Goal: Transaction & Acquisition: Book appointment/travel/reservation

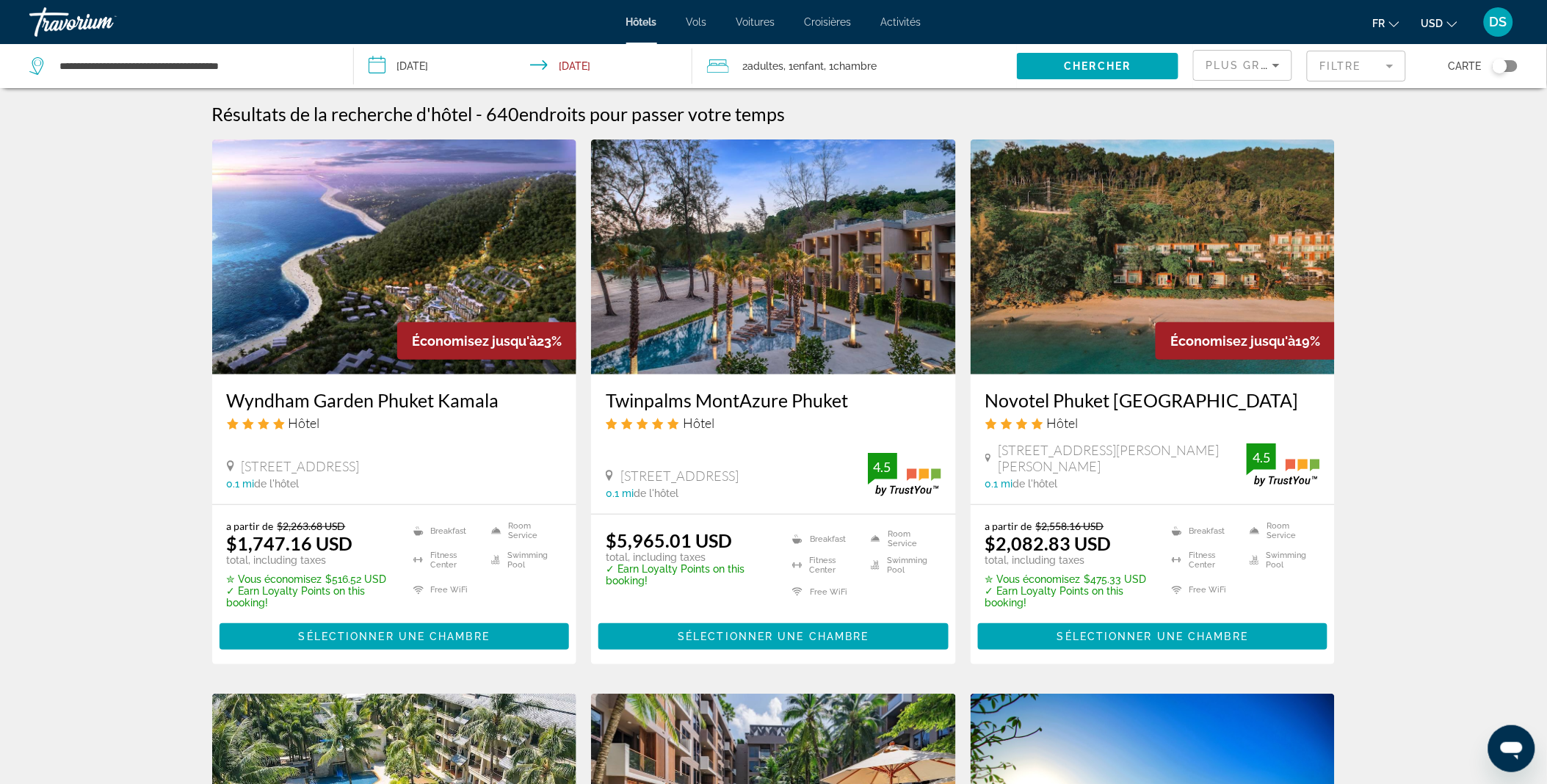
click at [345, 315] on img "Main content" at bounding box center [395, 257] width 365 height 235
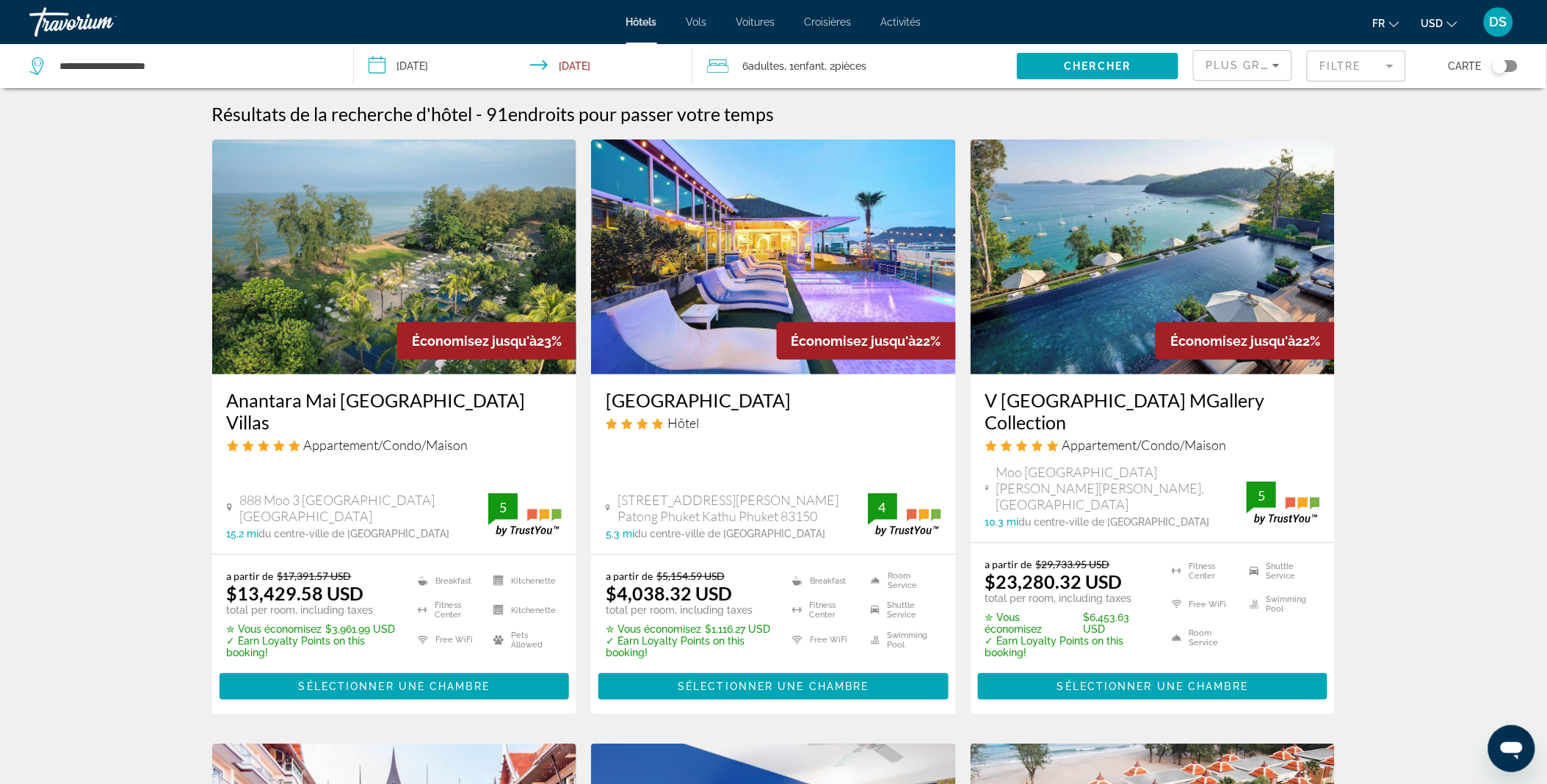
click at [1111, 280] on img "Main content" at bounding box center [1153, 257] width 365 height 235
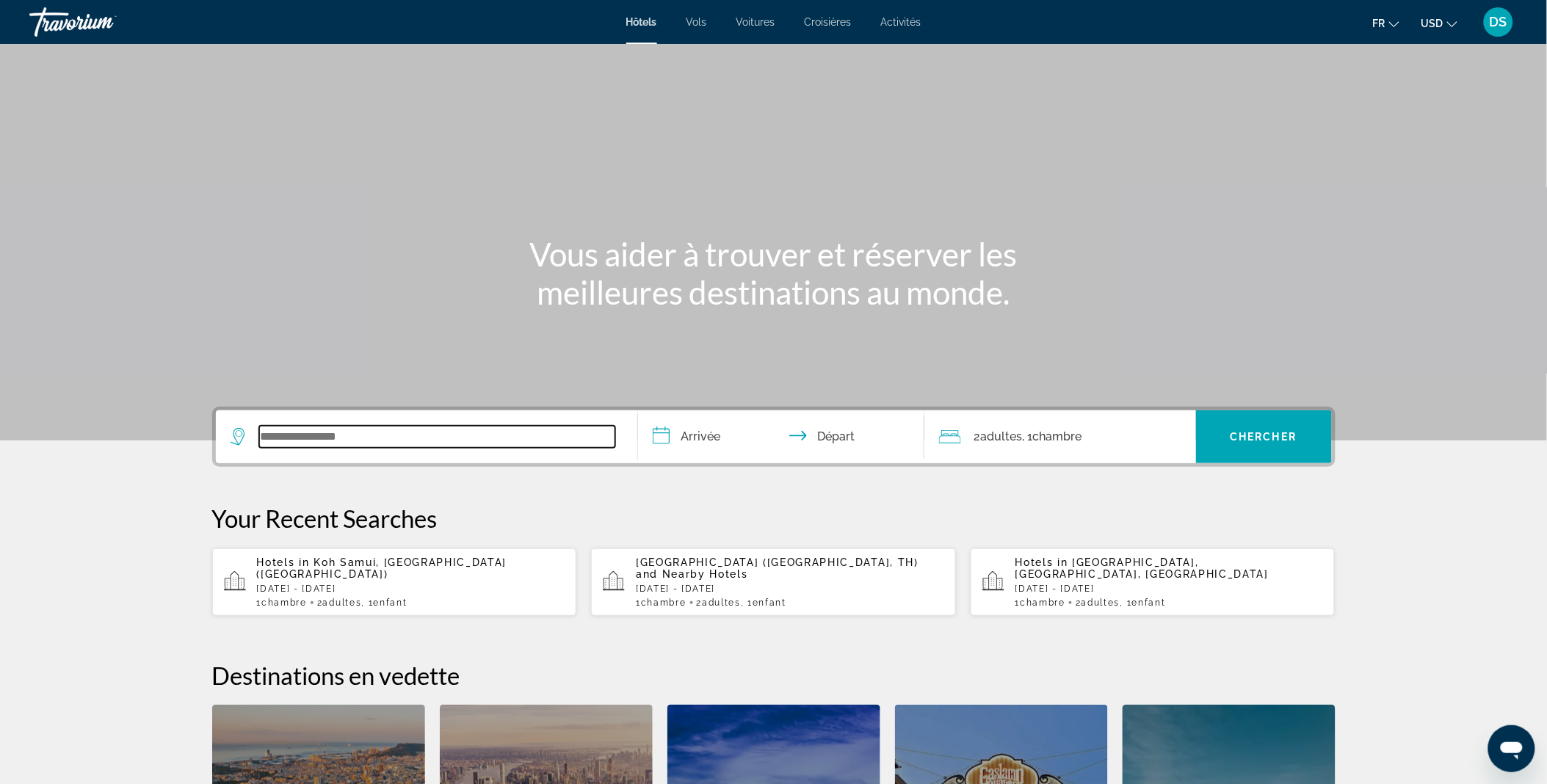
click at [362, 435] on input "Search widget" at bounding box center [438, 437] width 356 height 22
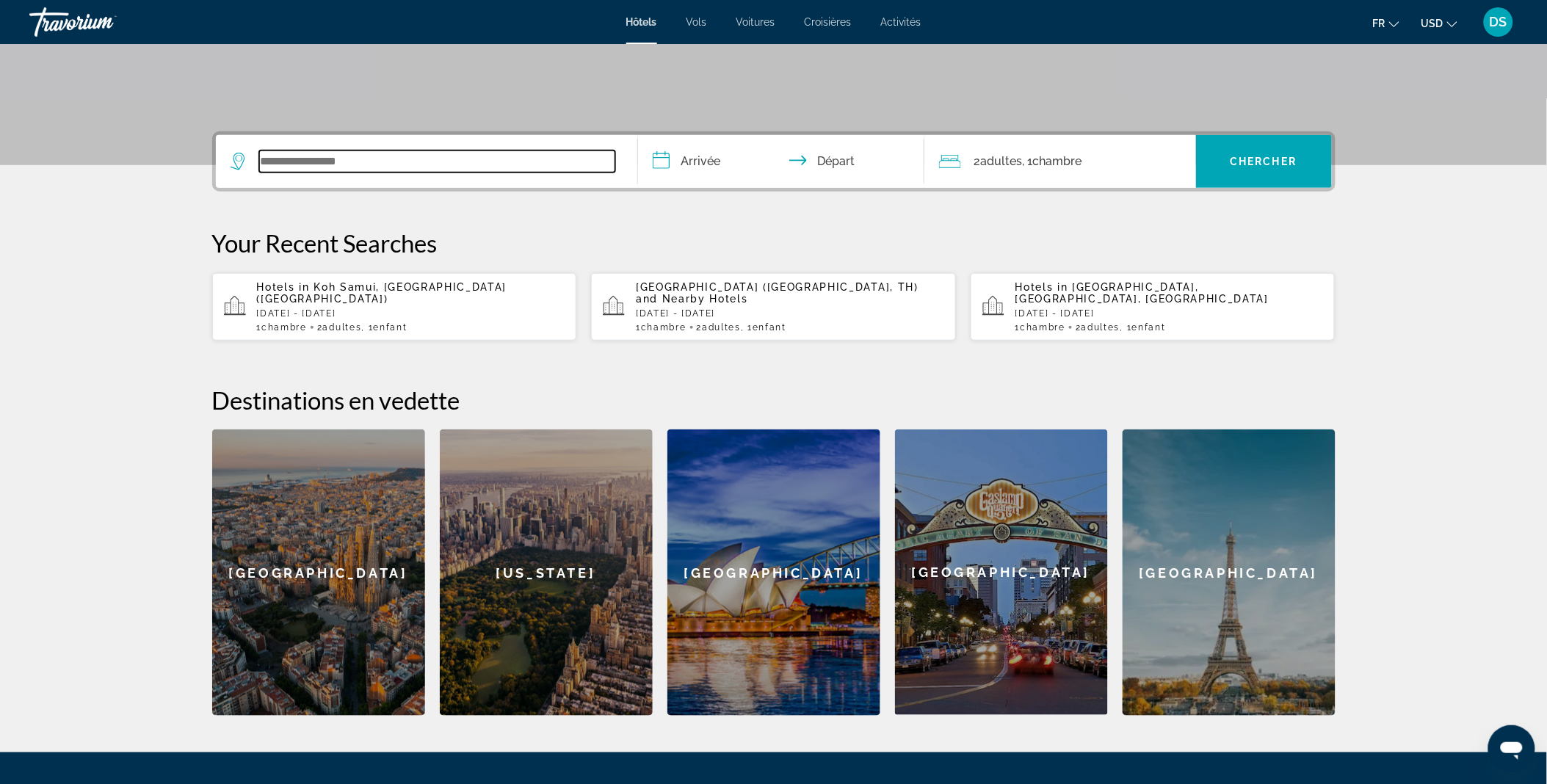
scroll to position [358, 0]
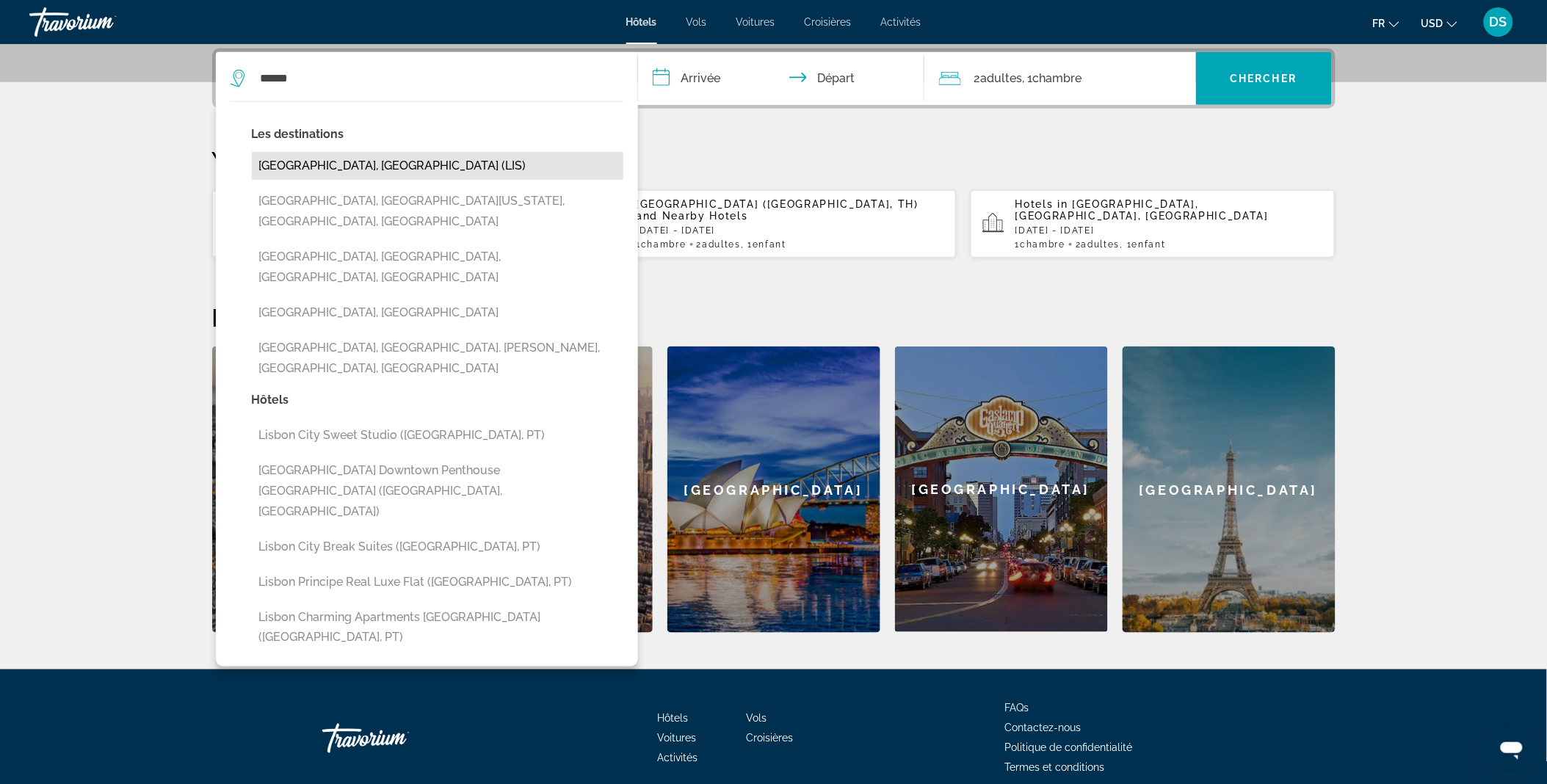
click at [357, 162] on button "Lisbon, Portugal (LIS)" at bounding box center [437, 166] width 371 height 28
type input "**********"
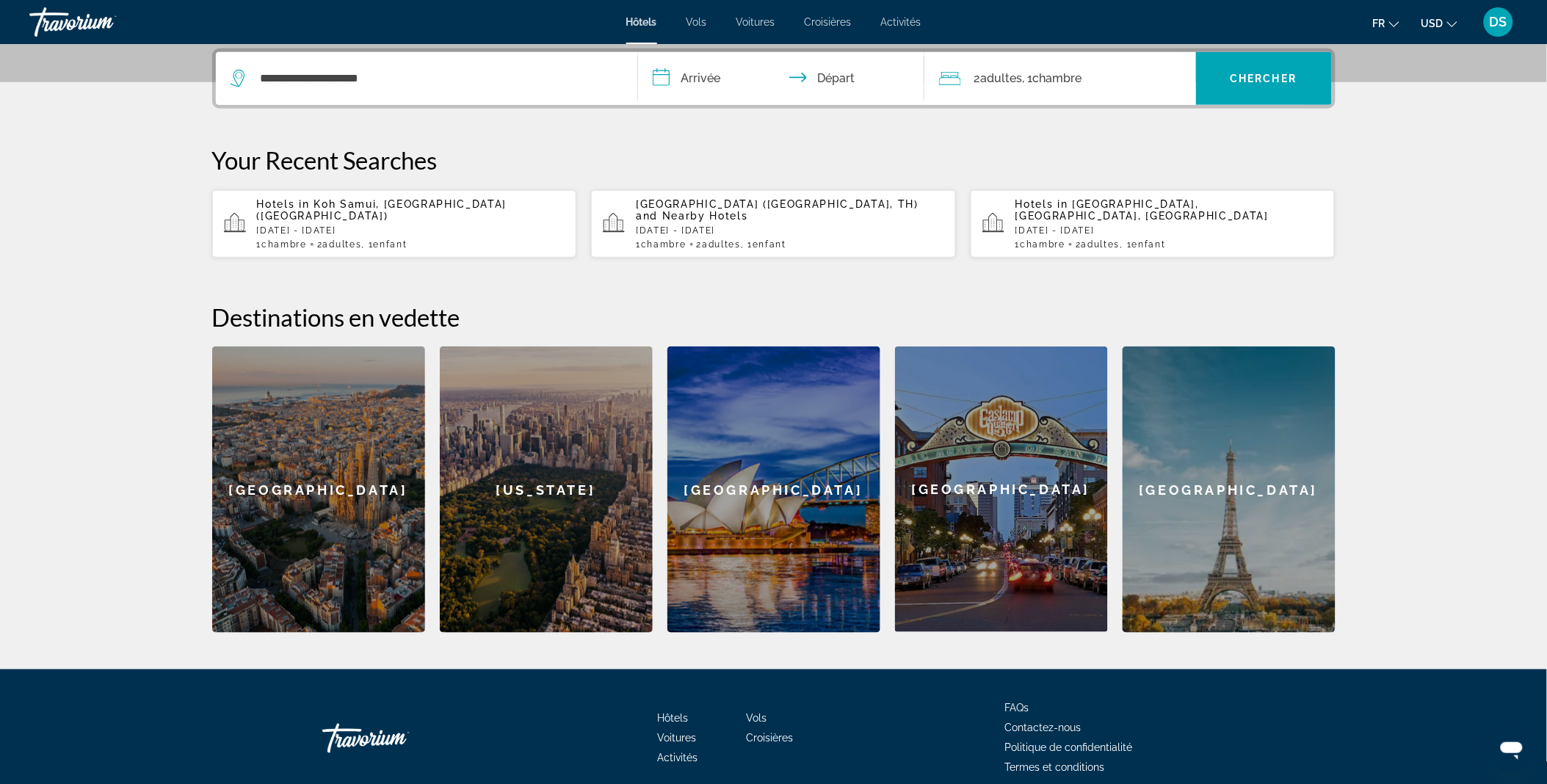
click at [705, 72] on input "**********" at bounding box center [784, 81] width 293 height 58
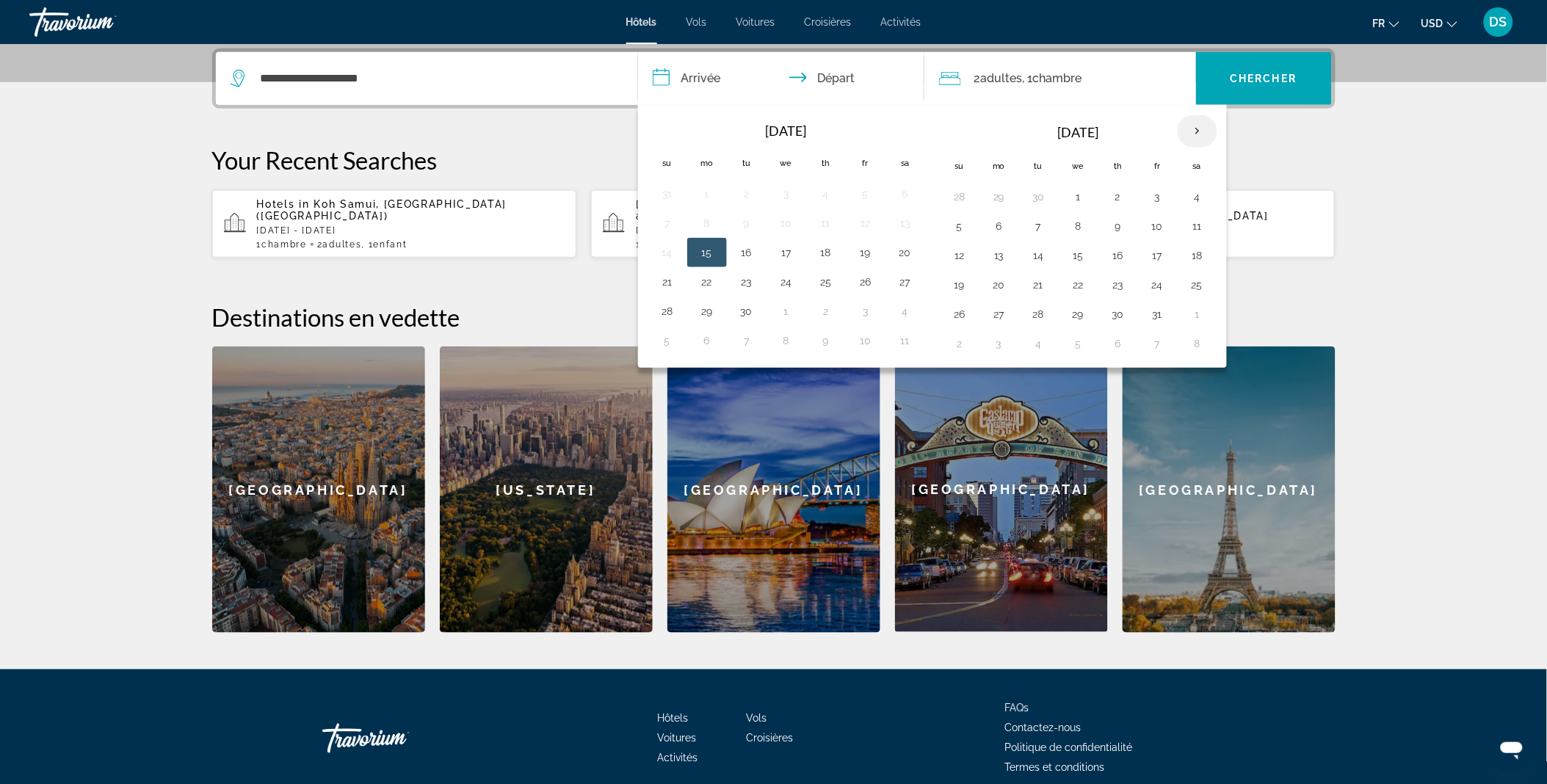
click at [1197, 127] on th "Next month" at bounding box center [1197, 131] width 39 height 32
click at [1033, 233] on button "4" at bounding box center [1039, 226] width 24 height 21
click at [1126, 230] on button "6" at bounding box center [1118, 226] width 24 height 21
type input "**********"
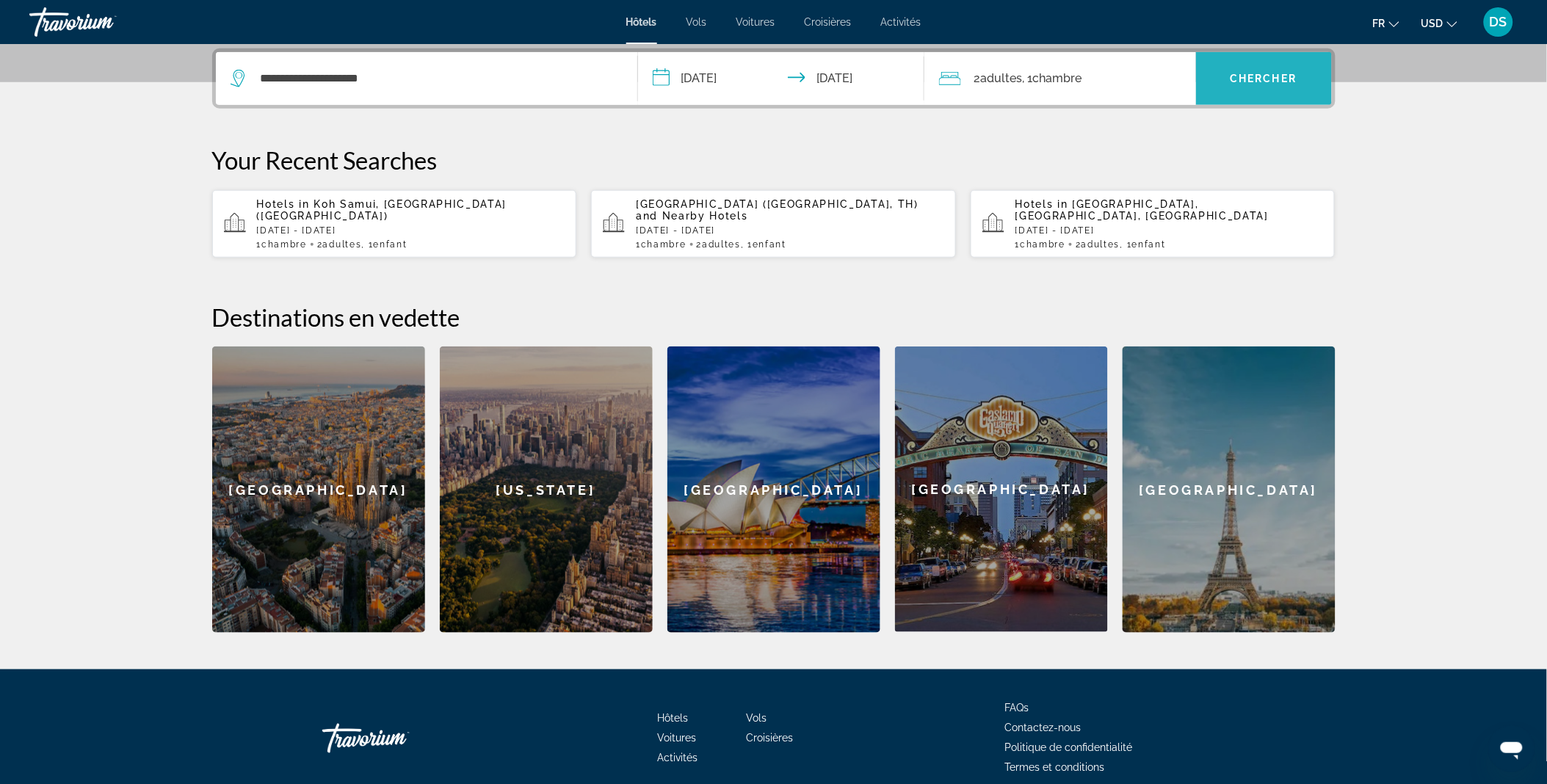
click at [1266, 86] on span "Search widget" at bounding box center [1264, 79] width 136 height 35
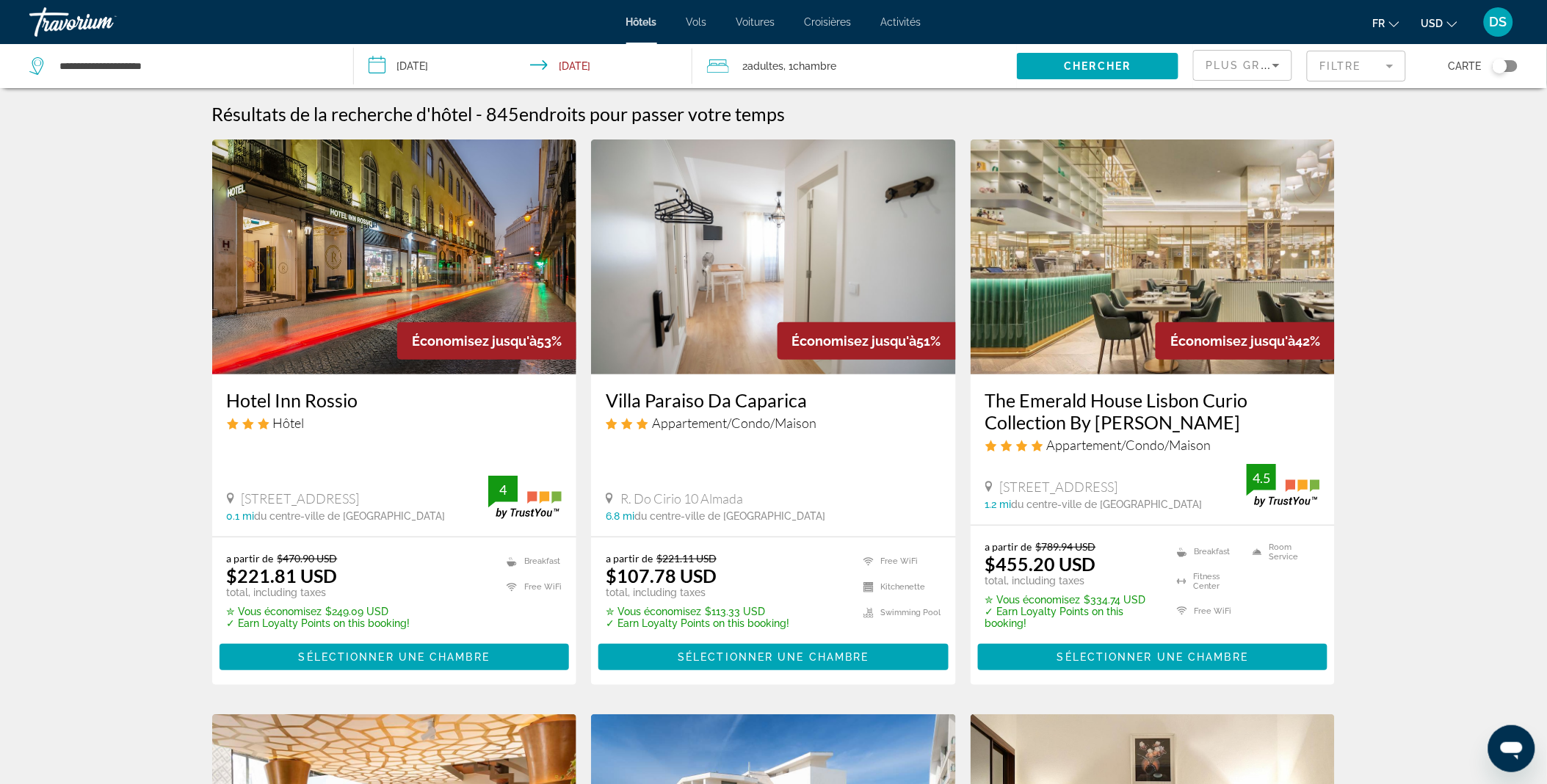
click at [808, 62] on span "Chambre" at bounding box center [815, 65] width 44 height 11
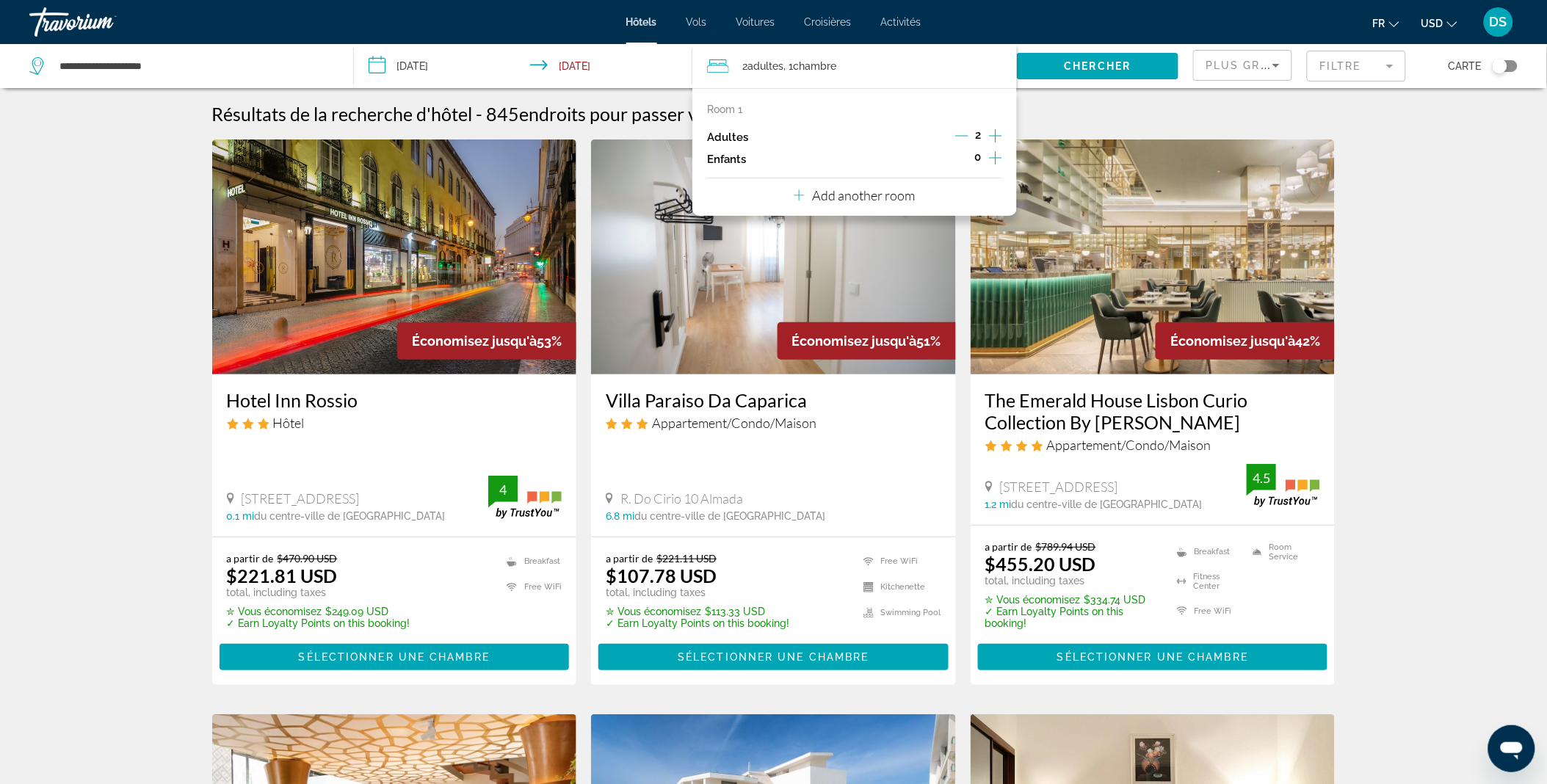
click at [996, 159] on icon "Increment children" at bounding box center [995, 157] width 13 height 13
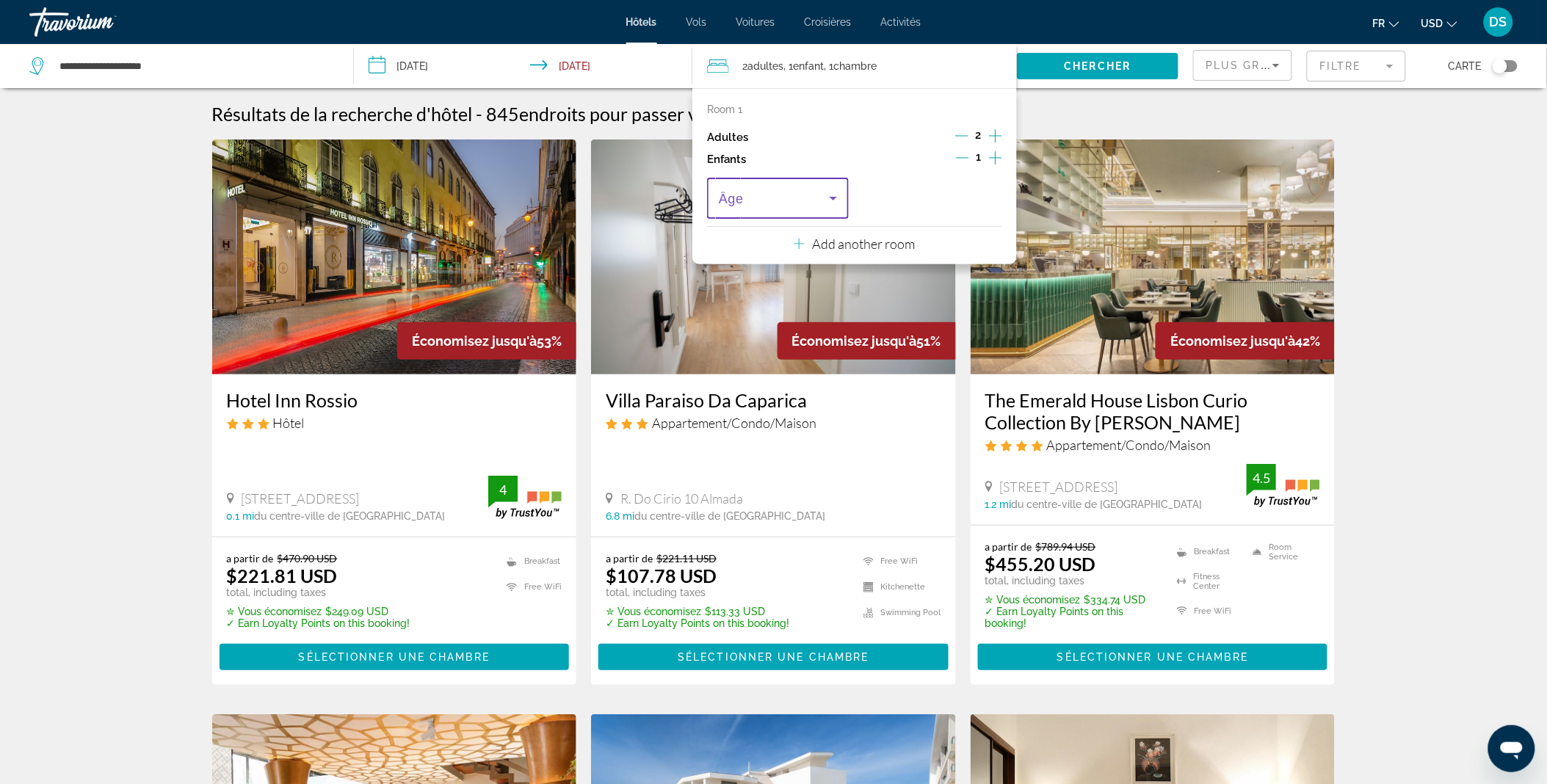
click at [751, 200] on span "Travelers: 2 adults, 1 child" at bounding box center [774, 198] width 111 height 17
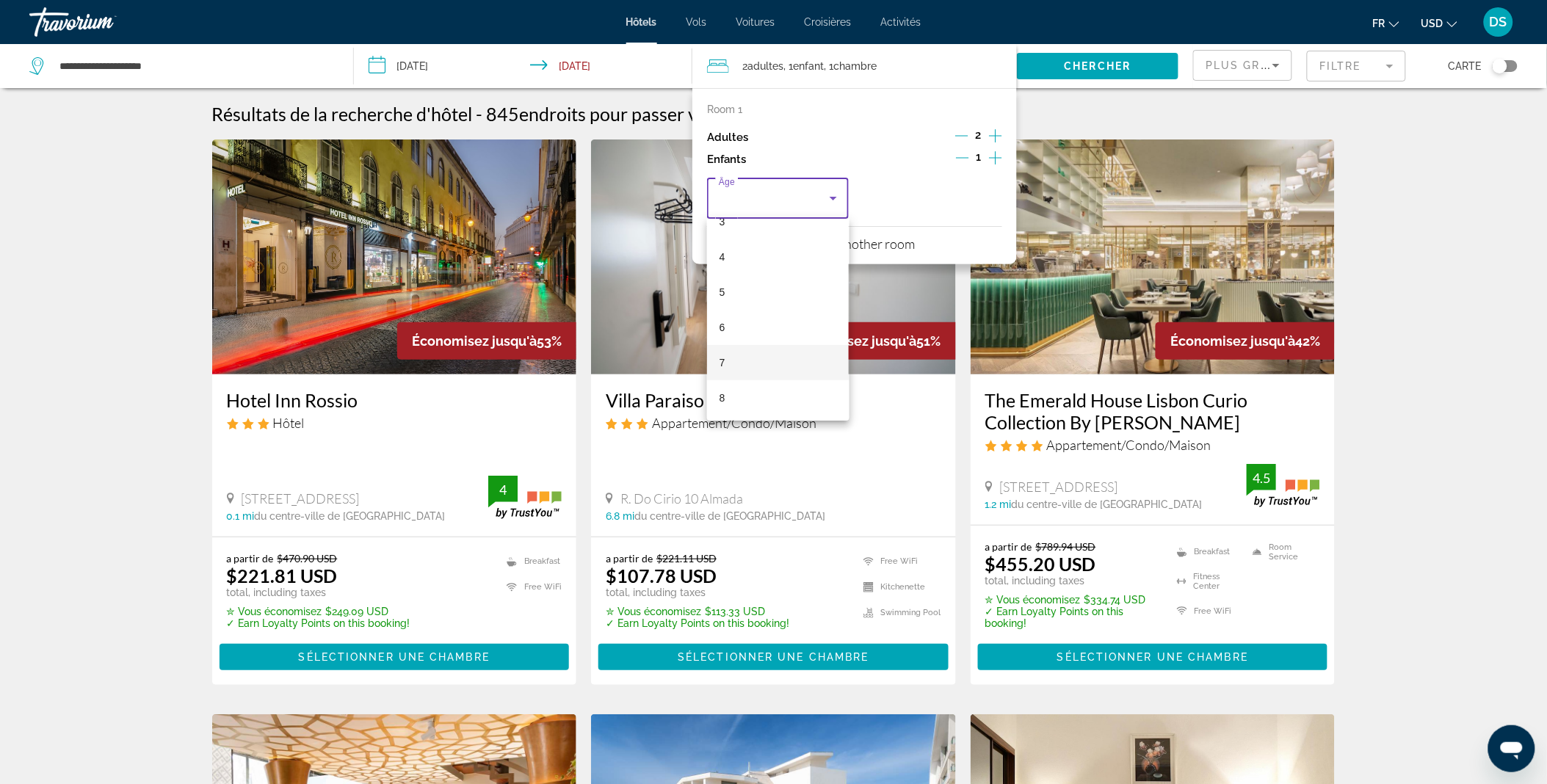
scroll to position [125, 0]
click at [729, 394] on mat-option "8" at bounding box center [777, 399] width 142 height 35
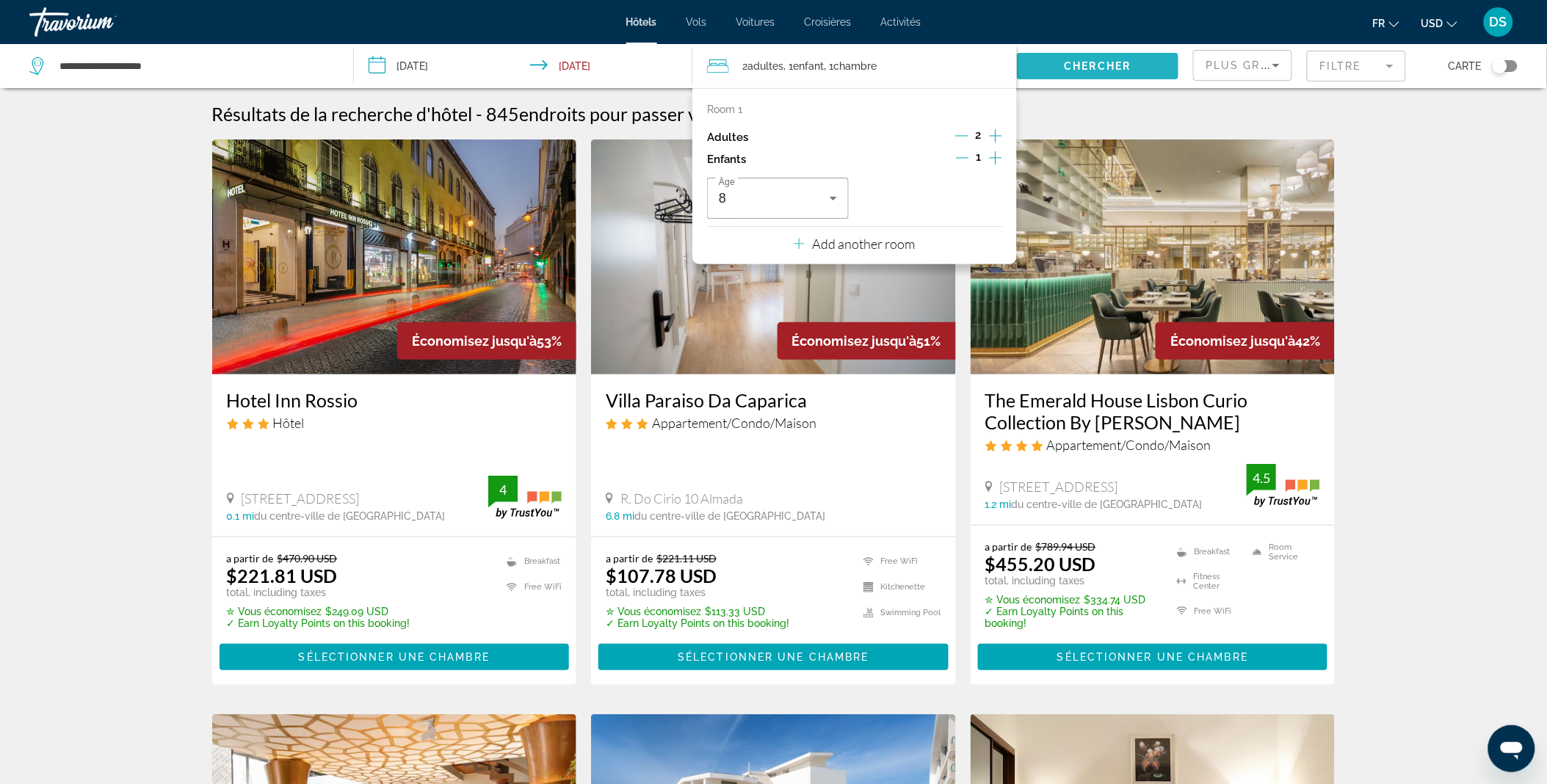
click at [1099, 68] on span "Chercher" at bounding box center [1098, 65] width 66 height 11
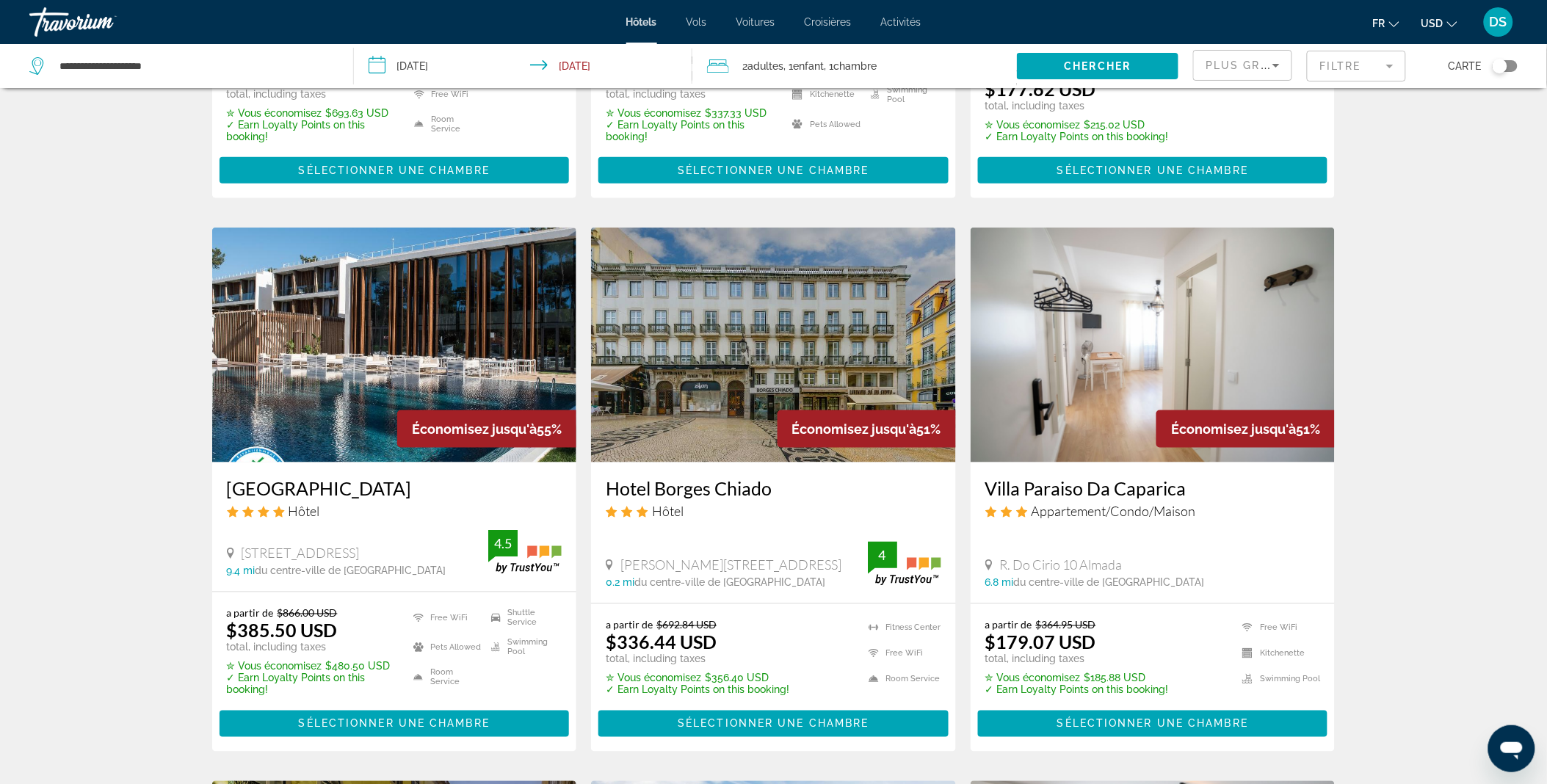
scroll to position [465, 0]
click at [1187, 324] on img "Main content" at bounding box center [1153, 344] width 365 height 235
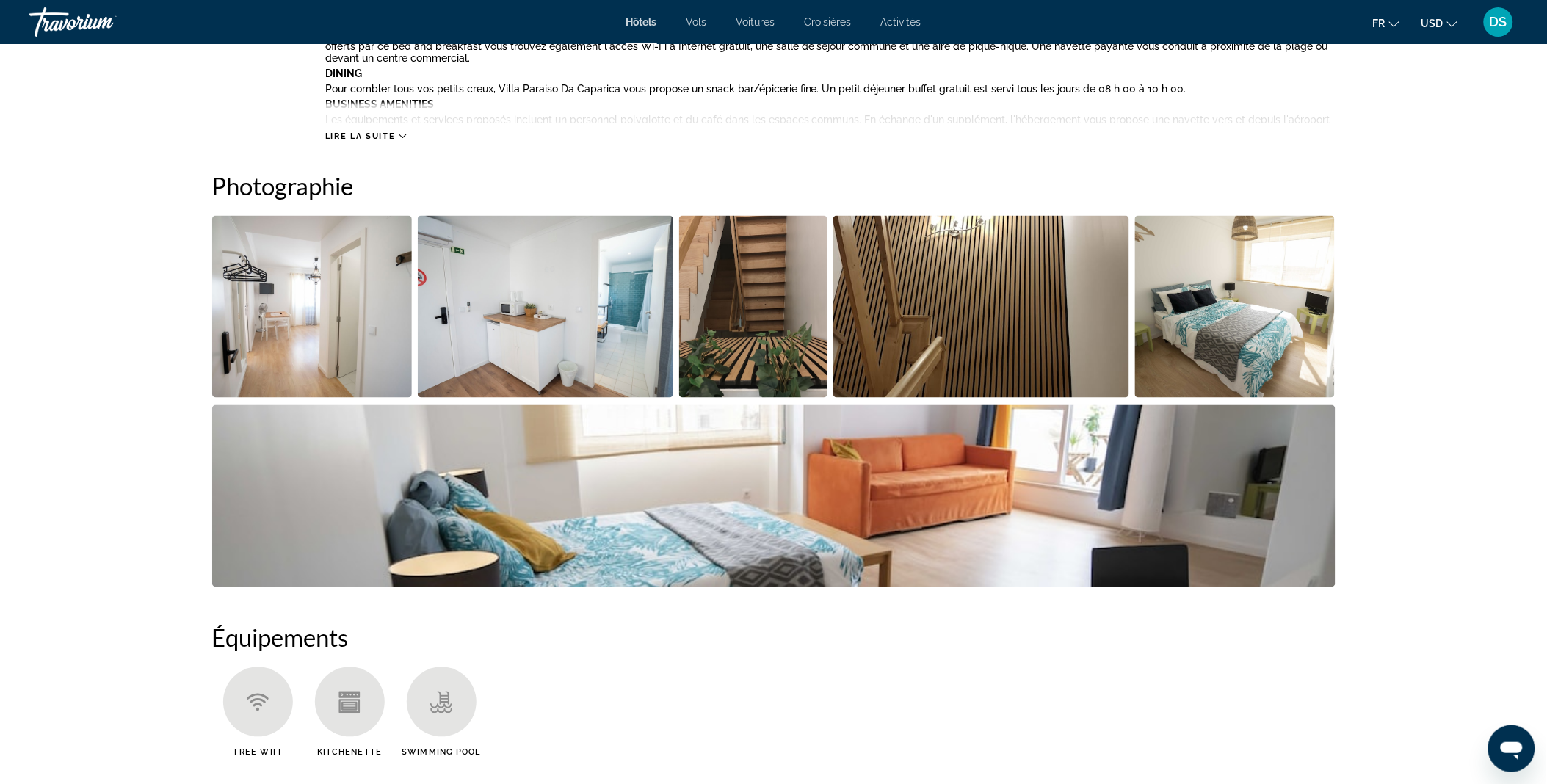
scroll to position [478, 0]
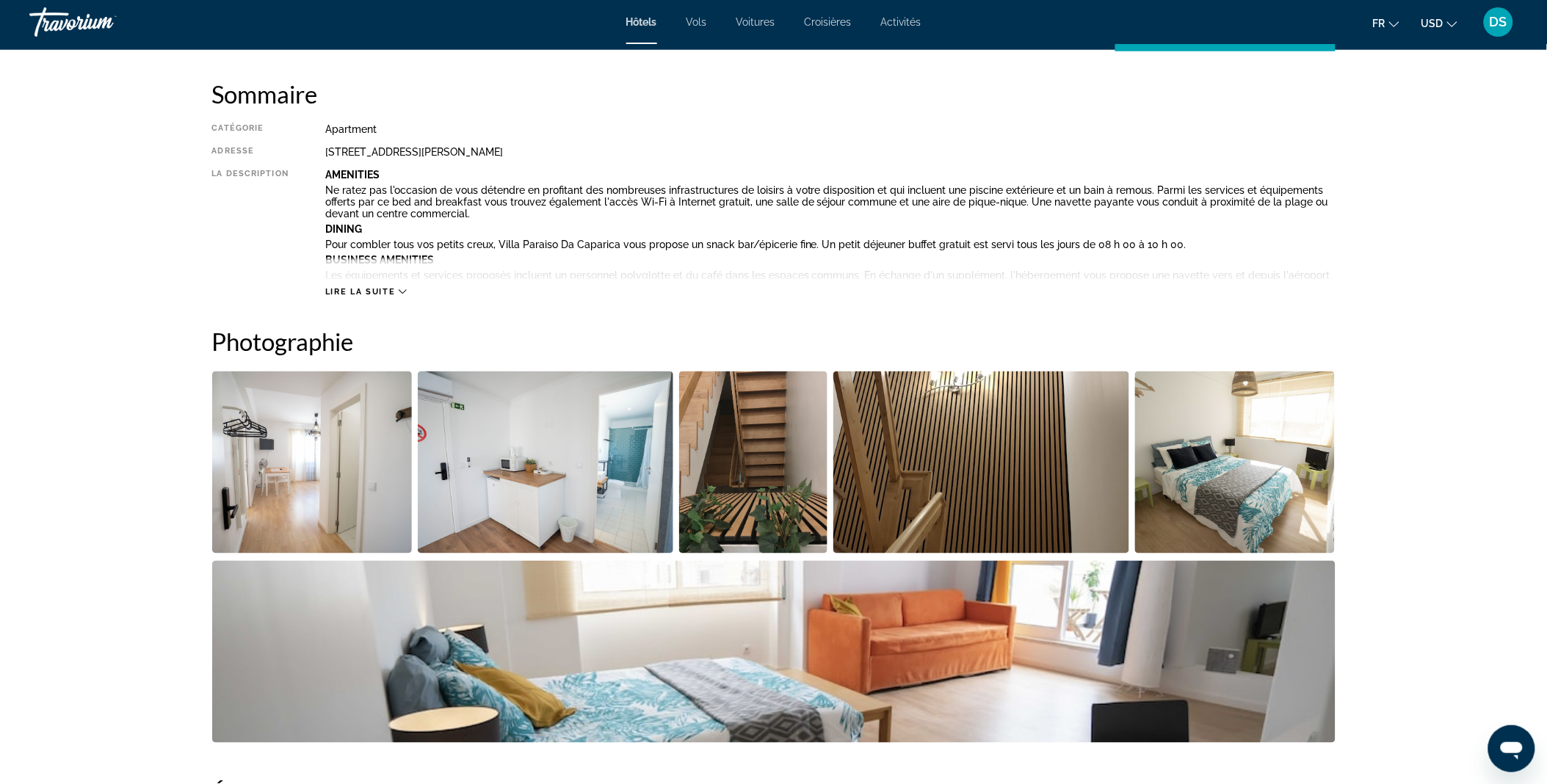
click at [951, 590] on img "Open full-screen image slider" at bounding box center [774, 651] width 1123 height 182
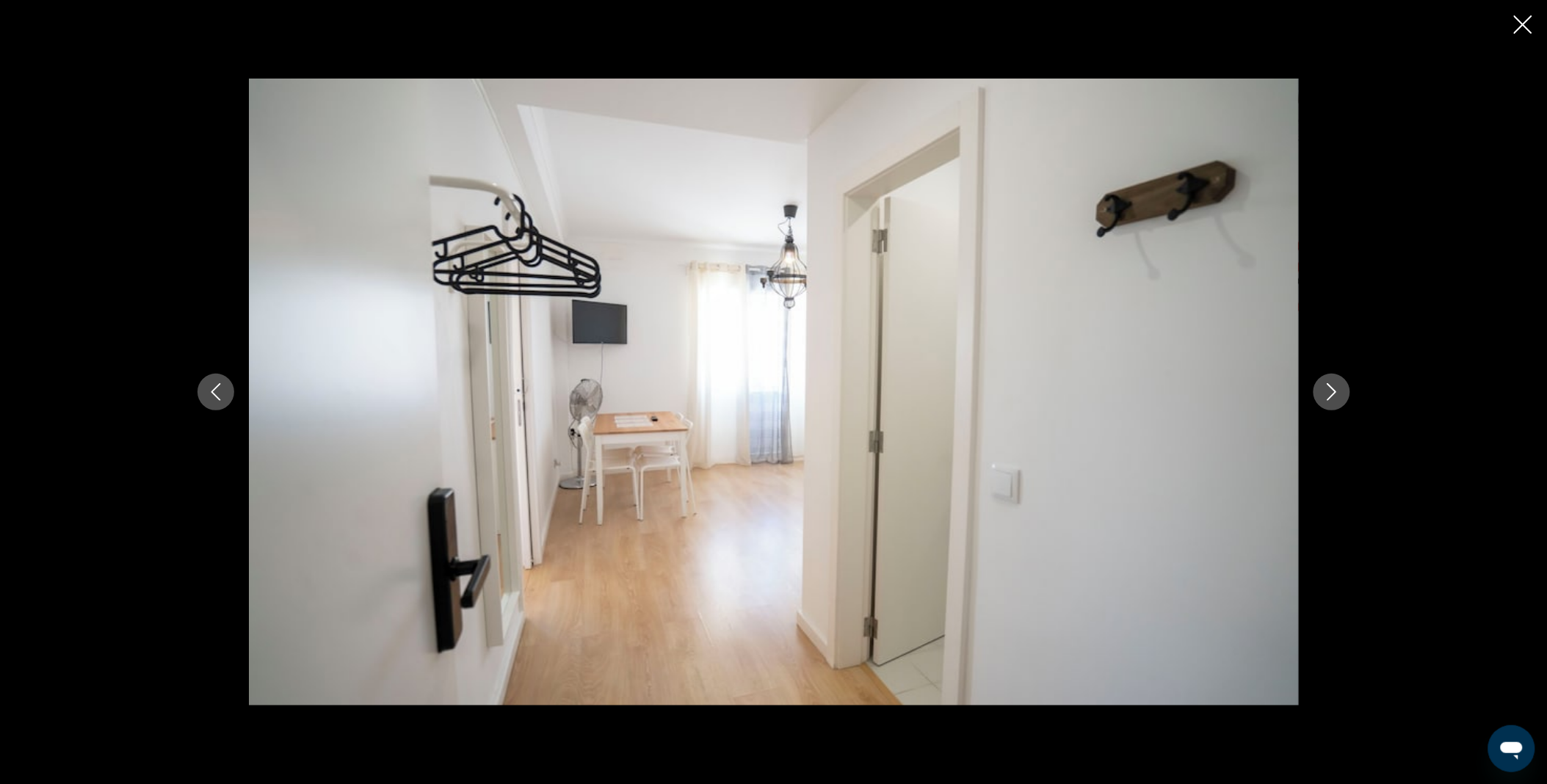
click at [1343, 387] on button "Next image" at bounding box center [1332, 392] width 37 height 37
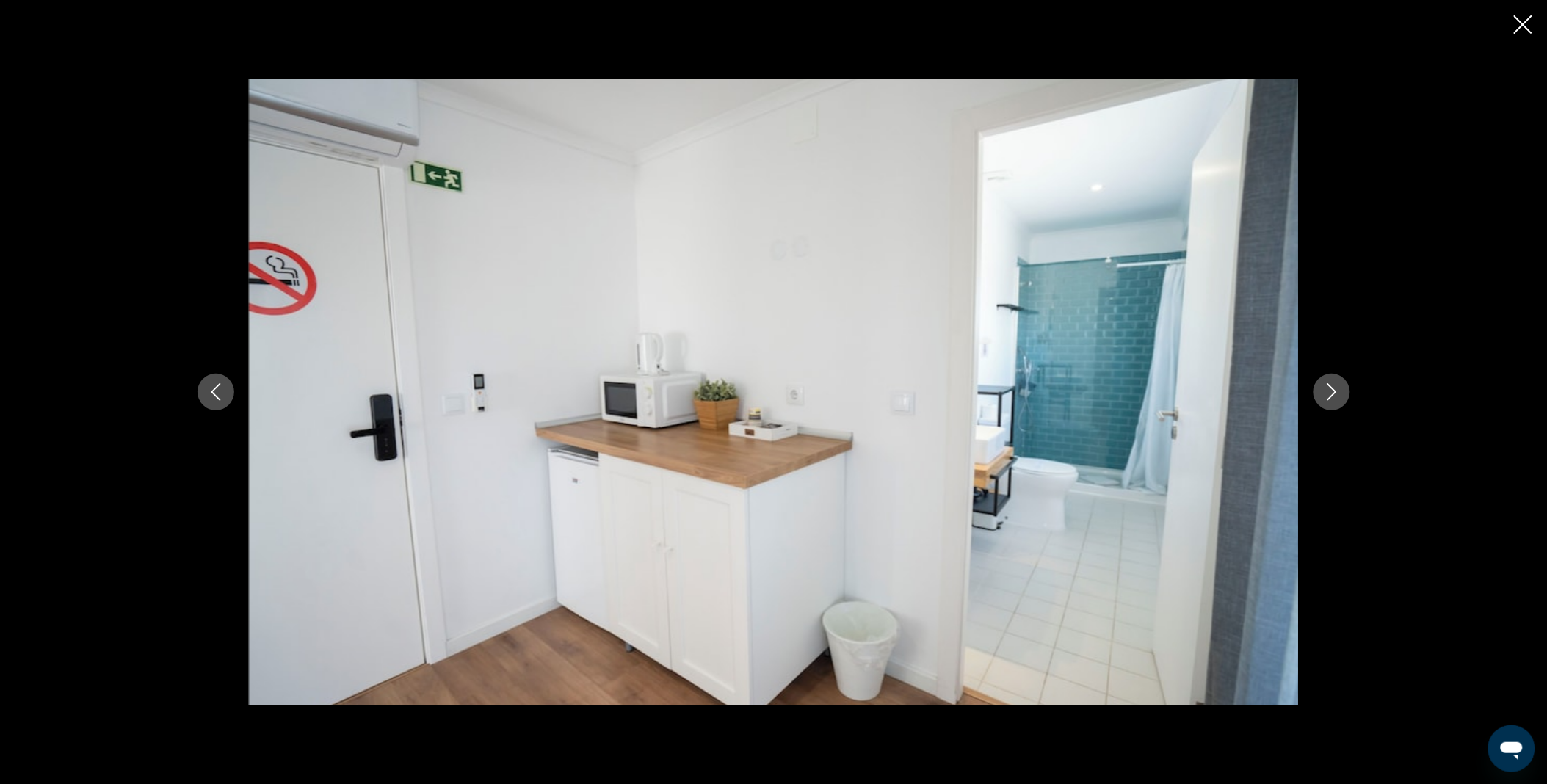
click at [1343, 387] on button "Next image" at bounding box center [1332, 392] width 37 height 37
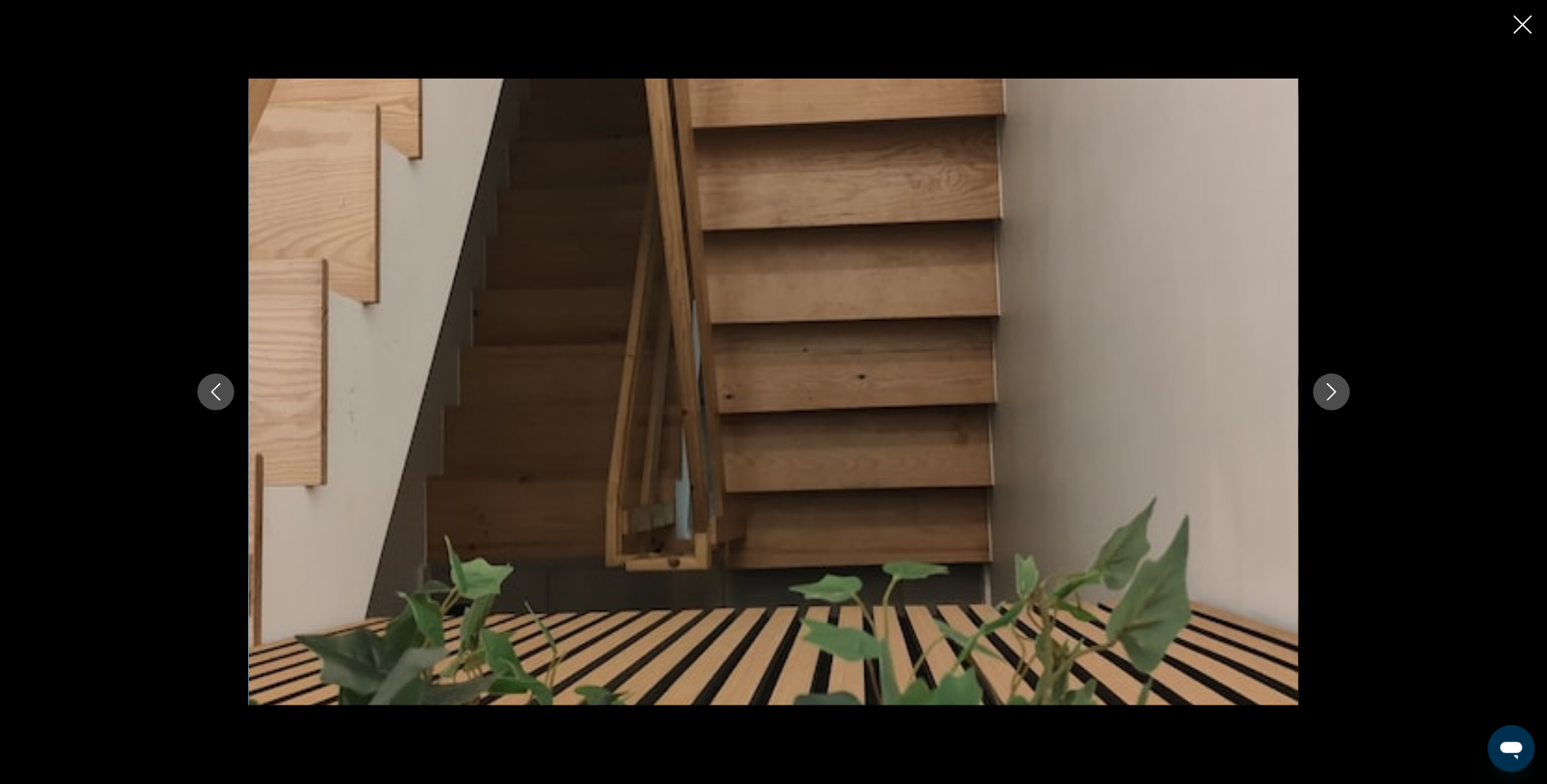
click at [1343, 387] on button "Next image" at bounding box center [1332, 392] width 37 height 37
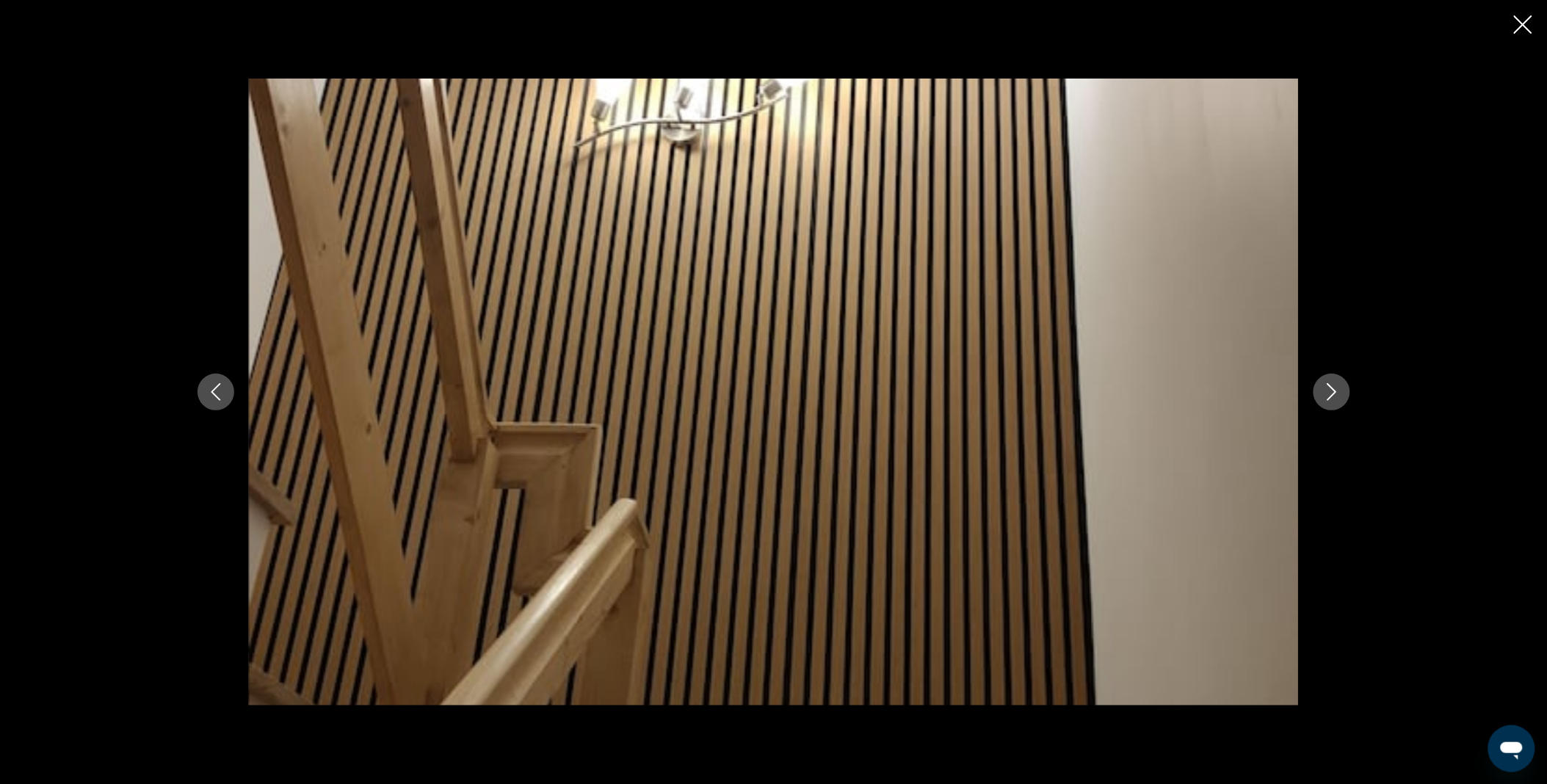
click at [1343, 387] on button "Next image" at bounding box center [1332, 392] width 37 height 37
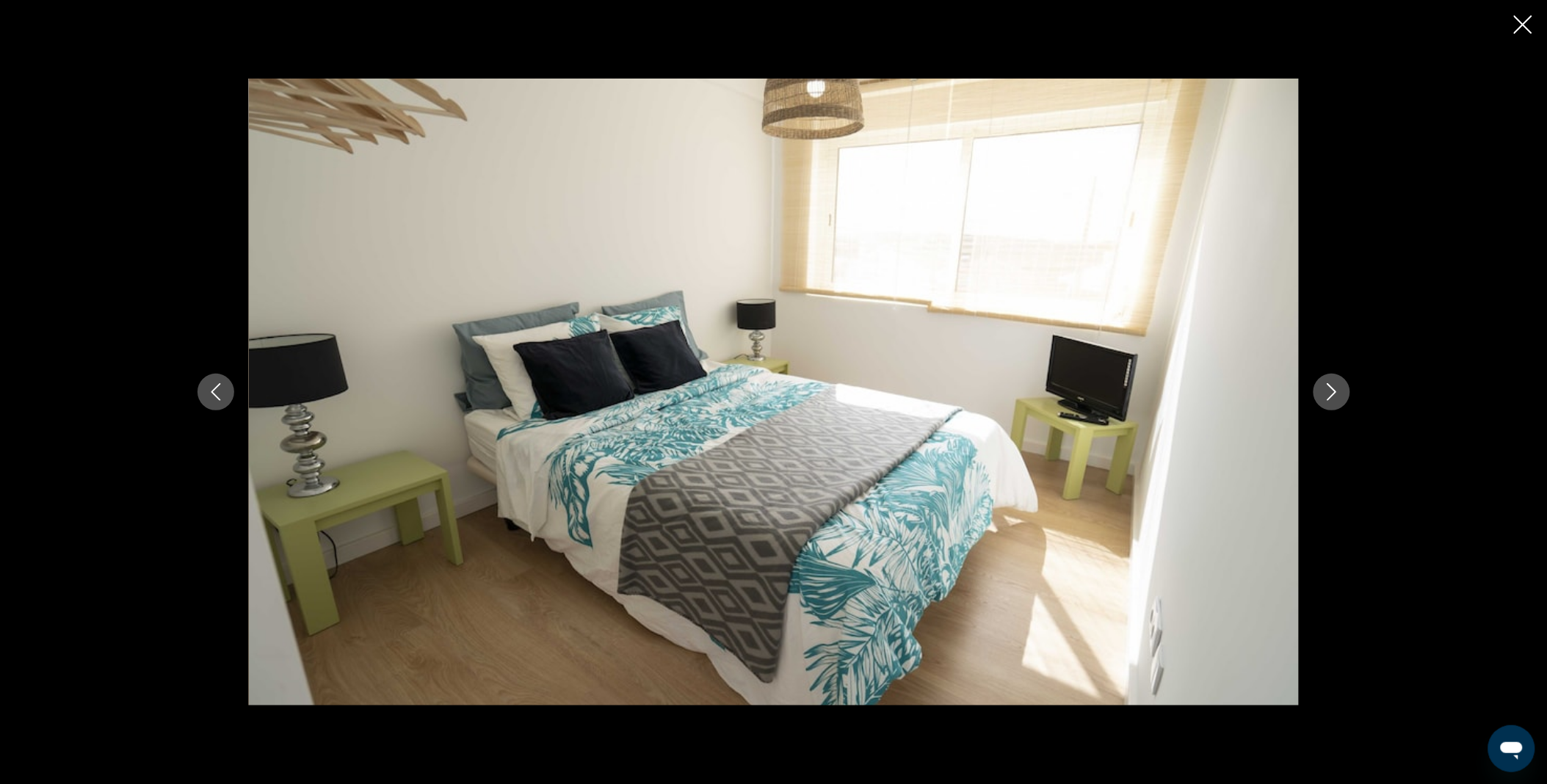
click at [1343, 387] on button "Next image" at bounding box center [1332, 392] width 37 height 37
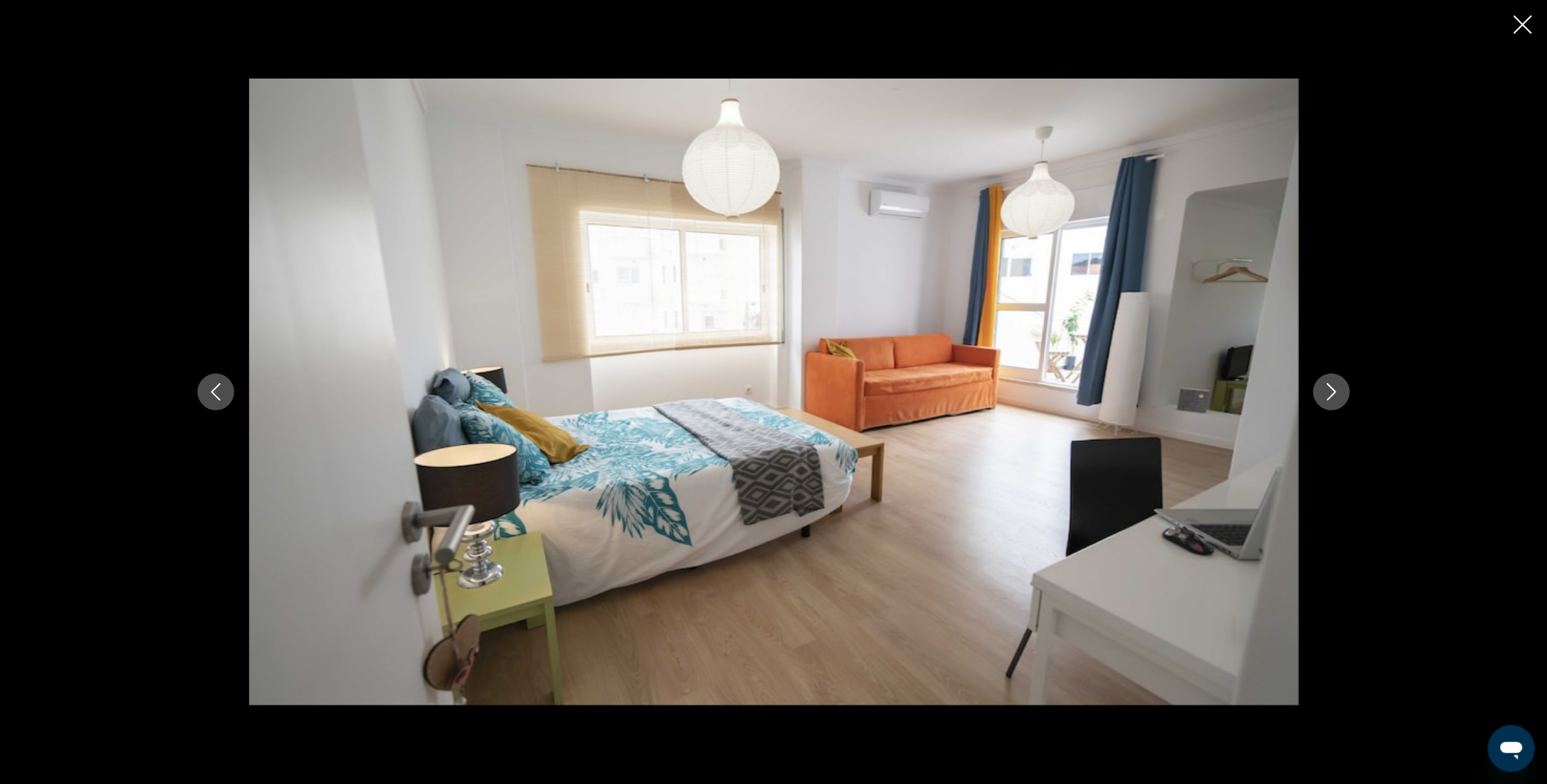
click at [1343, 387] on button "Next image" at bounding box center [1332, 392] width 37 height 37
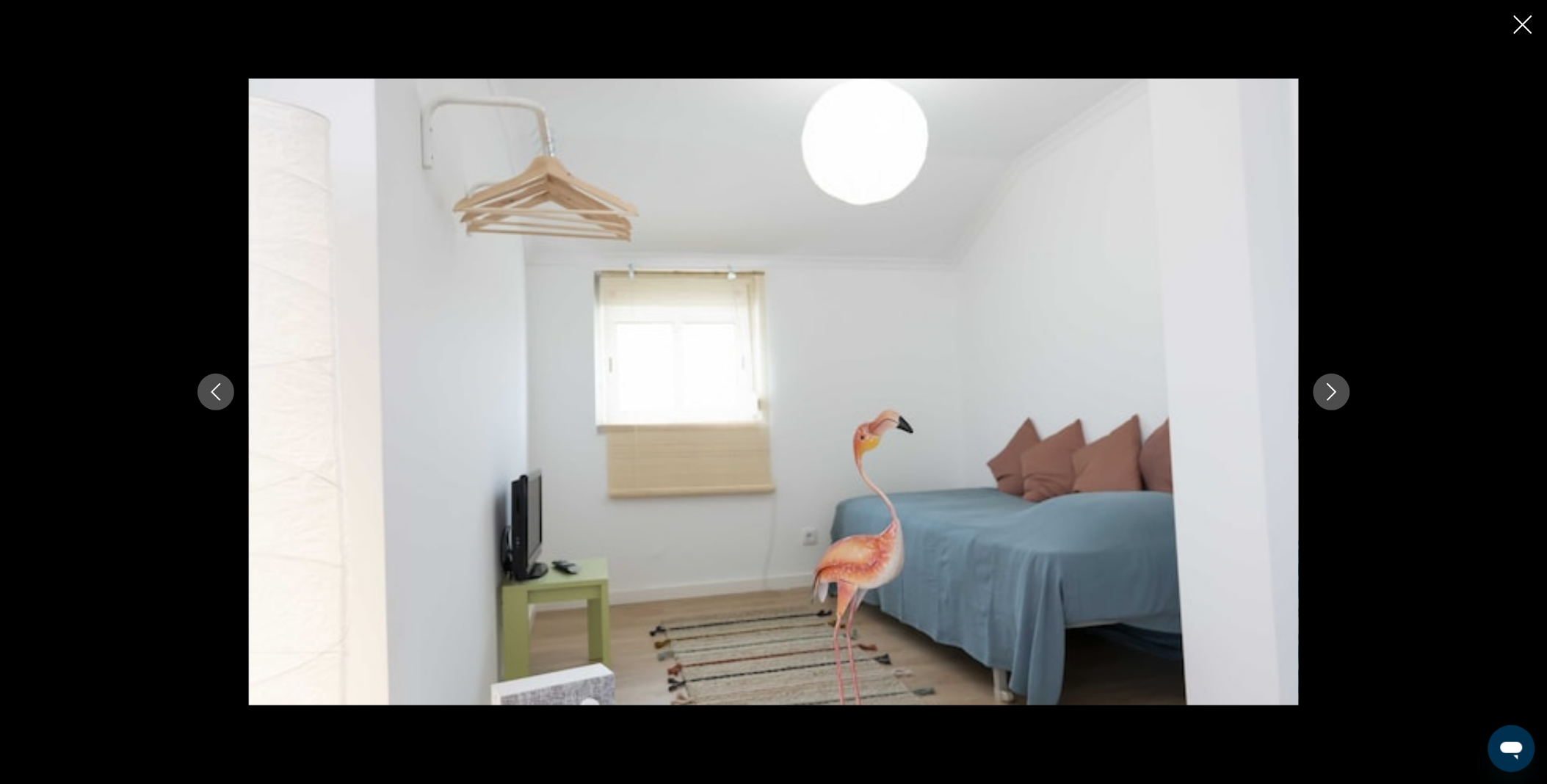
click at [1343, 387] on button "Next image" at bounding box center [1332, 392] width 37 height 37
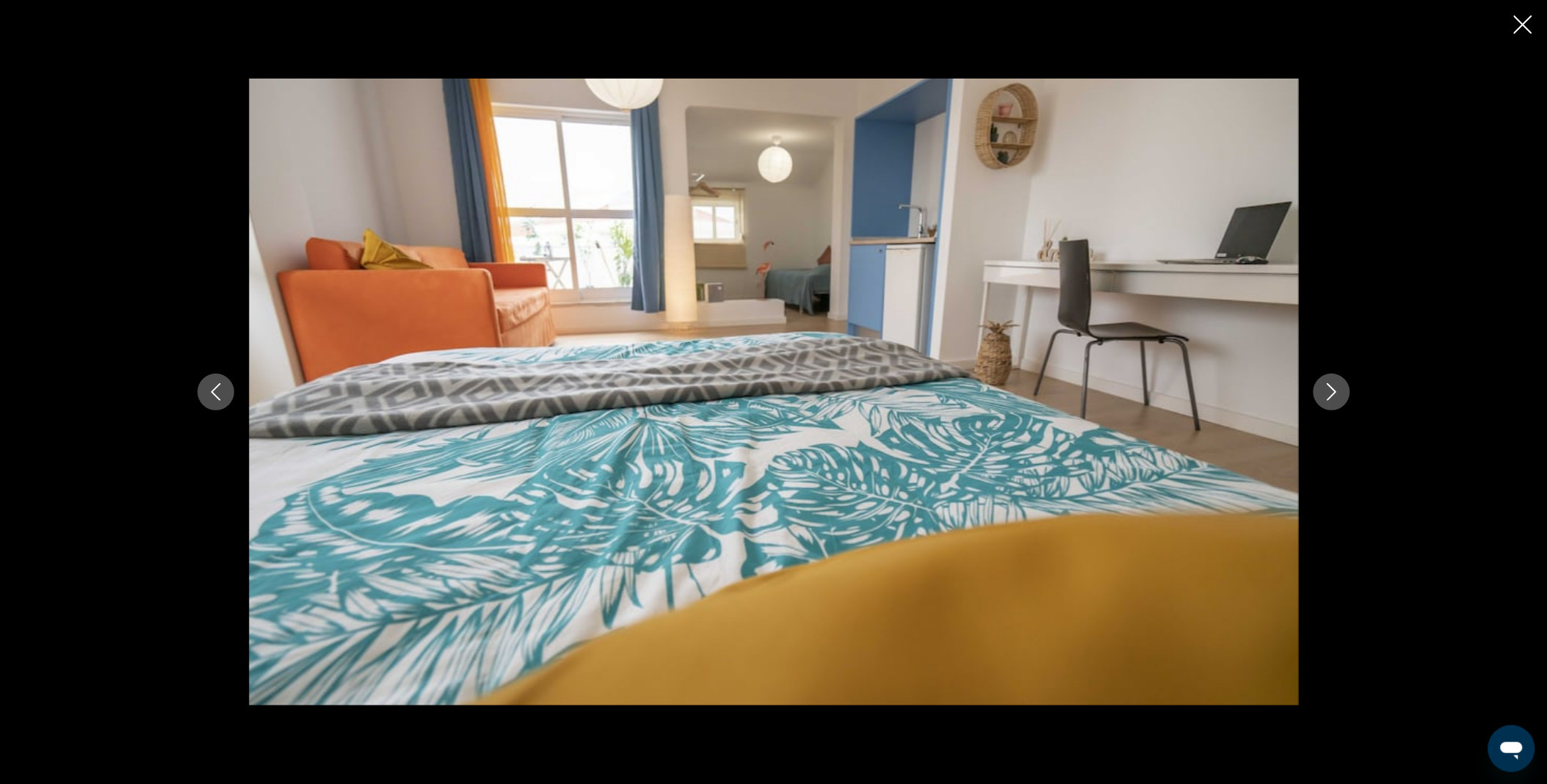
click at [1343, 387] on button "Next image" at bounding box center [1332, 392] width 37 height 37
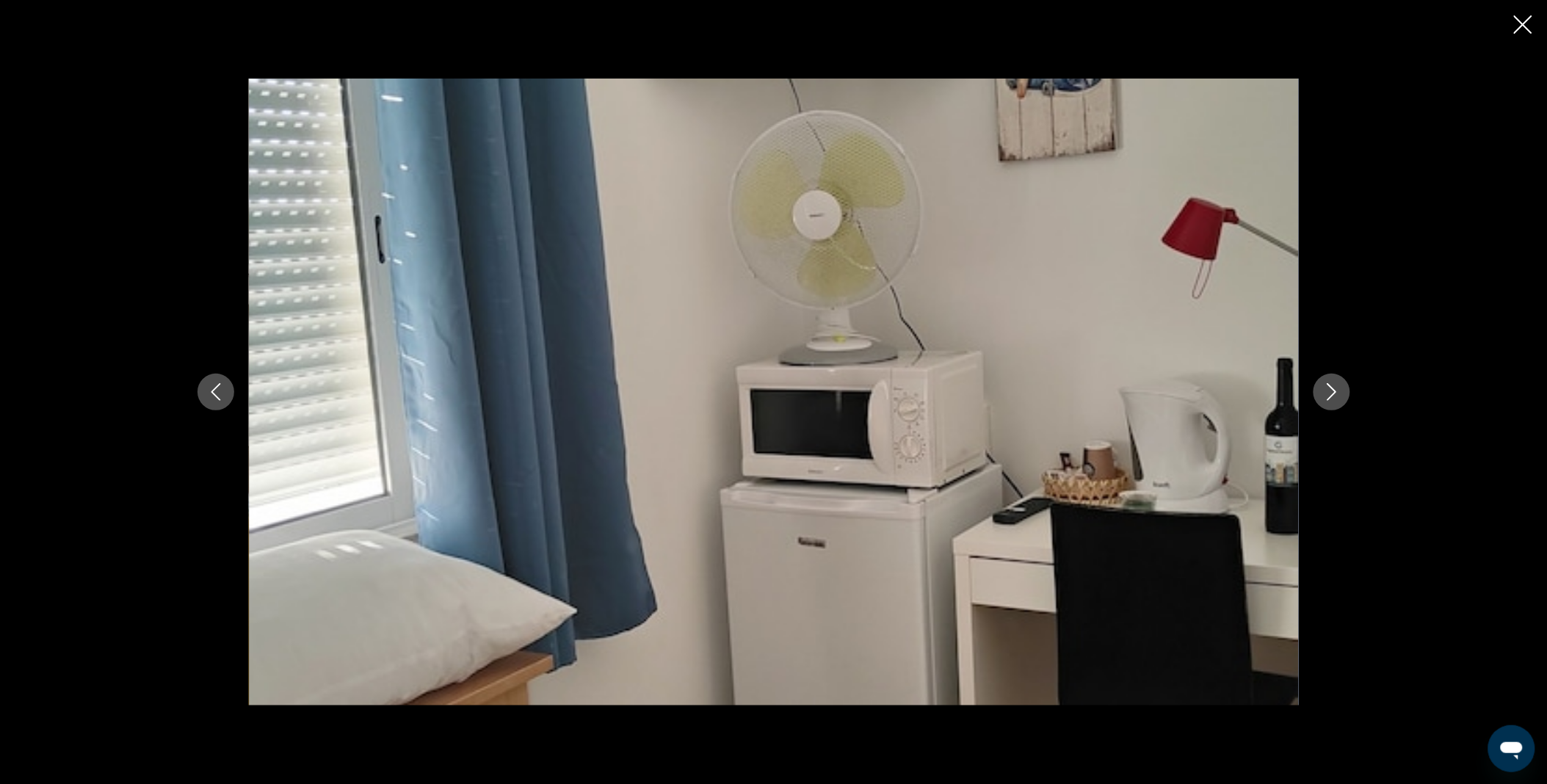
click at [1343, 387] on button "Next image" at bounding box center [1332, 392] width 37 height 37
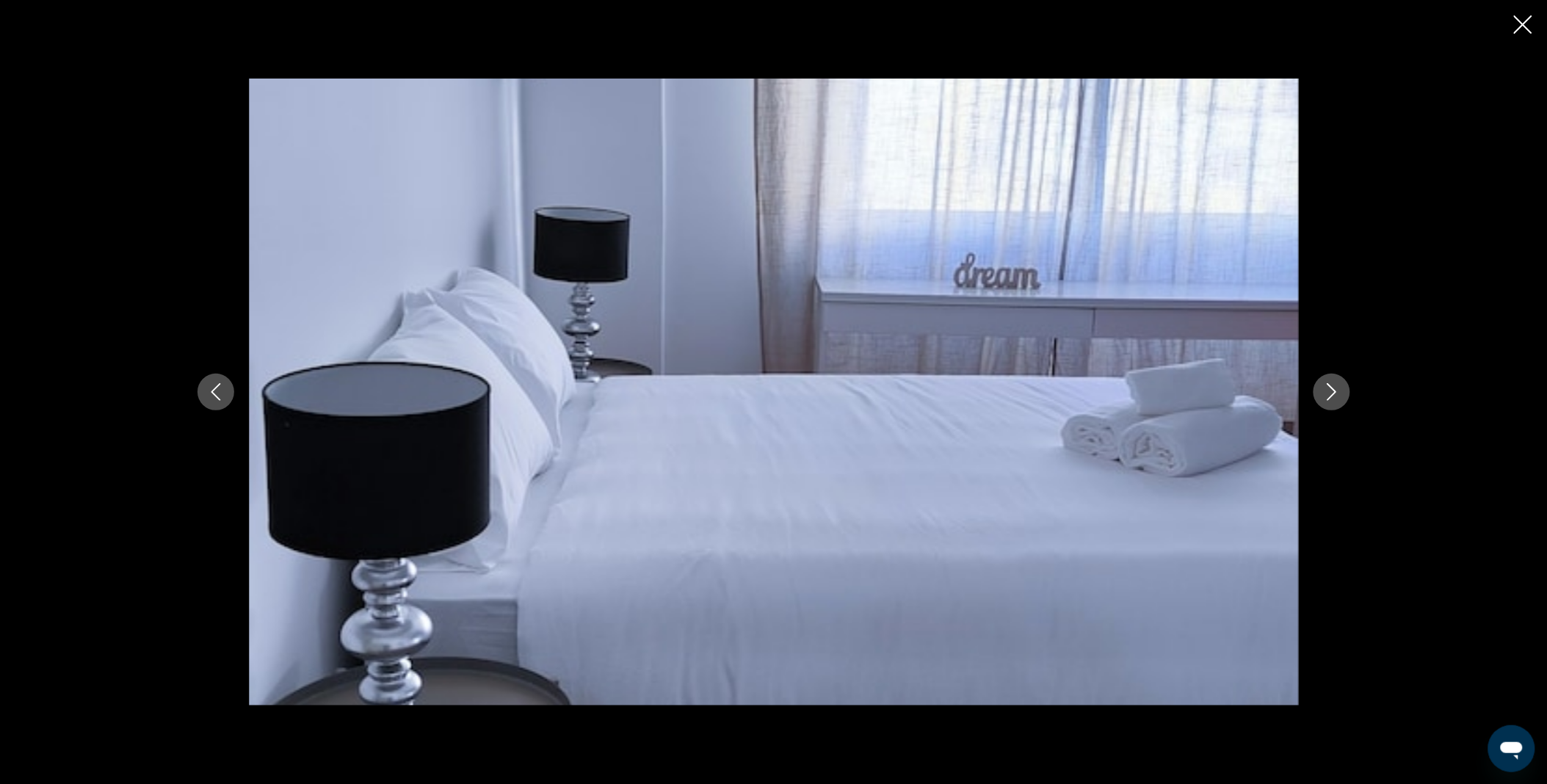
click at [1343, 387] on button "Next image" at bounding box center [1332, 392] width 37 height 37
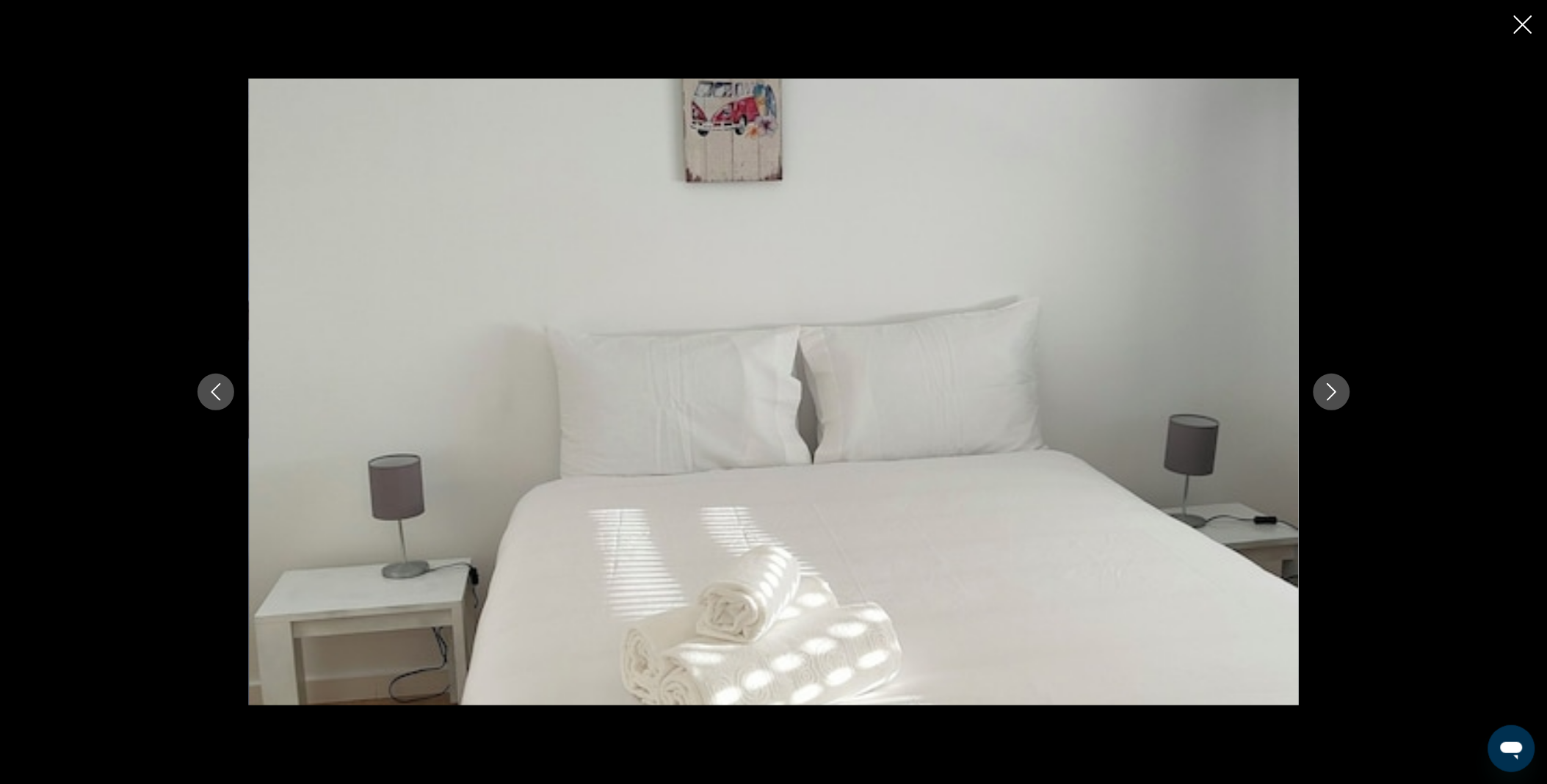
click at [1343, 387] on button "Next image" at bounding box center [1332, 392] width 37 height 37
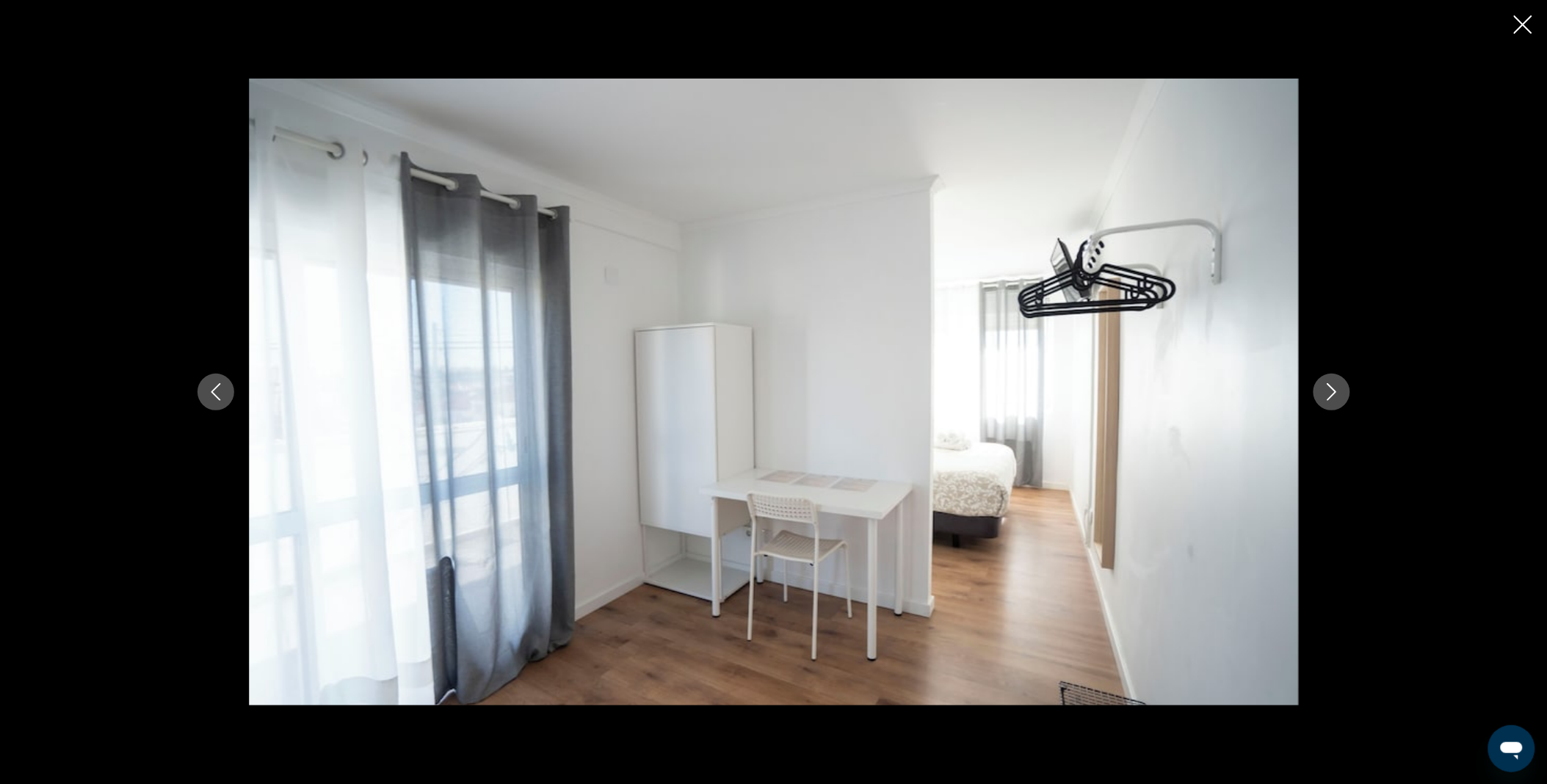
click at [1343, 387] on button "Next image" at bounding box center [1332, 392] width 37 height 37
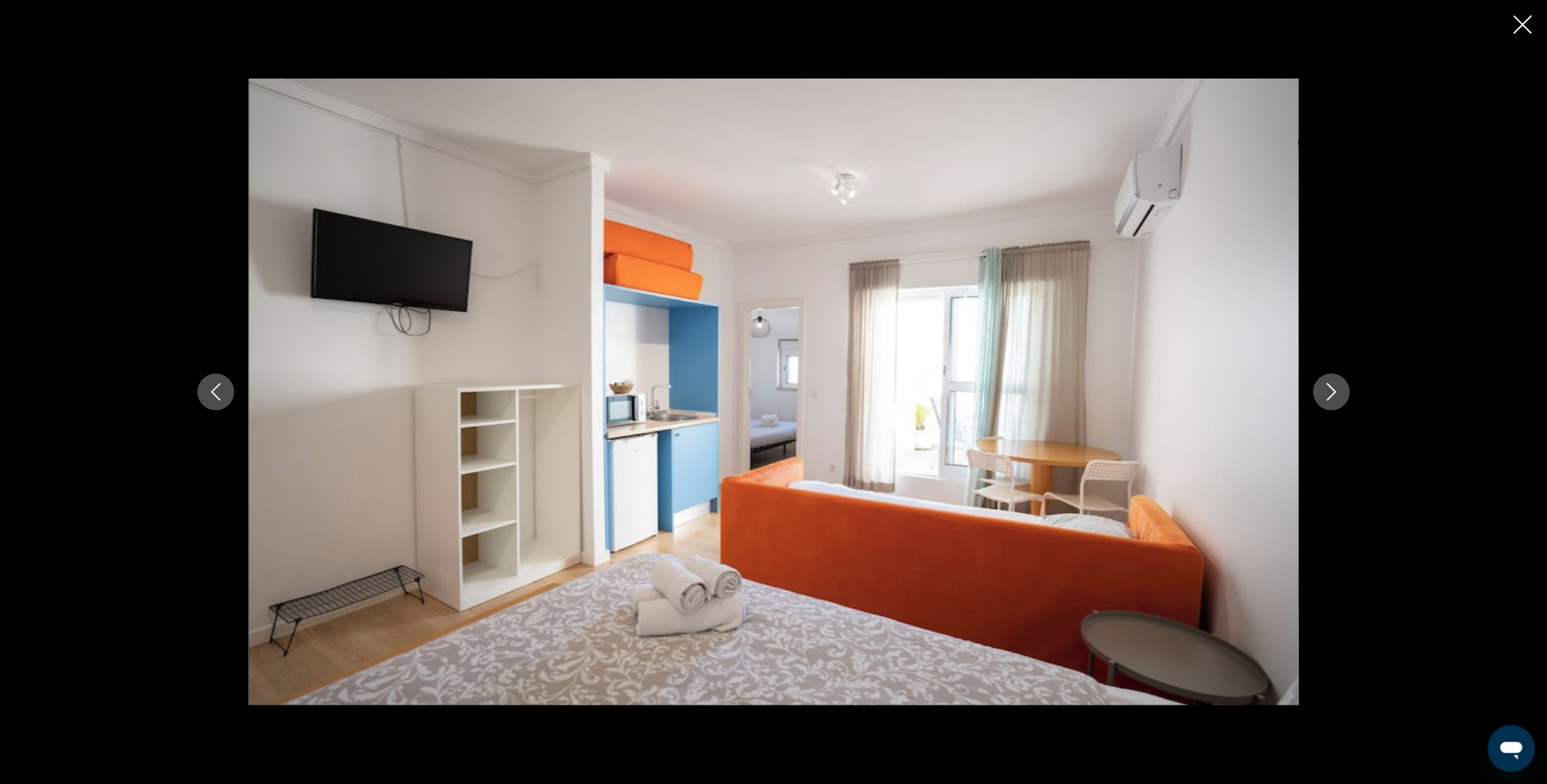
click at [1343, 387] on button "Next image" at bounding box center [1332, 392] width 37 height 37
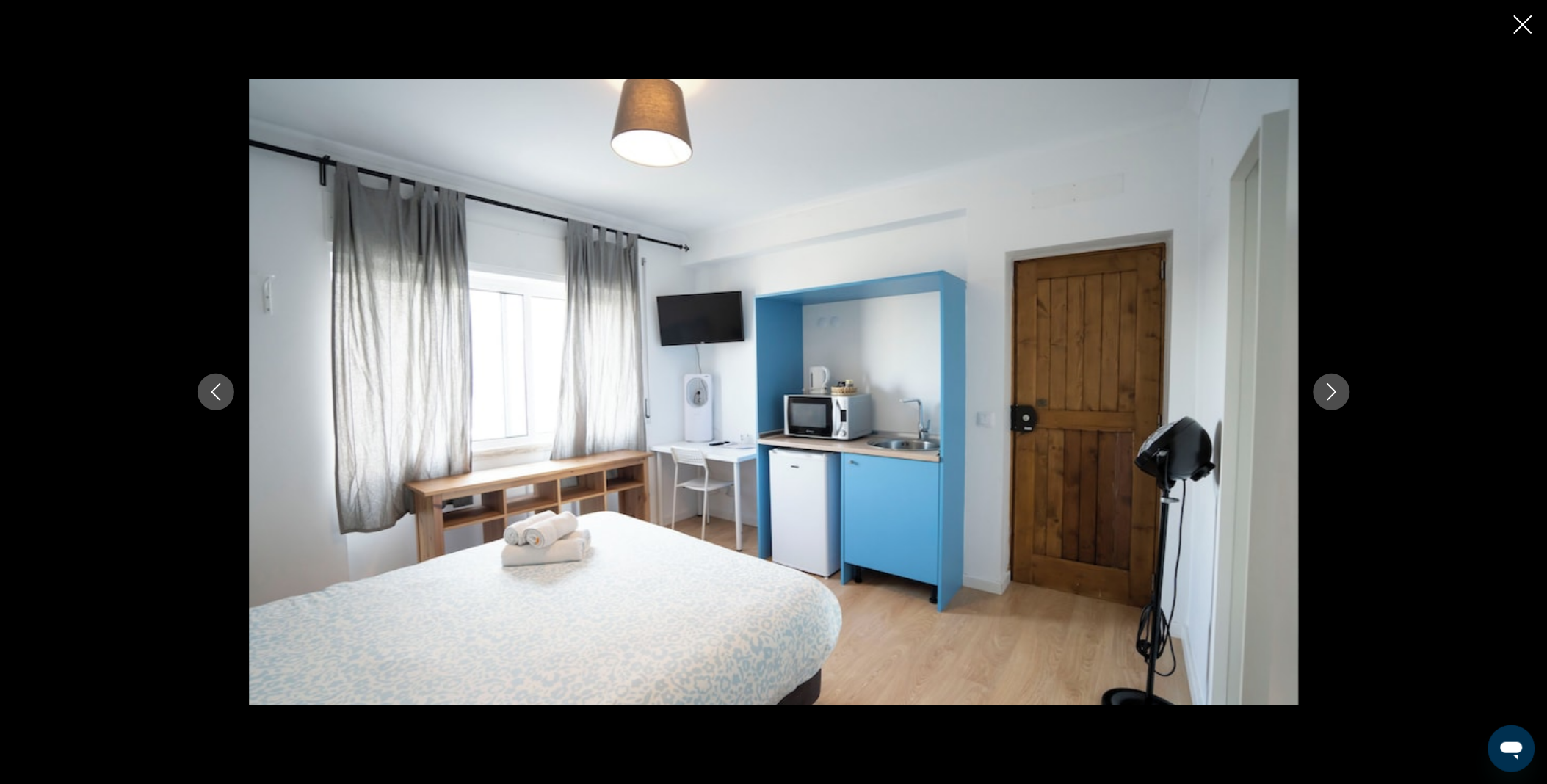
click at [1523, 31] on icon "Close slideshow" at bounding box center [1523, 24] width 18 height 18
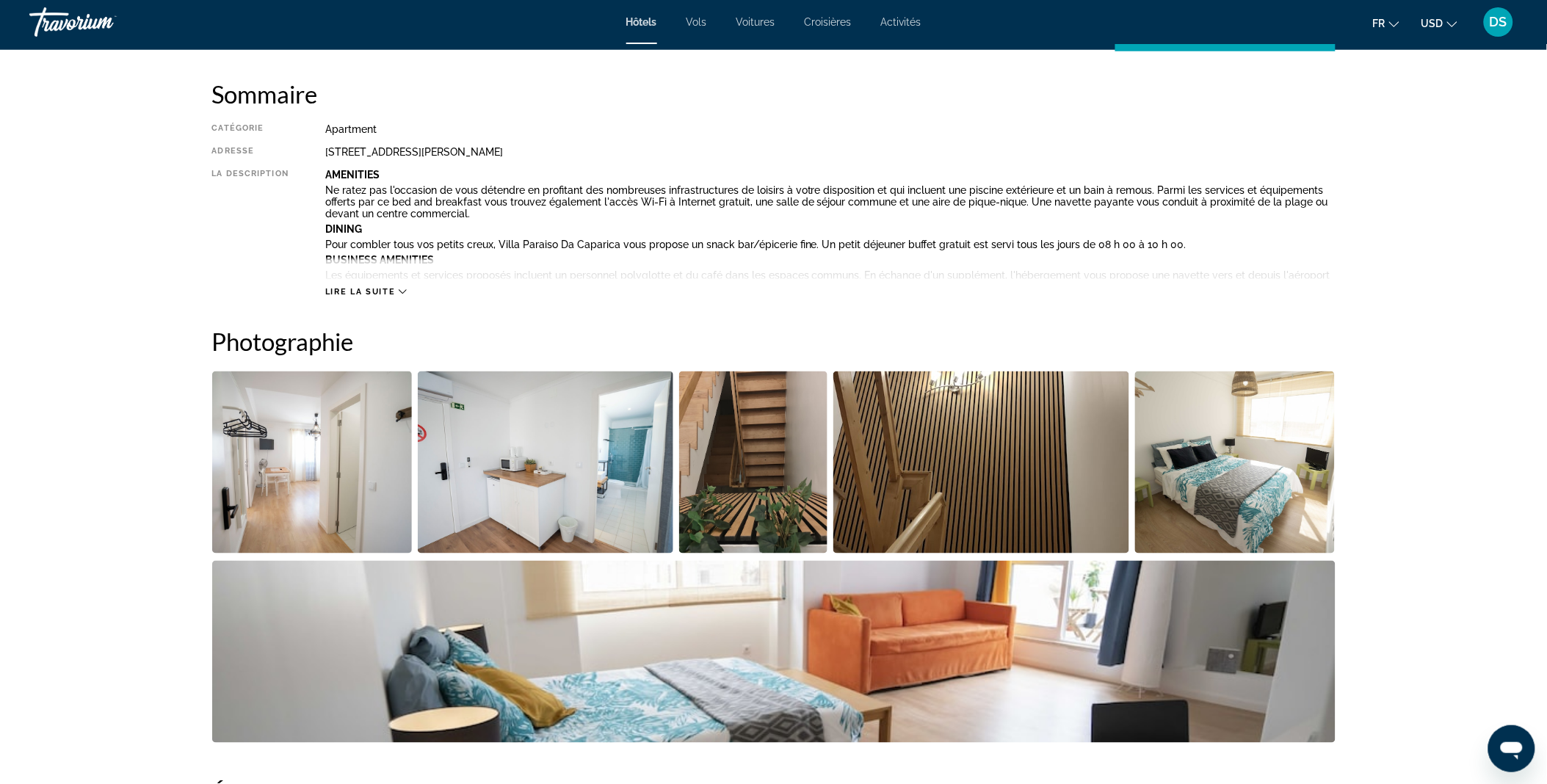
scroll to position [0, 0]
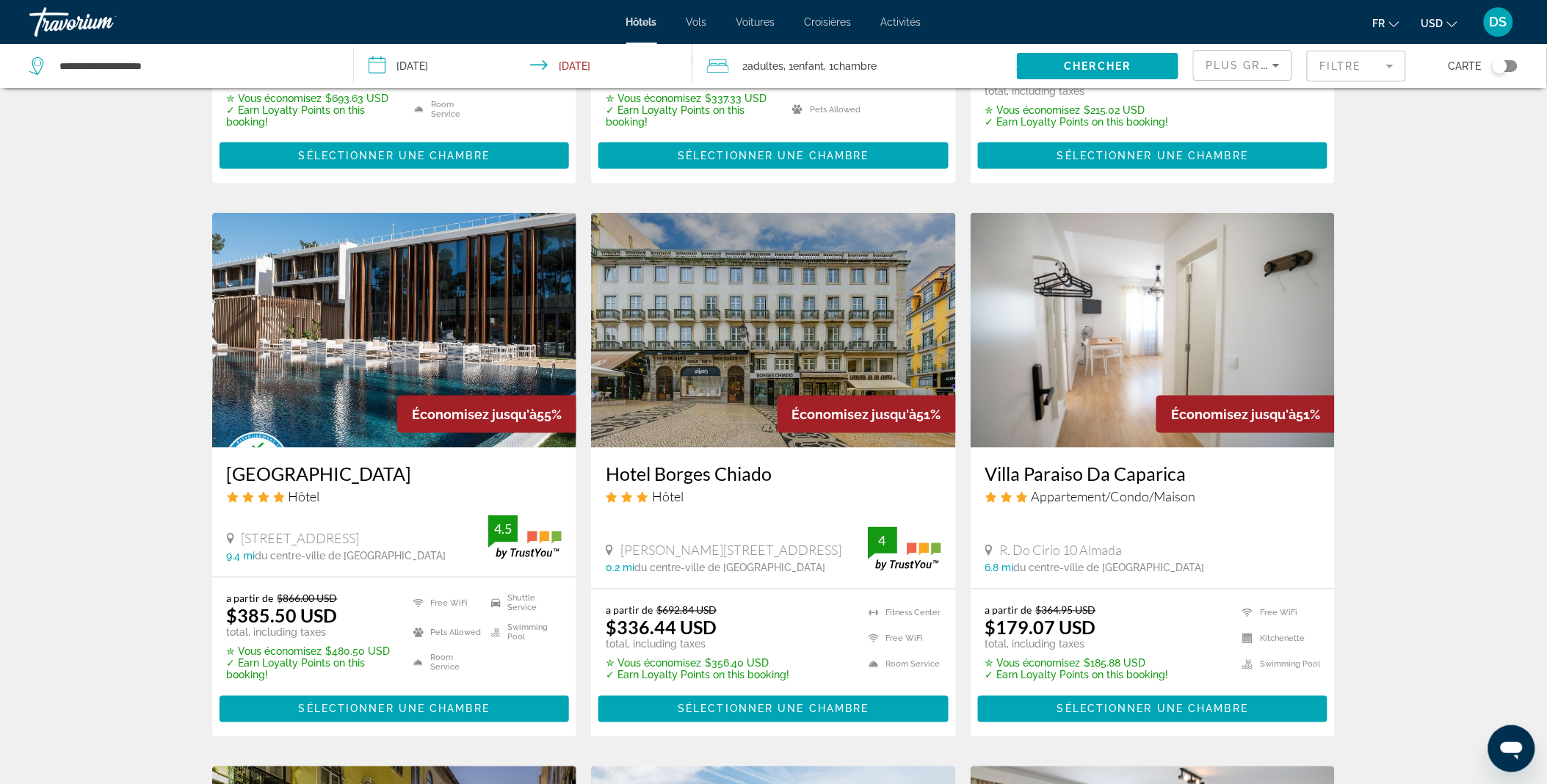
scroll to position [482, 0]
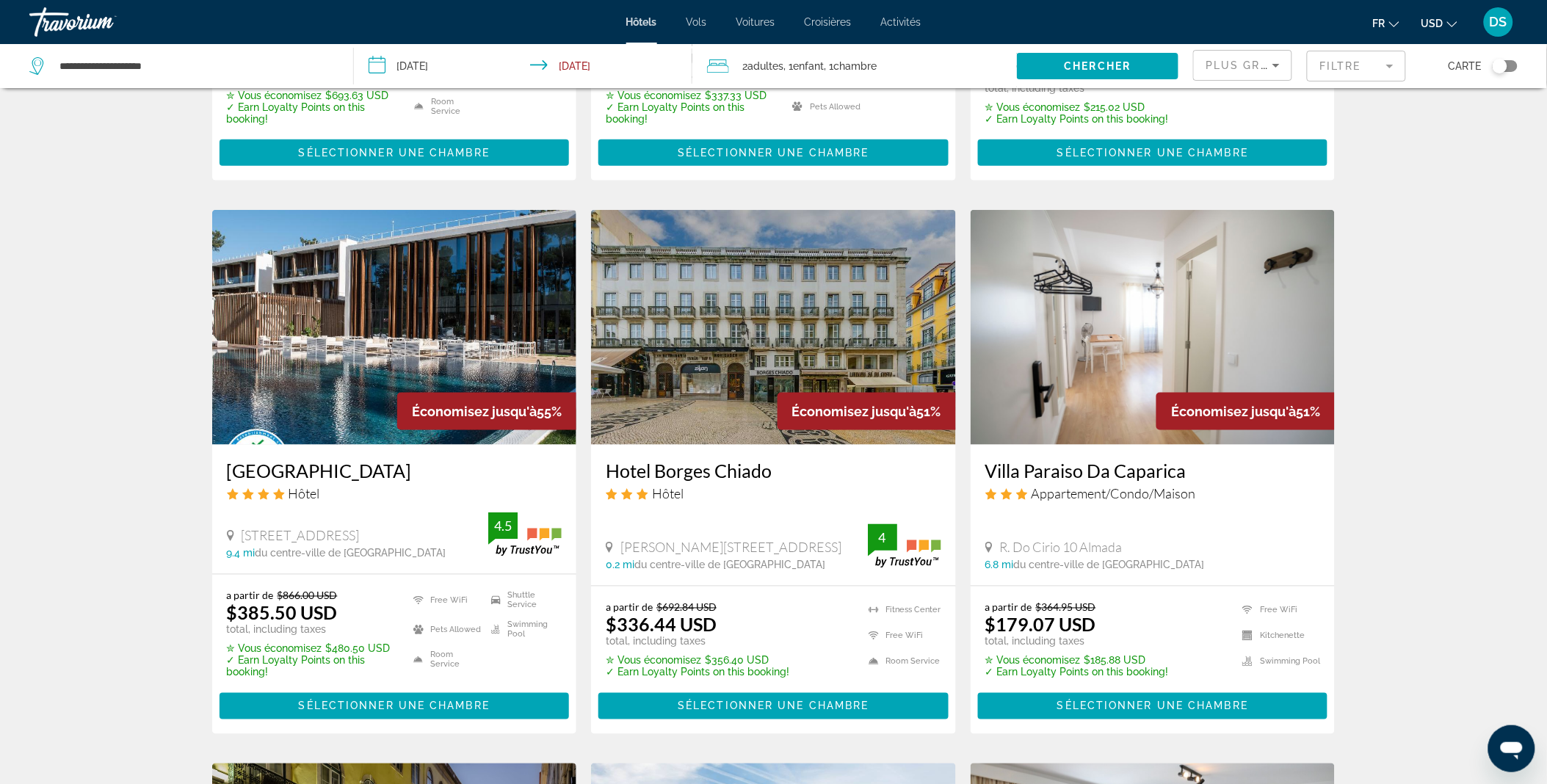
click at [380, 351] on img "Main content" at bounding box center [395, 327] width 365 height 235
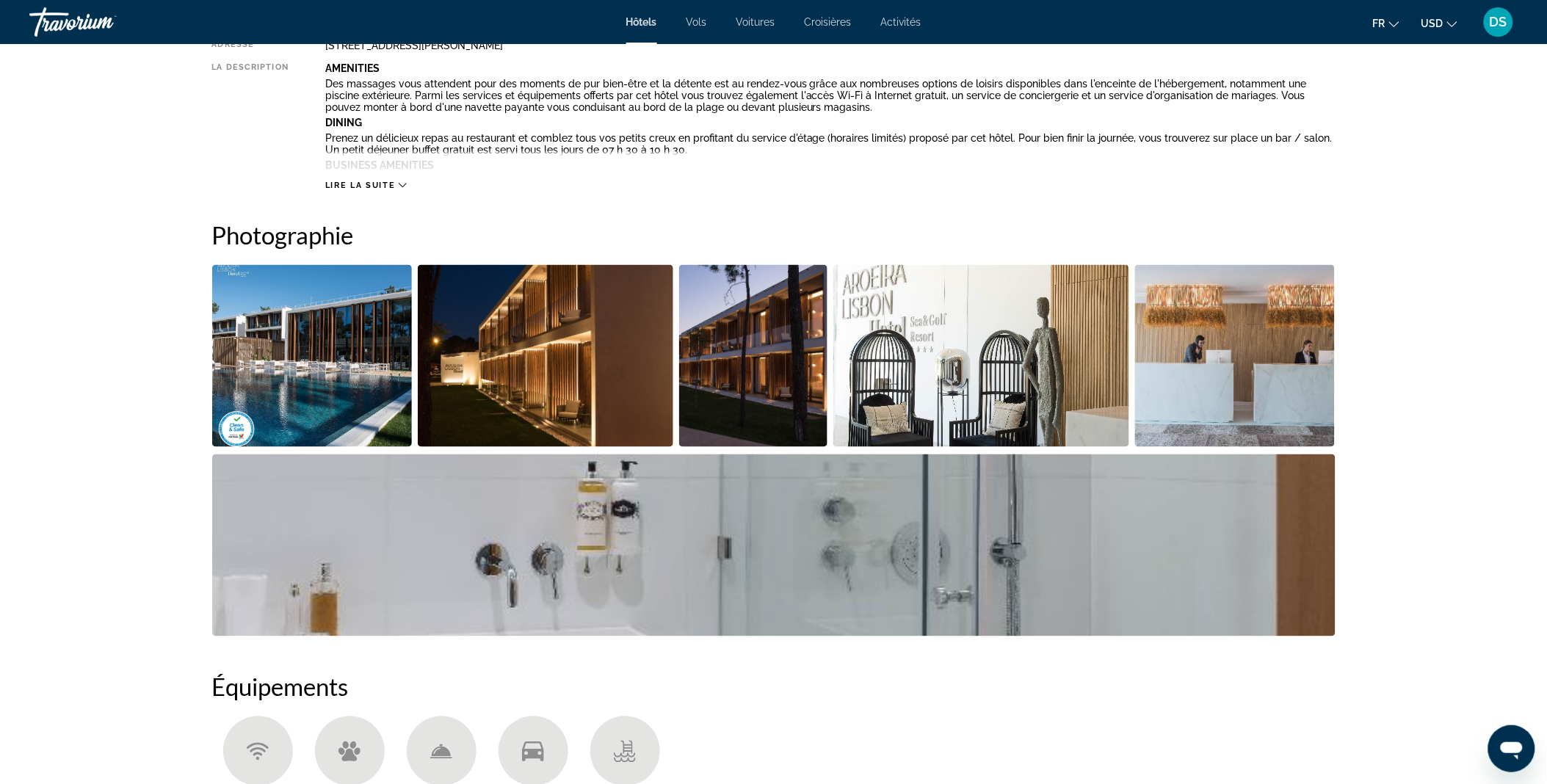
scroll to position [574, 0]
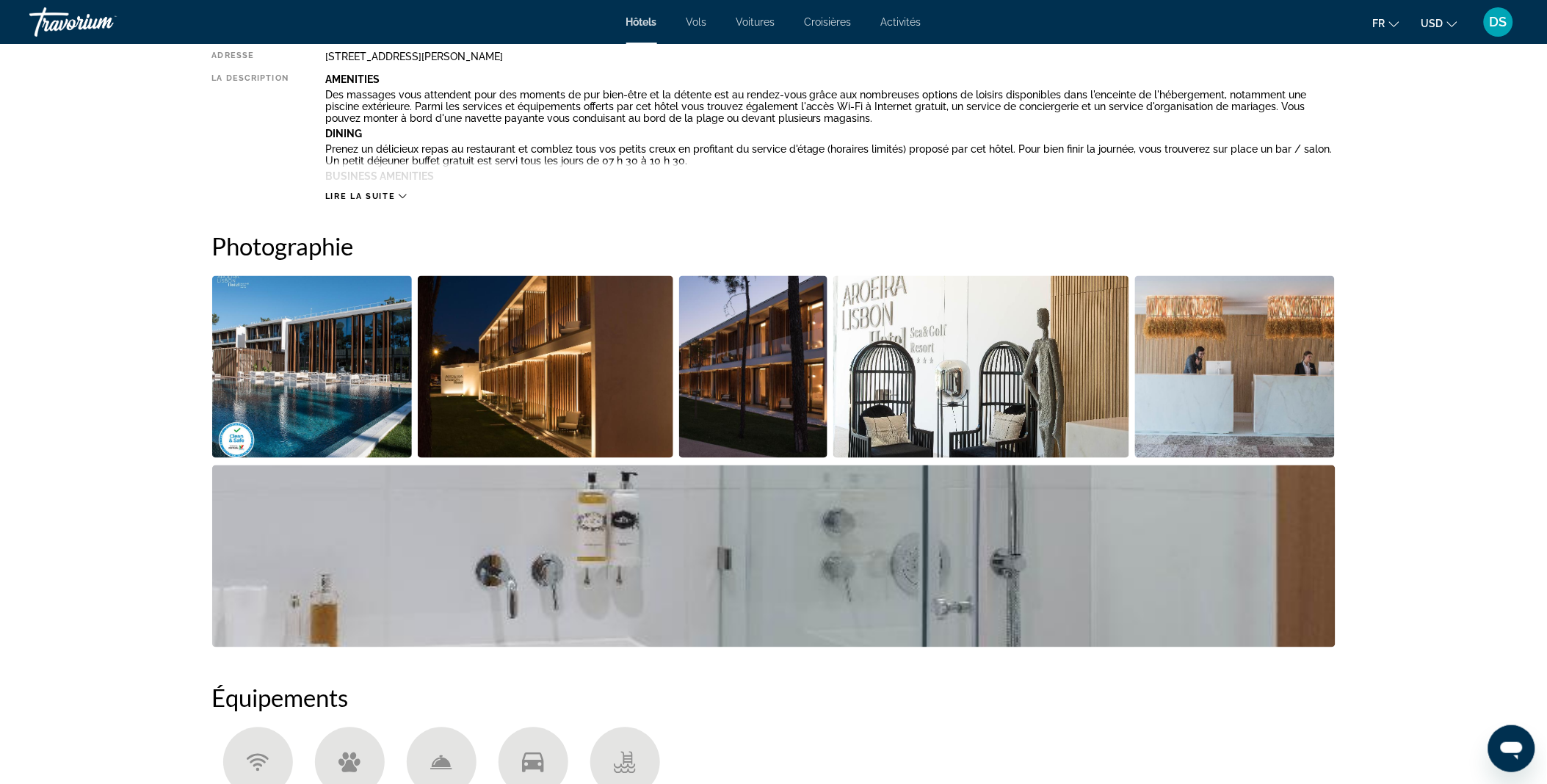
click at [1003, 546] on img "Open full-screen image slider" at bounding box center [774, 556] width 1123 height 182
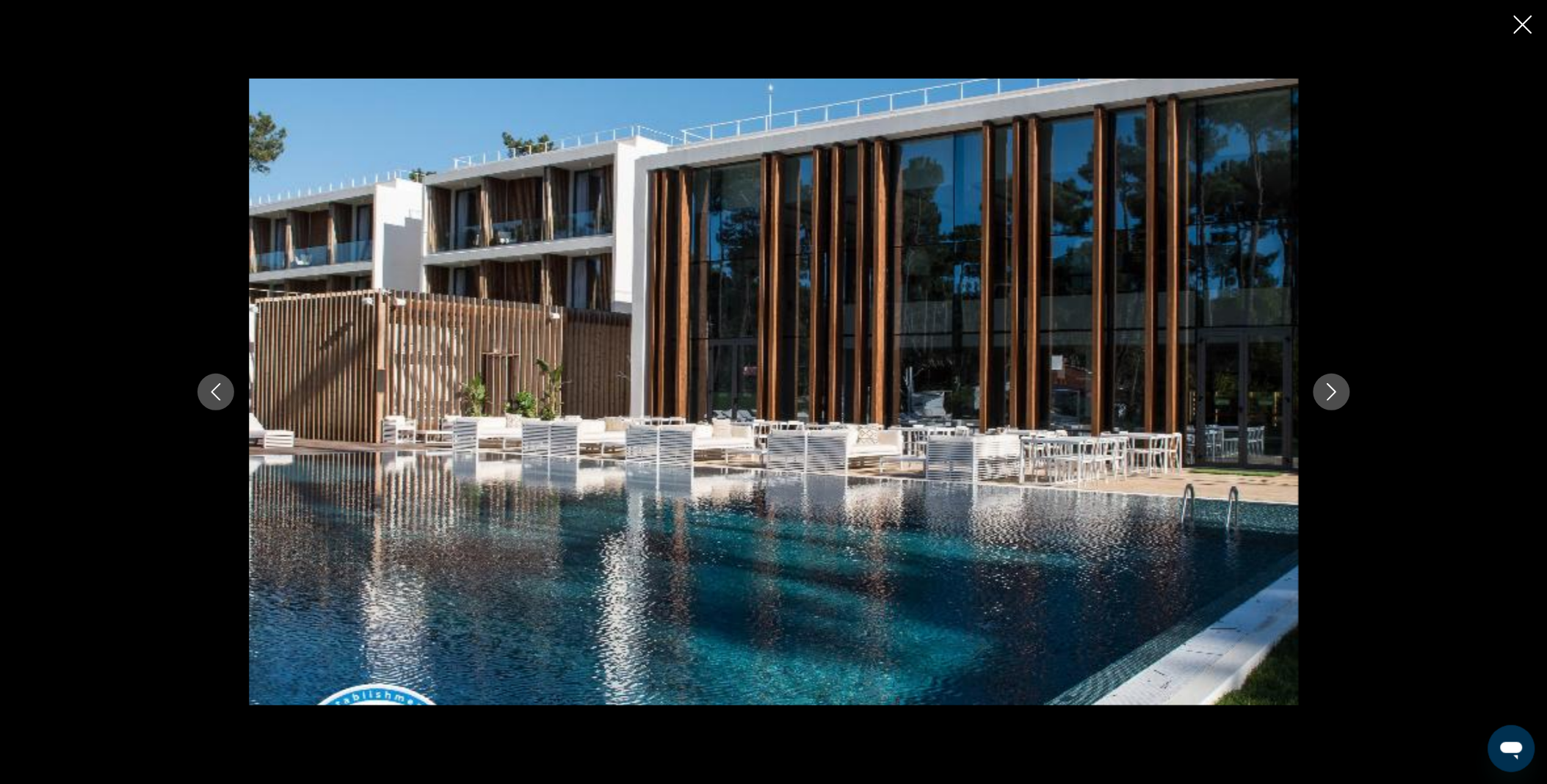
click at [1333, 397] on icon "Next image" at bounding box center [1332, 392] width 17 height 17
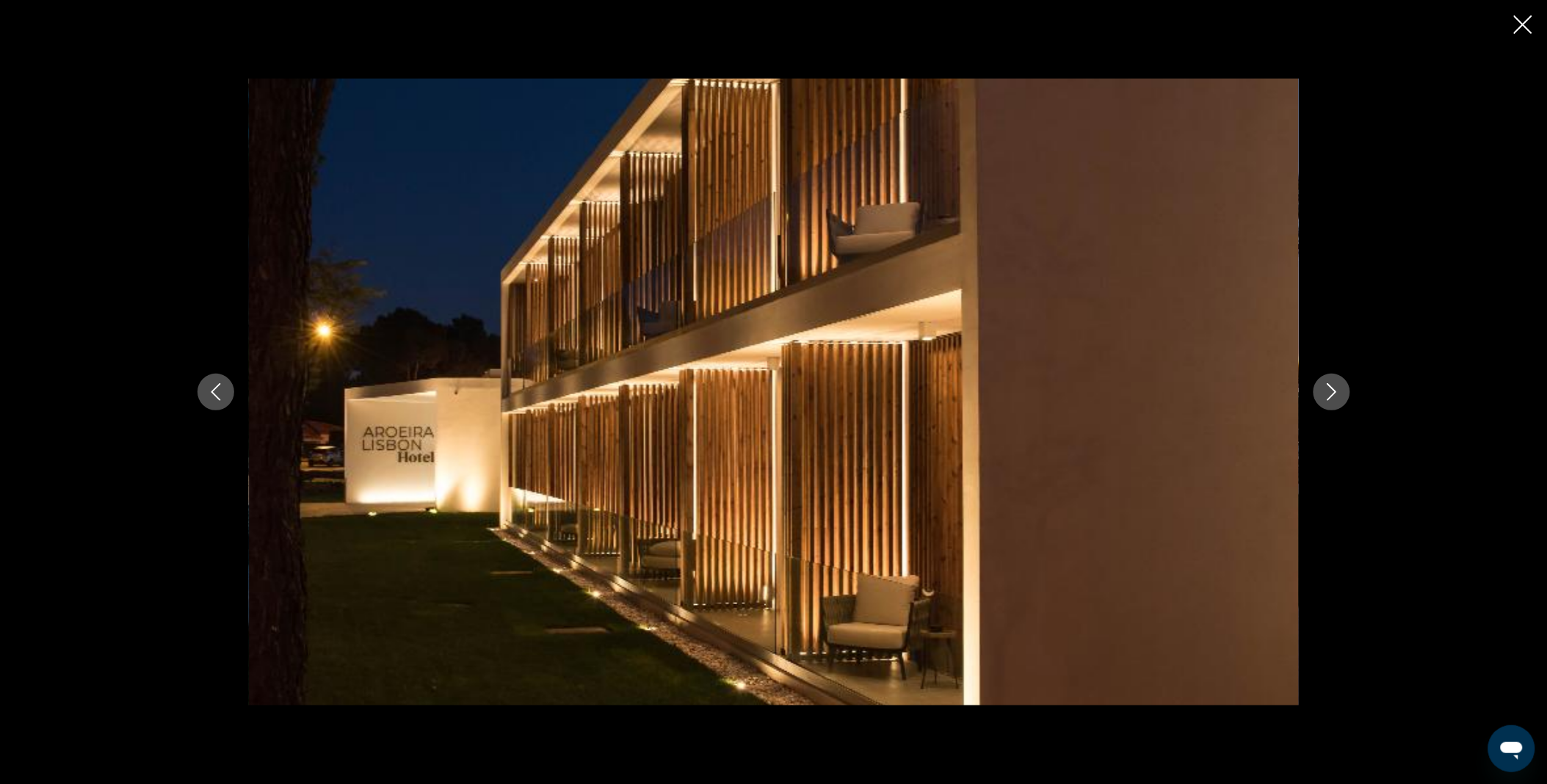
click at [1333, 397] on icon "Next image" at bounding box center [1332, 392] width 17 height 17
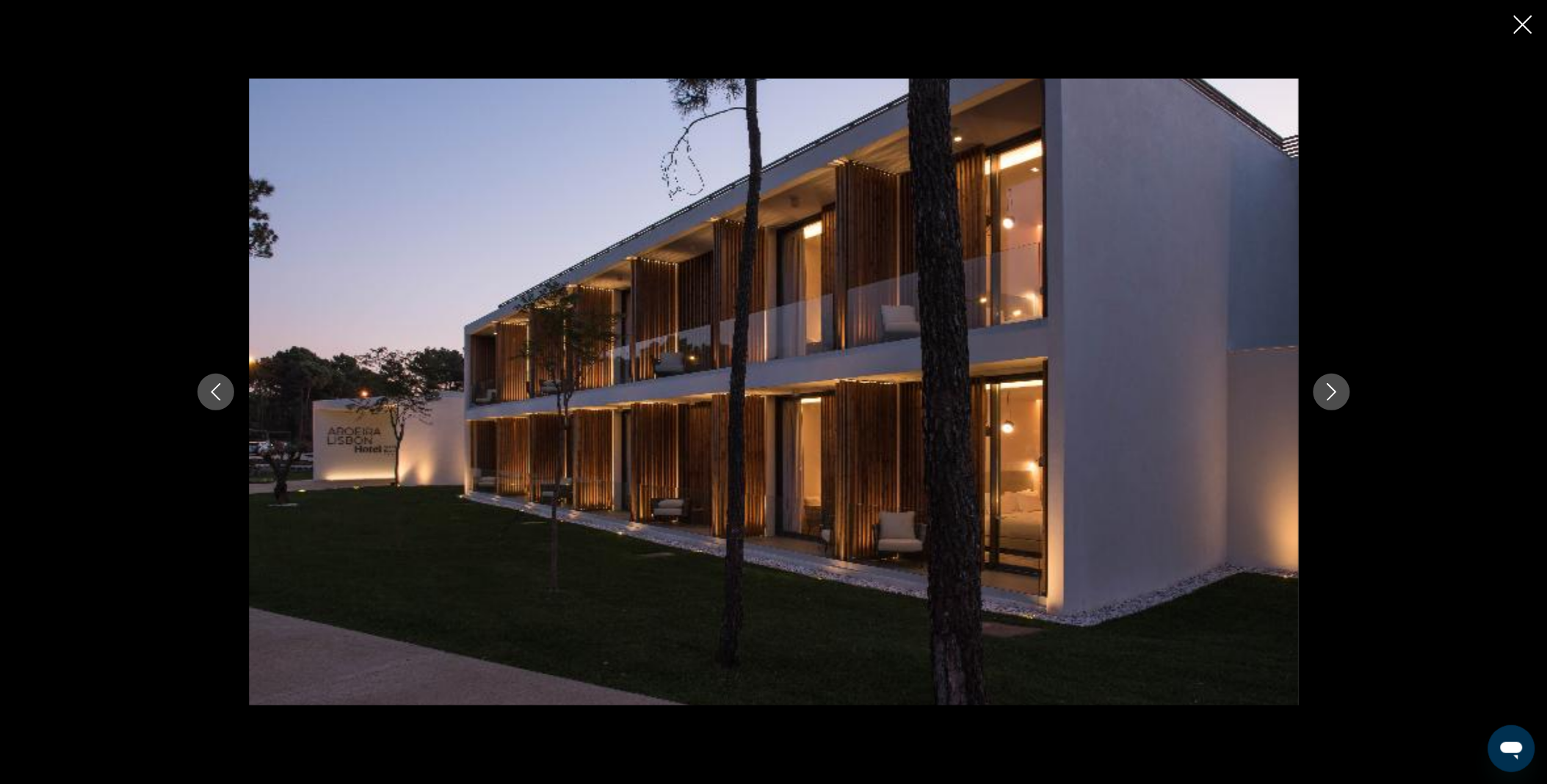
click at [1333, 397] on icon "Next image" at bounding box center [1332, 392] width 17 height 17
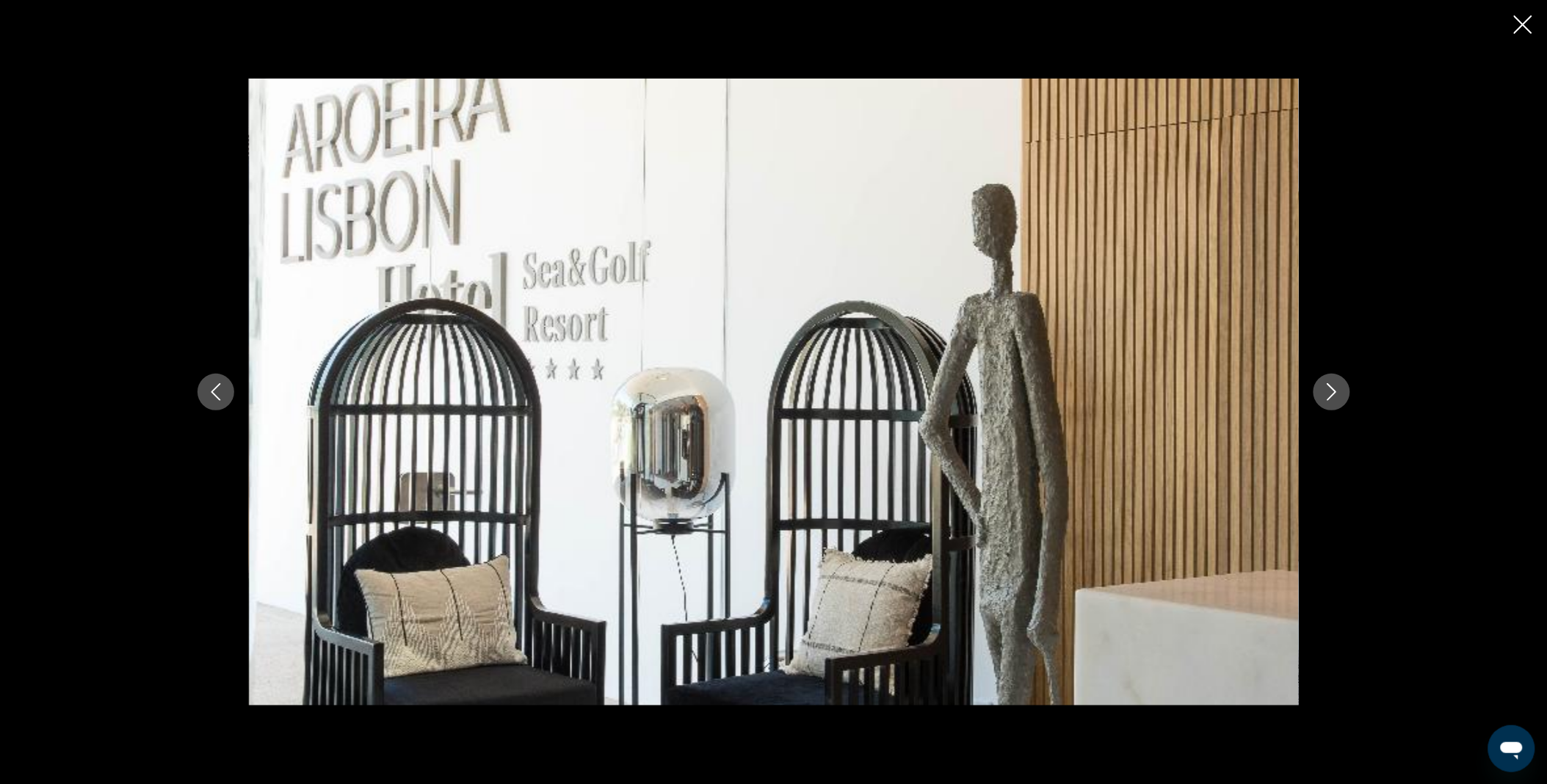
click at [1333, 397] on icon "Next image" at bounding box center [1332, 392] width 17 height 17
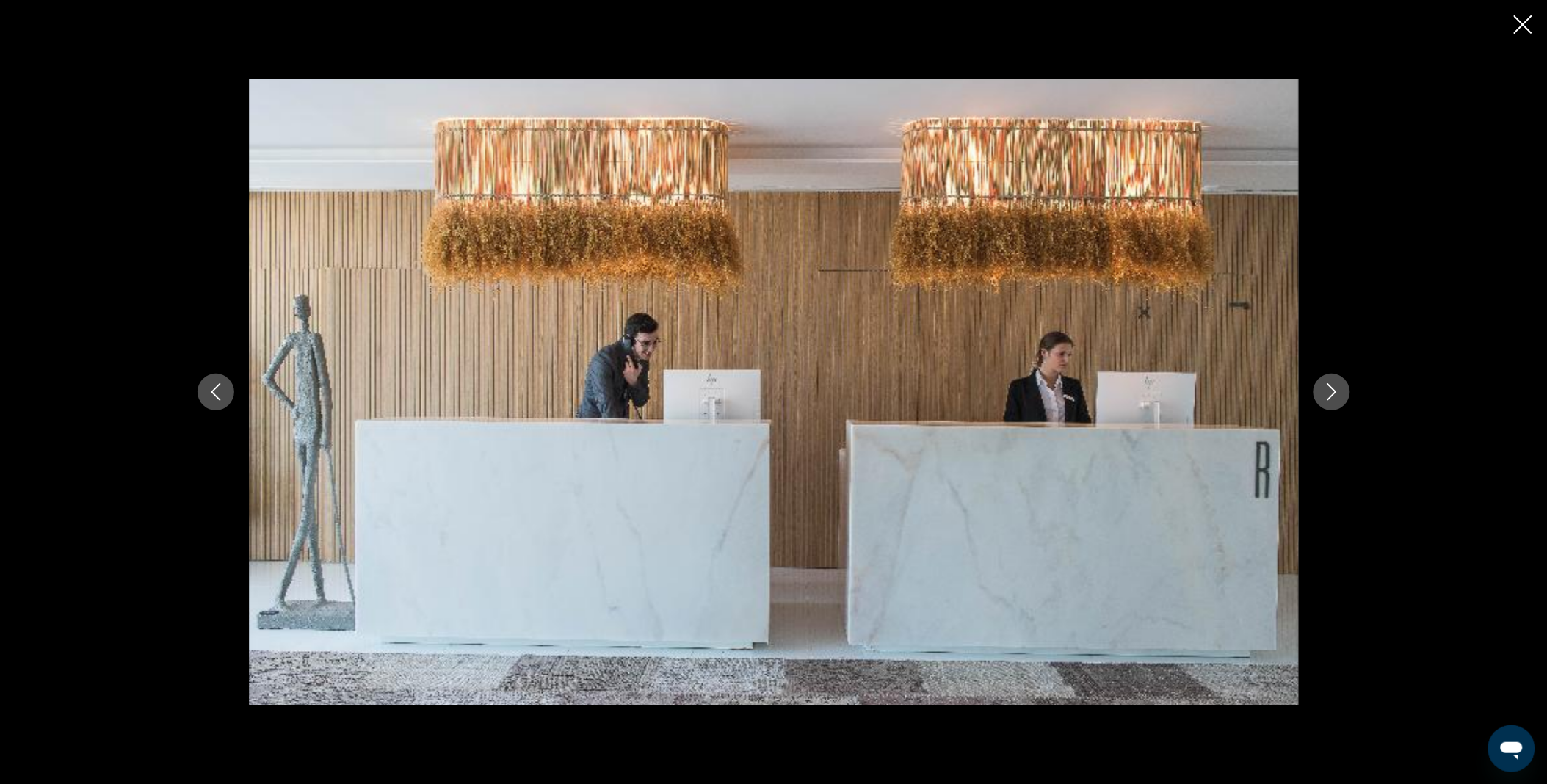
click at [1333, 397] on icon "Next image" at bounding box center [1332, 392] width 17 height 17
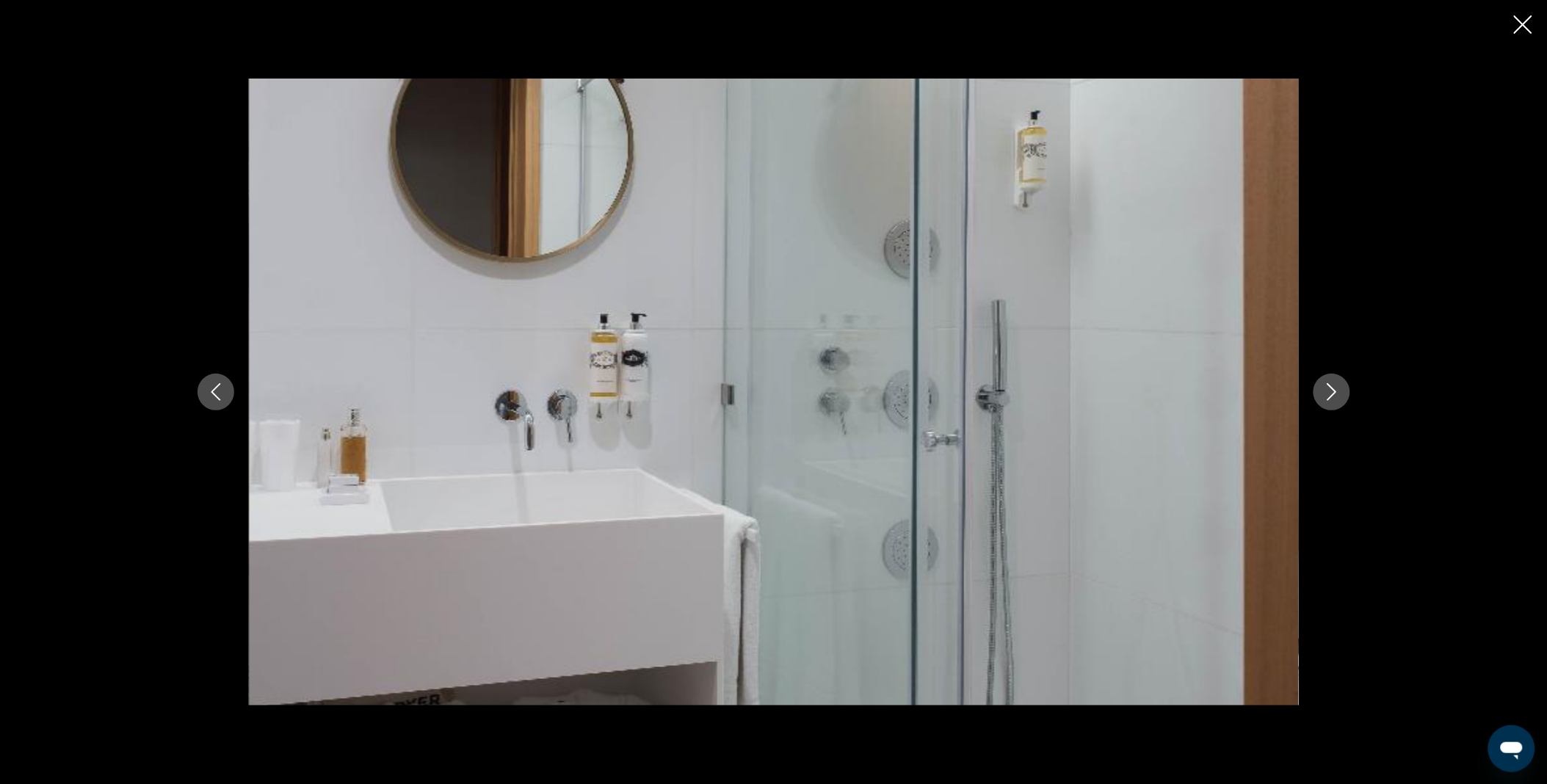
click at [1333, 397] on icon "Next image" at bounding box center [1332, 392] width 17 height 17
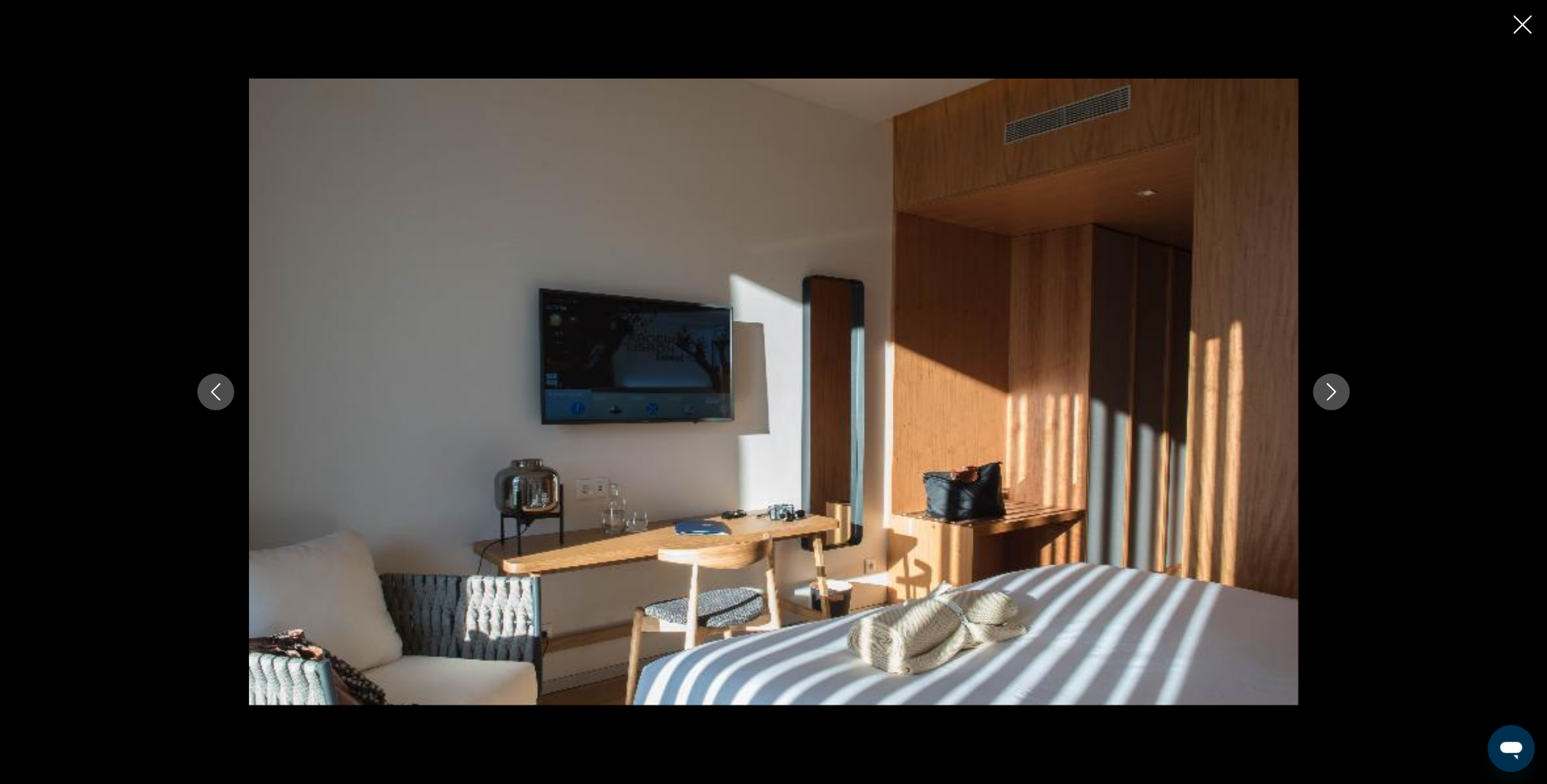
click at [1333, 397] on icon "Next image" at bounding box center [1332, 392] width 17 height 17
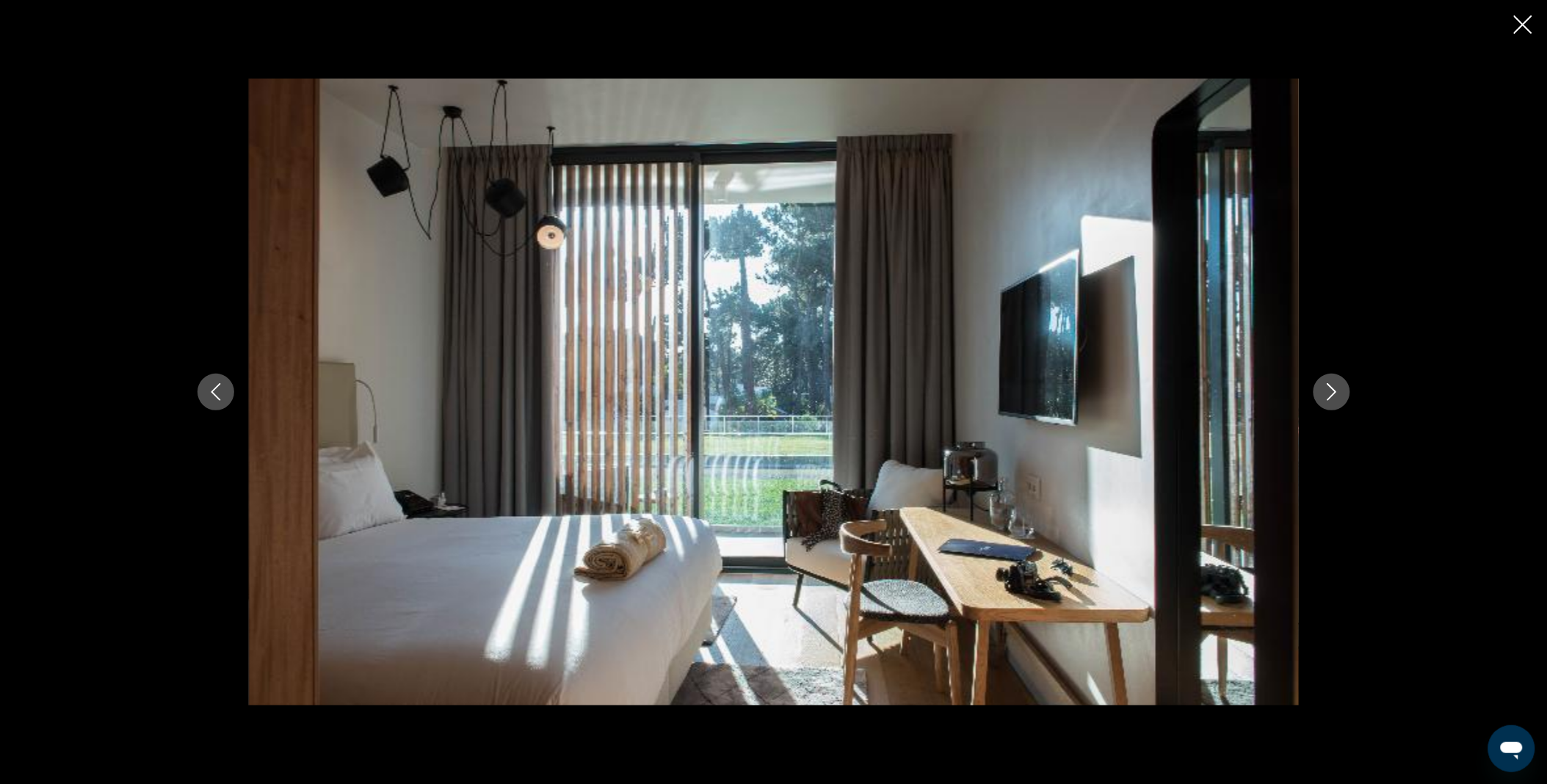
click at [1333, 397] on icon "Next image" at bounding box center [1332, 392] width 17 height 17
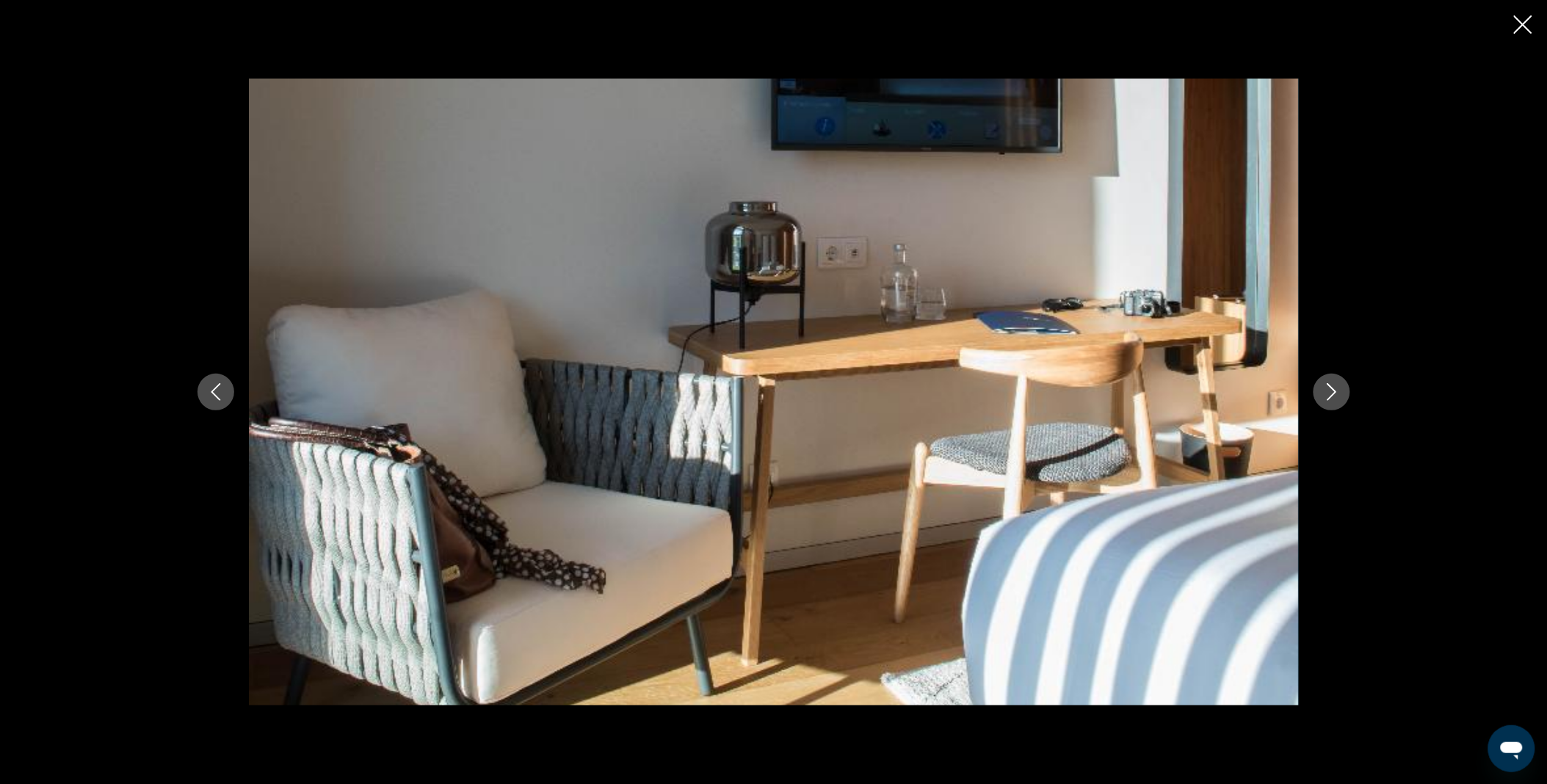
click at [1333, 397] on icon "Next image" at bounding box center [1332, 392] width 17 height 17
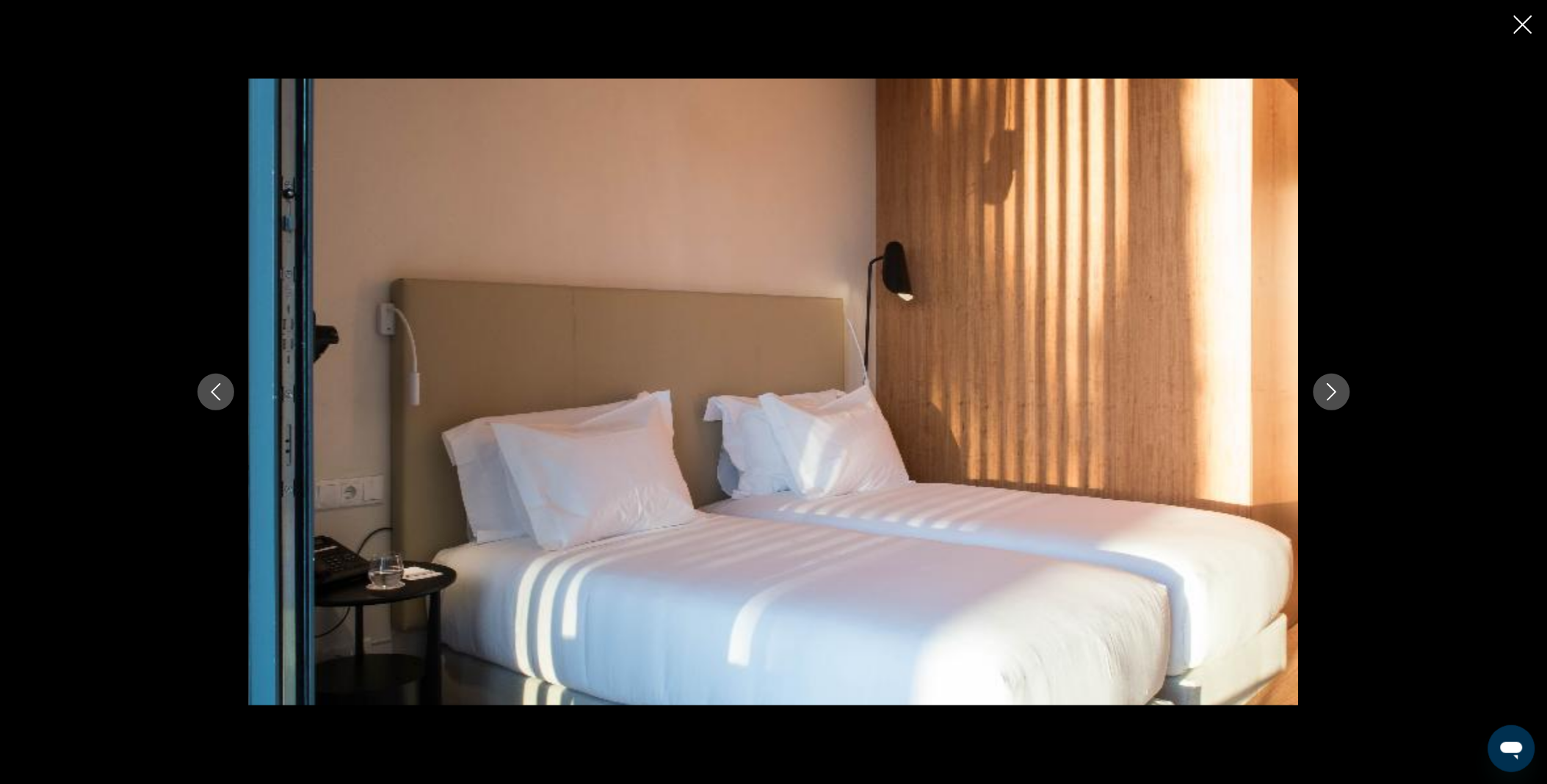
click at [1333, 397] on icon "Next image" at bounding box center [1332, 392] width 17 height 17
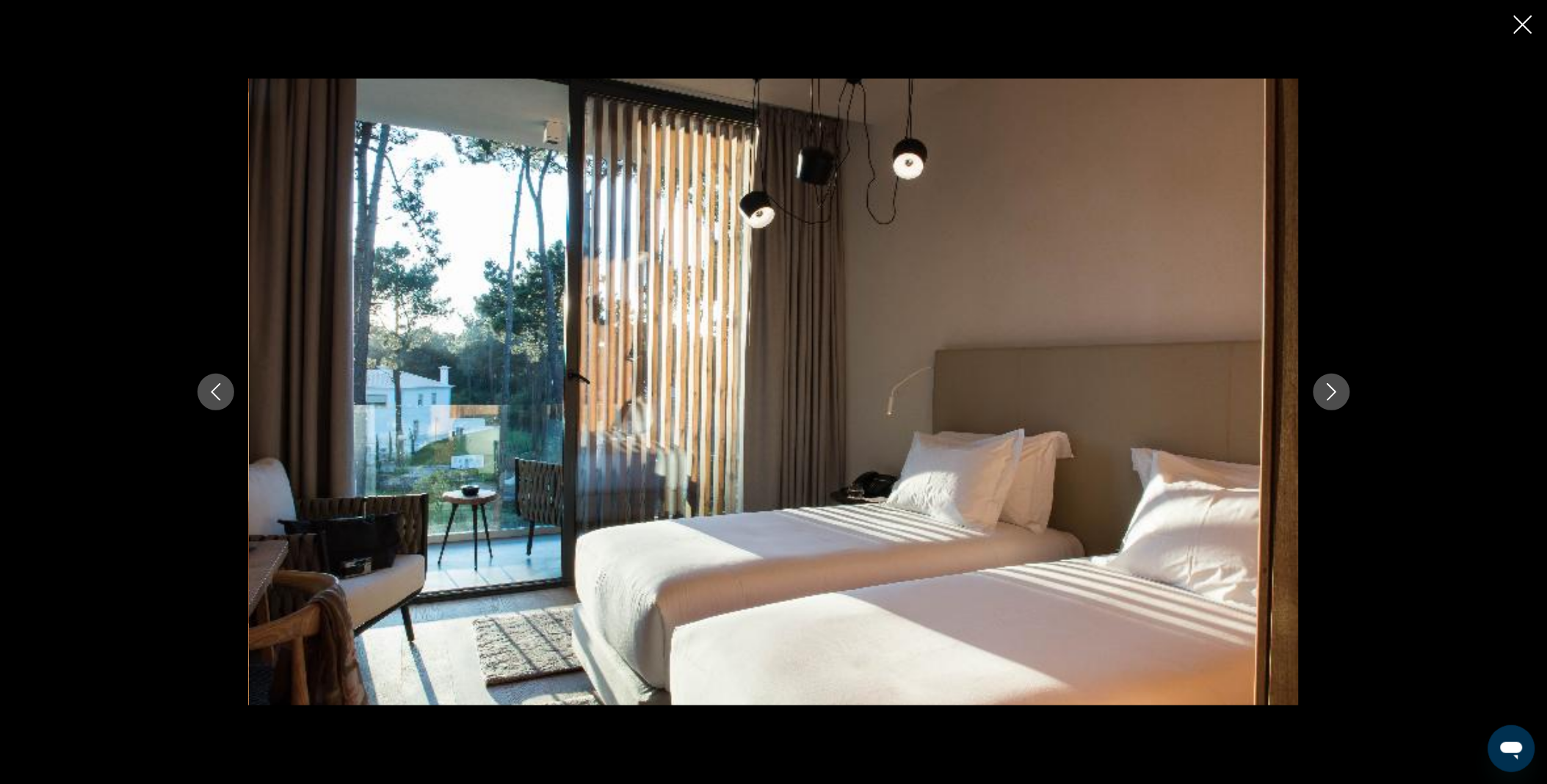
click at [1333, 397] on icon "Next image" at bounding box center [1332, 392] width 17 height 17
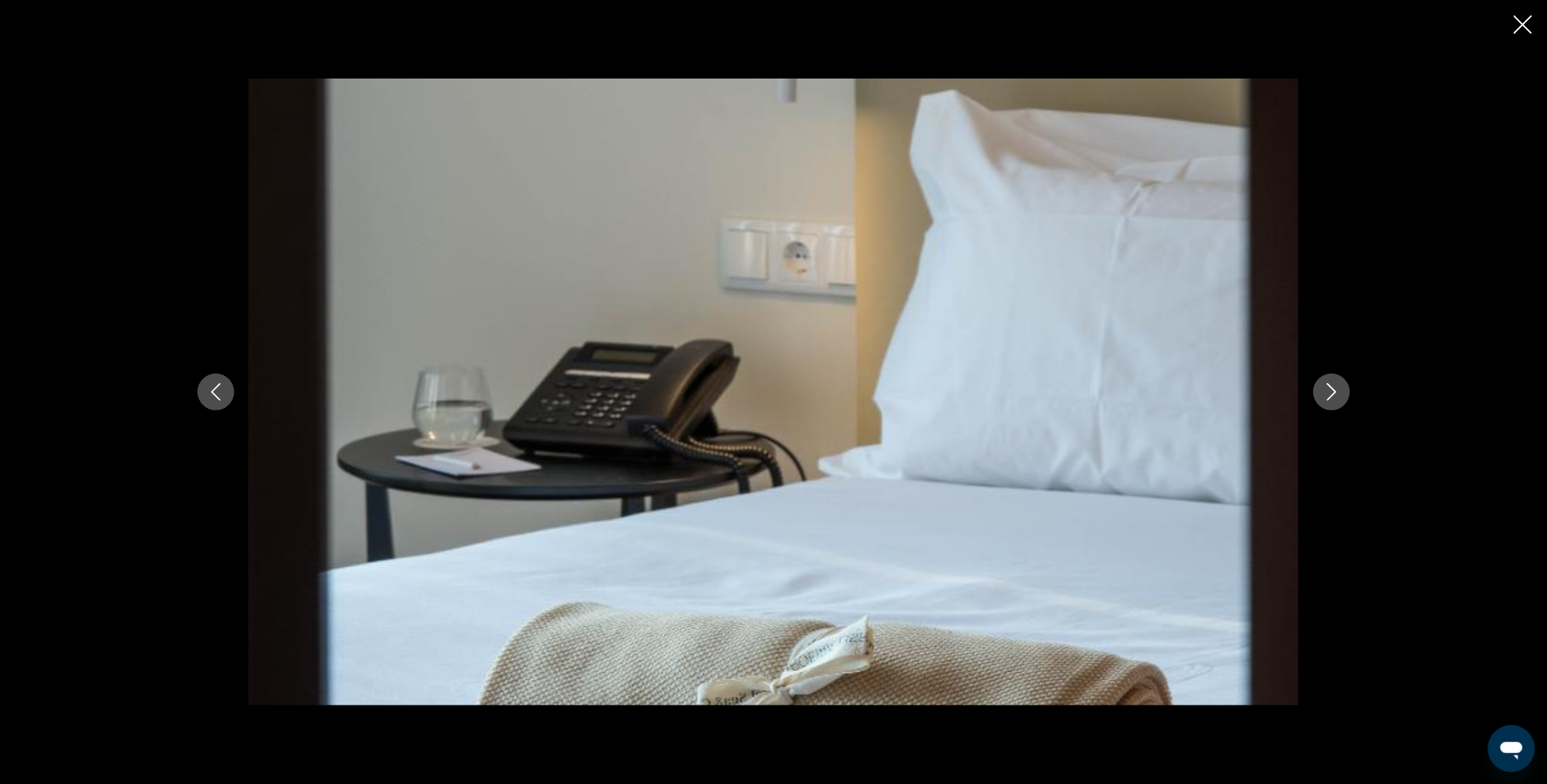
click at [1333, 397] on icon "Next image" at bounding box center [1332, 392] width 17 height 17
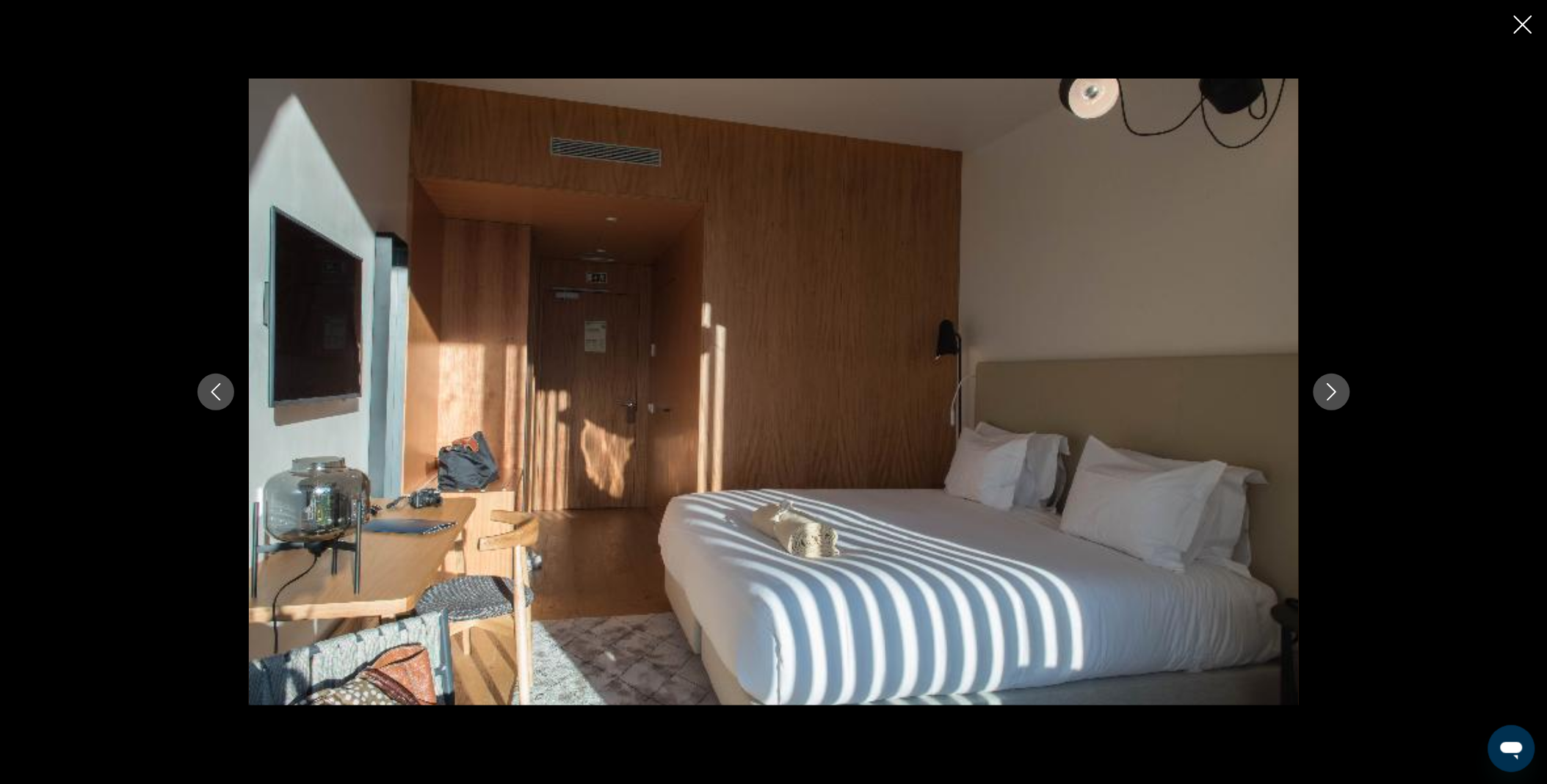
click at [1333, 397] on icon "Next image" at bounding box center [1332, 392] width 17 height 17
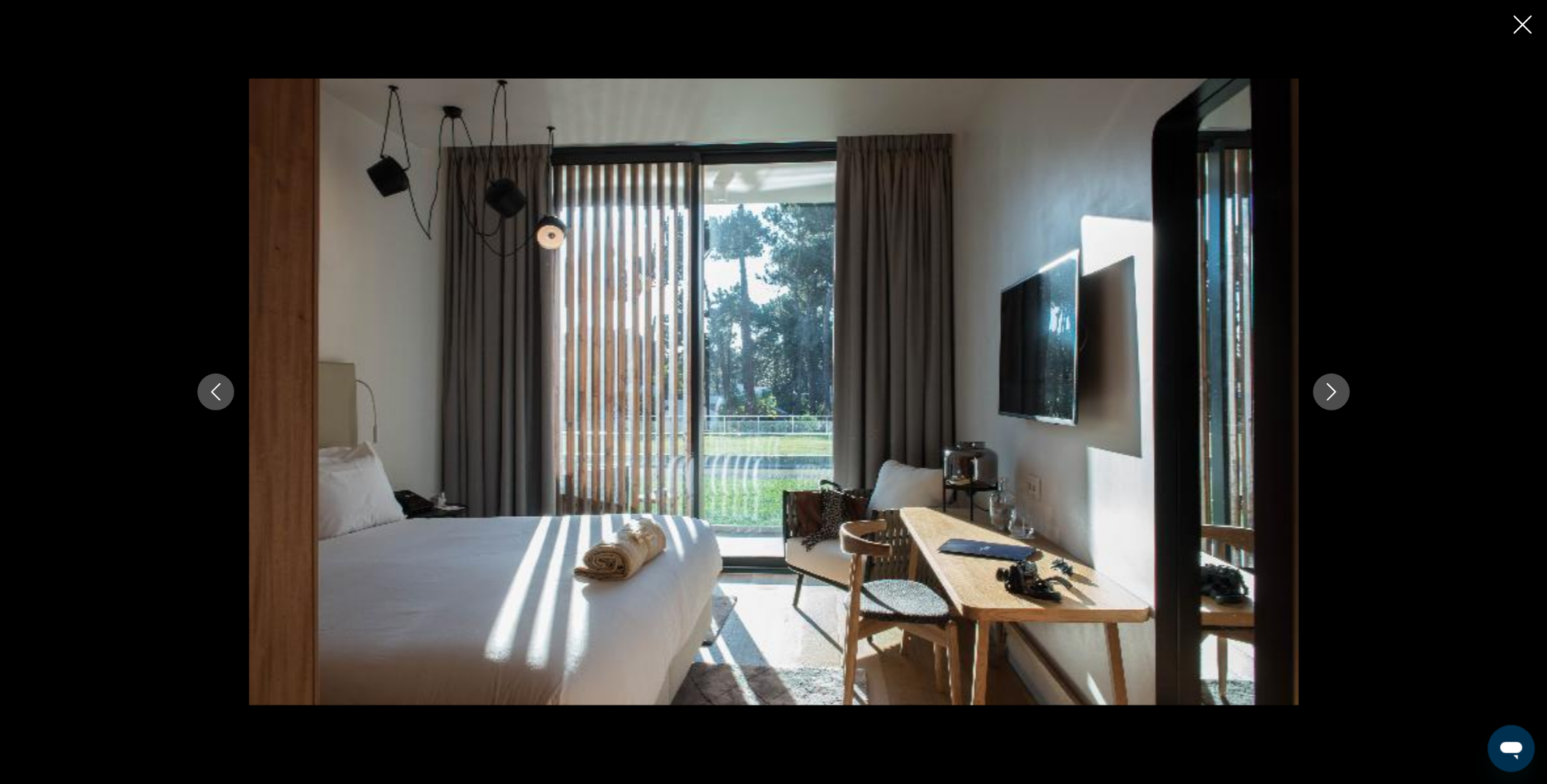
click at [1333, 397] on icon "Next image" at bounding box center [1332, 392] width 17 height 17
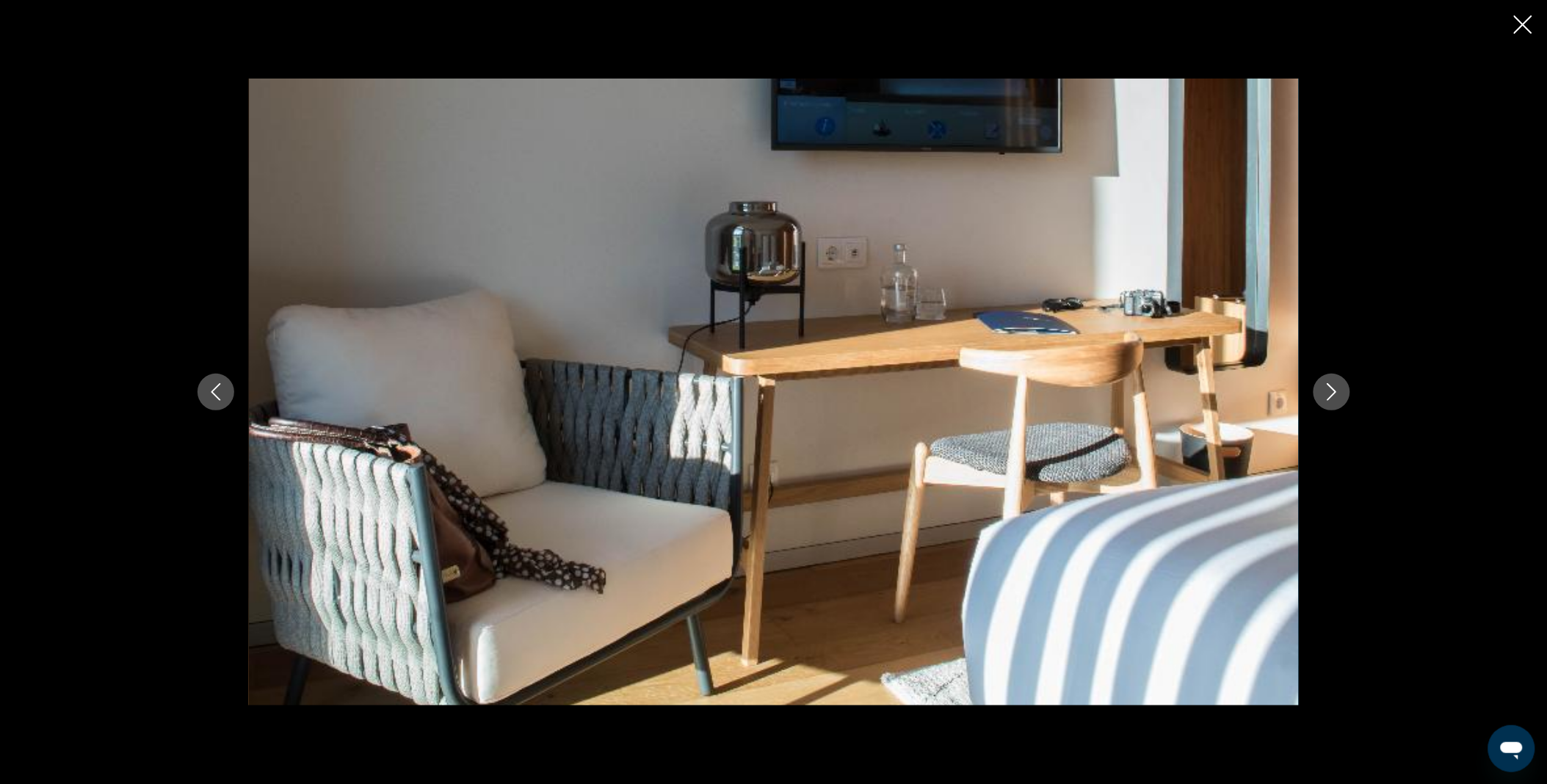
click at [1333, 397] on icon "Next image" at bounding box center [1332, 392] width 17 height 17
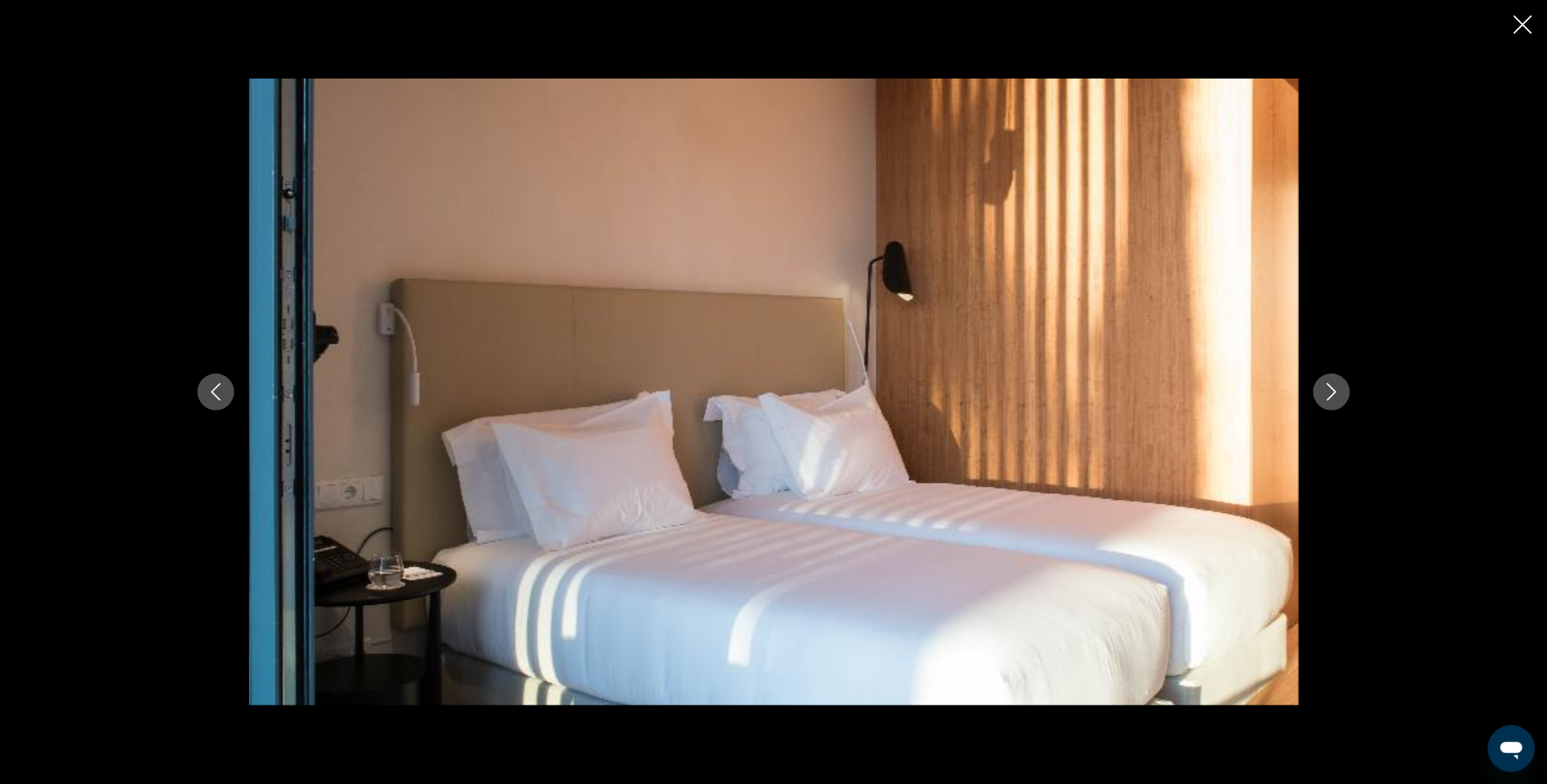
click at [1333, 397] on icon "Next image" at bounding box center [1332, 392] width 17 height 17
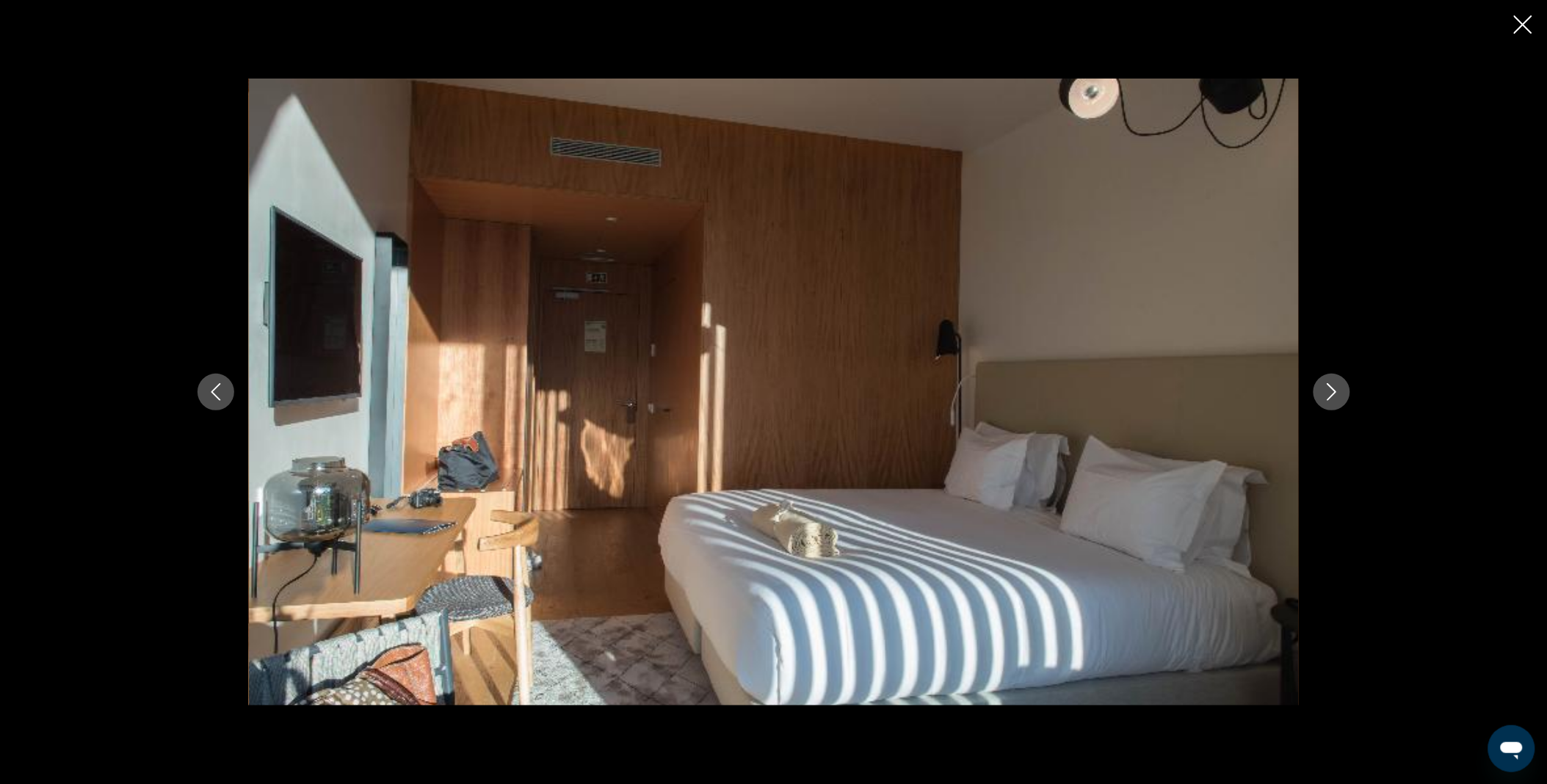
click at [1333, 397] on icon "Next image" at bounding box center [1332, 392] width 17 height 17
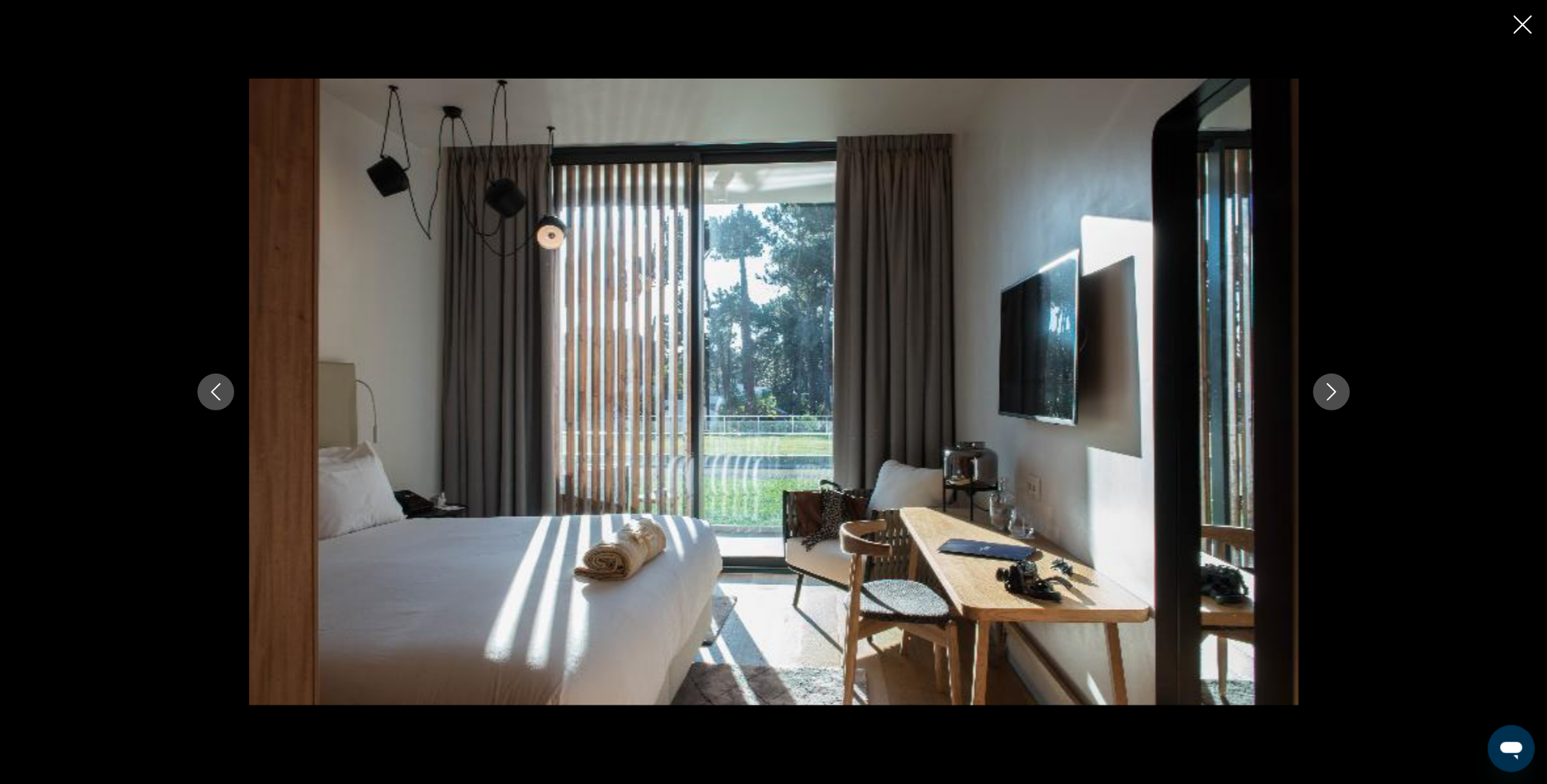
click at [1518, 22] on icon "Close slideshow" at bounding box center [1523, 24] width 18 height 18
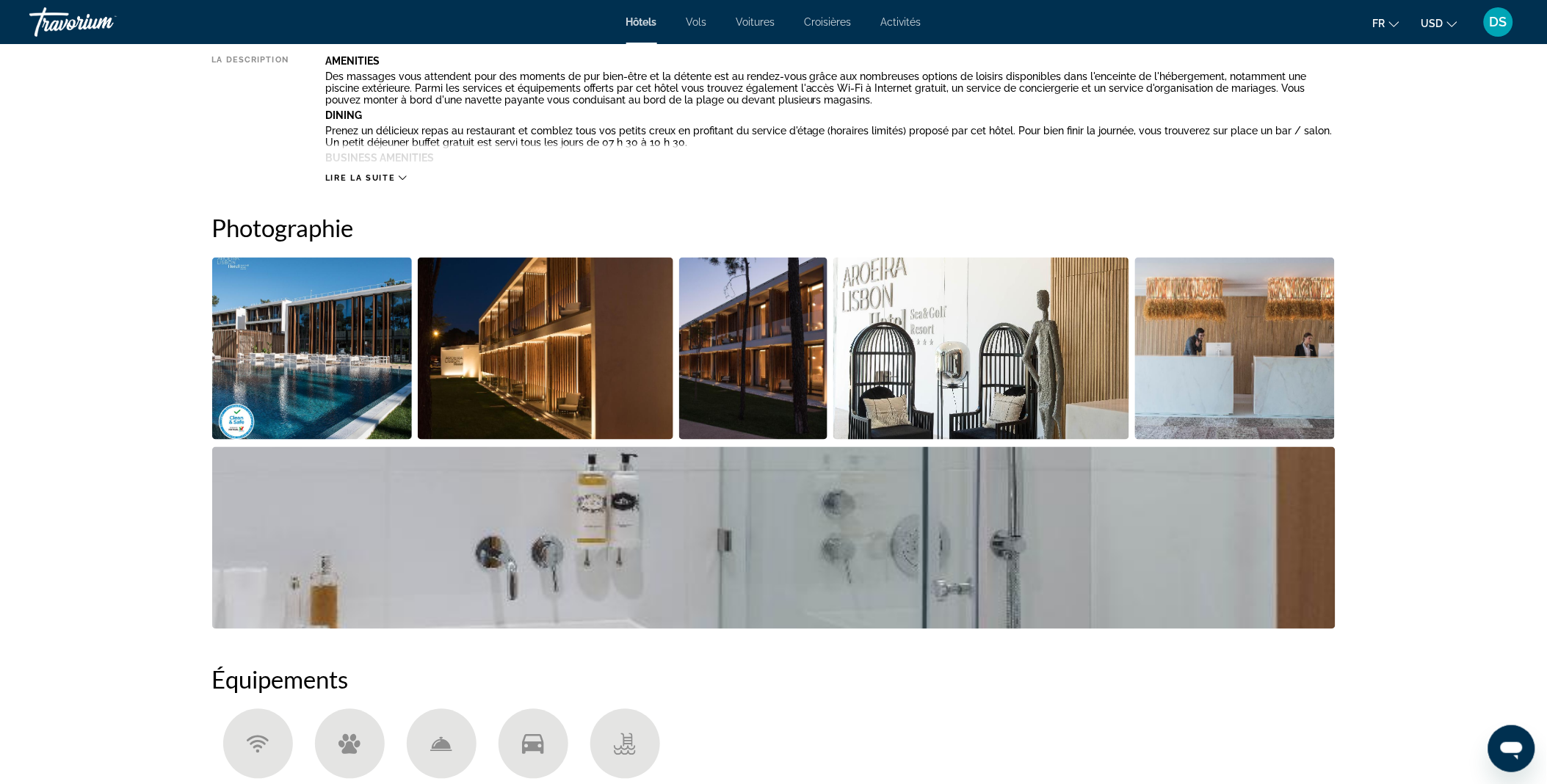
scroll to position [533, 0]
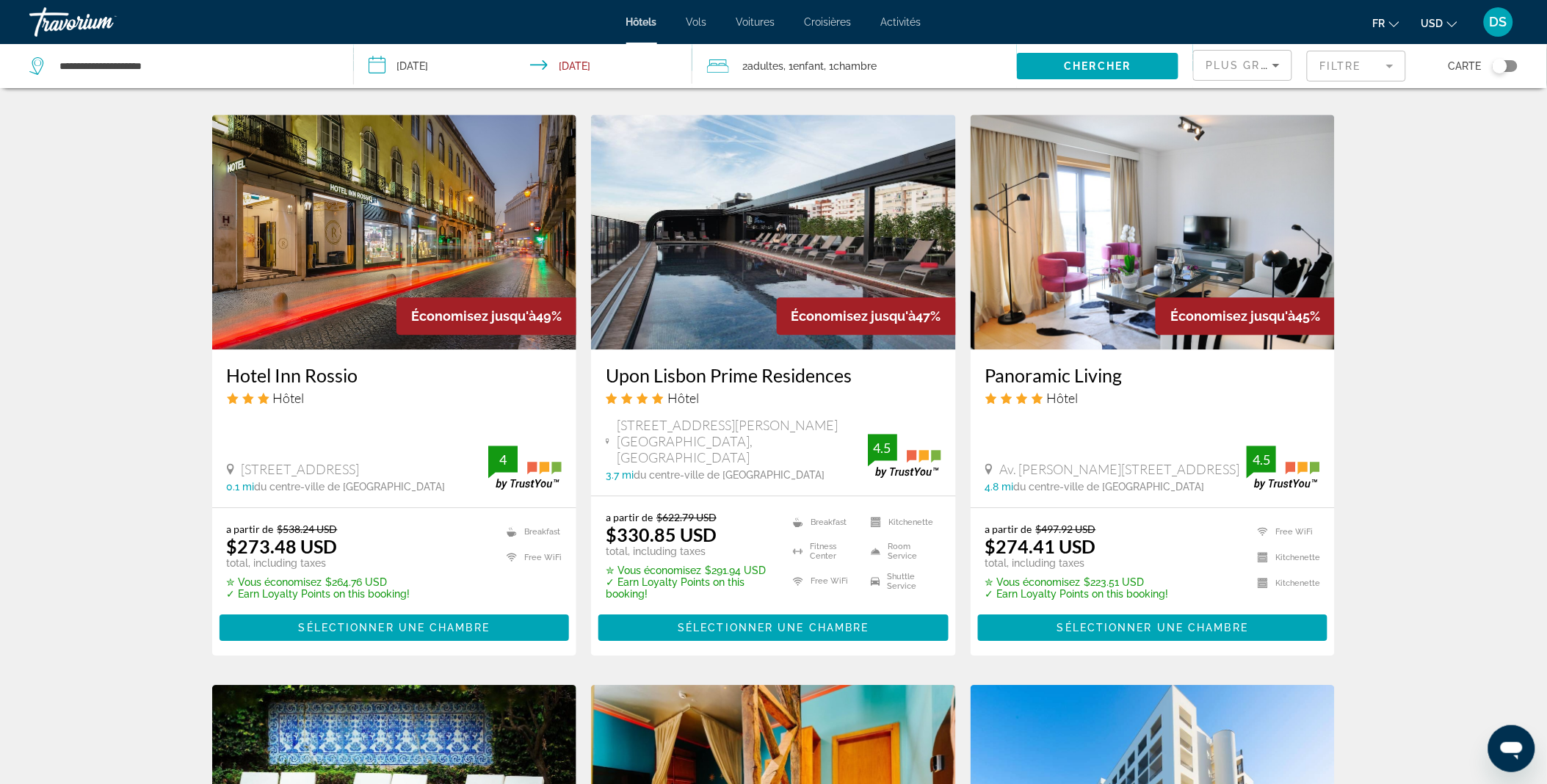
scroll to position [1125, 0]
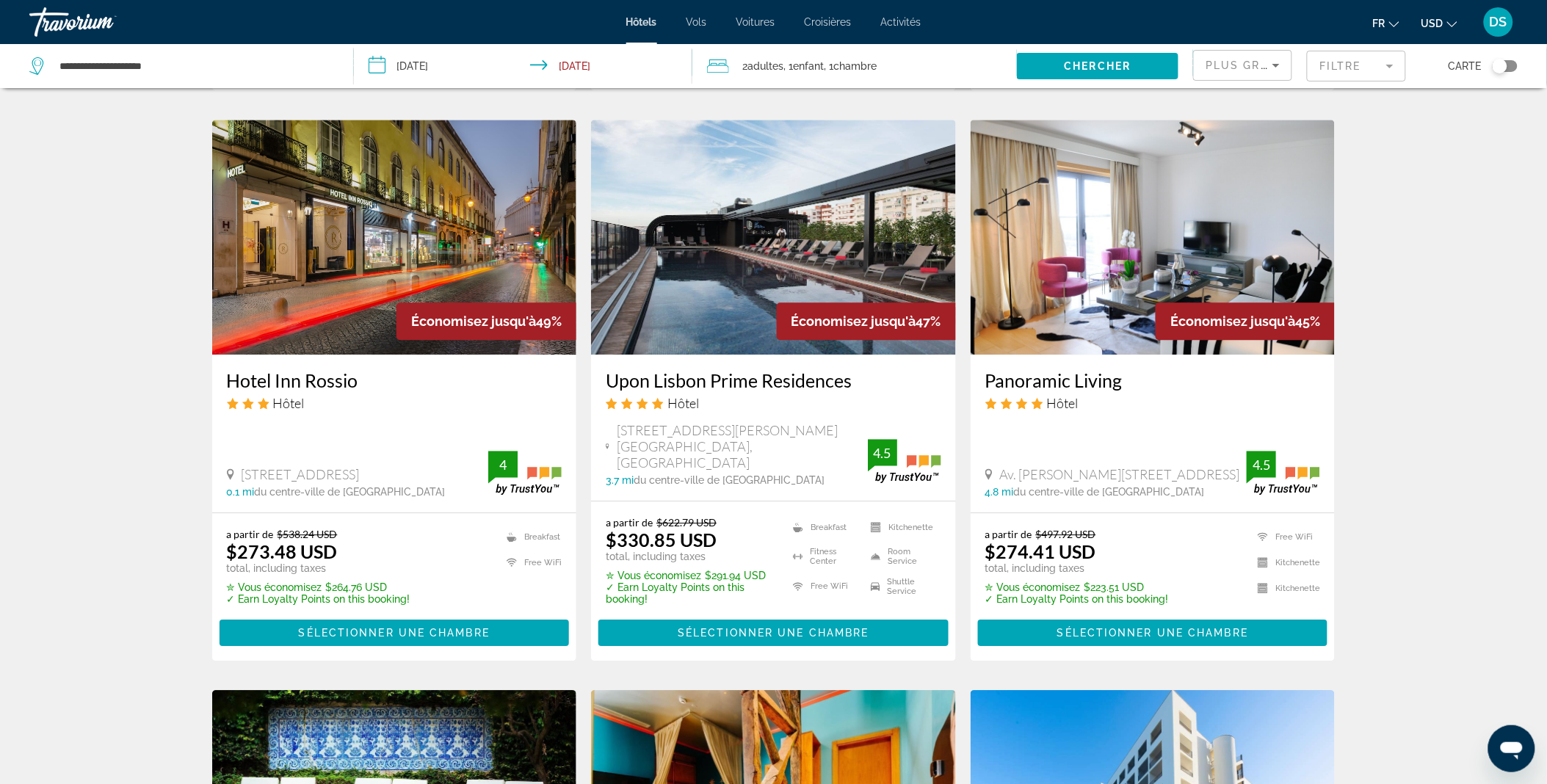
click at [758, 215] on img "Main content" at bounding box center [774, 237] width 365 height 235
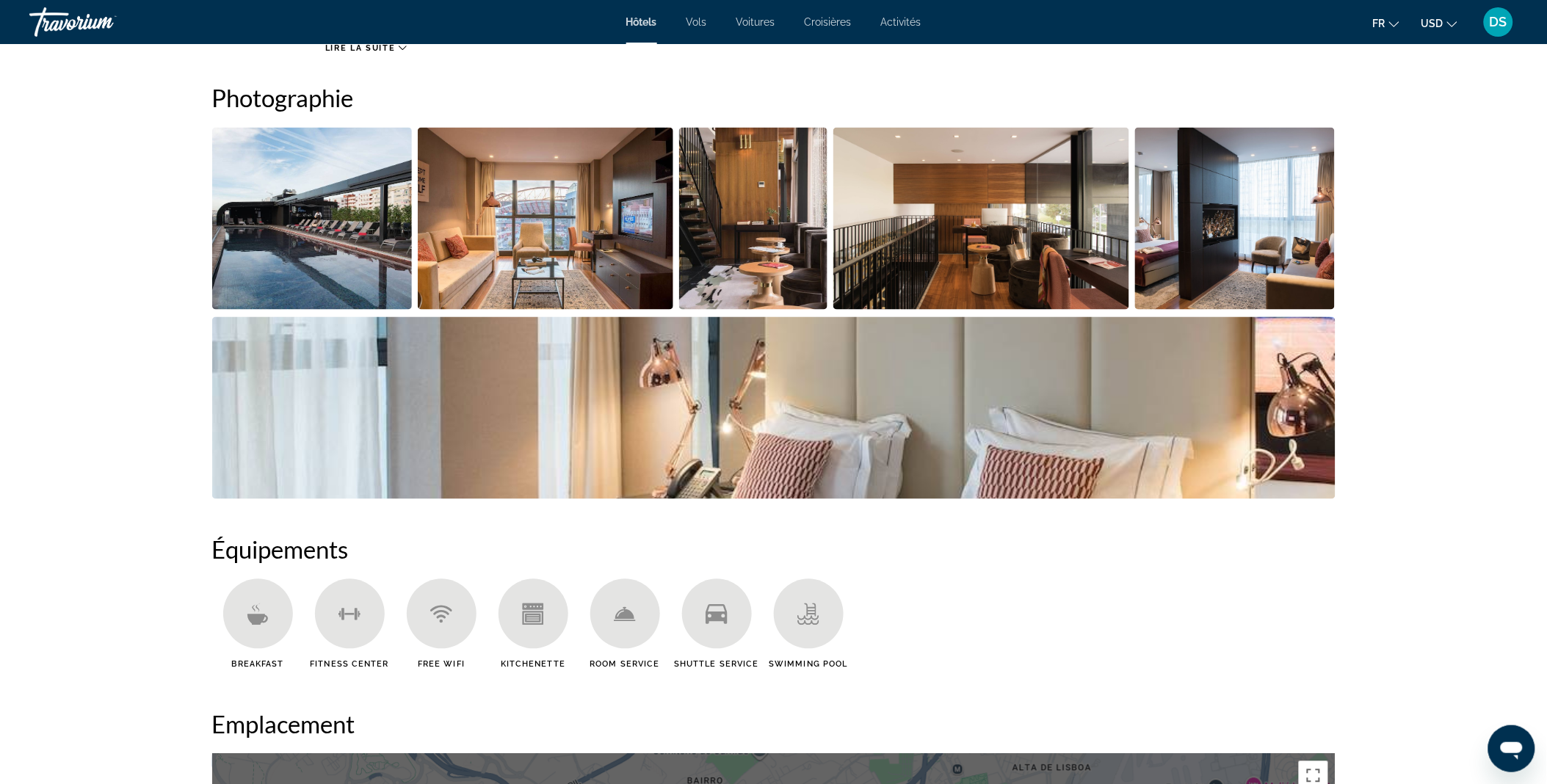
scroll to position [715, 0]
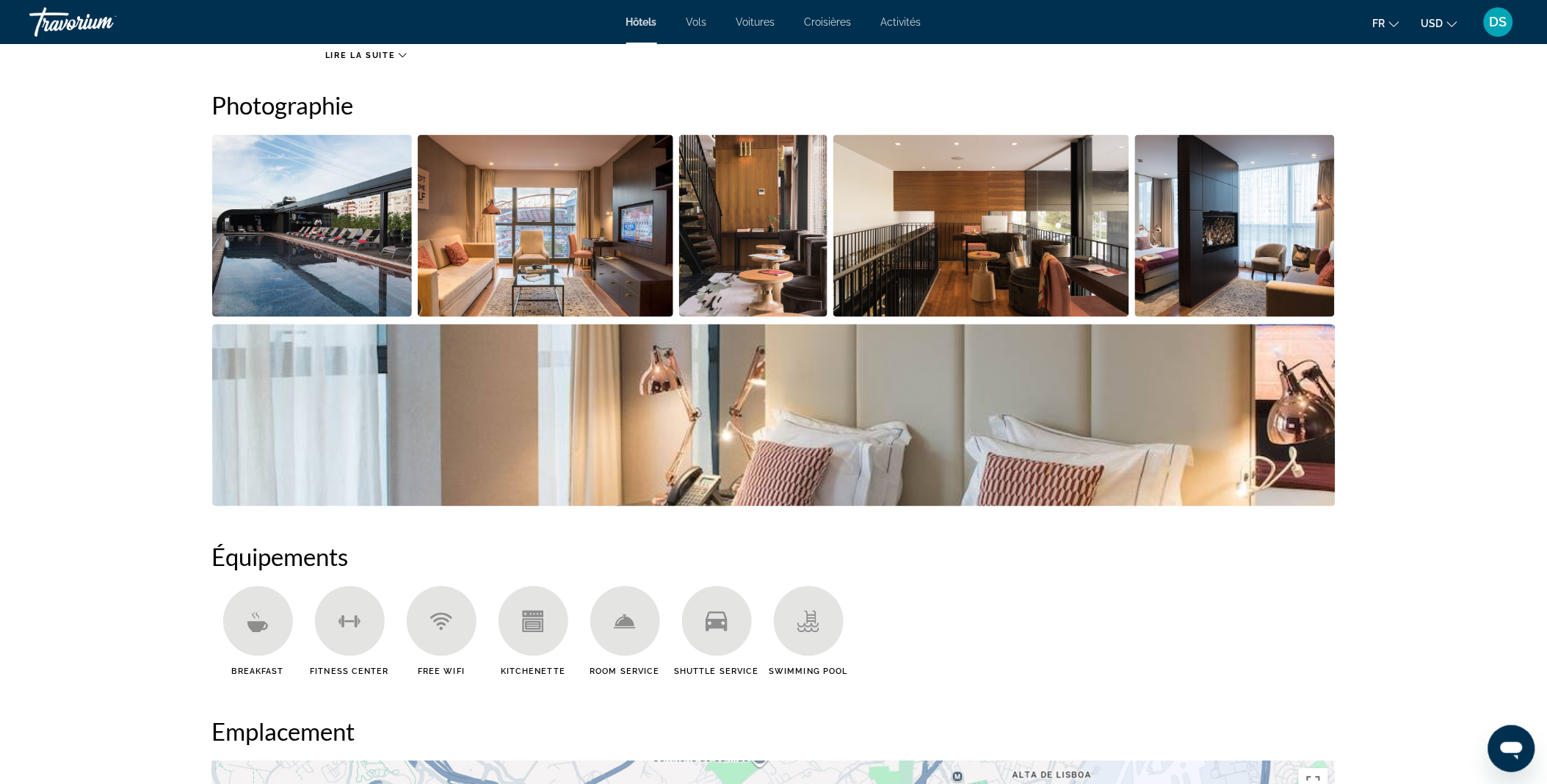
click at [965, 218] on img "Open full-screen image slider" at bounding box center [981, 226] width 296 height 182
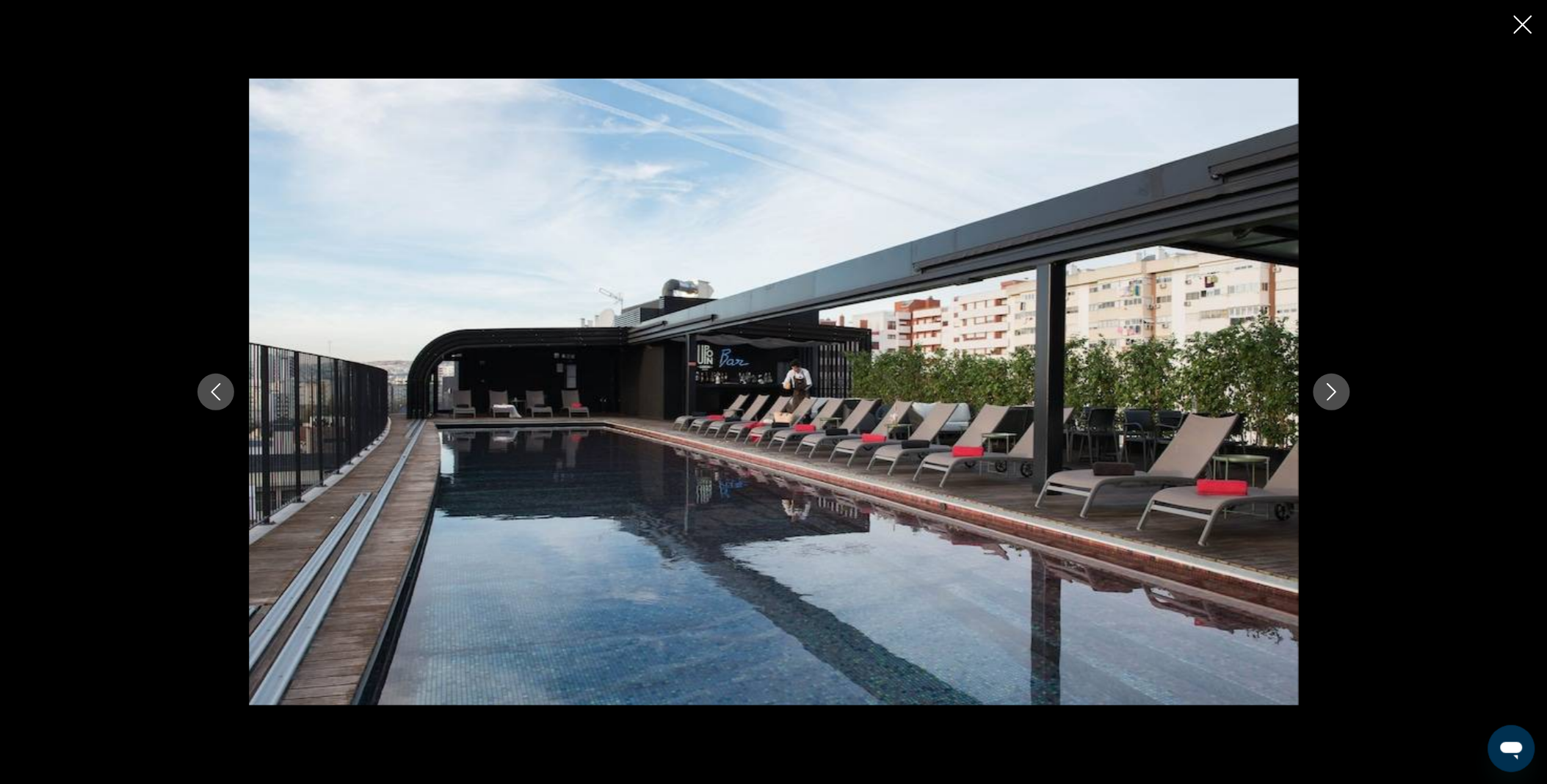
click at [1325, 402] on button "Next image" at bounding box center [1332, 392] width 37 height 37
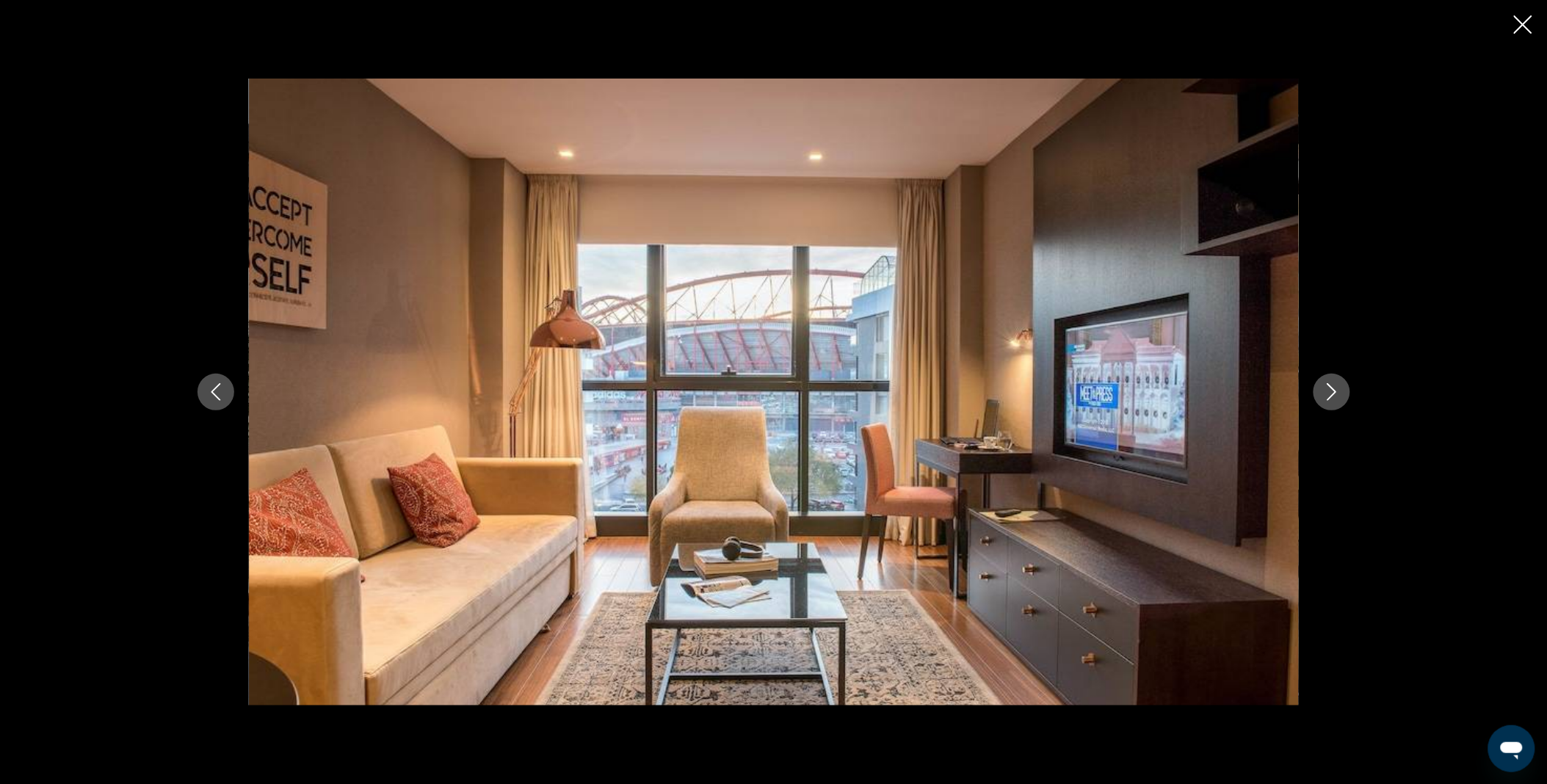
click at [1325, 402] on button "Next image" at bounding box center [1332, 392] width 37 height 37
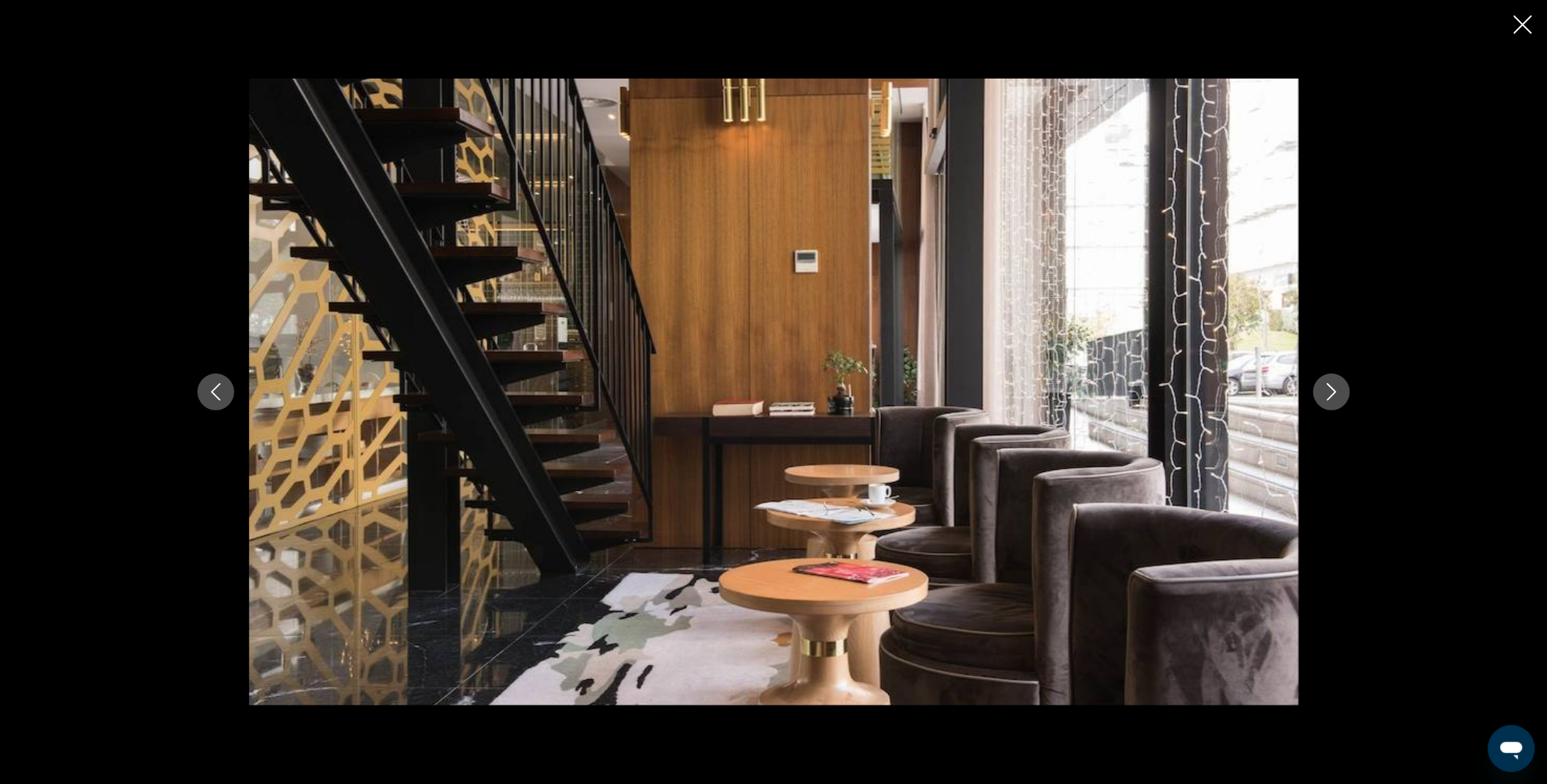
click at [217, 394] on icon "Previous image" at bounding box center [216, 392] width 17 height 17
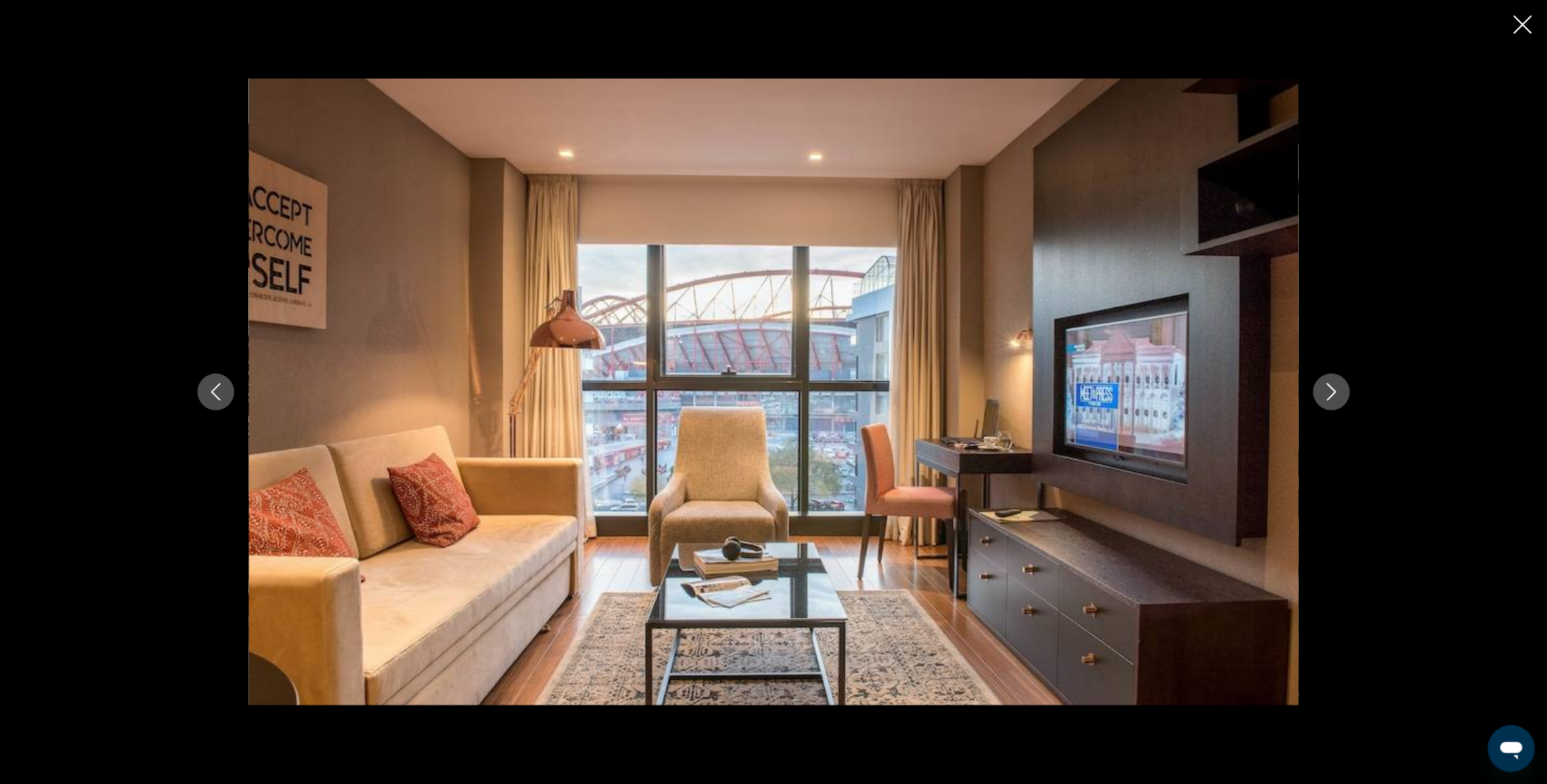
click at [1334, 391] on icon "Next image" at bounding box center [1331, 392] width 10 height 17
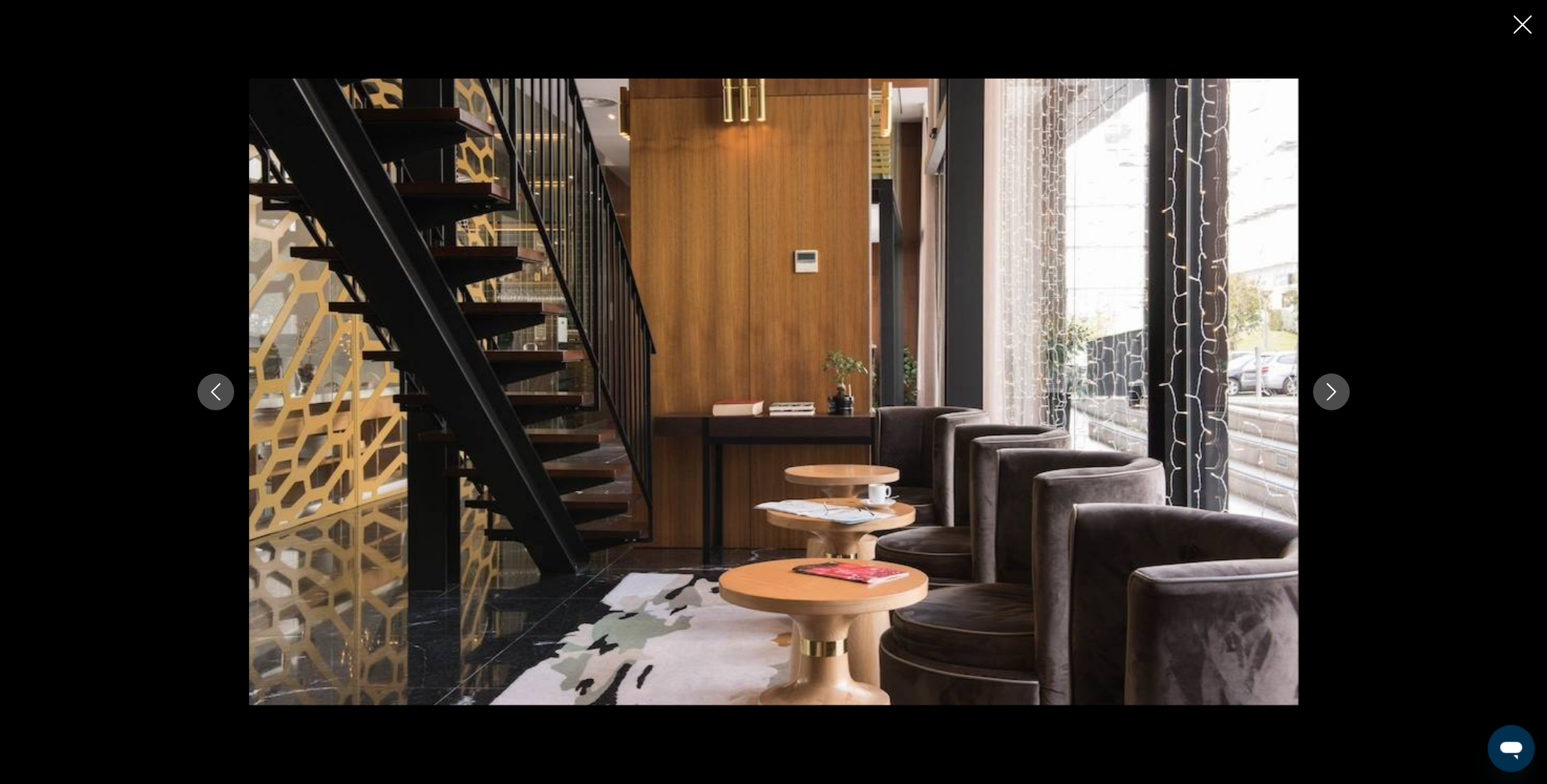
click at [1334, 391] on icon "Next image" at bounding box center [1331, 392] width 10 height 17
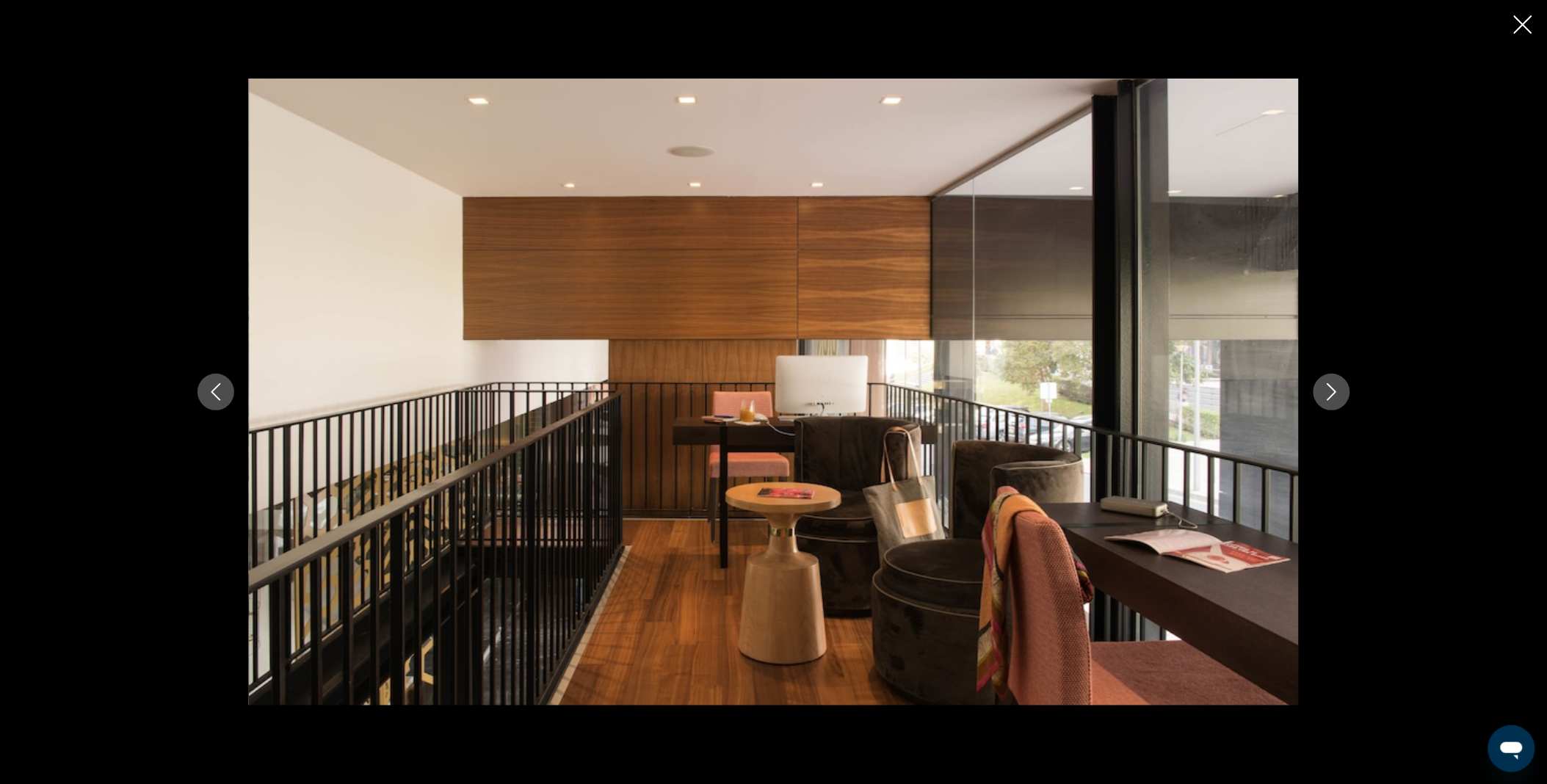
click at [1334, 391] on icon "Next image" at bounding box center [1331, 392] width 10 height 17
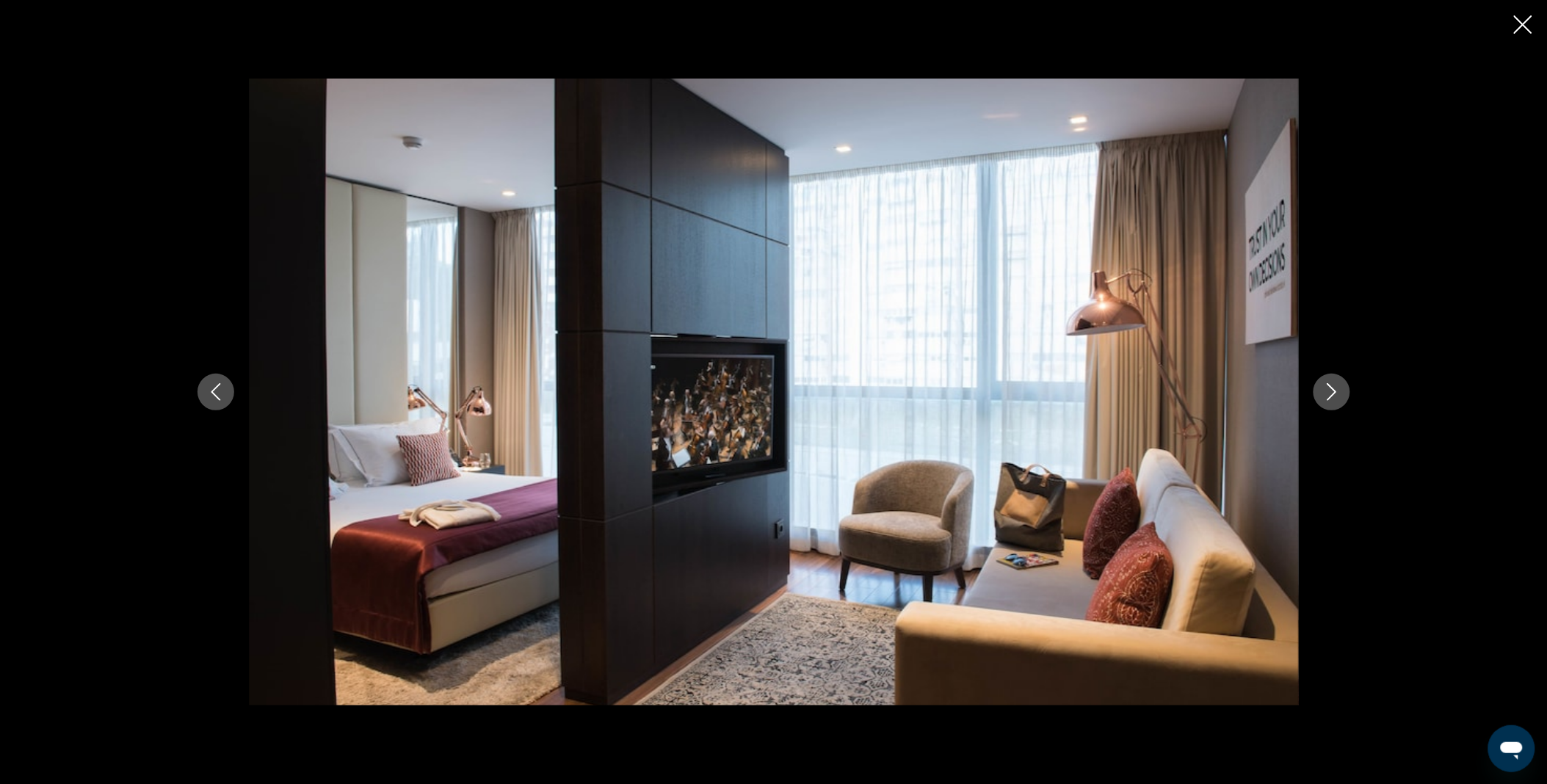
click at [1334, 391] on icon "Next image" at bounding box center [1331, 392] width 10 height 17
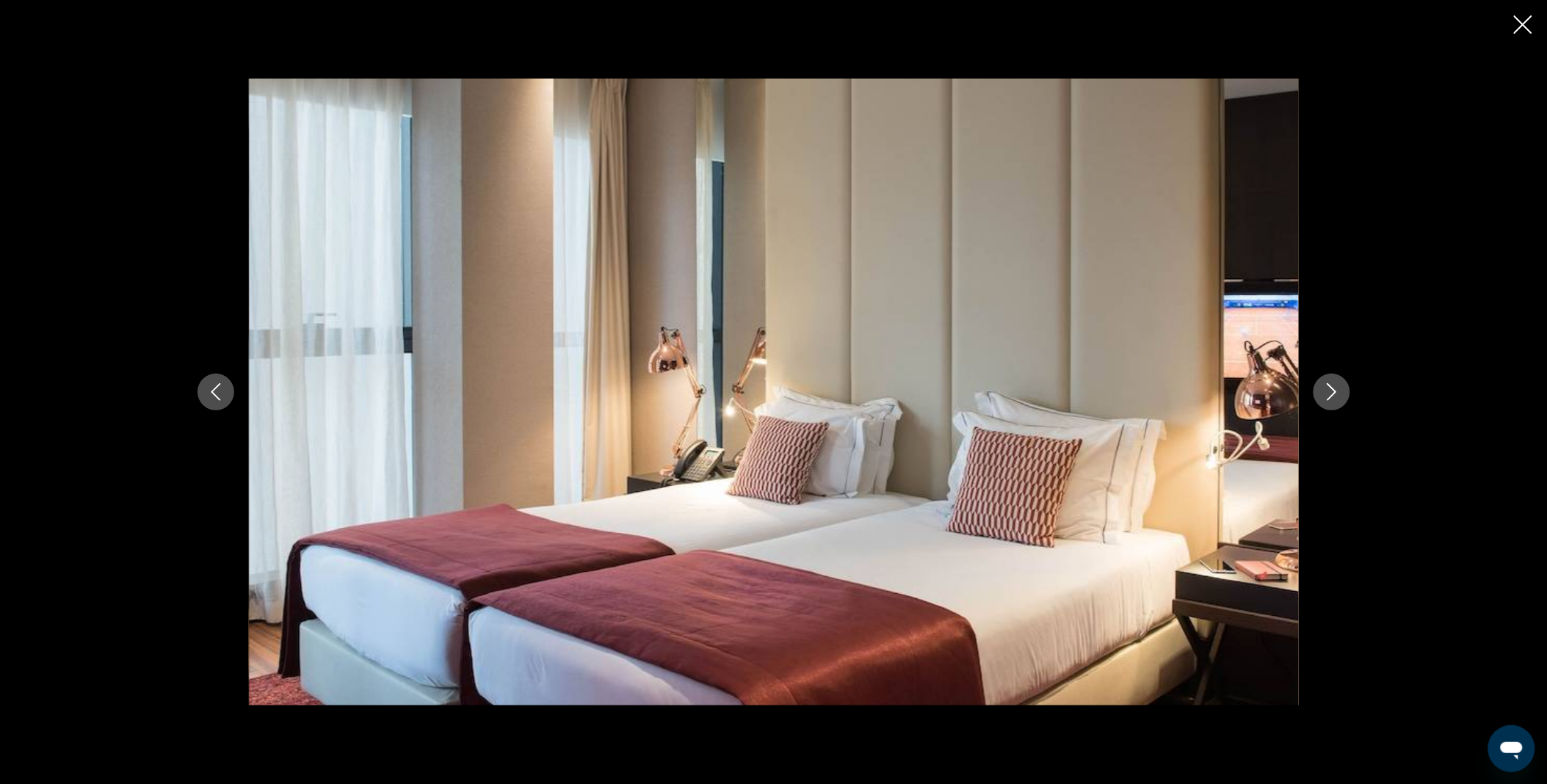
click at [1334, 391] on icon "Next image" at bounding box center [1331, 392] width 10 height 17
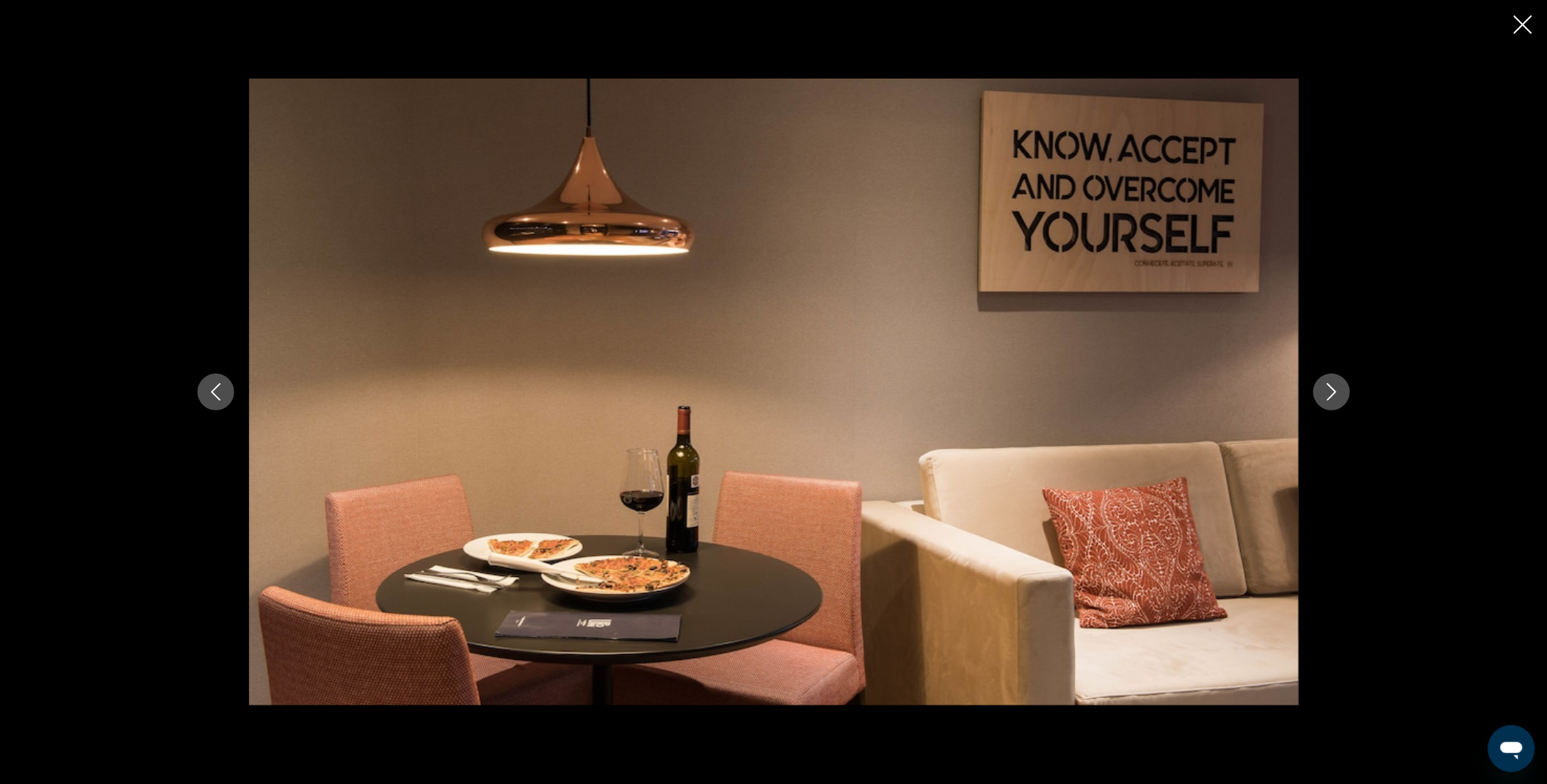
click at [1334, 391] on icon "Next image" at bounding box center [1331, 392] width 10 height 17
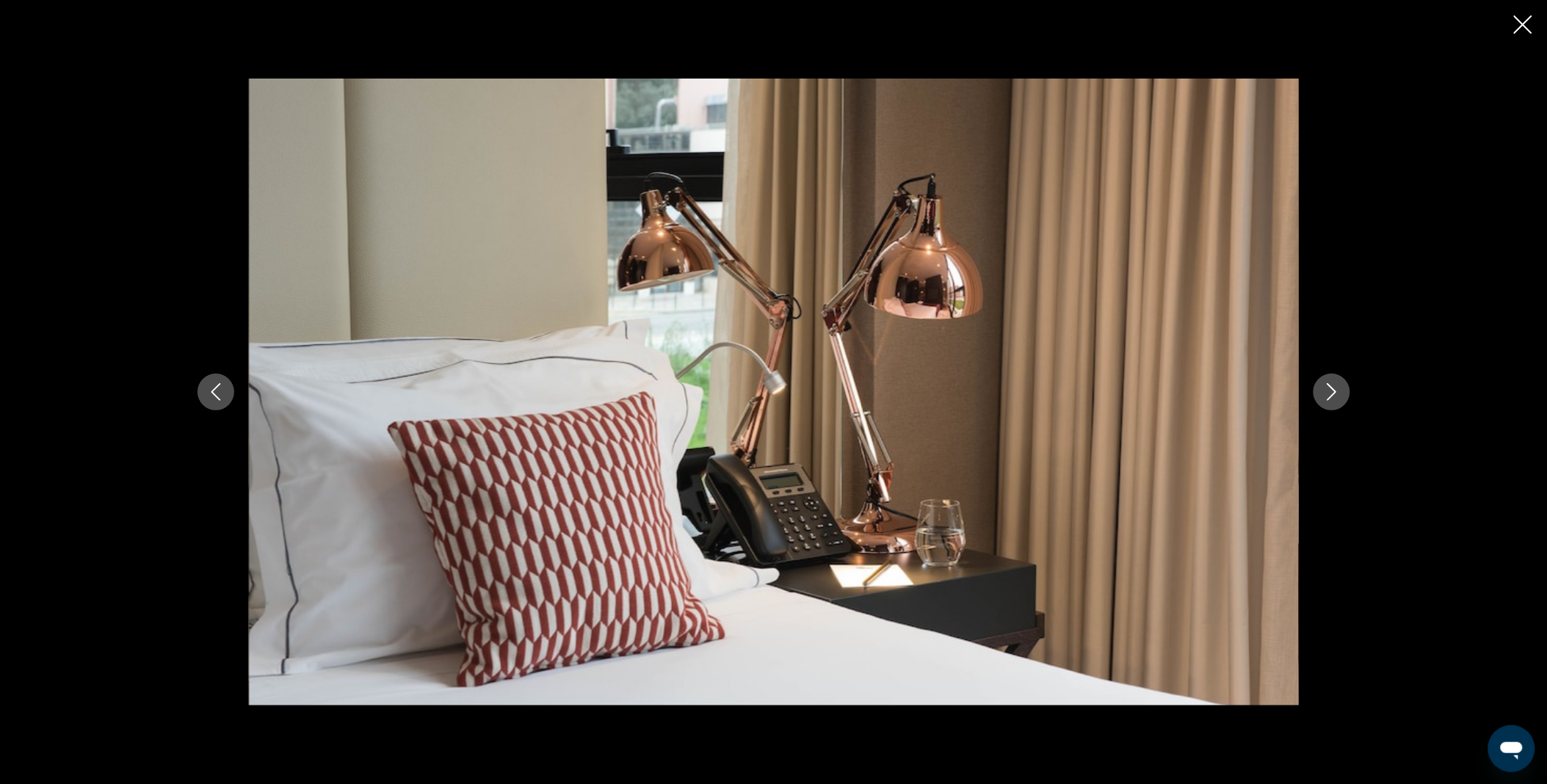
click at [1334, 391] on icon "Next image" at bounding box center [1331, 392] width 10 height 17
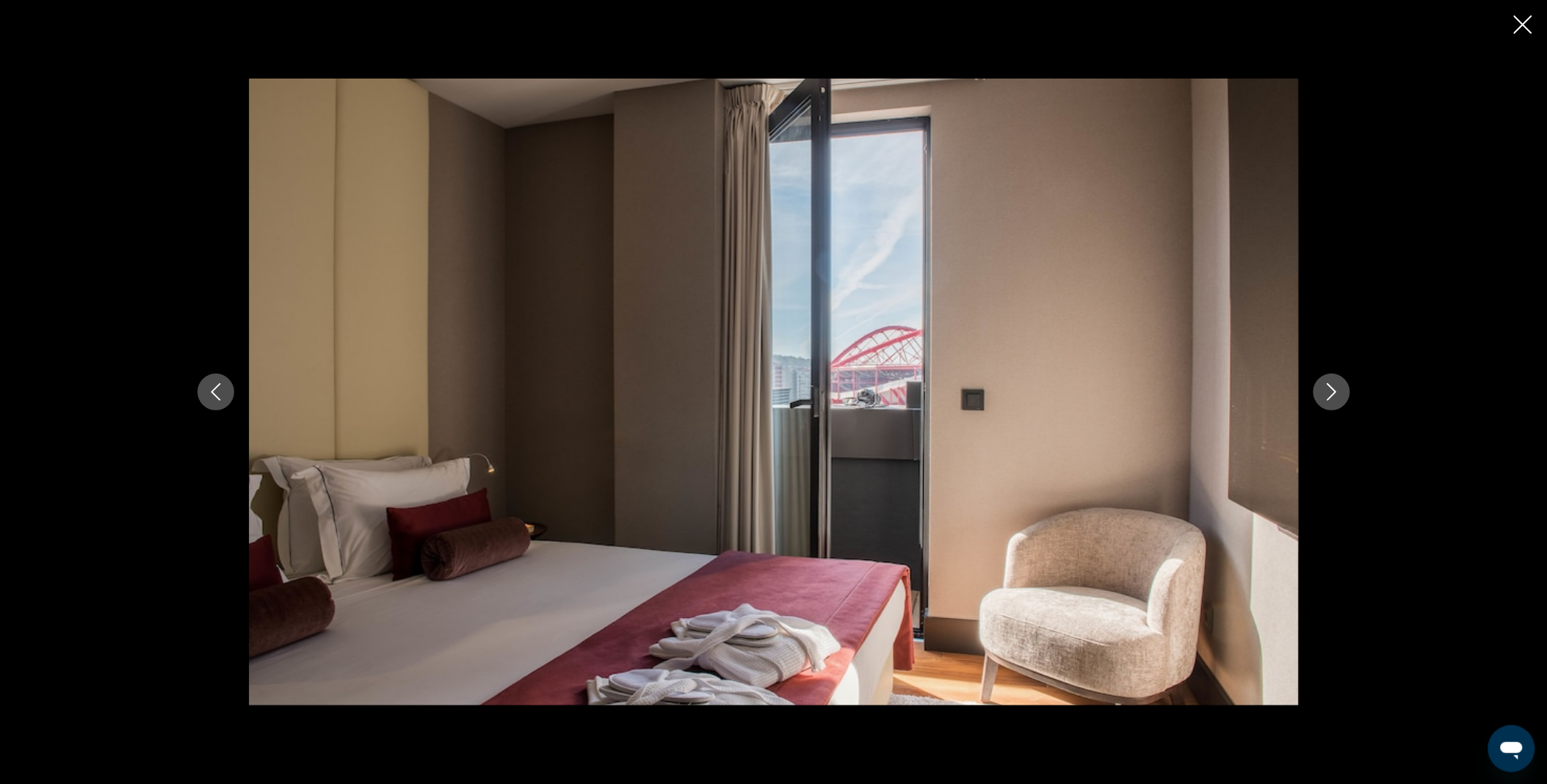
click at [1525, 28] on icon "Close slideshow" at bounding box center [1523, 24] width 18 height 18
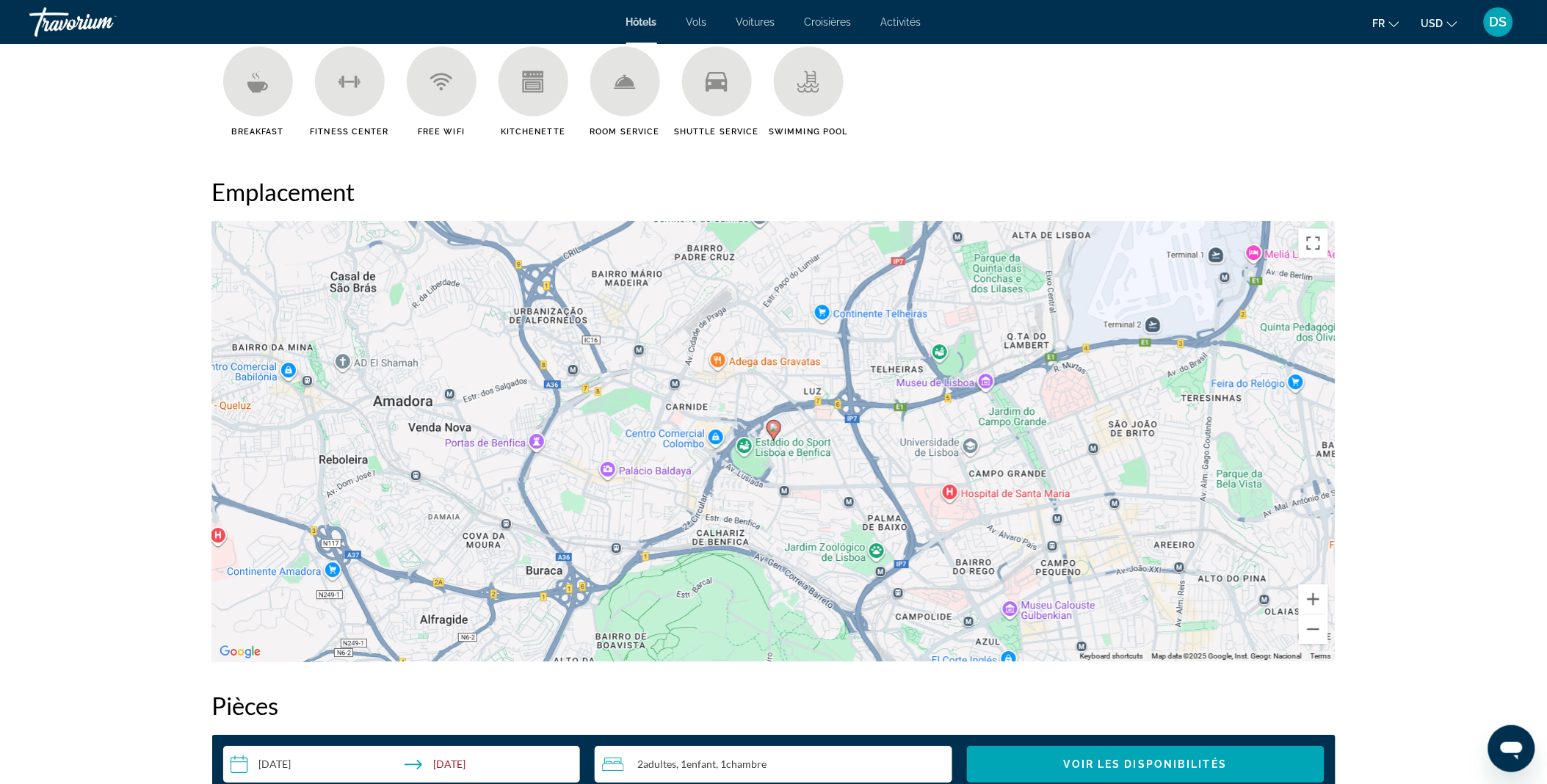
scroll to position [1269, 0]
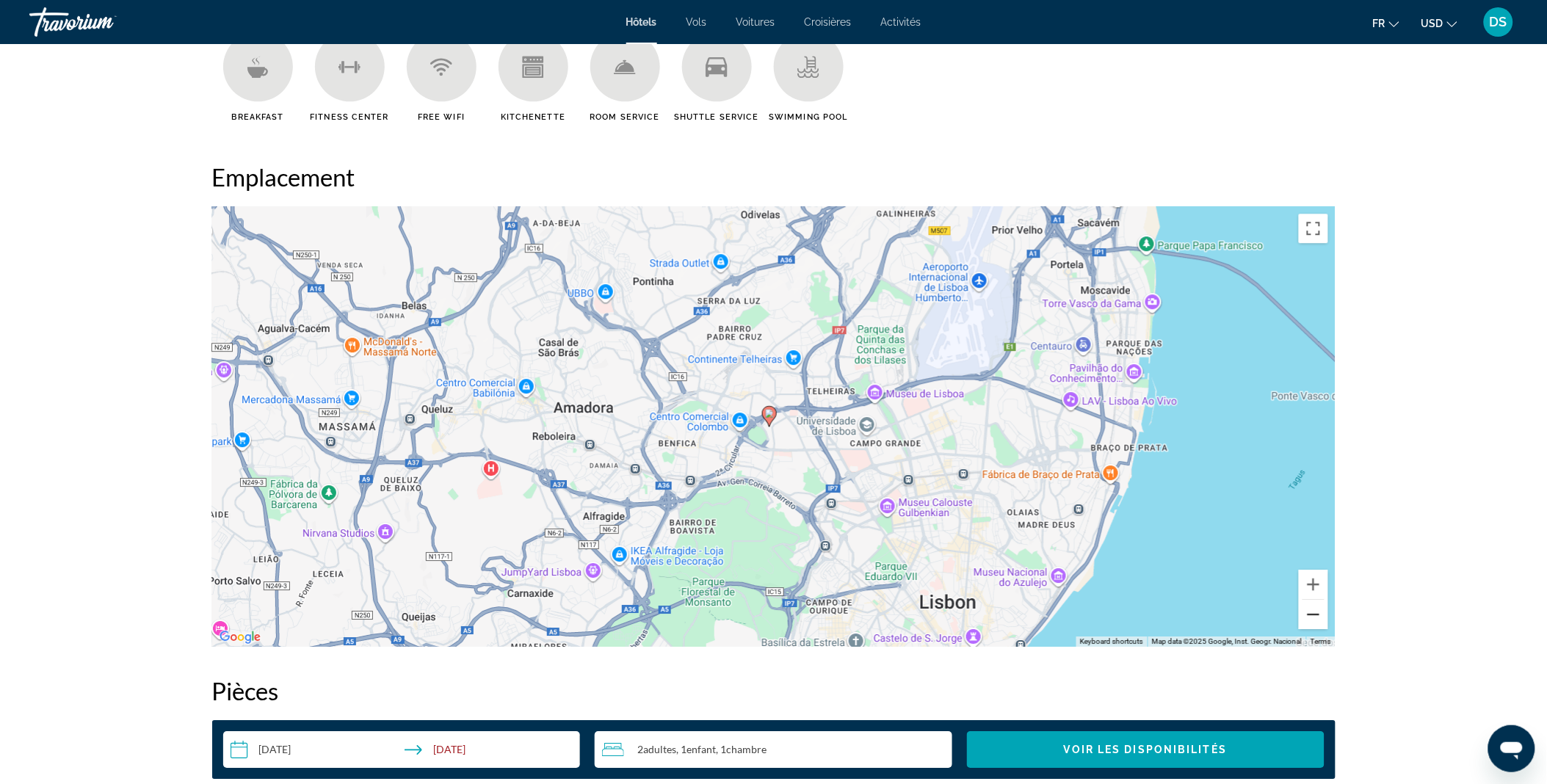
click at [1313, 613] on button "Zoom out" at bounding box center [1314, 615] width 30 height 30
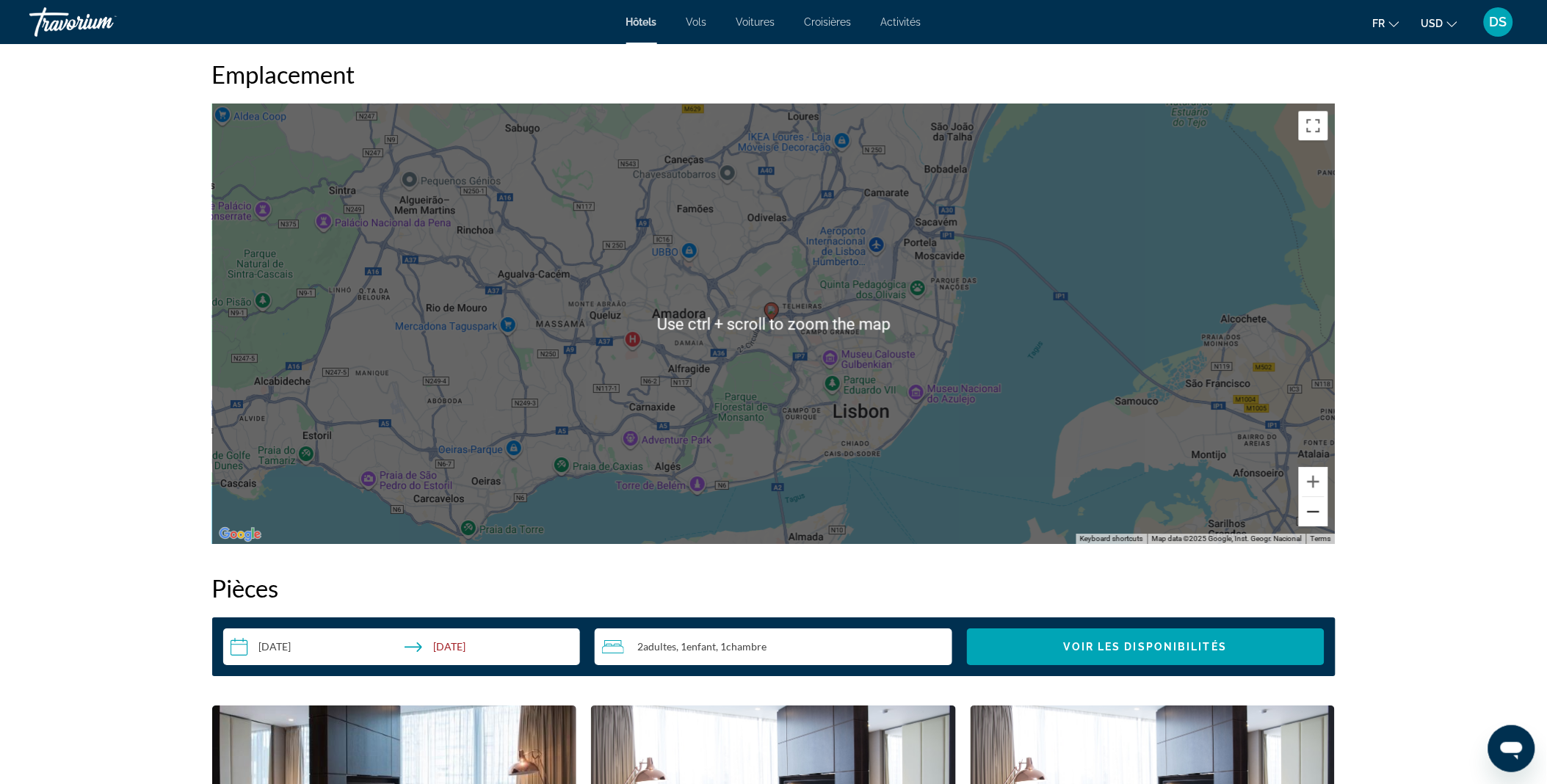
scroll to position [1373, 0]
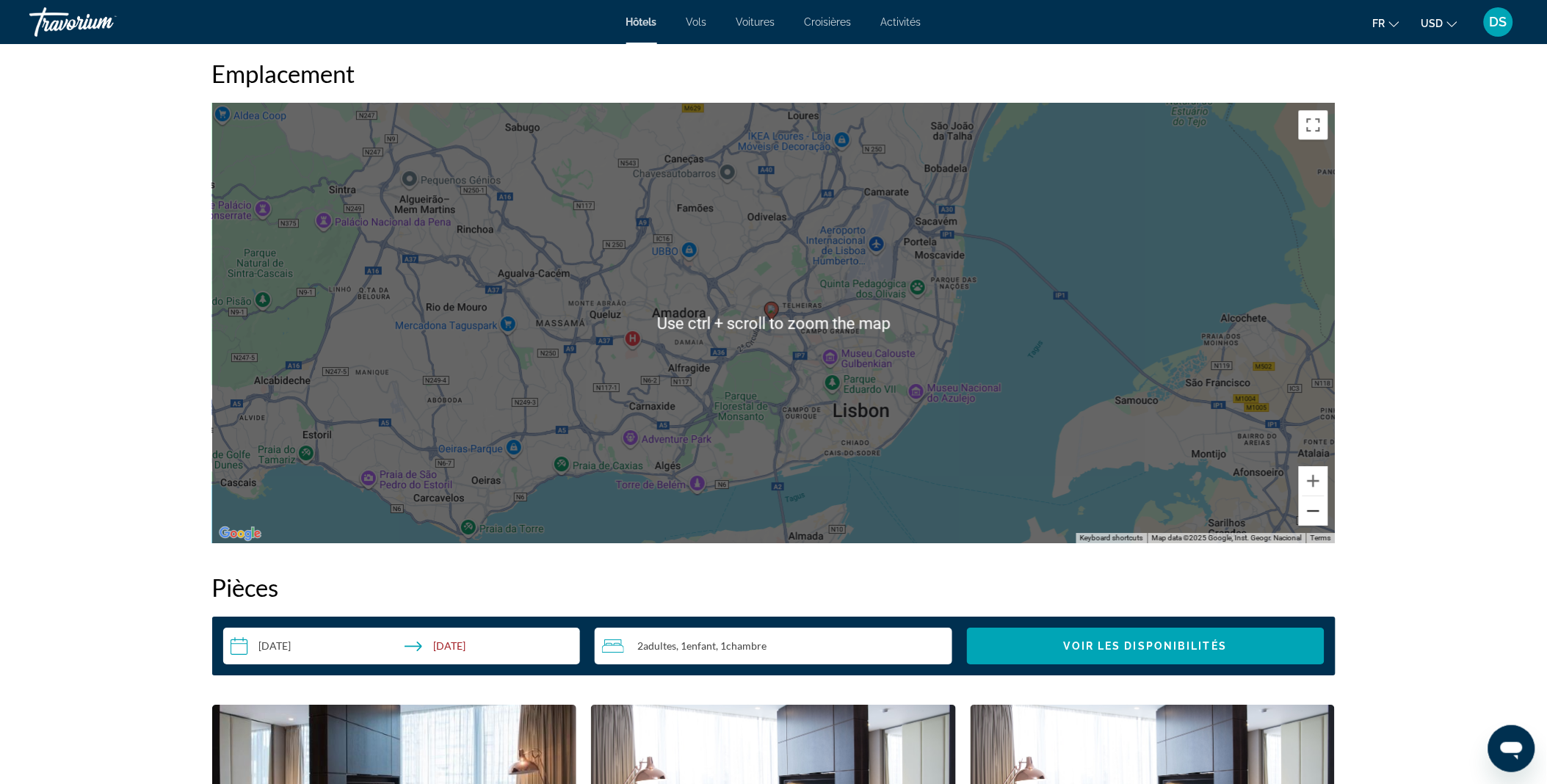
click at [1323, 511] on button "Zoom out" at bounding box center [1314, 511] width 30 height 30
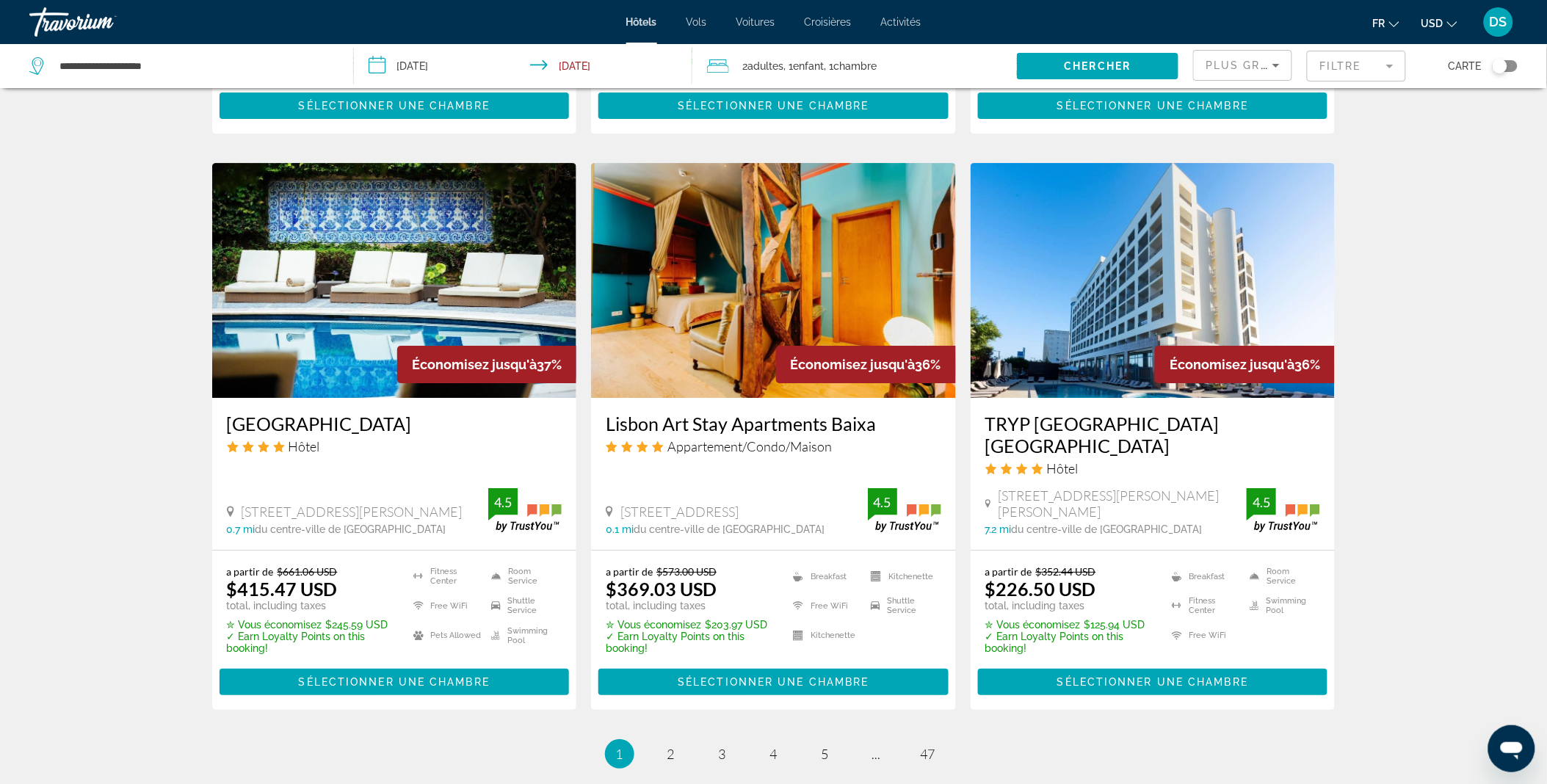
scroll to position [1654, 0]
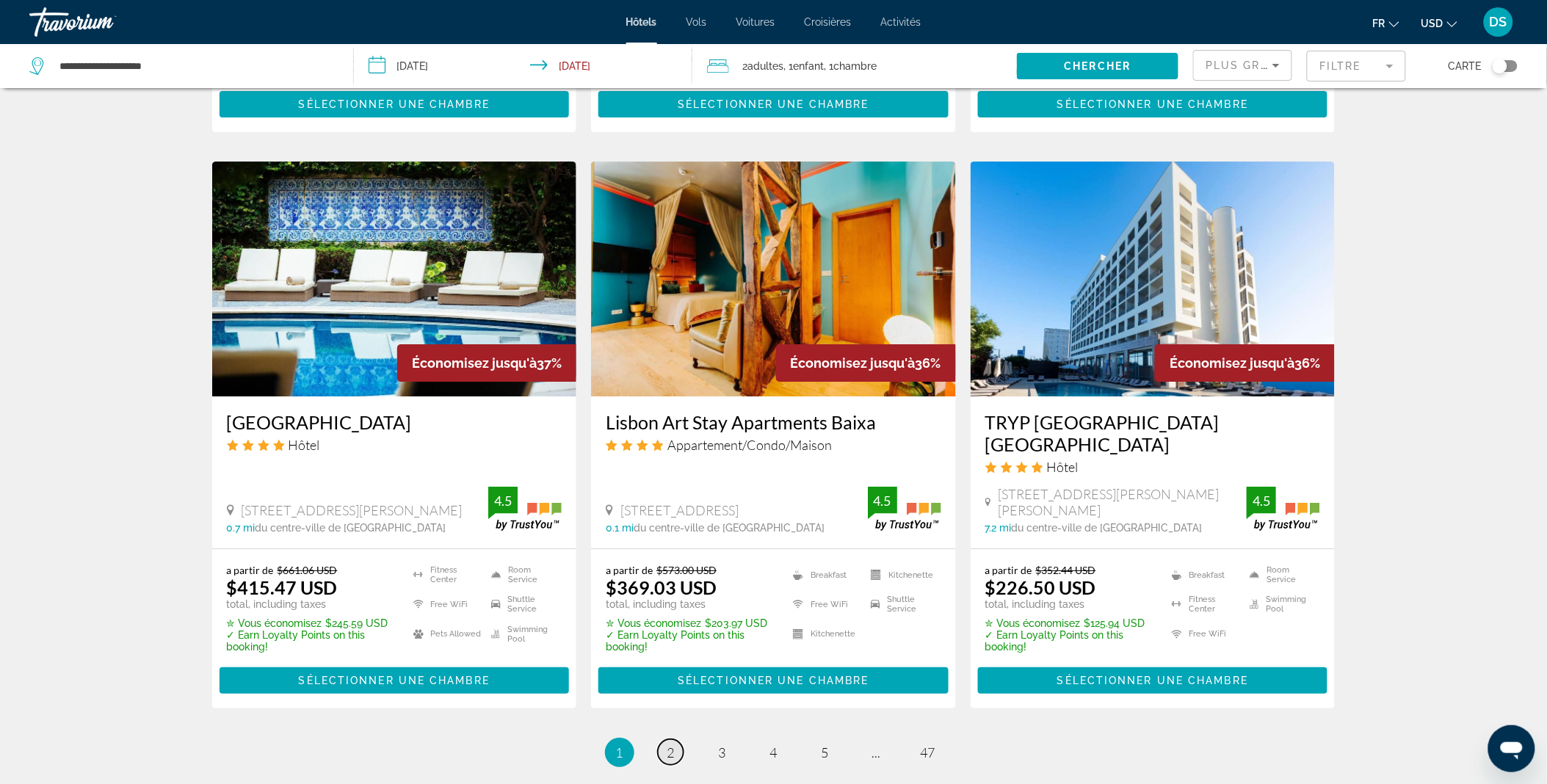
click at [673, 744] on span "2" at bounding box center [671, 752] width 7 height 16
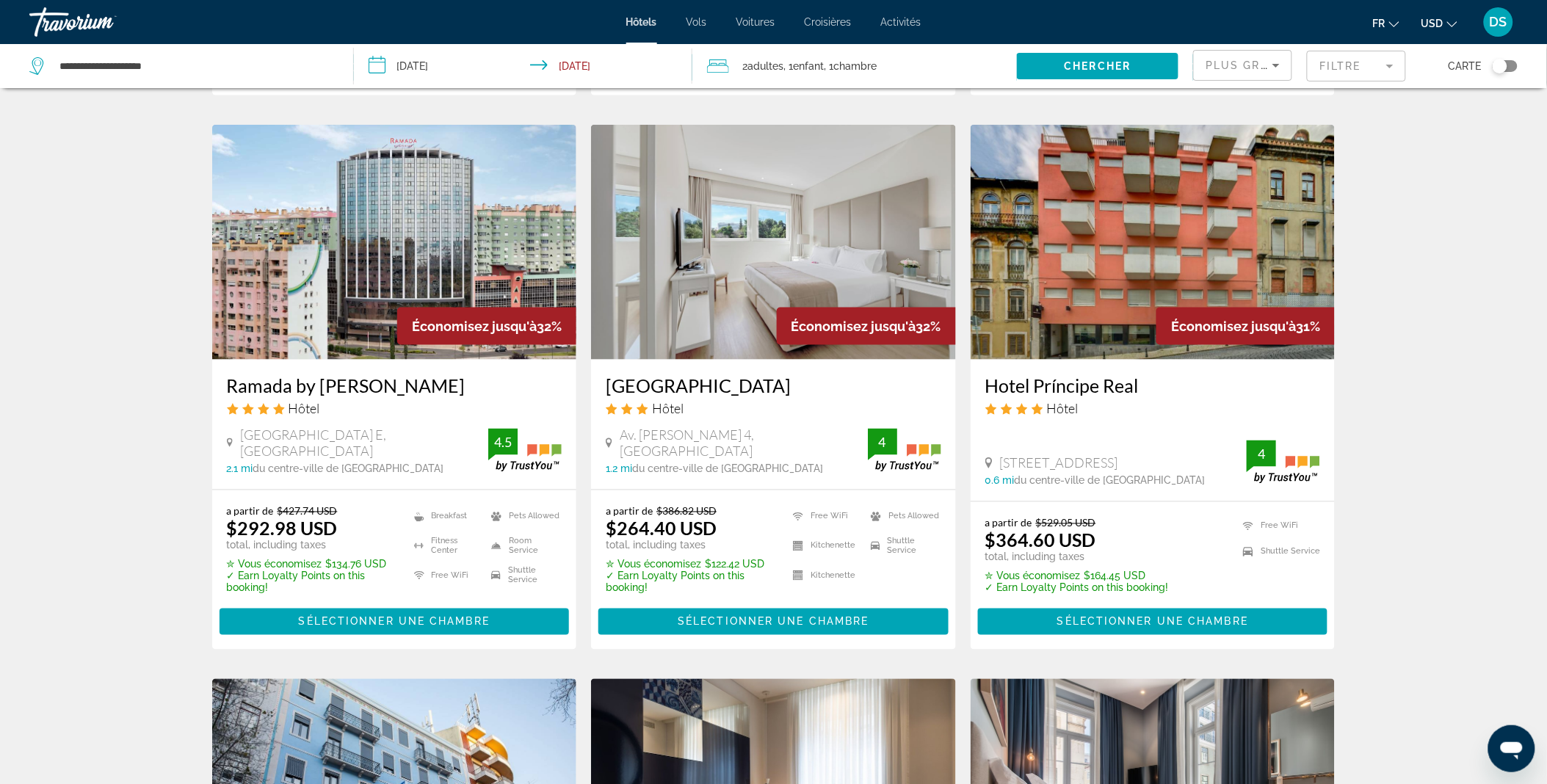
scroll to position [581, 0]
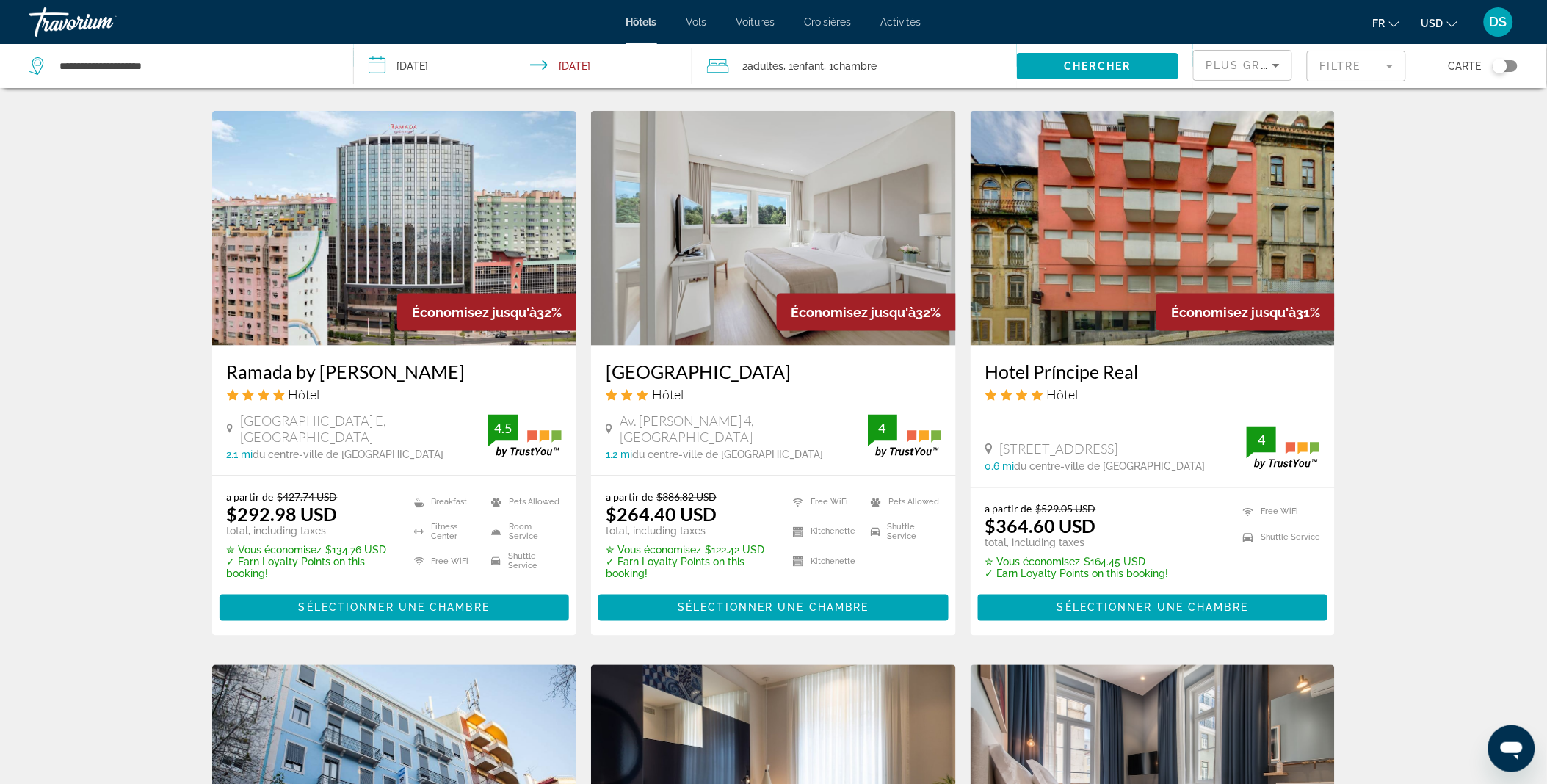
click at [380, 246] on img "Main content" at bounding box center [395, 228] width 365 height 235
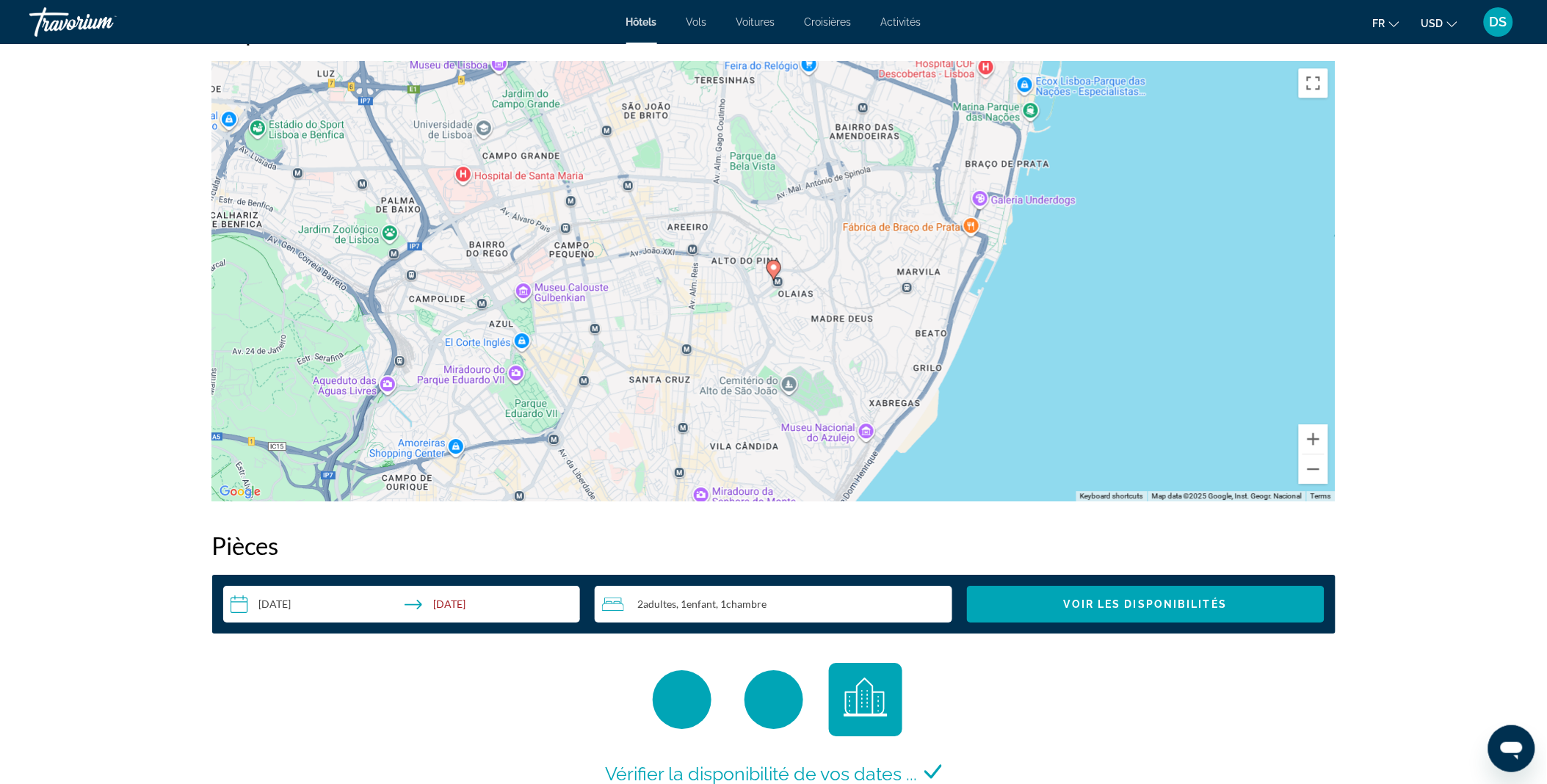
scroll to position [1334, 0]
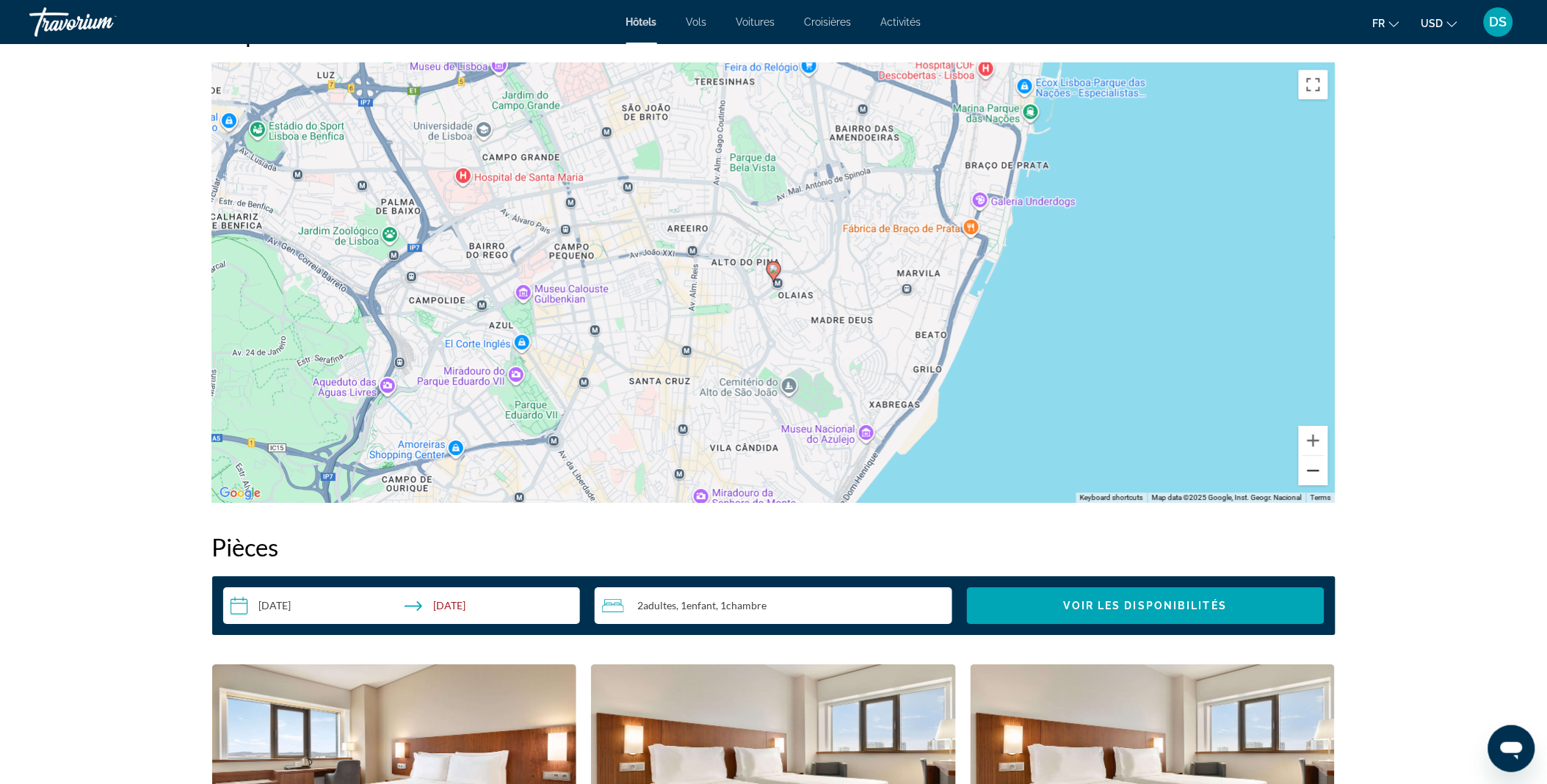
click at [1319, 468] on button "Zoom out" at bounding box center [1314, 471] width 30 height 30
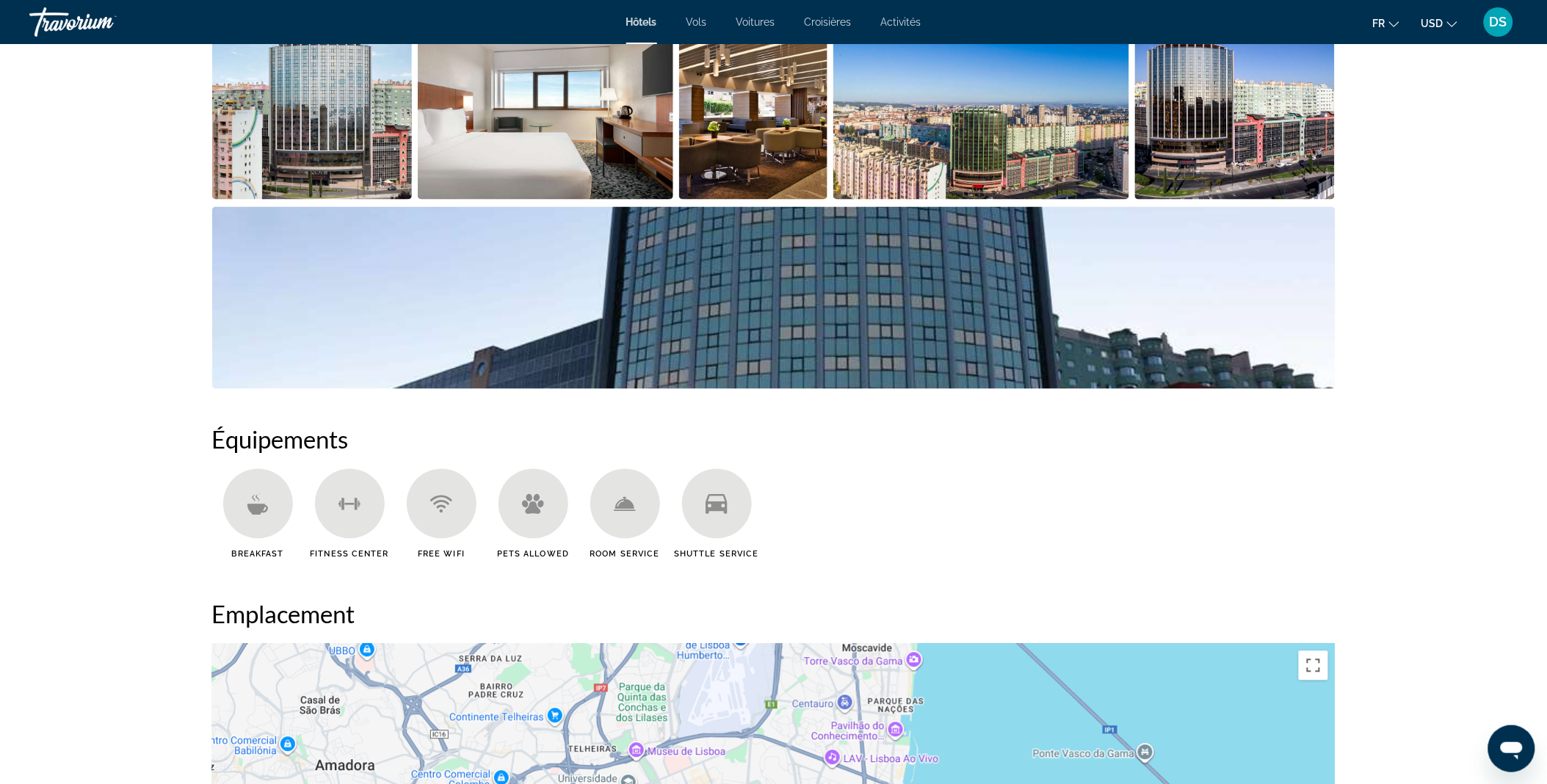
scroll to position [753, 0]
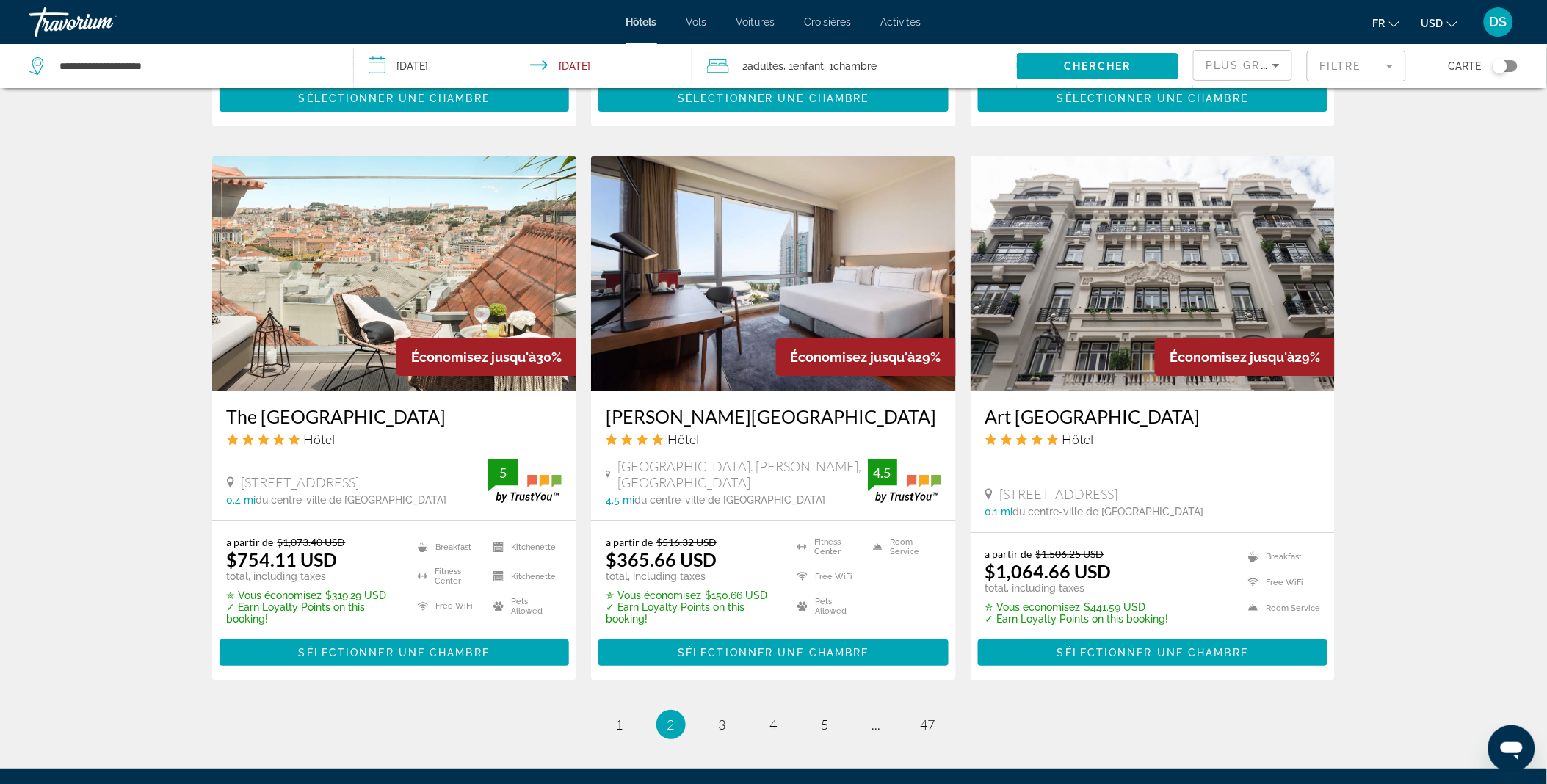
scroll to position [1632, 0]
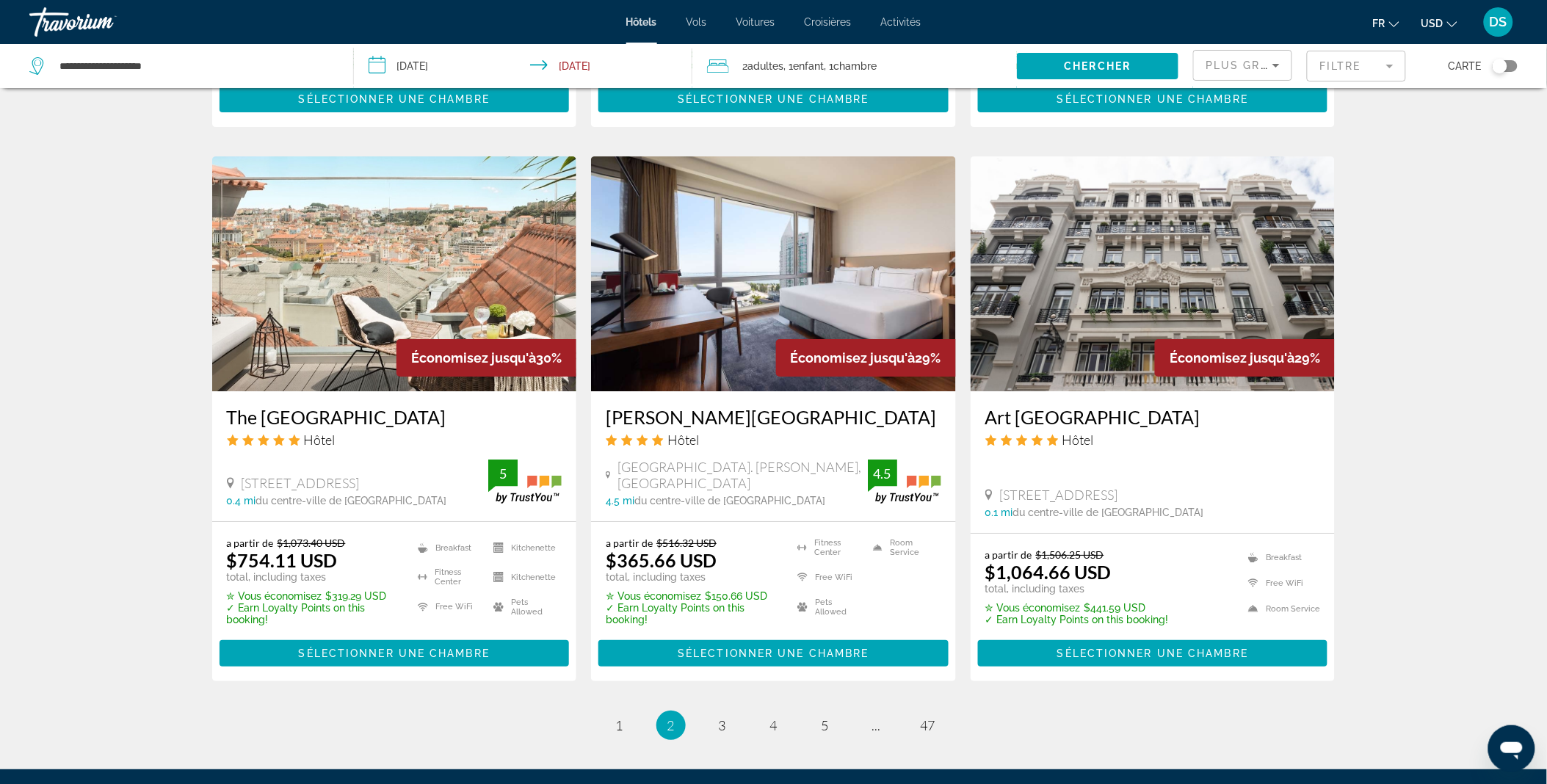
click at [772, 287] on img "Main content" at bounding box center [774, 273] width 365 height 235
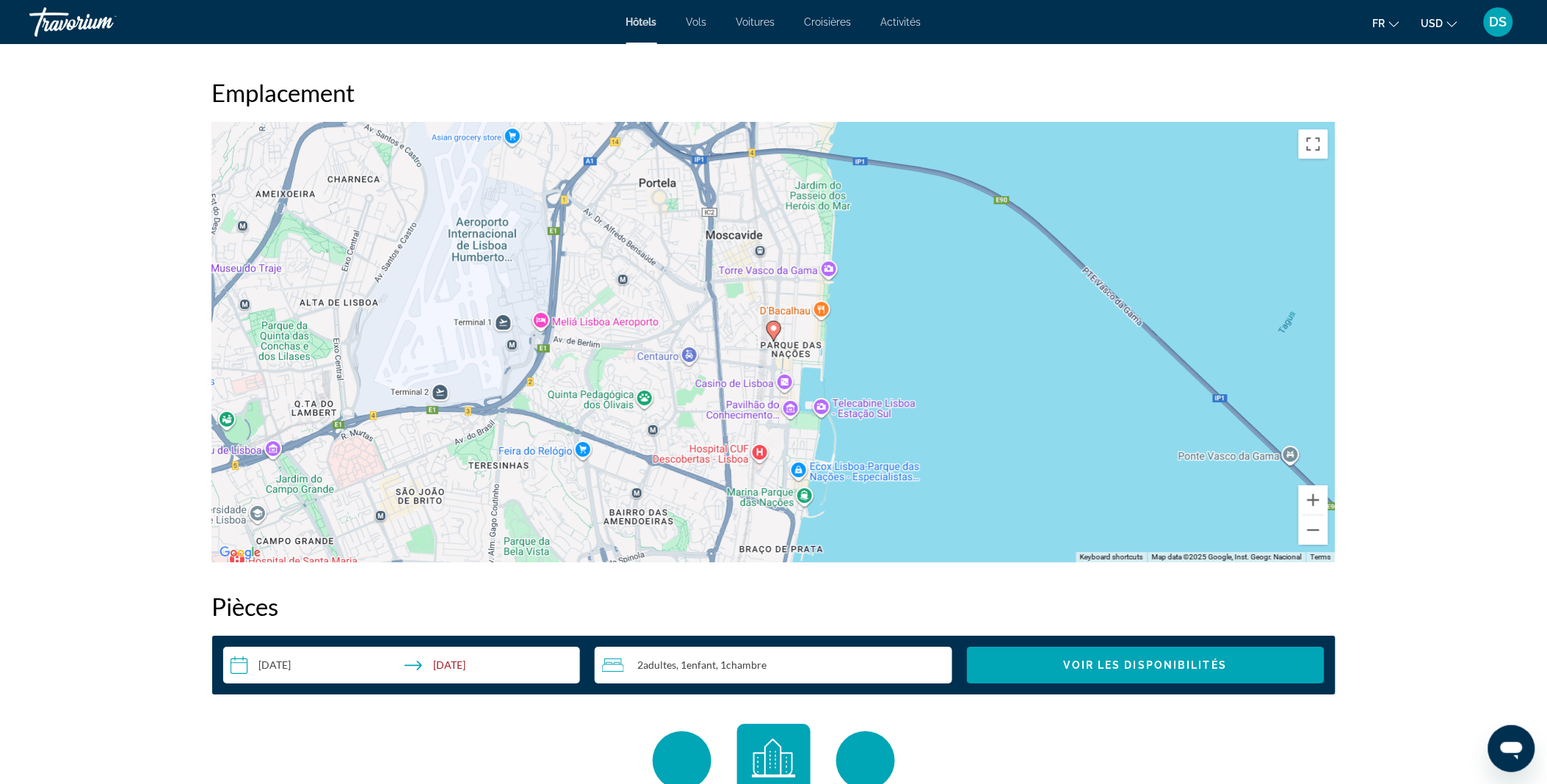
scroll to position [1355, 0]
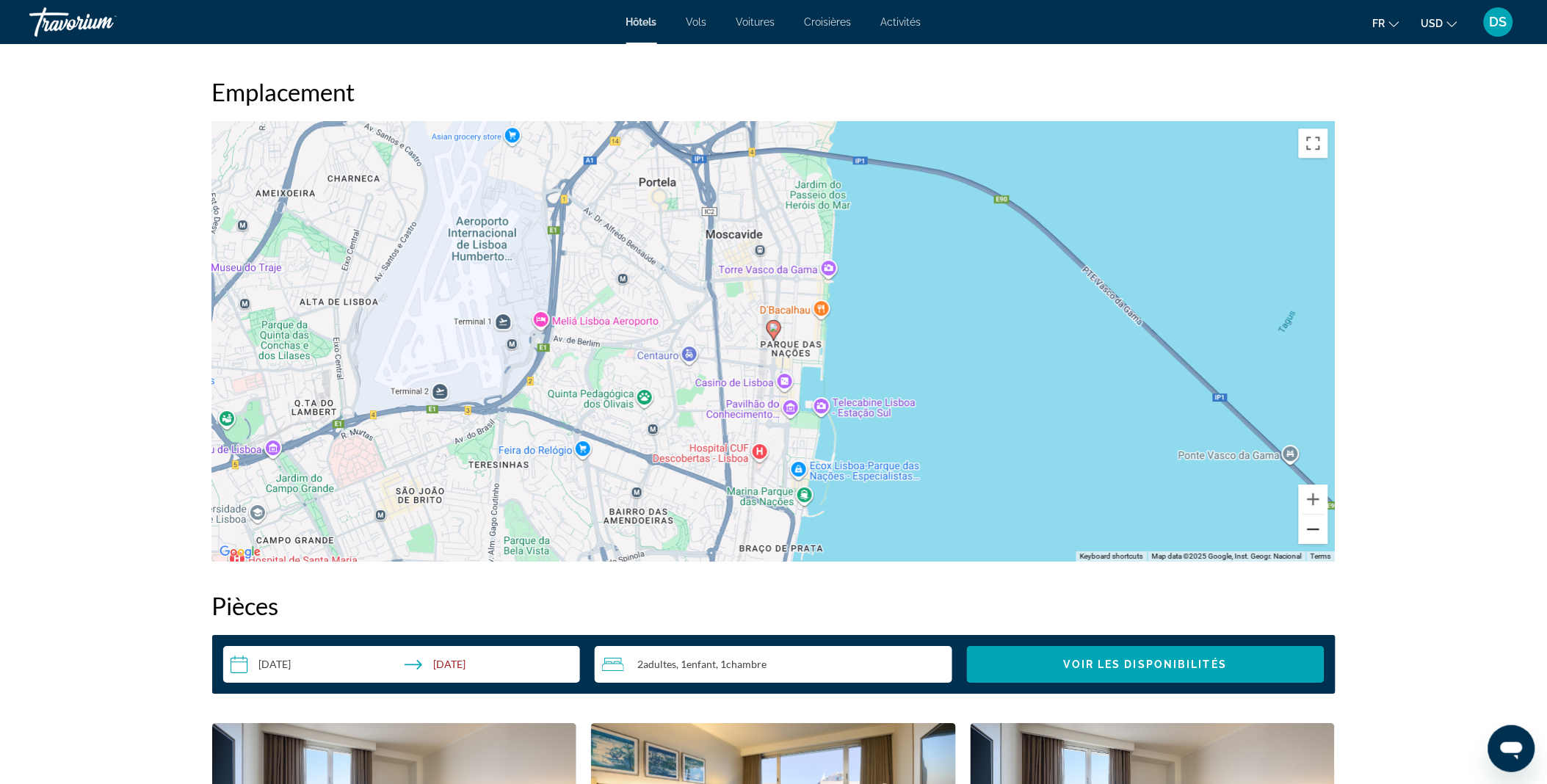
click at [1309, 533] on button "Zoom out" at bounding box center [1314, 529] width 30 height 30
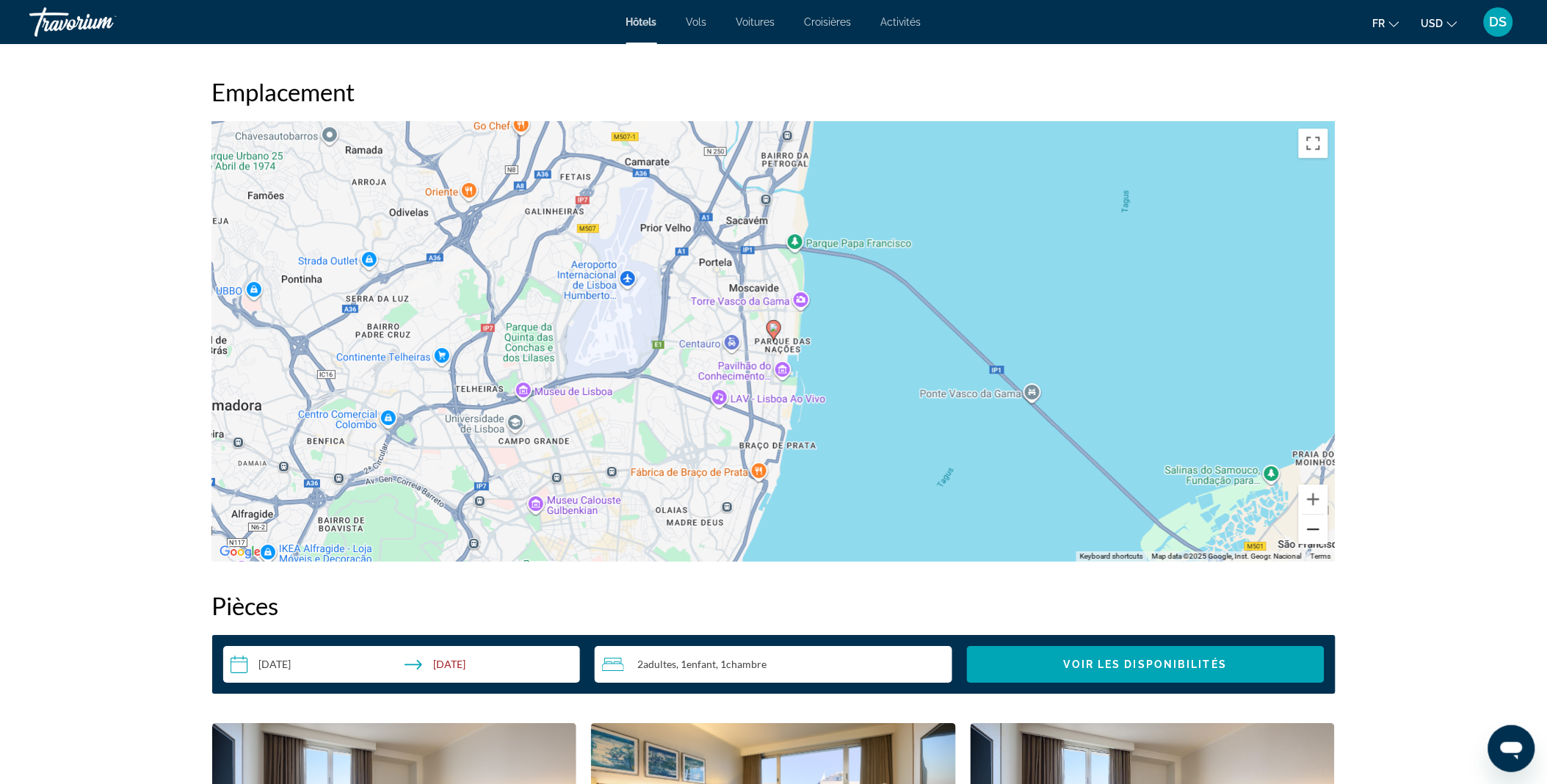
click at [1309, 533] on button "Zoom out" at bounding box center [1314, 529] width 30 height 30
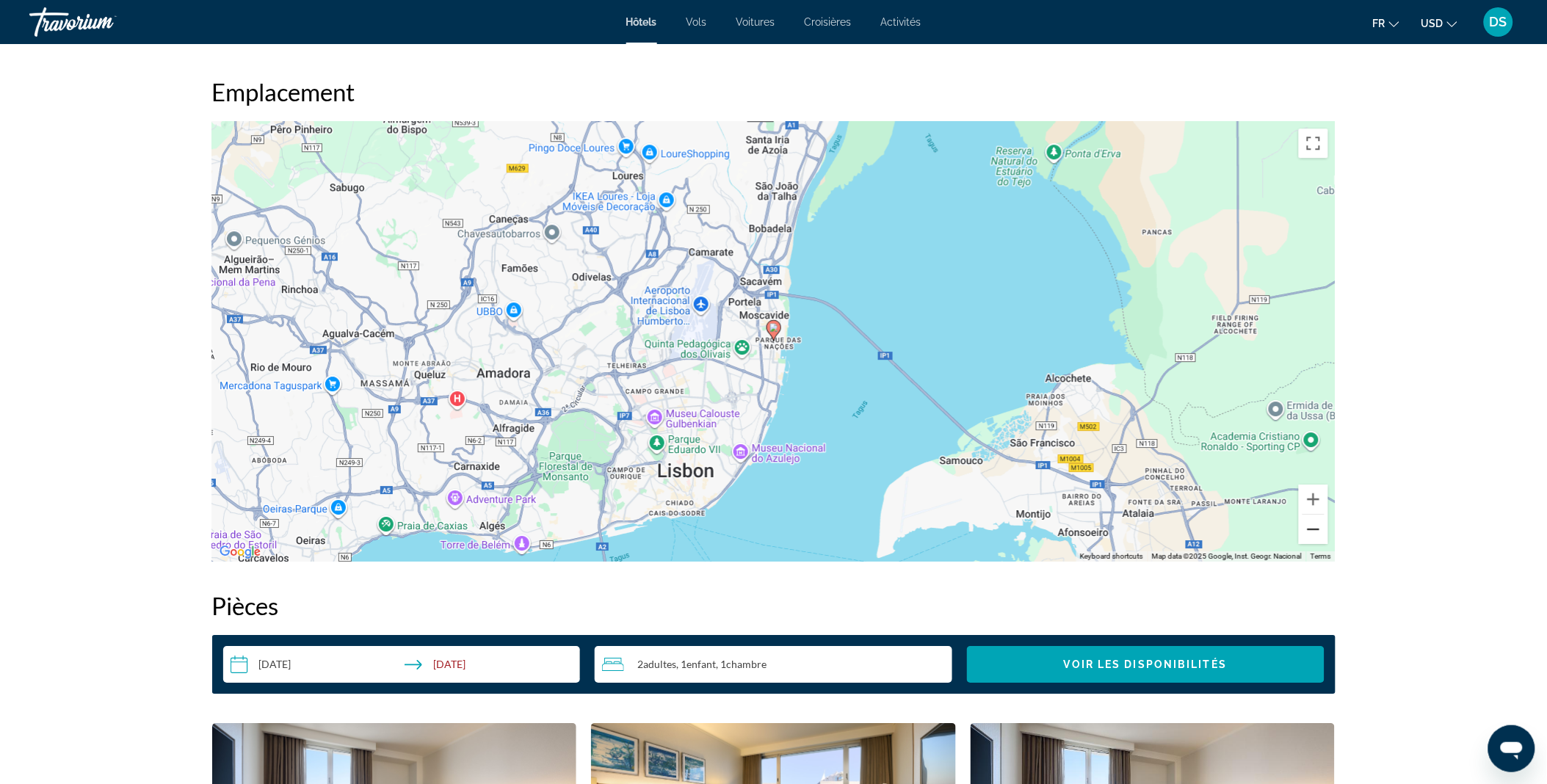
click at [1309, 533] on button "Zoom out" at bounding box center [1314, 529] width 30 height 30
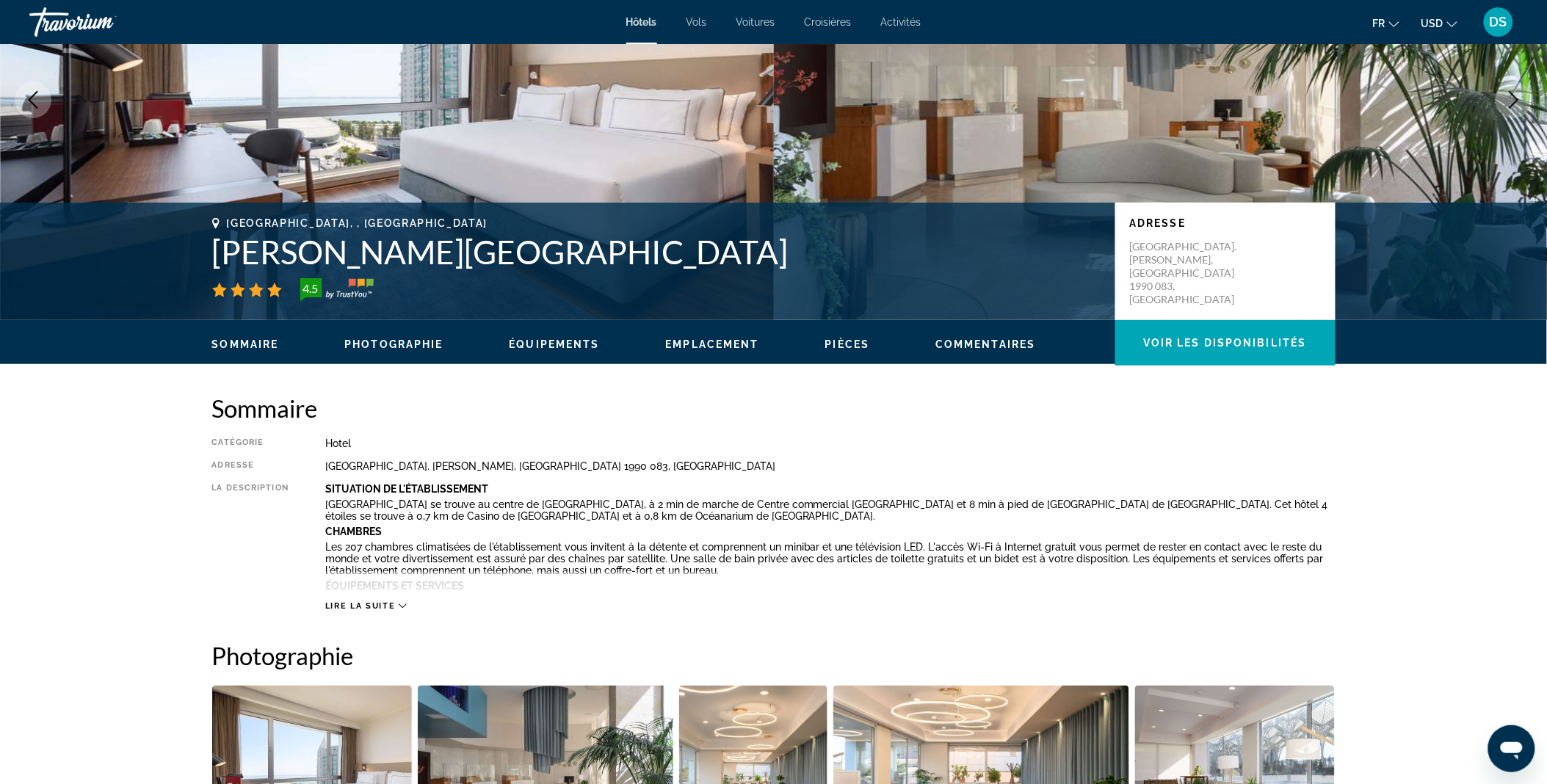
scroll to position [0, 0]
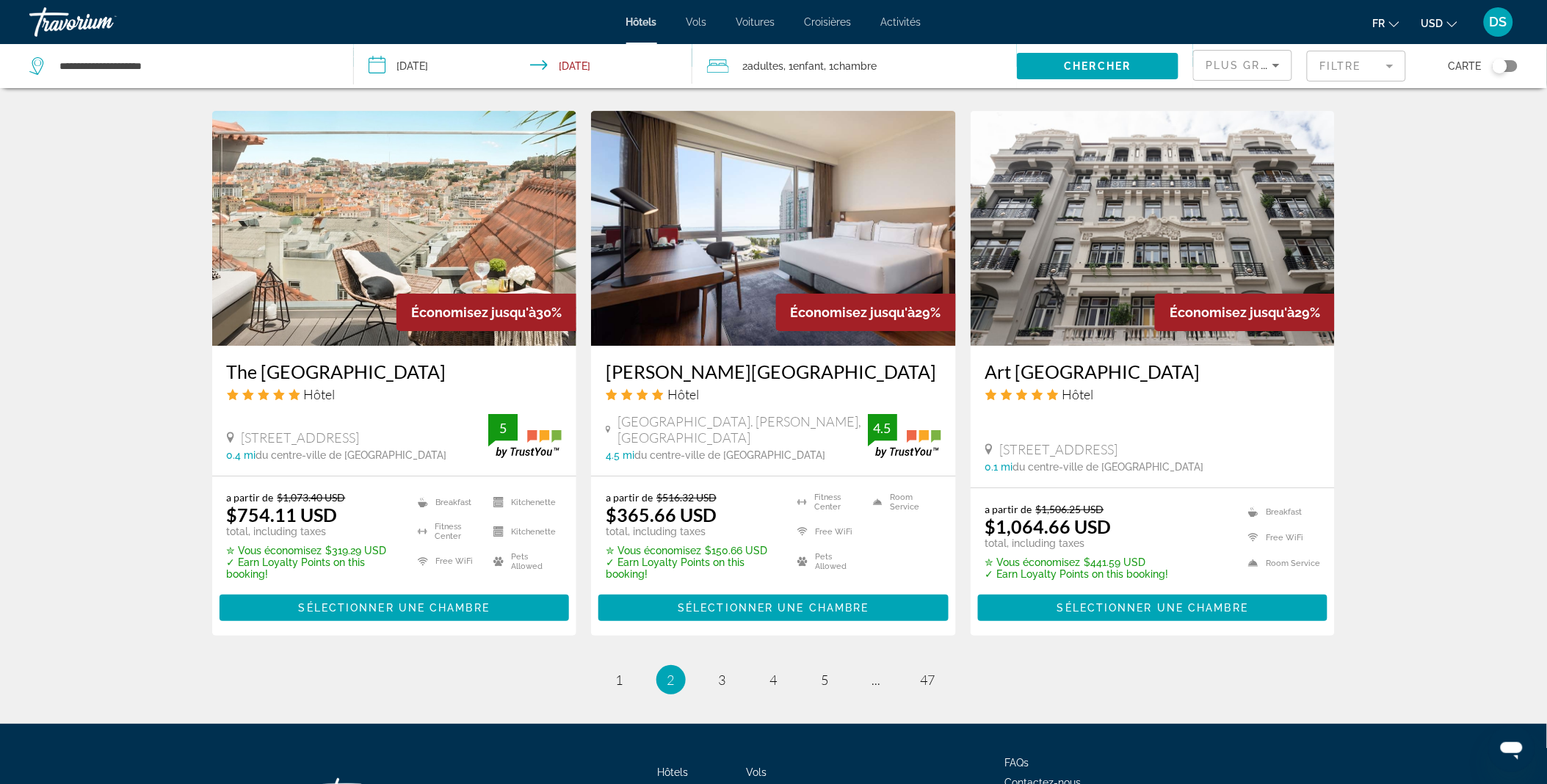
scroll to position [1678, 0]
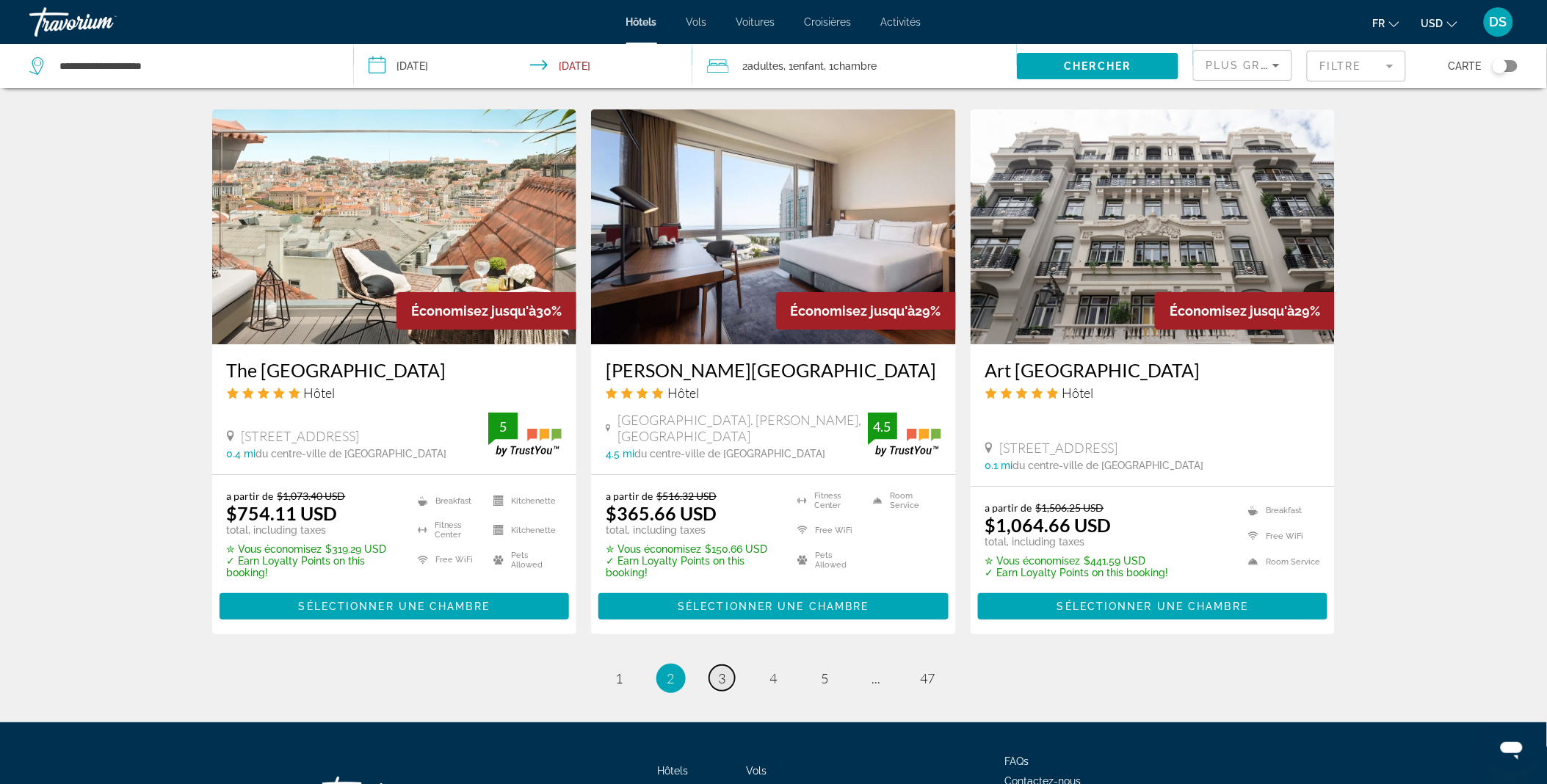
click at [725, 676] on span "3" at bounding box center [722, 677] width 7 height 16
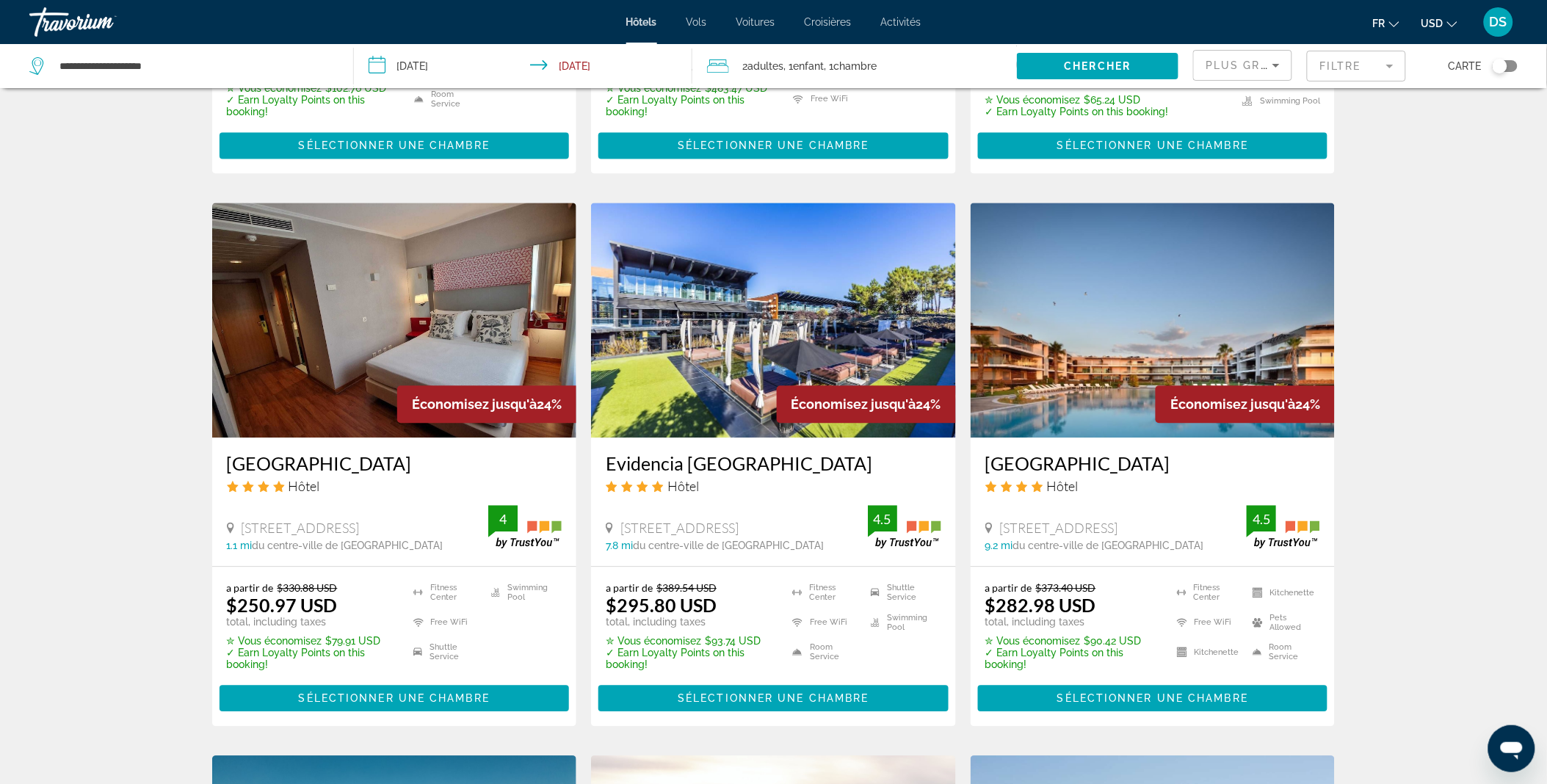
scroll to position [1054, 0]
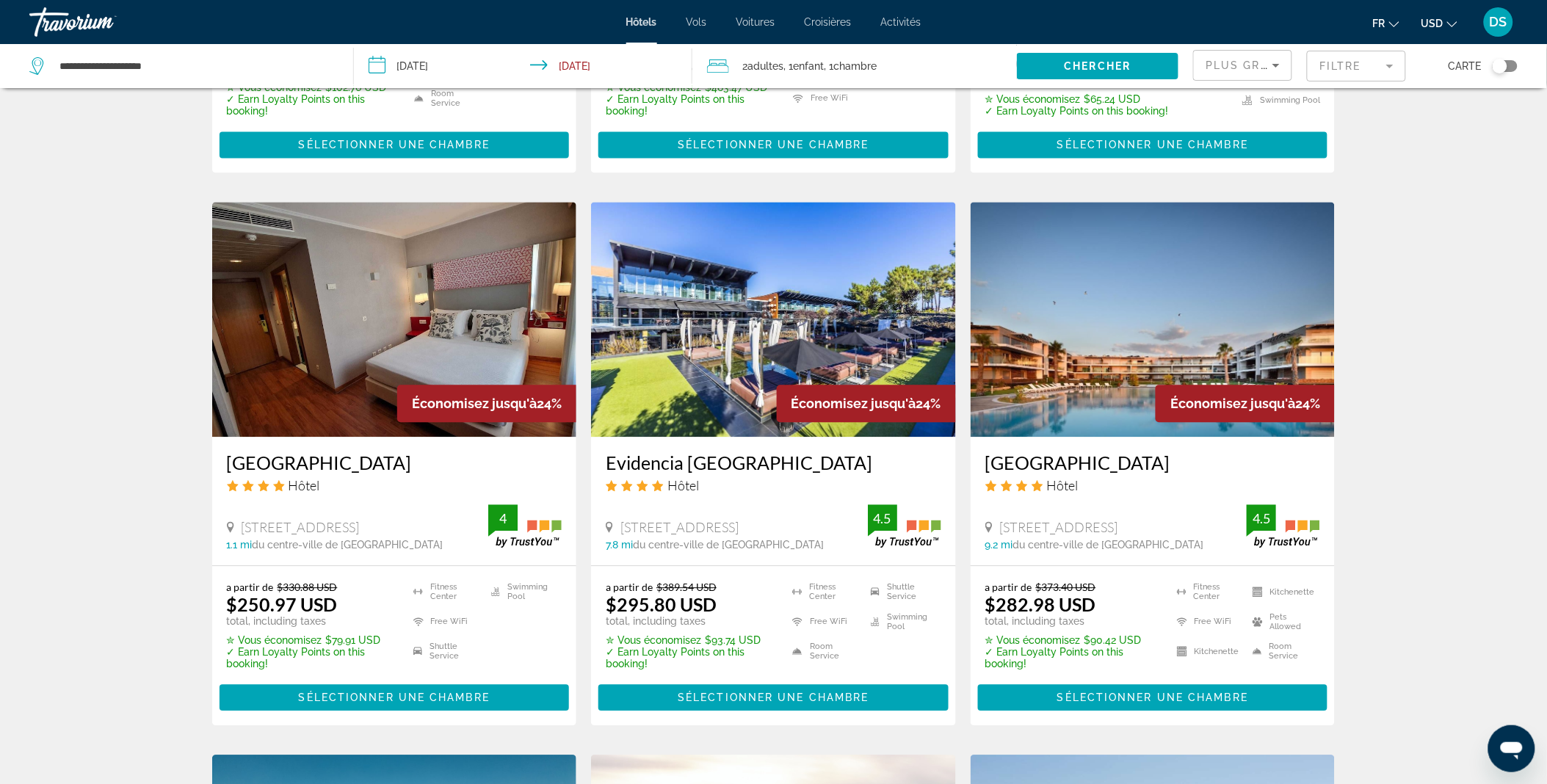
click at [761, 286] on img "Main content" at bounding box center [774, 319] width 365 height 235
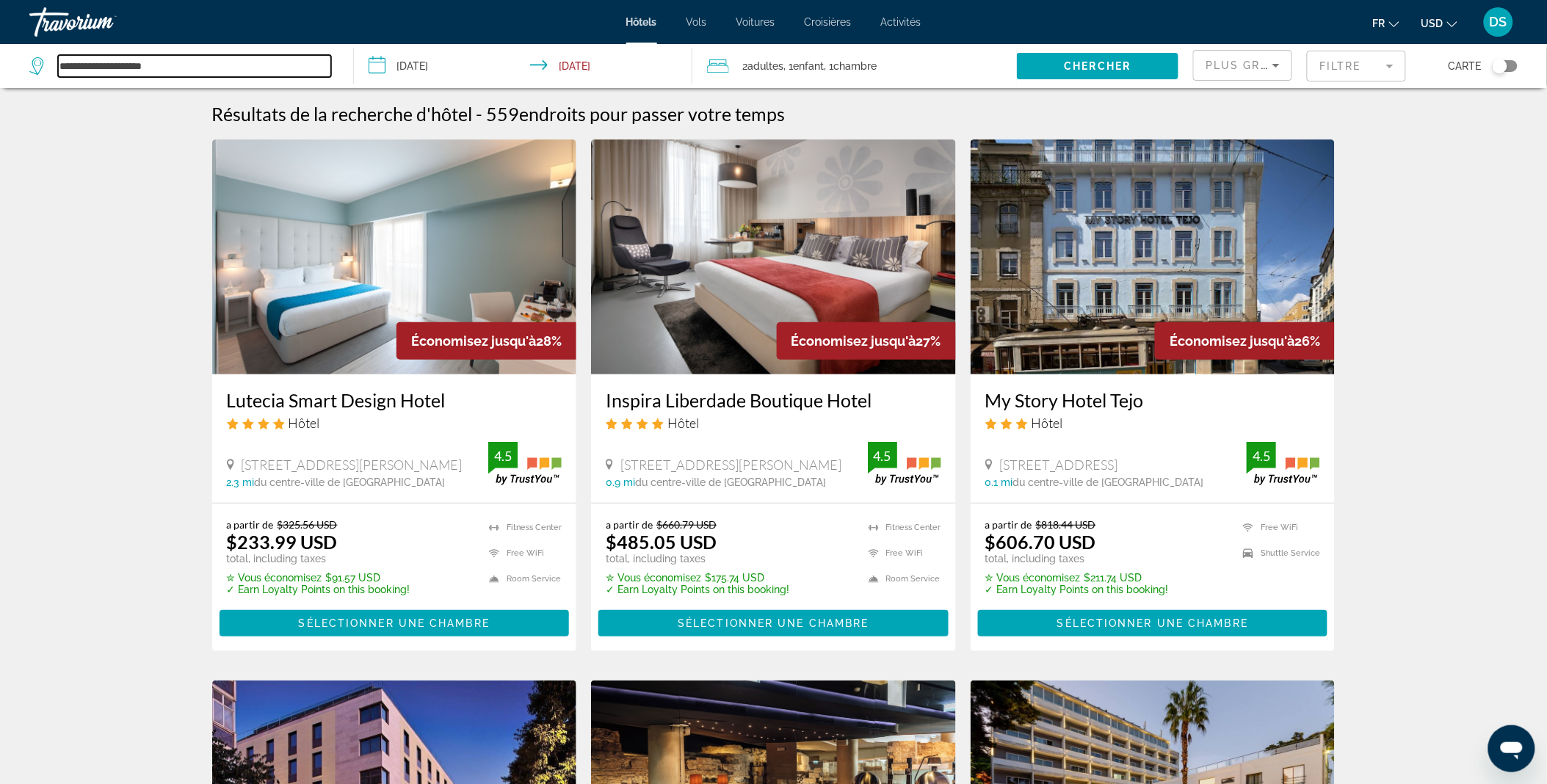
click at [193, 72] on input "**********" at bounding box center [194, 65] width 273 height 22
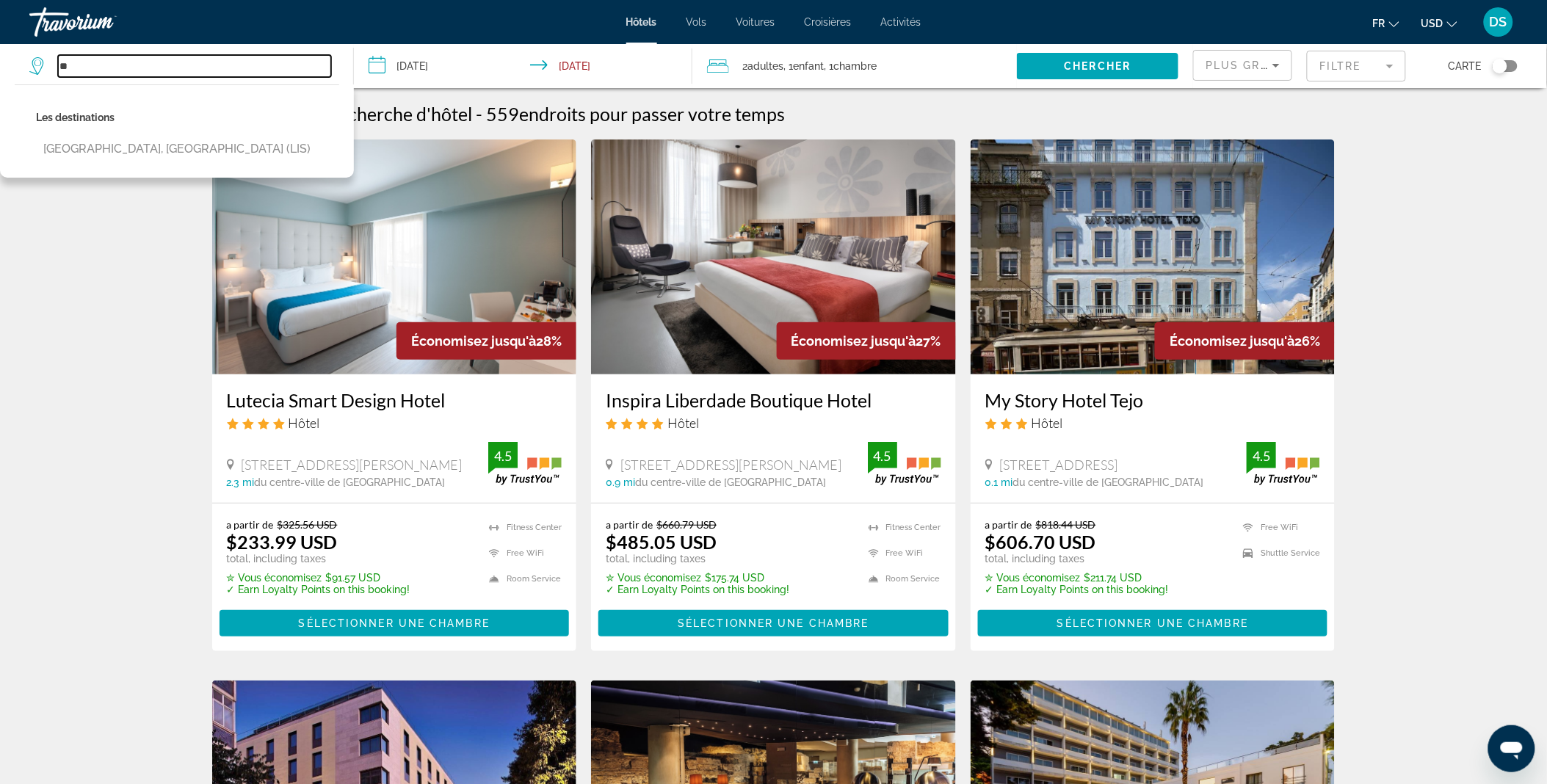
type input "*"
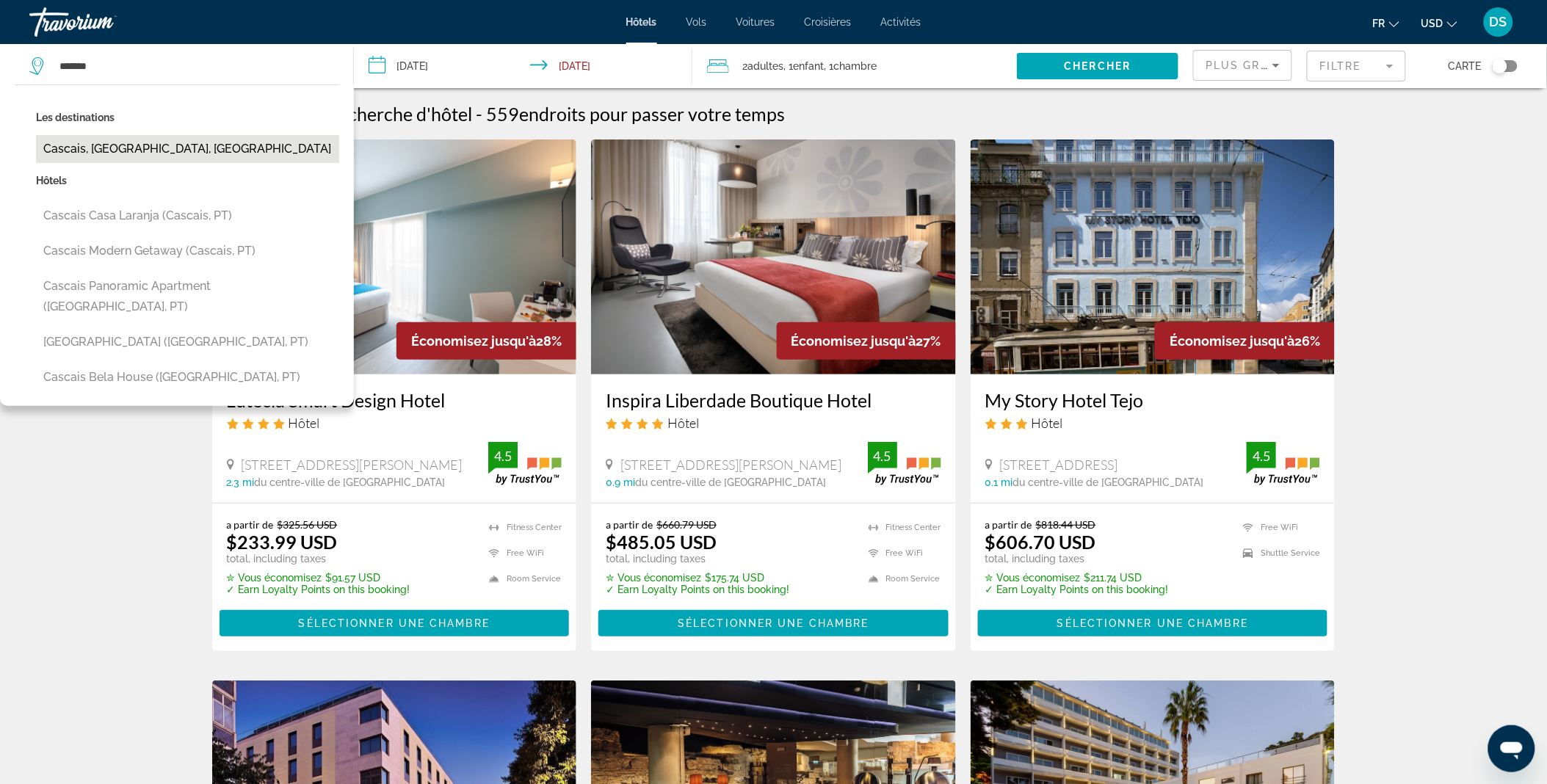
click at [140, 147] on button "Cascais, Lisbon, Portugal" at bounding box center [187, 149] width 303 height 28
type input "**********"
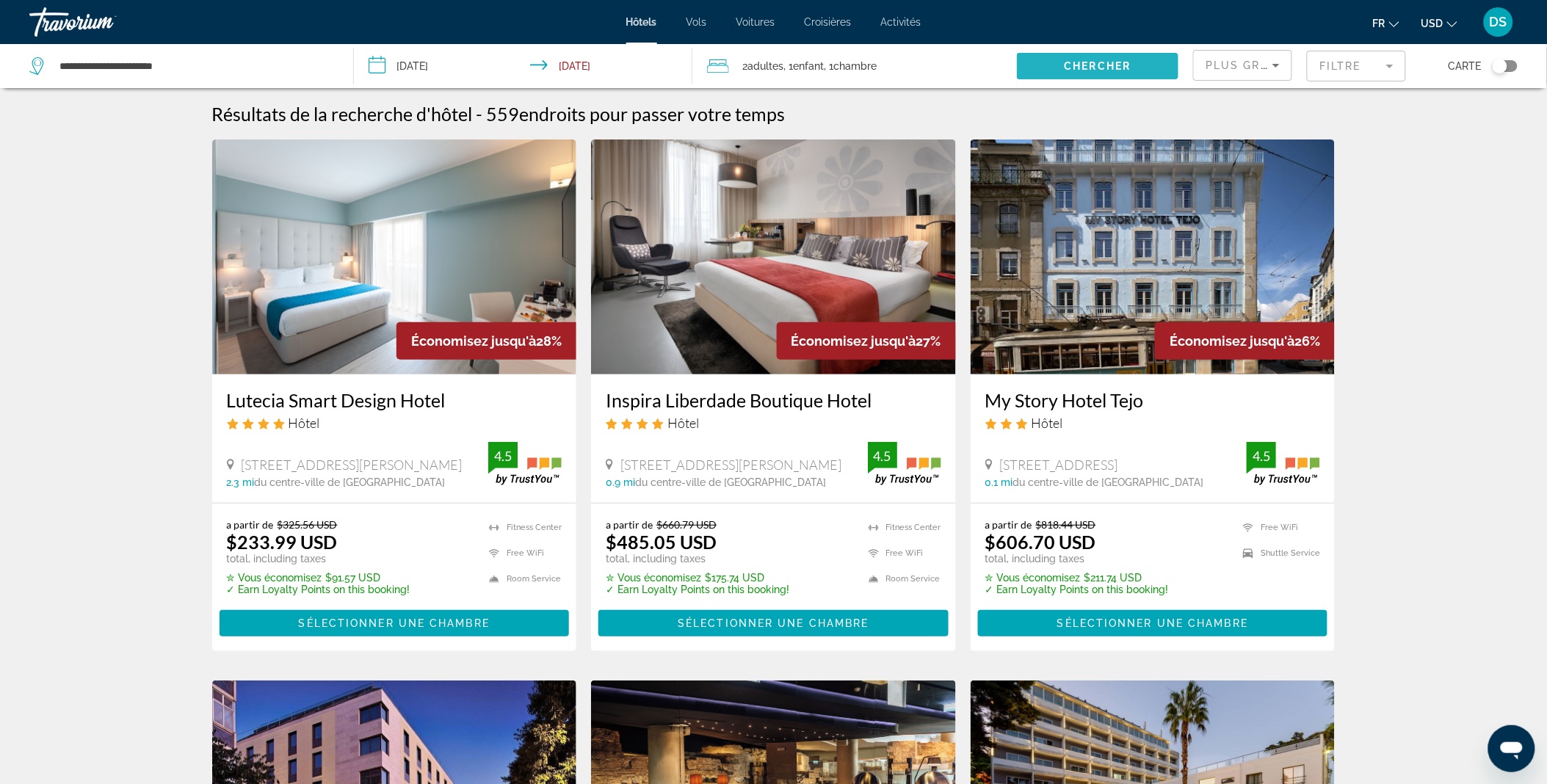
click at [1091, 67] on span "Chercher" at bounding box center [1098, 65] width 66 height 11
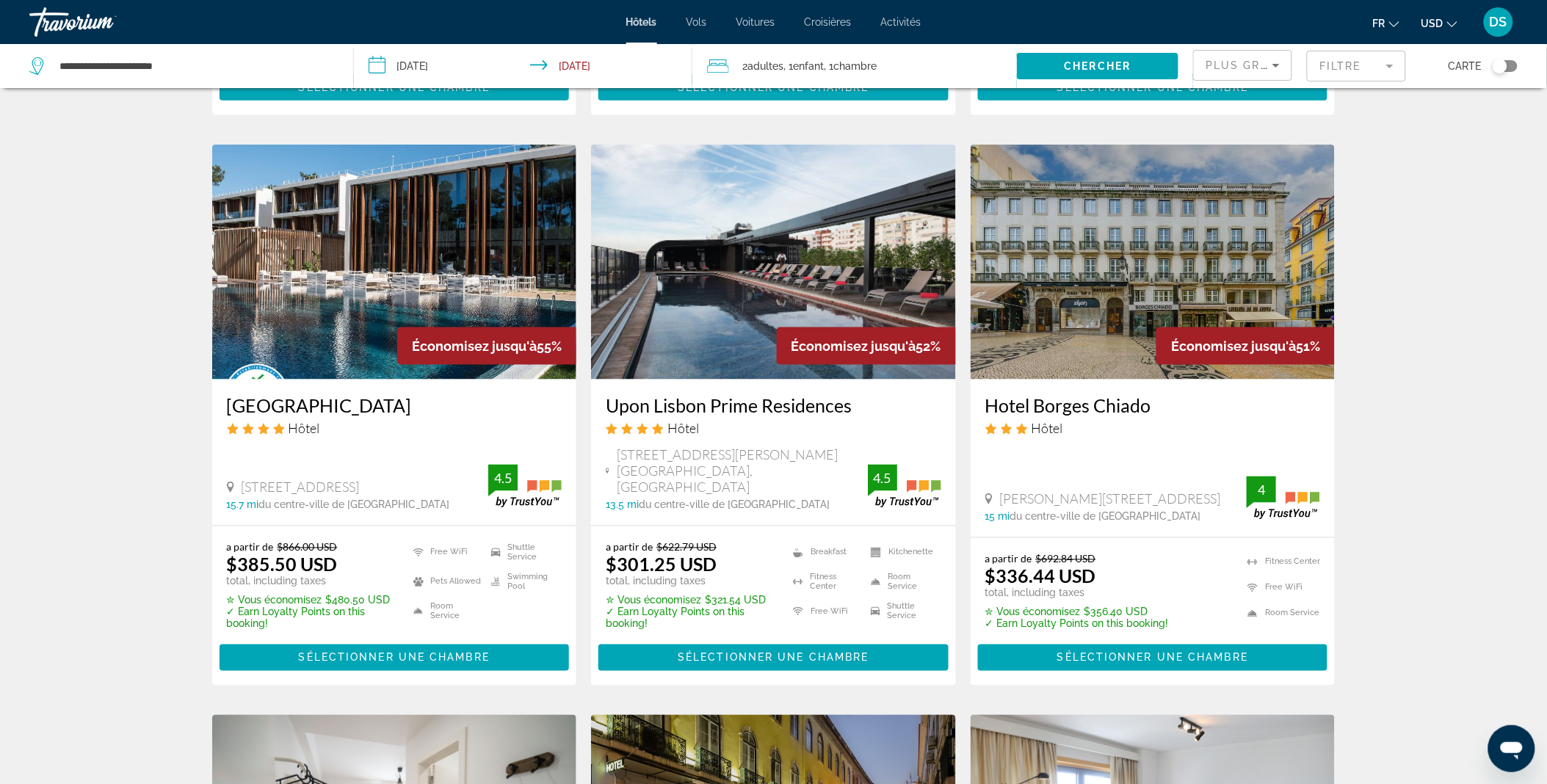
scroll to position [547, 0]
click at [505, 275] on img "Main content" at bounding box center [395, 262] width 365 height 235
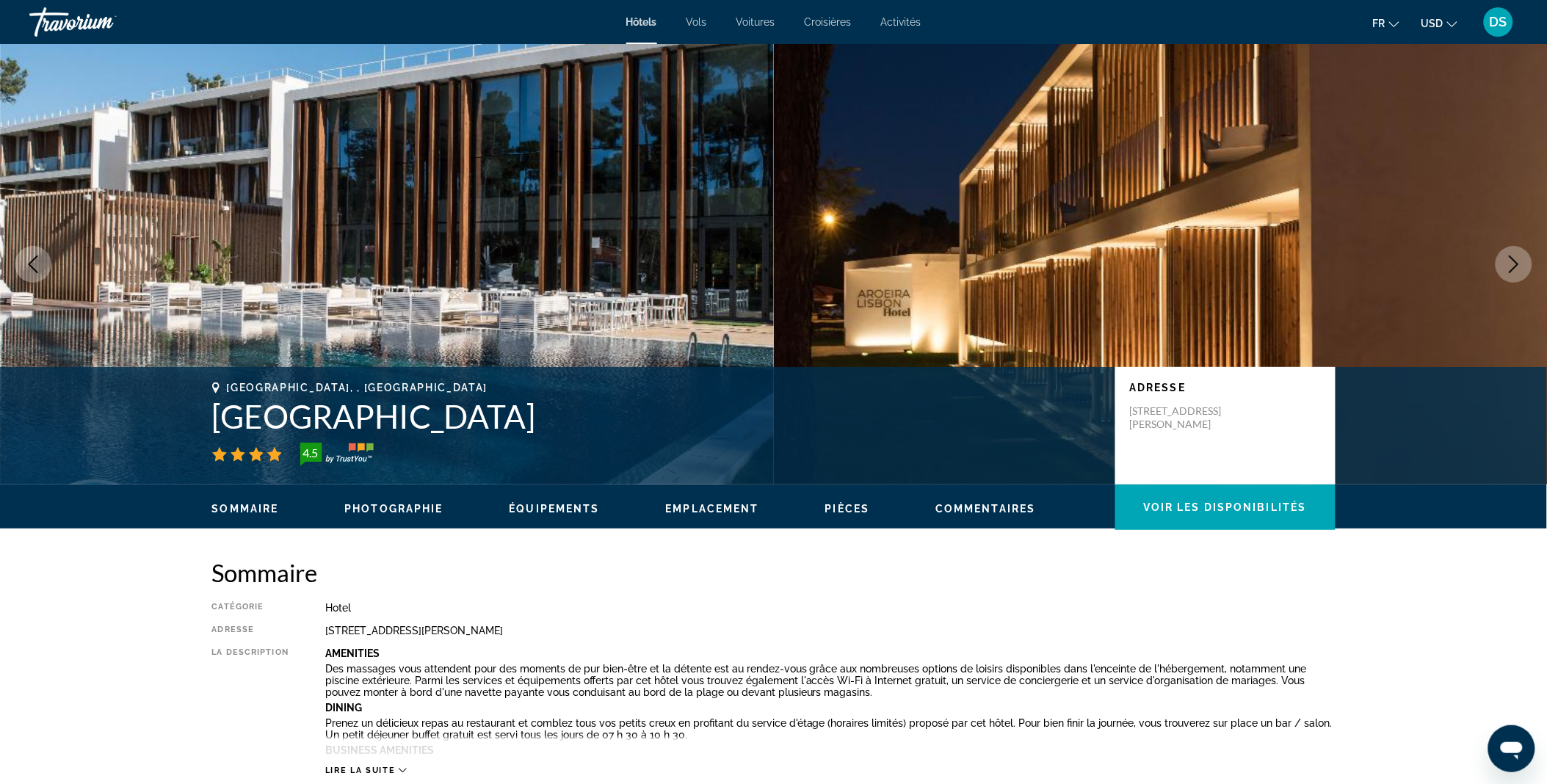
click at [1517, 267] on icon "Next image" at bounding box center [1514, 265] width 17 height 17
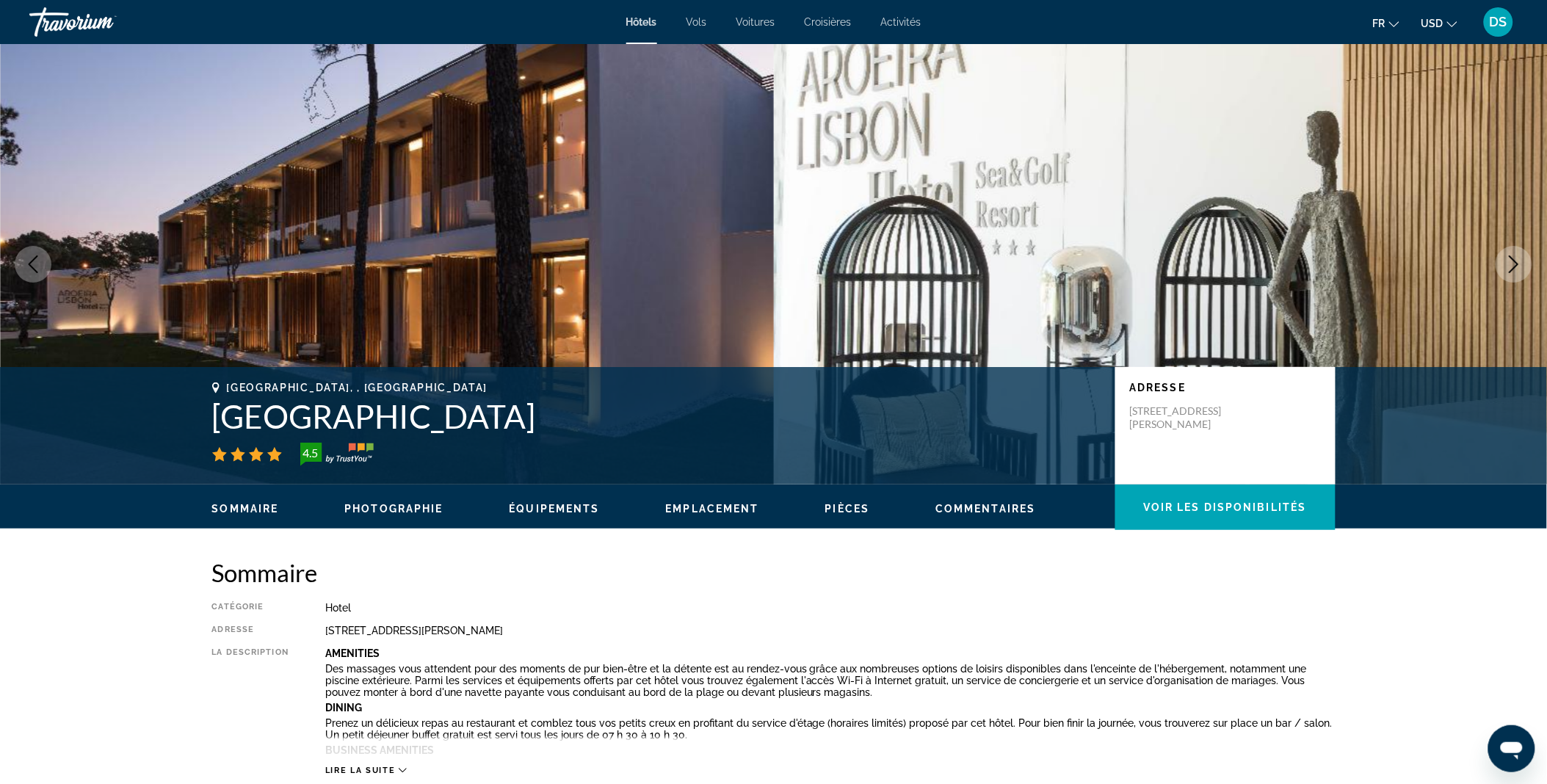
click at [1517, 267] on icon "Next image" at bounding box center [1514, 265] width 17 height 17
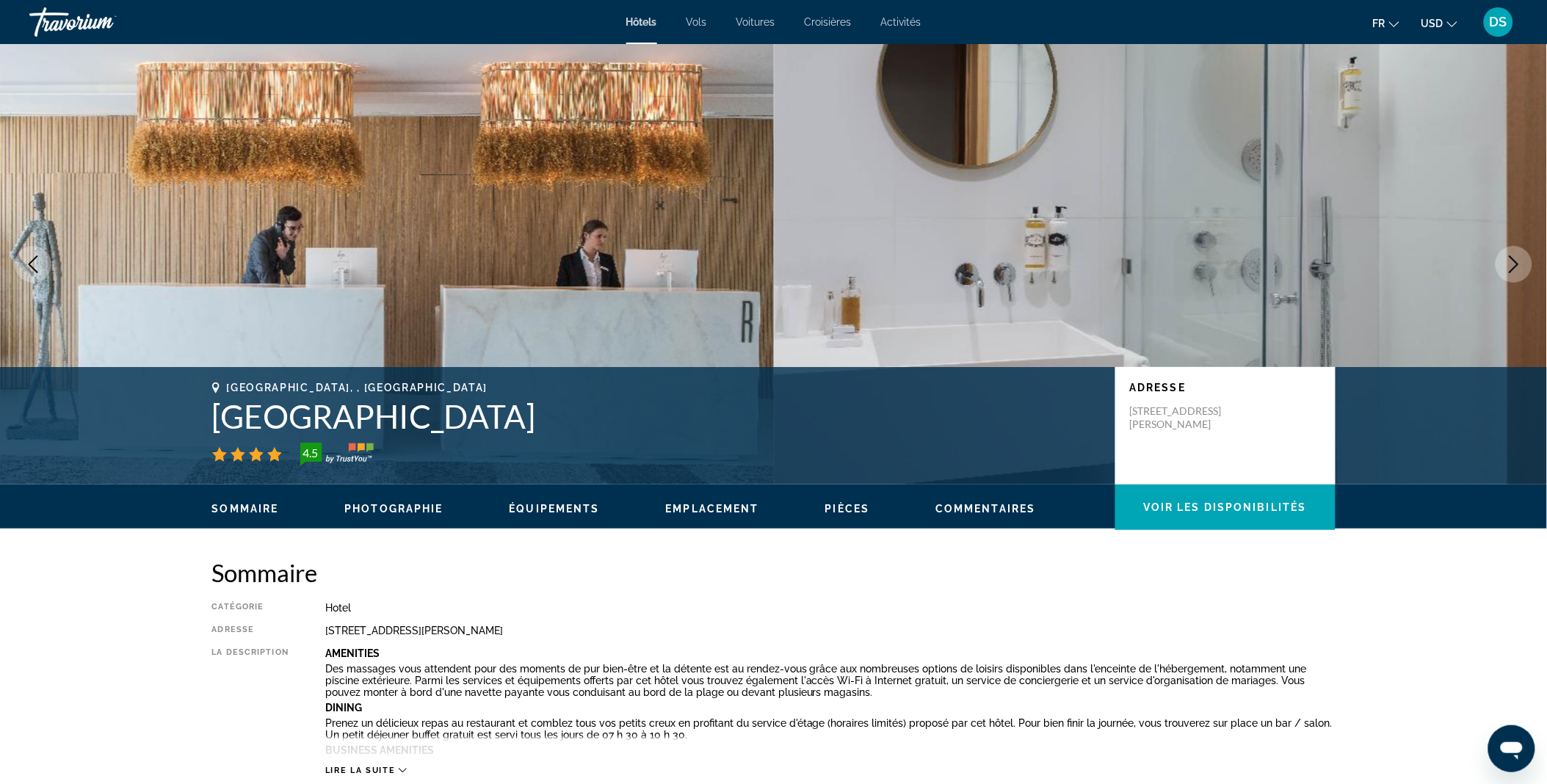
click at [1517, 267] on icon "Next image" at bounding box center [1514, 265] width 17 height 17
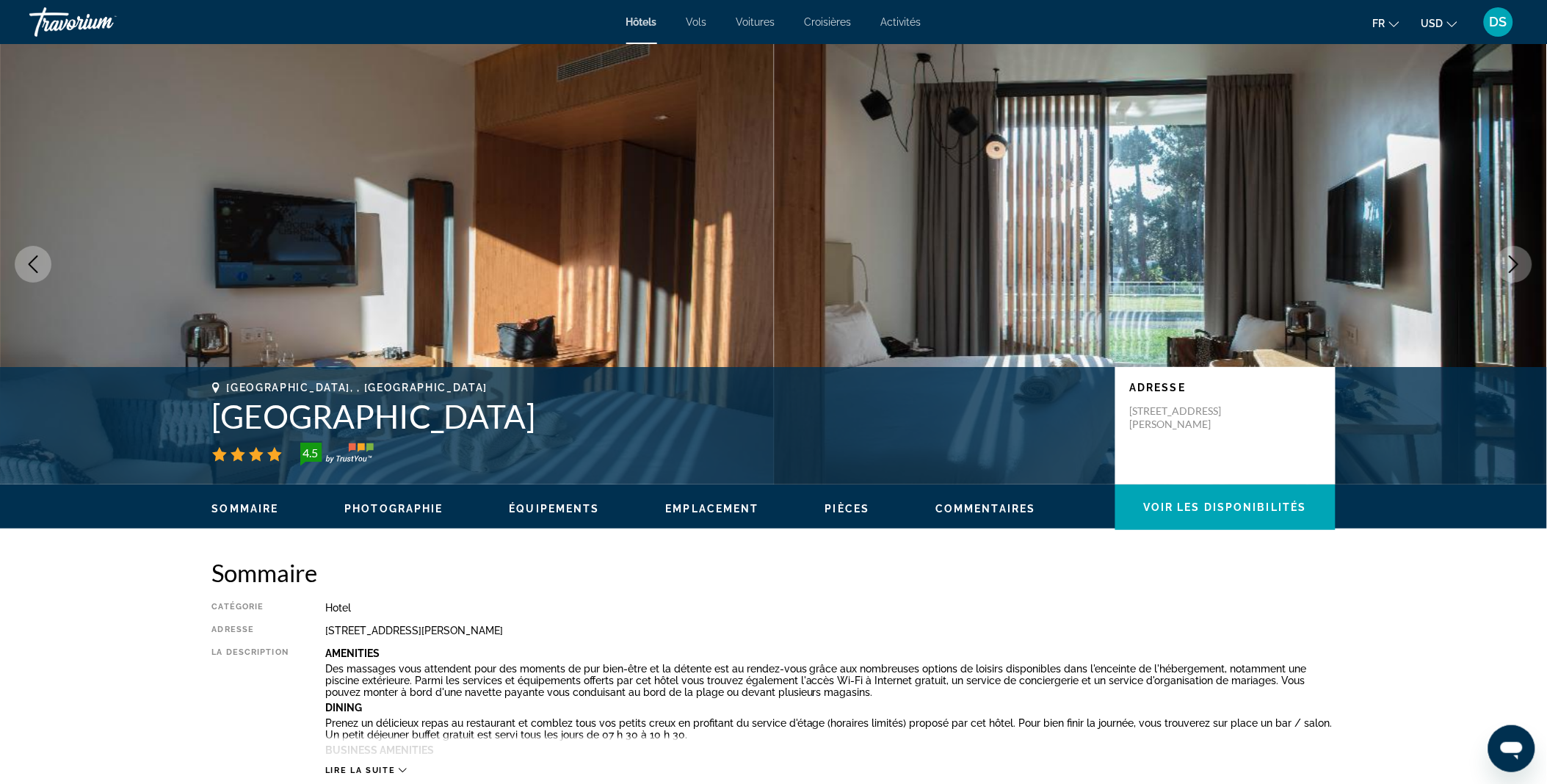
click at [1517, 267] on icon "Next image" at bounding box center [1514, 265] width 17 height 17
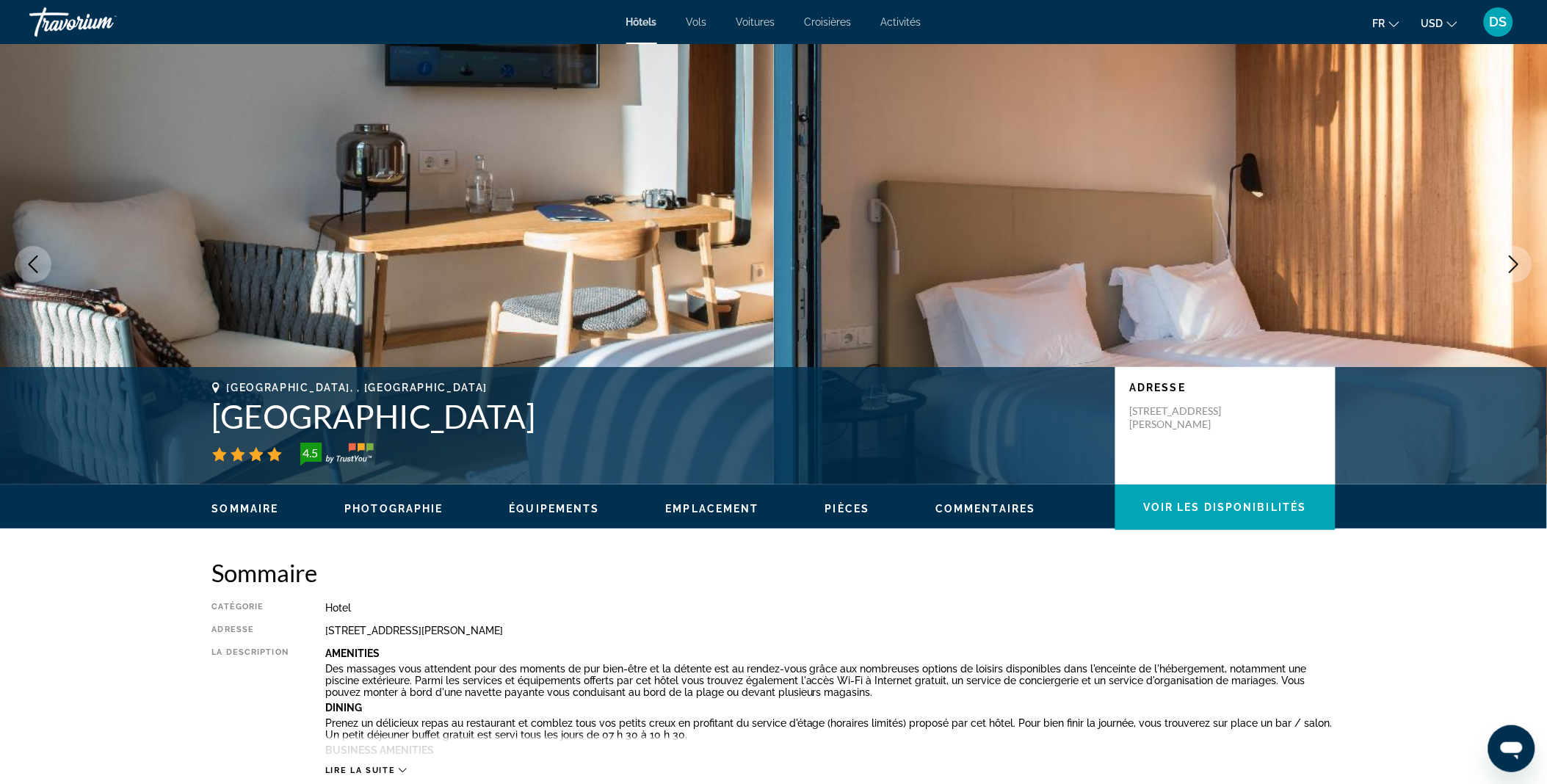
click at [1517, 267] on icon "Next image" at bounding box center [1514, 265] width 17 height 17
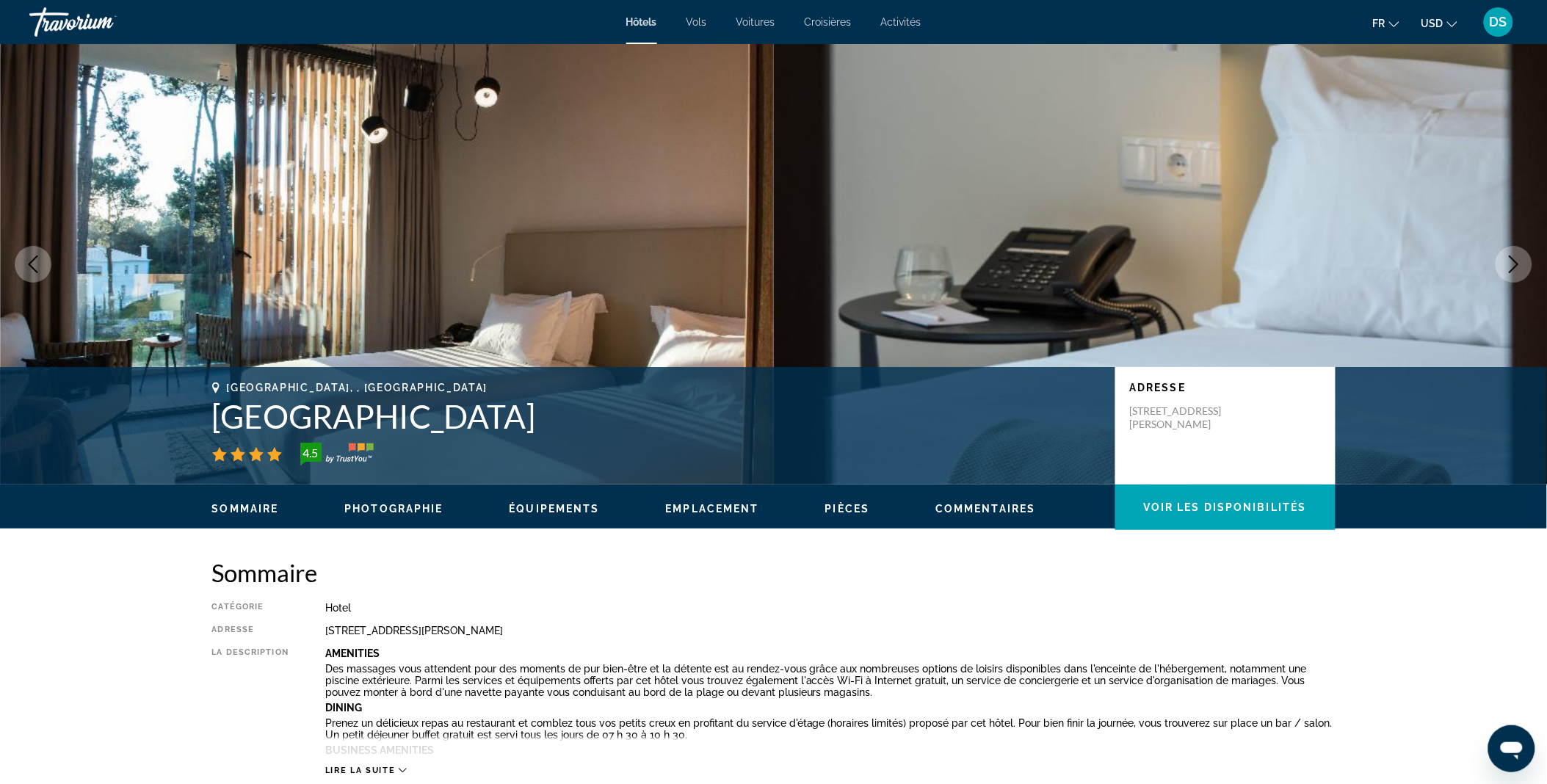
click at [489, 502] on ul "Sommaire Photographie Équipements Emplacement Pièces Commentaires Voir les disp…" at bounding box center [774, 507] width 1123 height 16
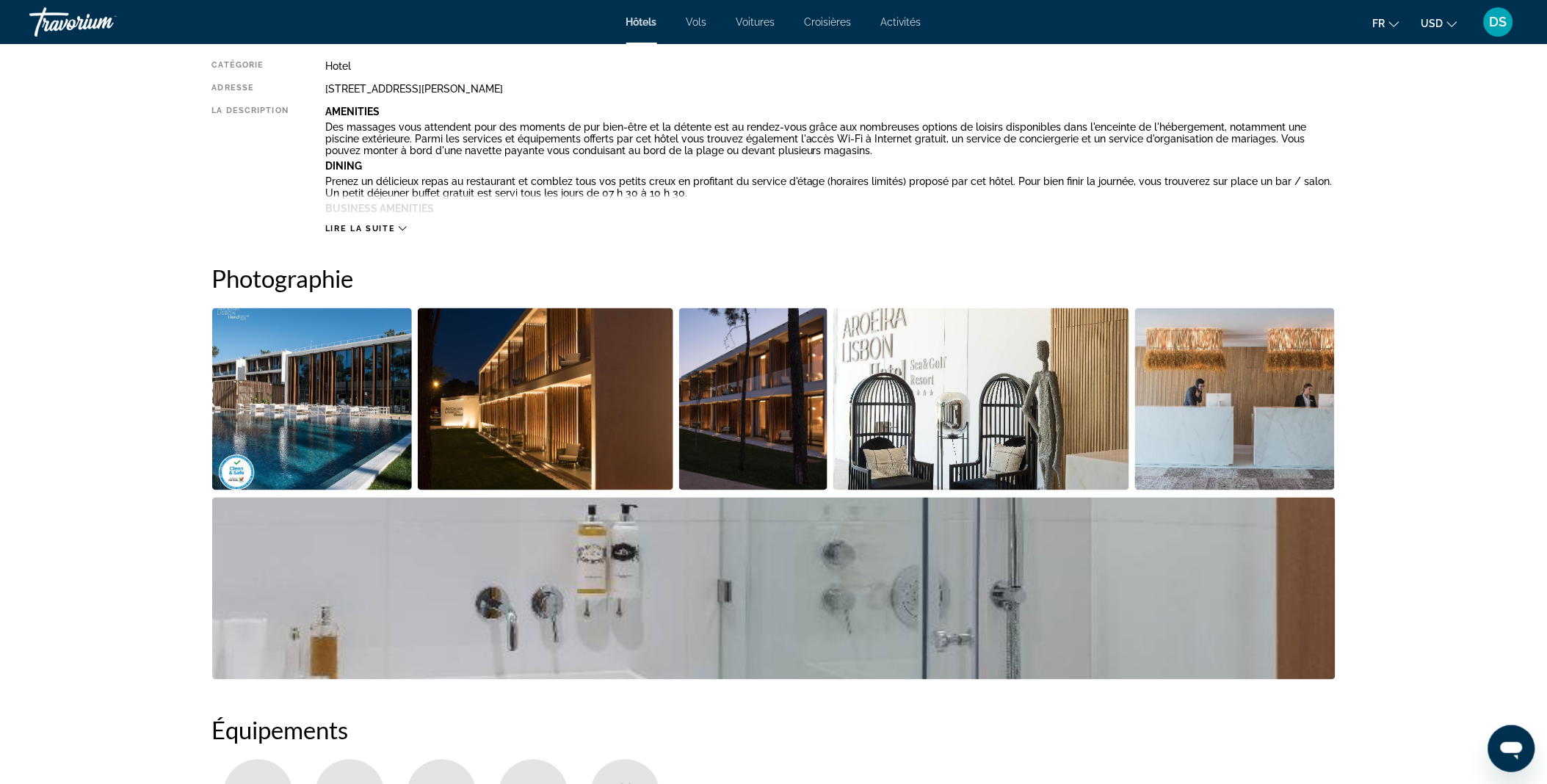
scroll to position [541, 0]
click at [536, 426] on img "Open full-screen image slider" at bounding box center [545, 400] width 256 height 182
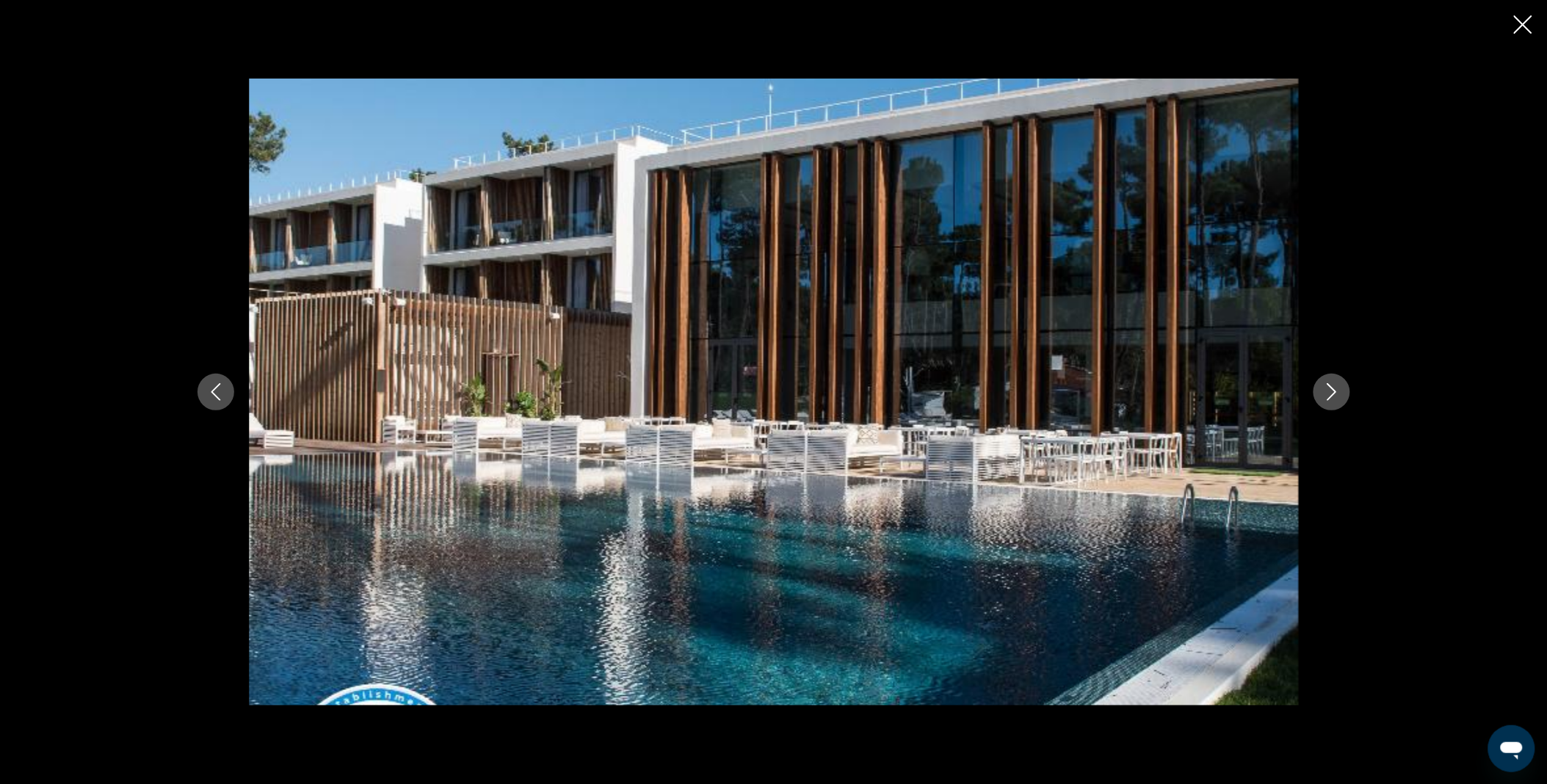
click at [1318, 375] on div "prev next" at bounding box center [773, 392] width 1182 height 627
click at [1327, 388] on icon "Next image" at bounding box center [1332, 392] width 17 height 17
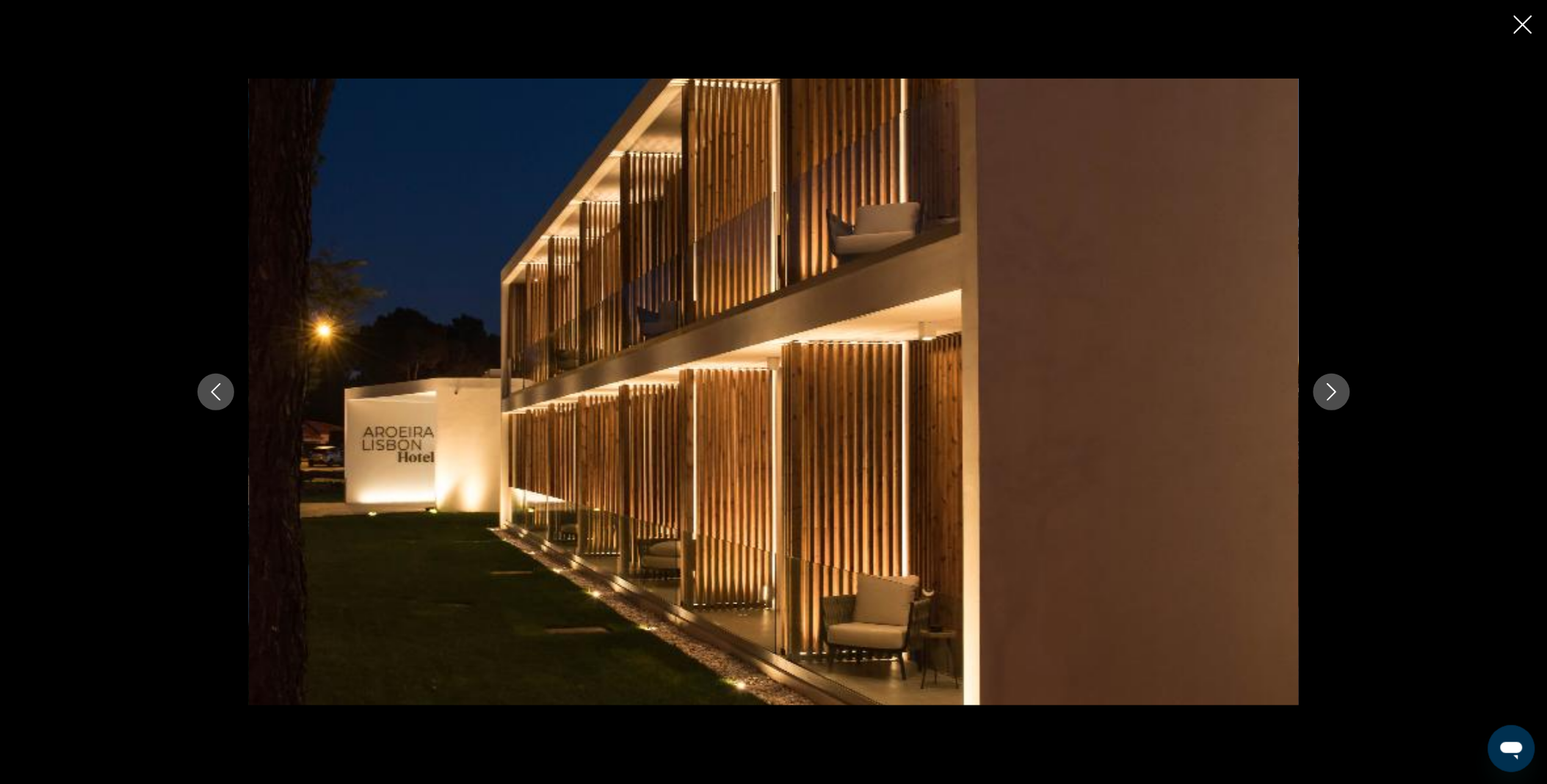
click at [1335, 386] on icon "Next image" at bounding box center [1332, 392] width 17 height 17
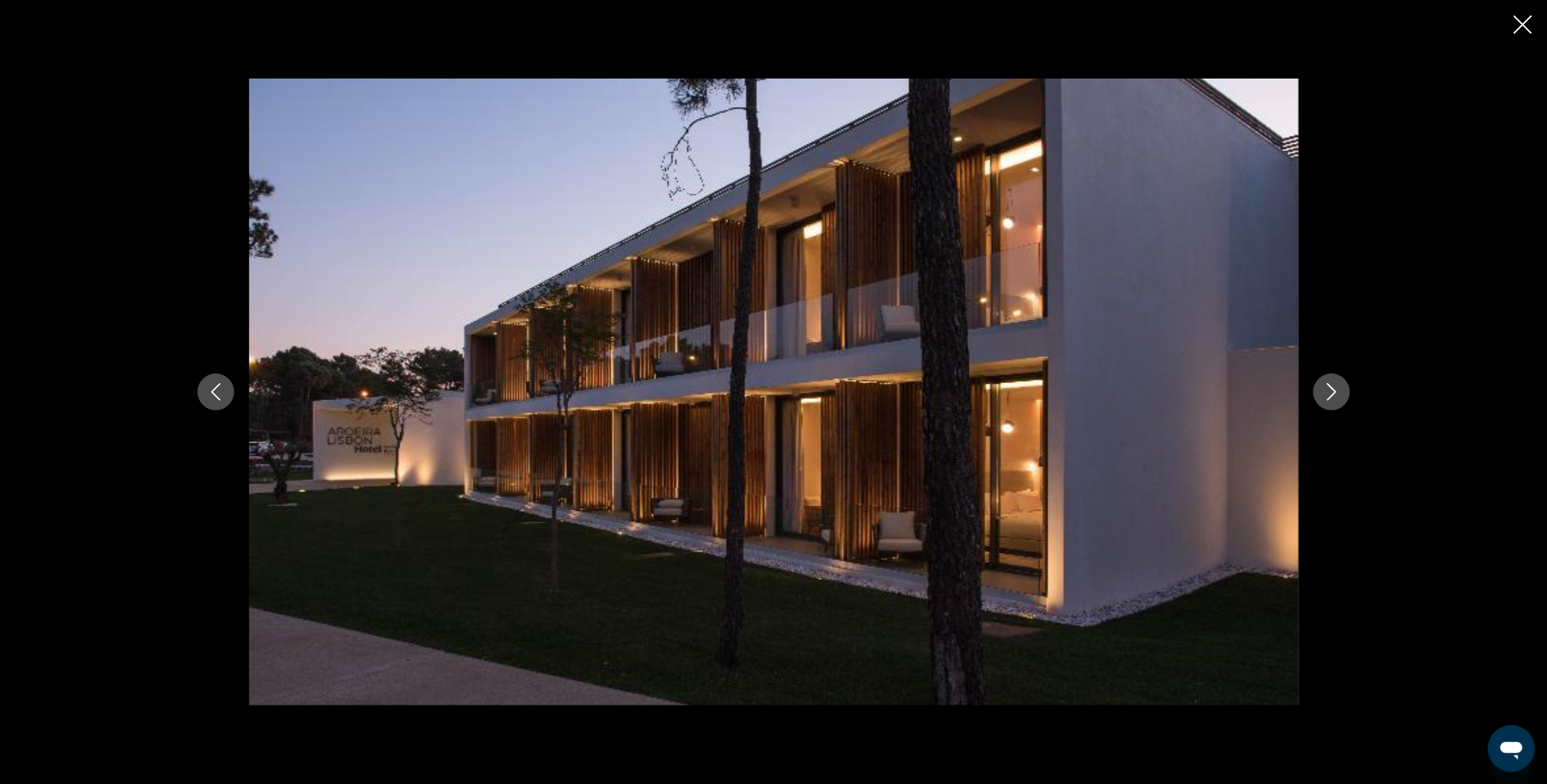
click at [1530, 16] on icon "Close slideshow" at bounding box center [1523, 24] width 18 height 18
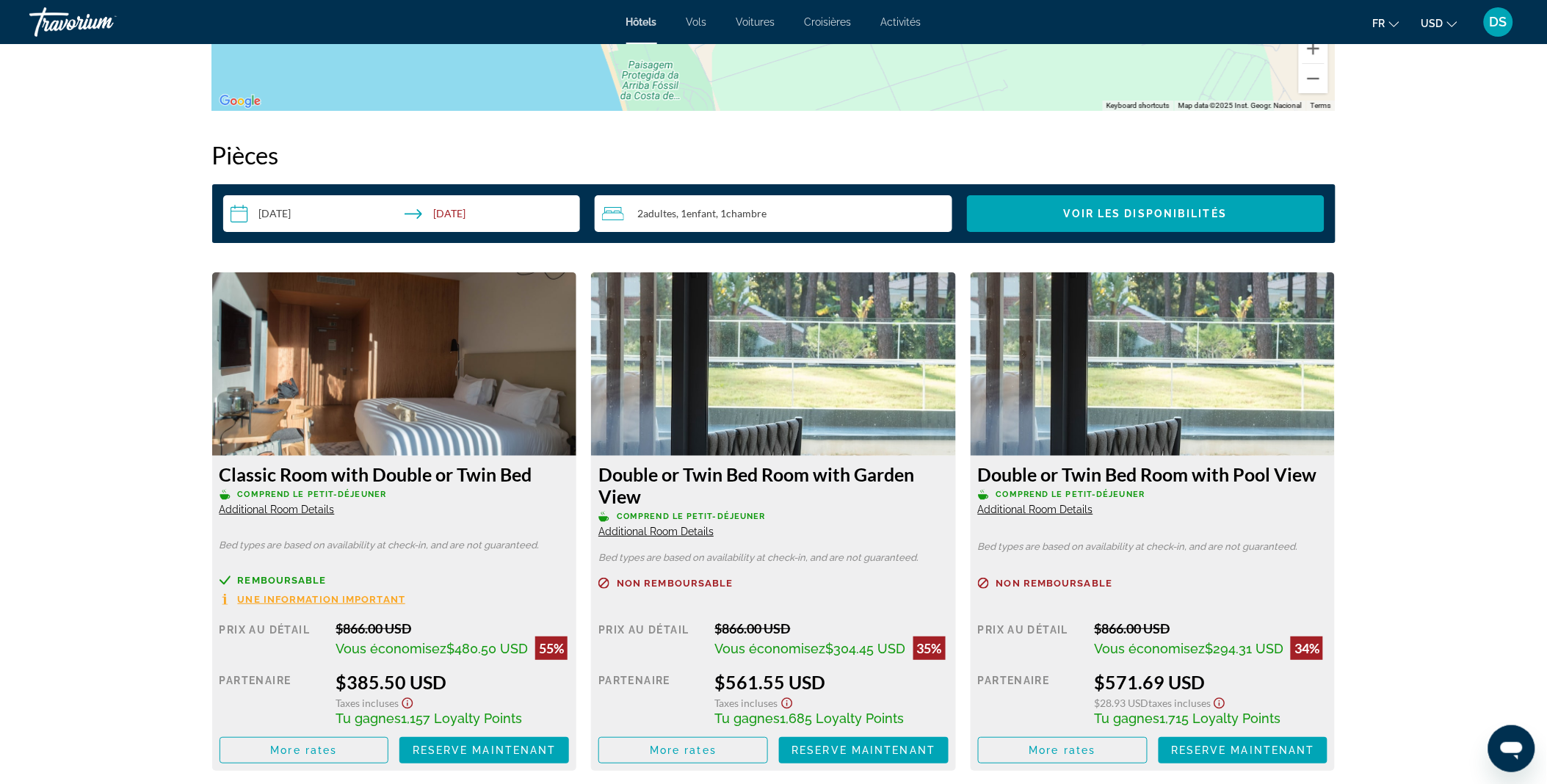
scroll to position [1870, 0]
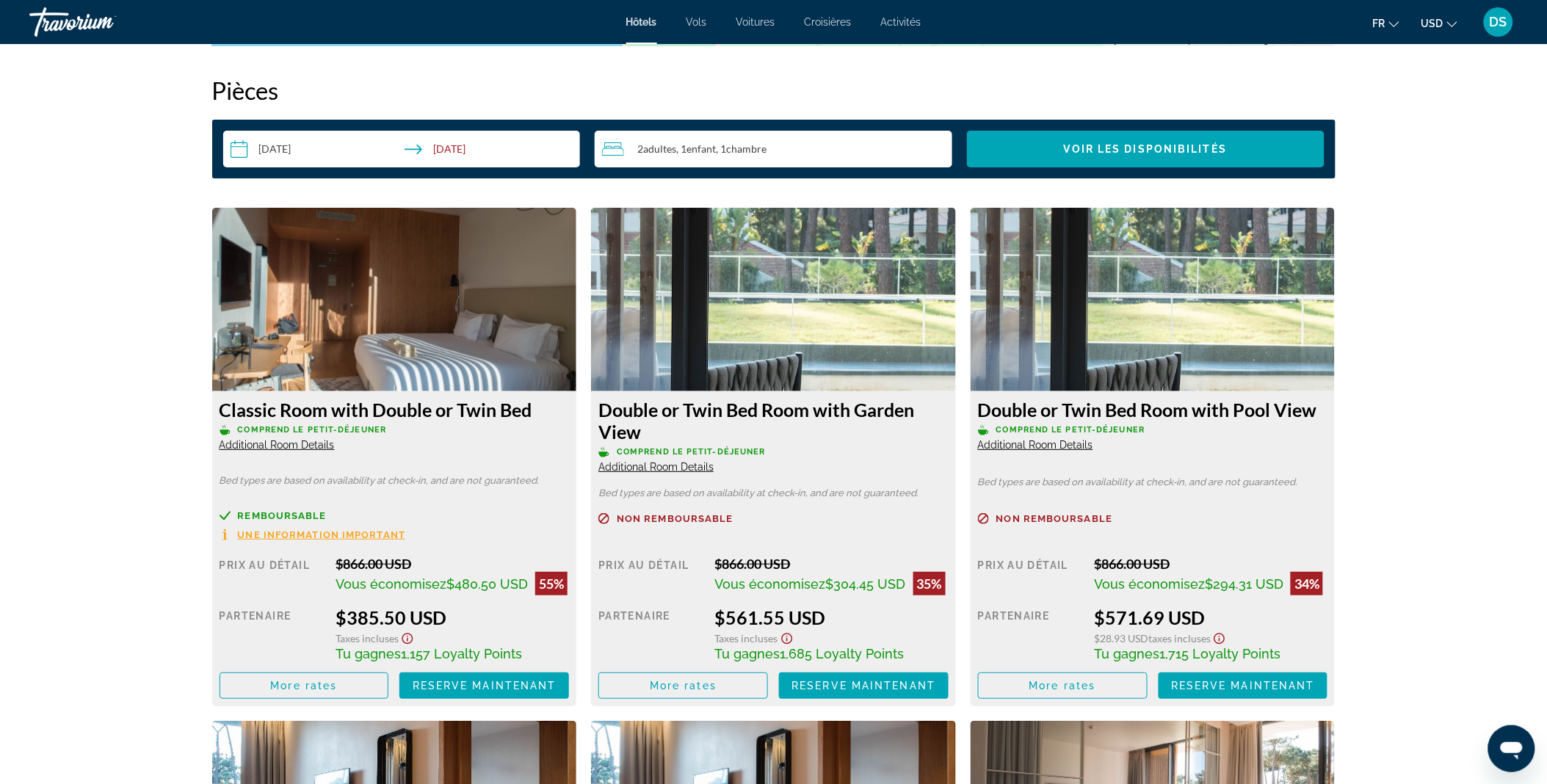
click at [1434, 18] on span "USD" at bounding box center [1432, 23] width 22 height 11
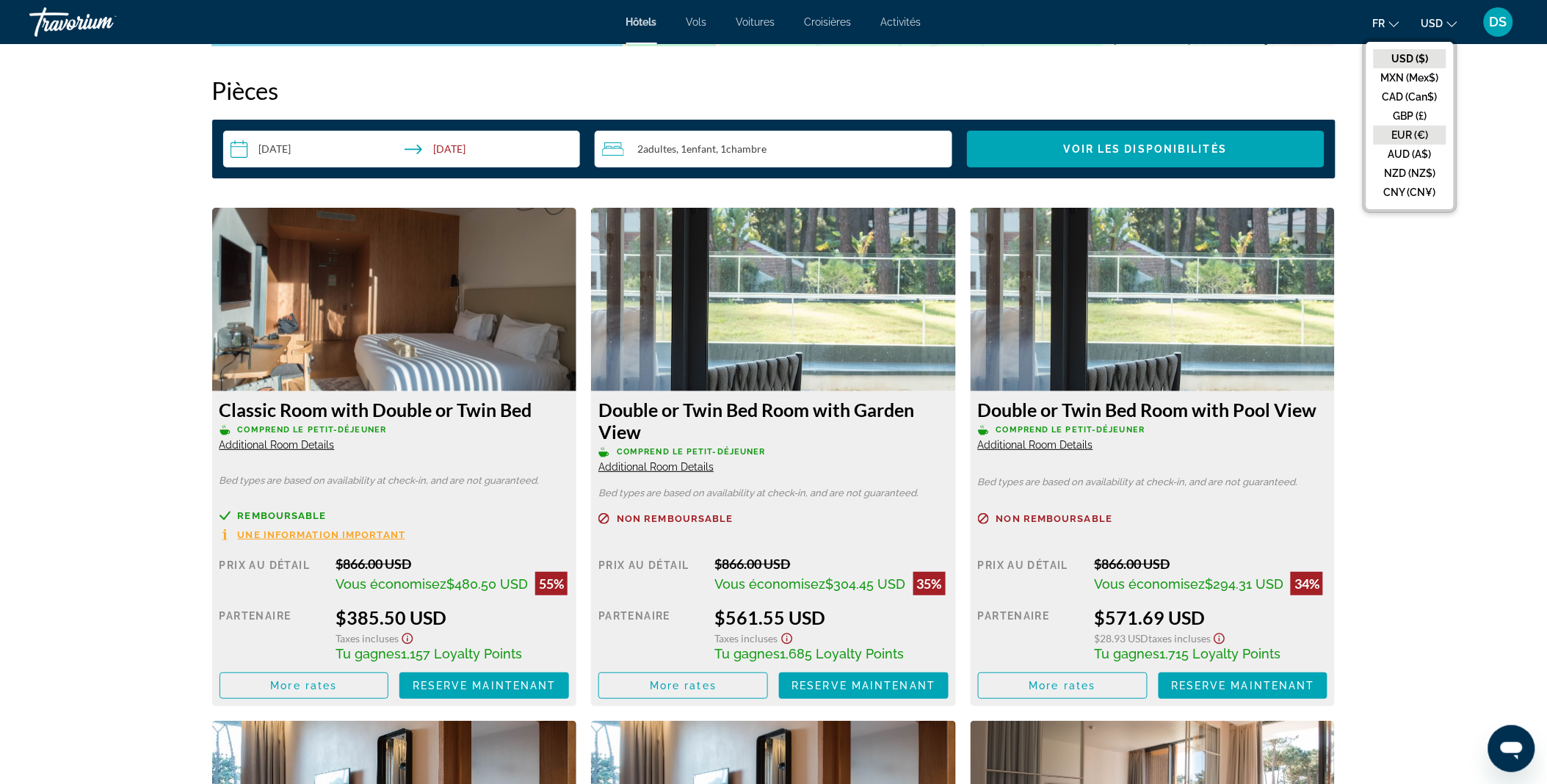
click at [1419, 135] on button "EUR (€)" at bounding box center [1410, 135] width 73 height 19
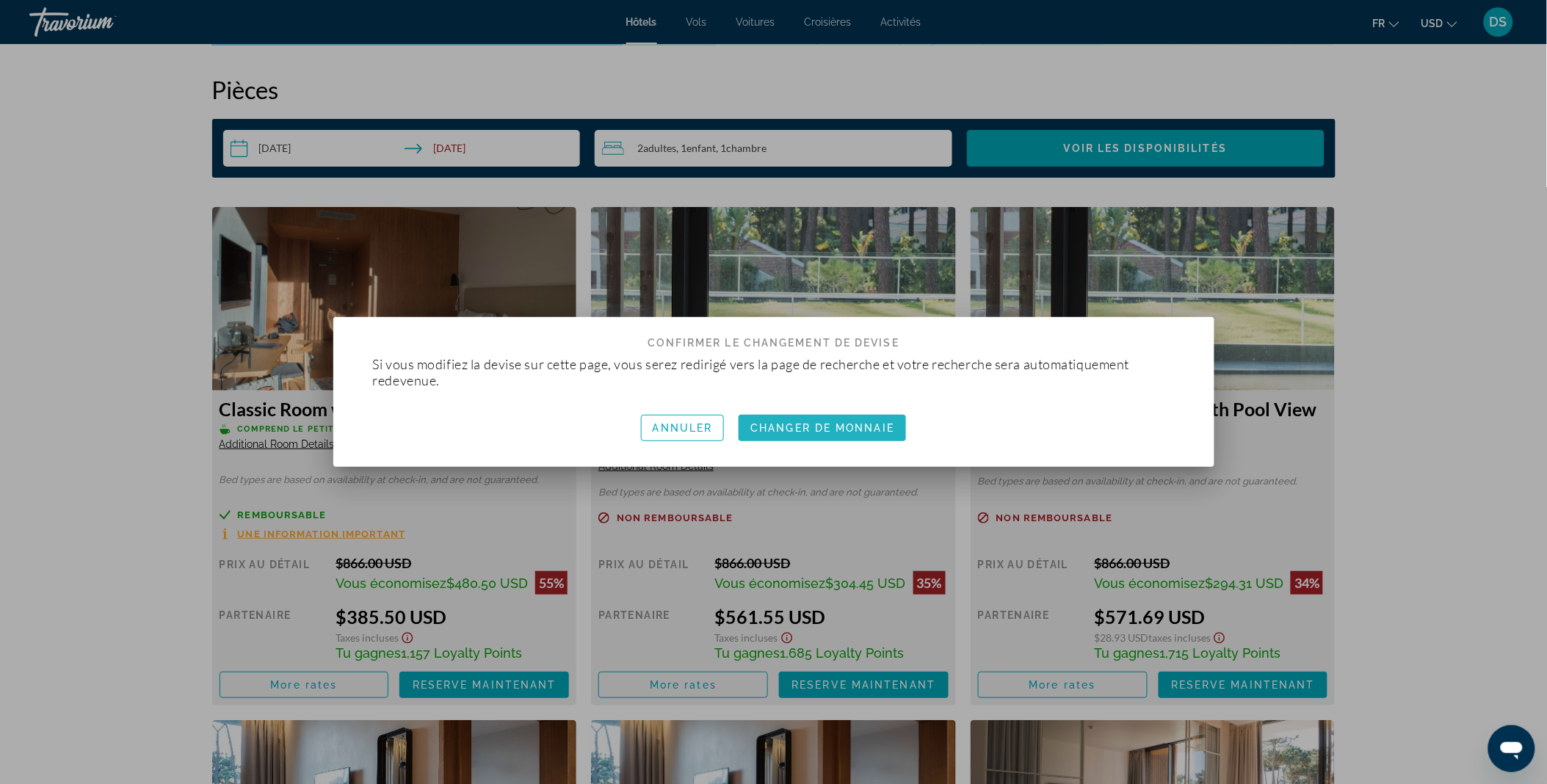
click at [832, 430] on span "Changer de monnaie" at bounding box center [822, 427] width 144 height 11
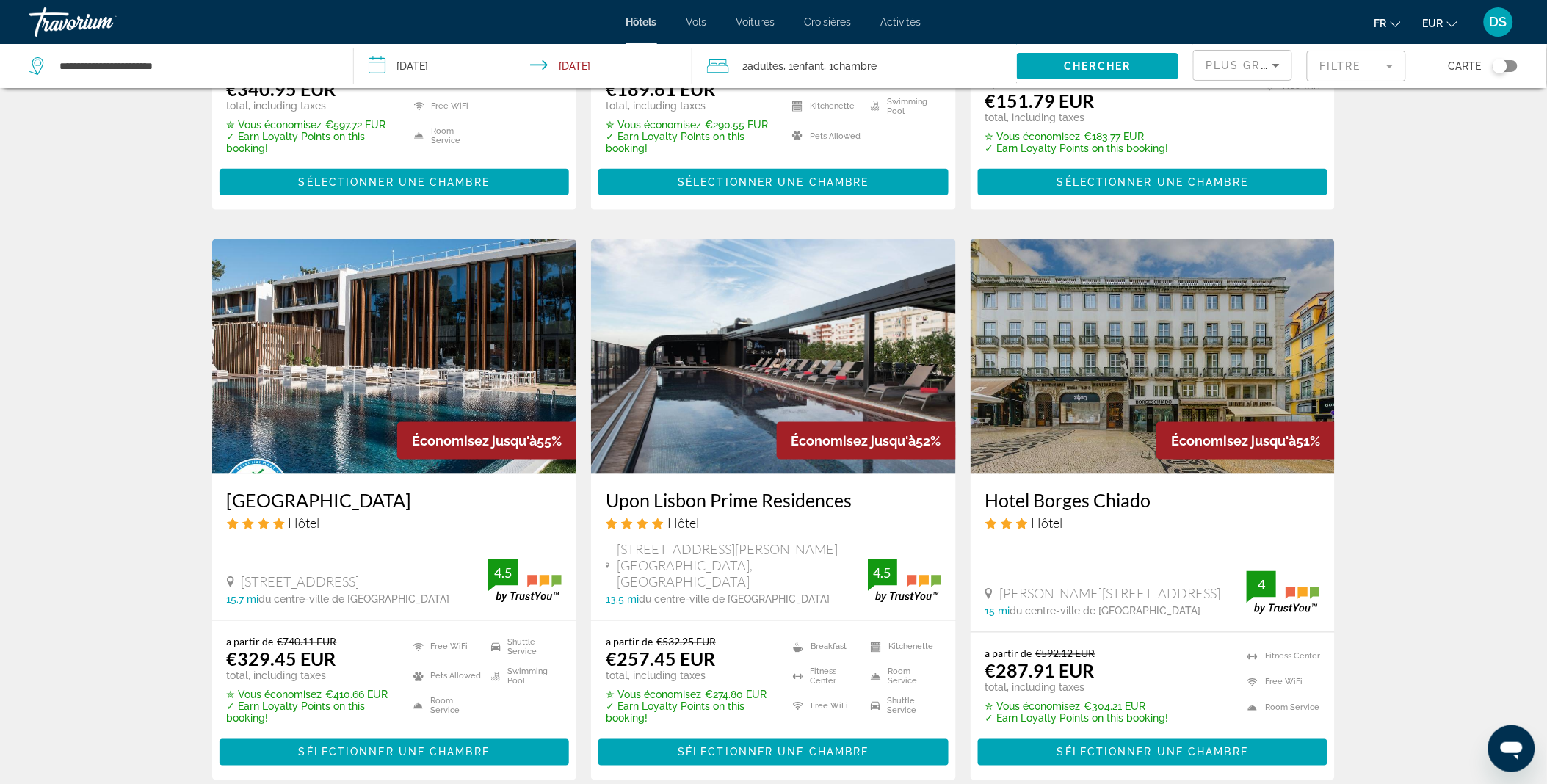
scroll to position [453, 0]
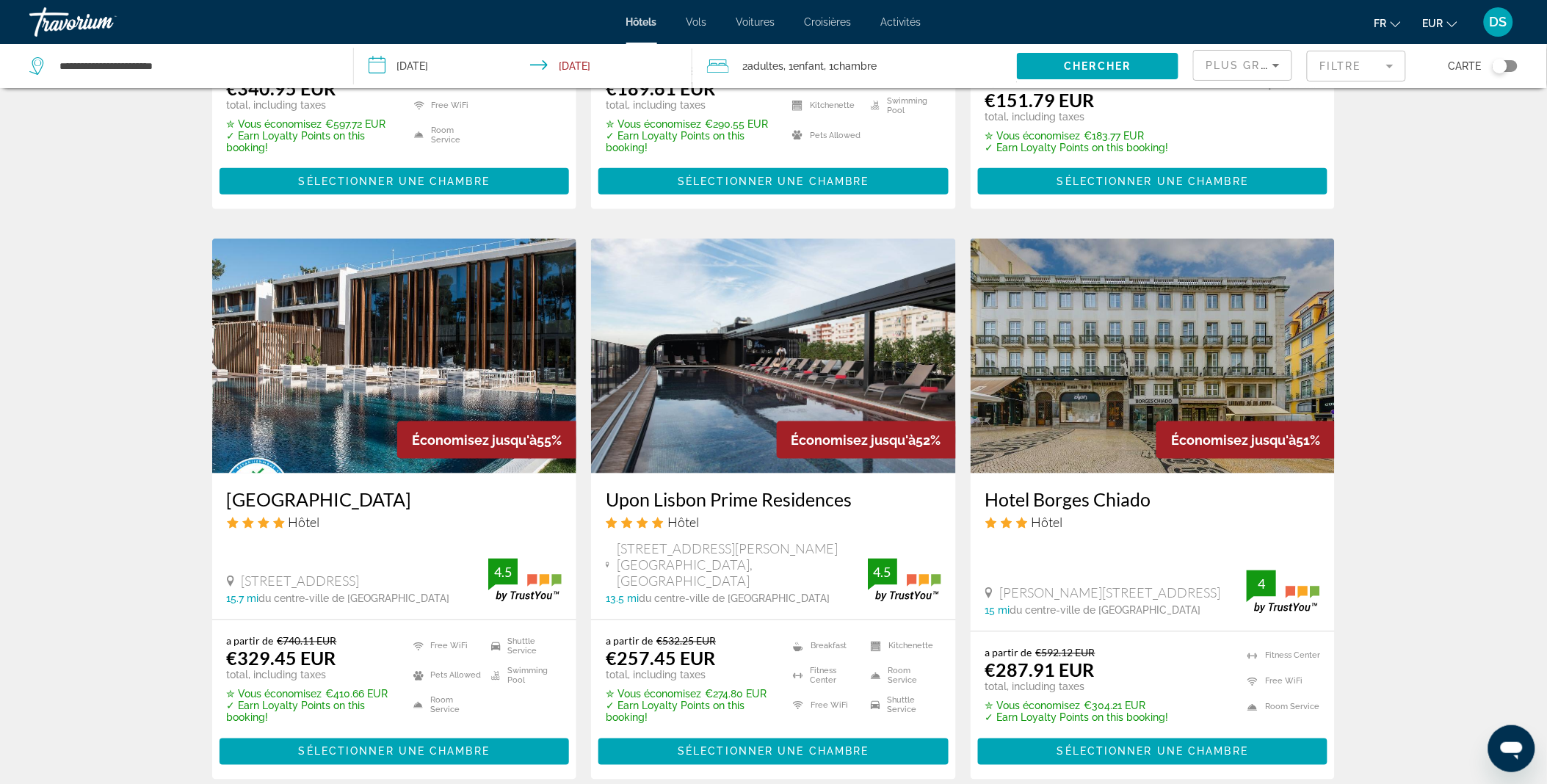
click at [397, 409] on img "Main content" at bounding box center [395, 355] width 365 height 235
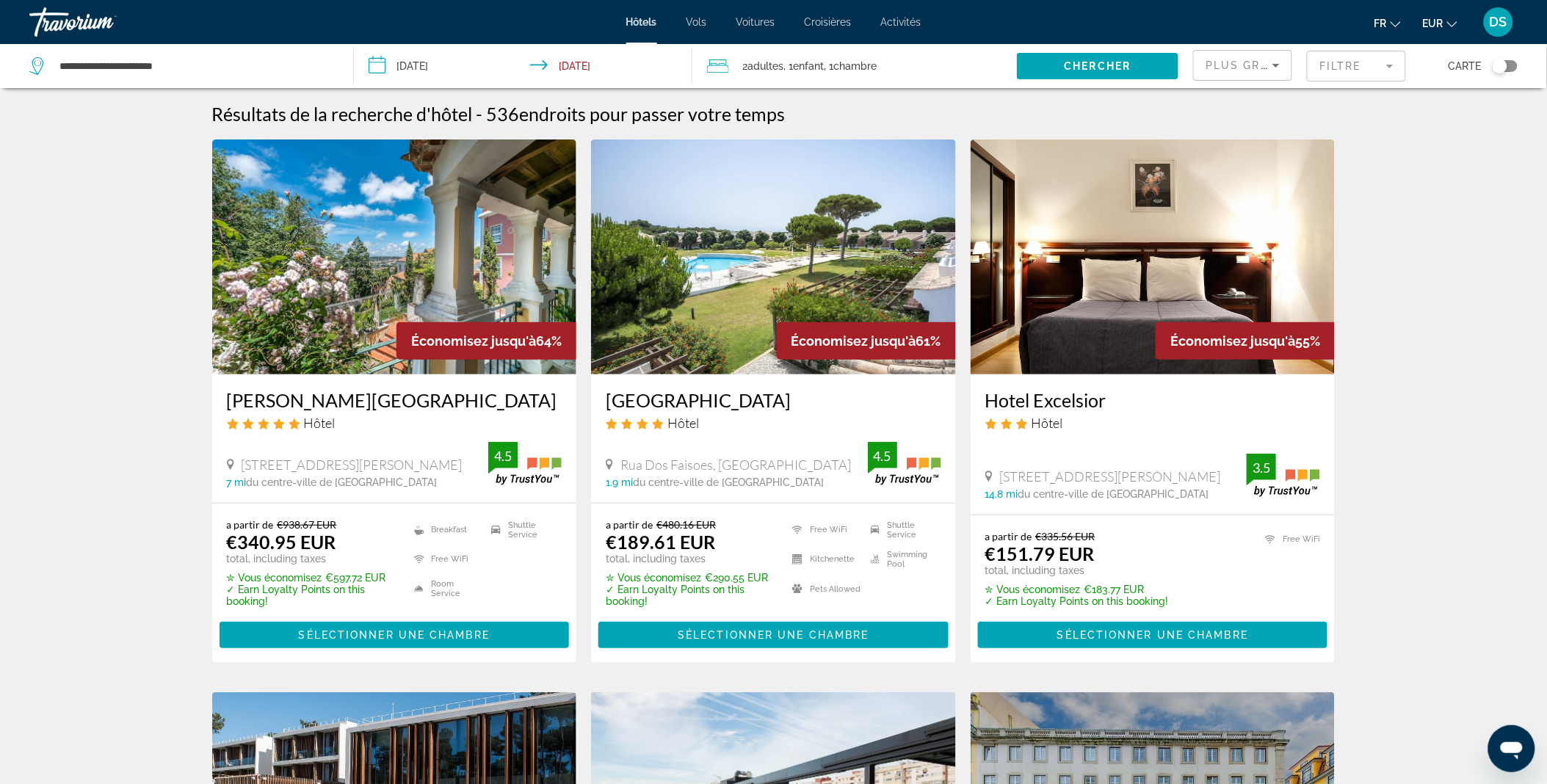
click at [742, 287] on img "Main content" at bounding box center [774, 257] width 365 height 235
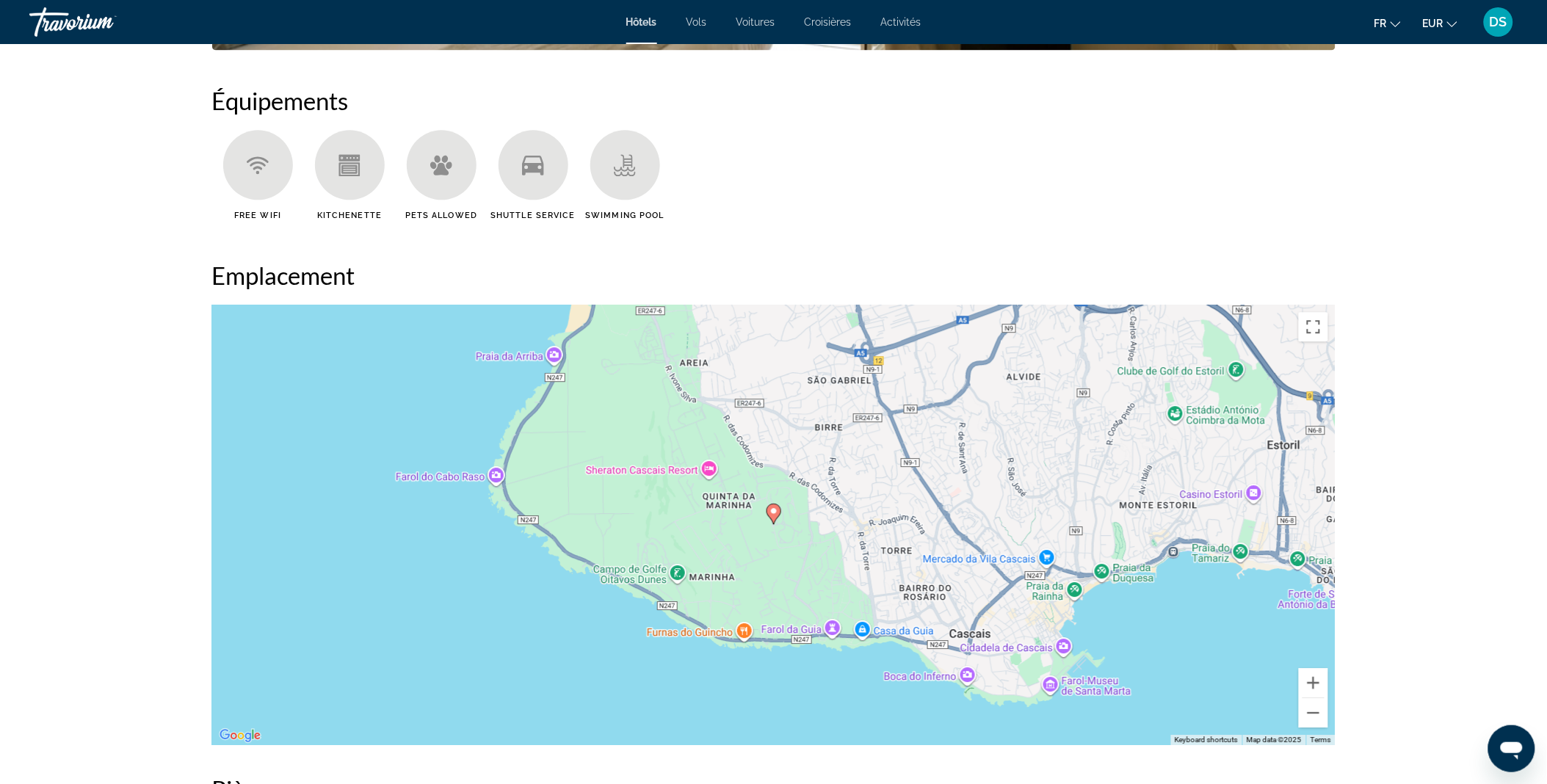
scroll to position [1176, 0]
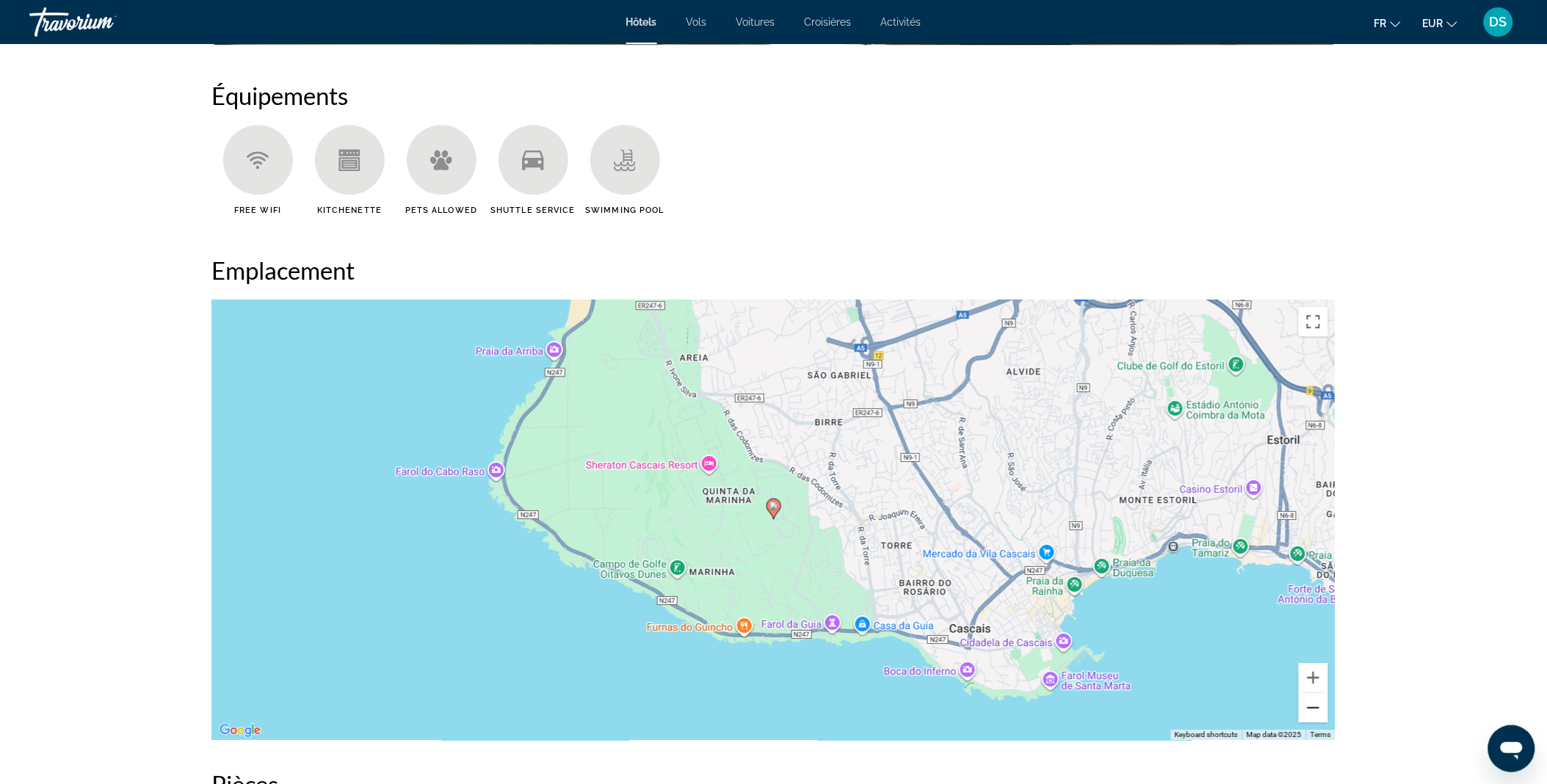
click at [1324, 705] on button "Zoom out" at bounding box center [1314, 708] width 30 height 30
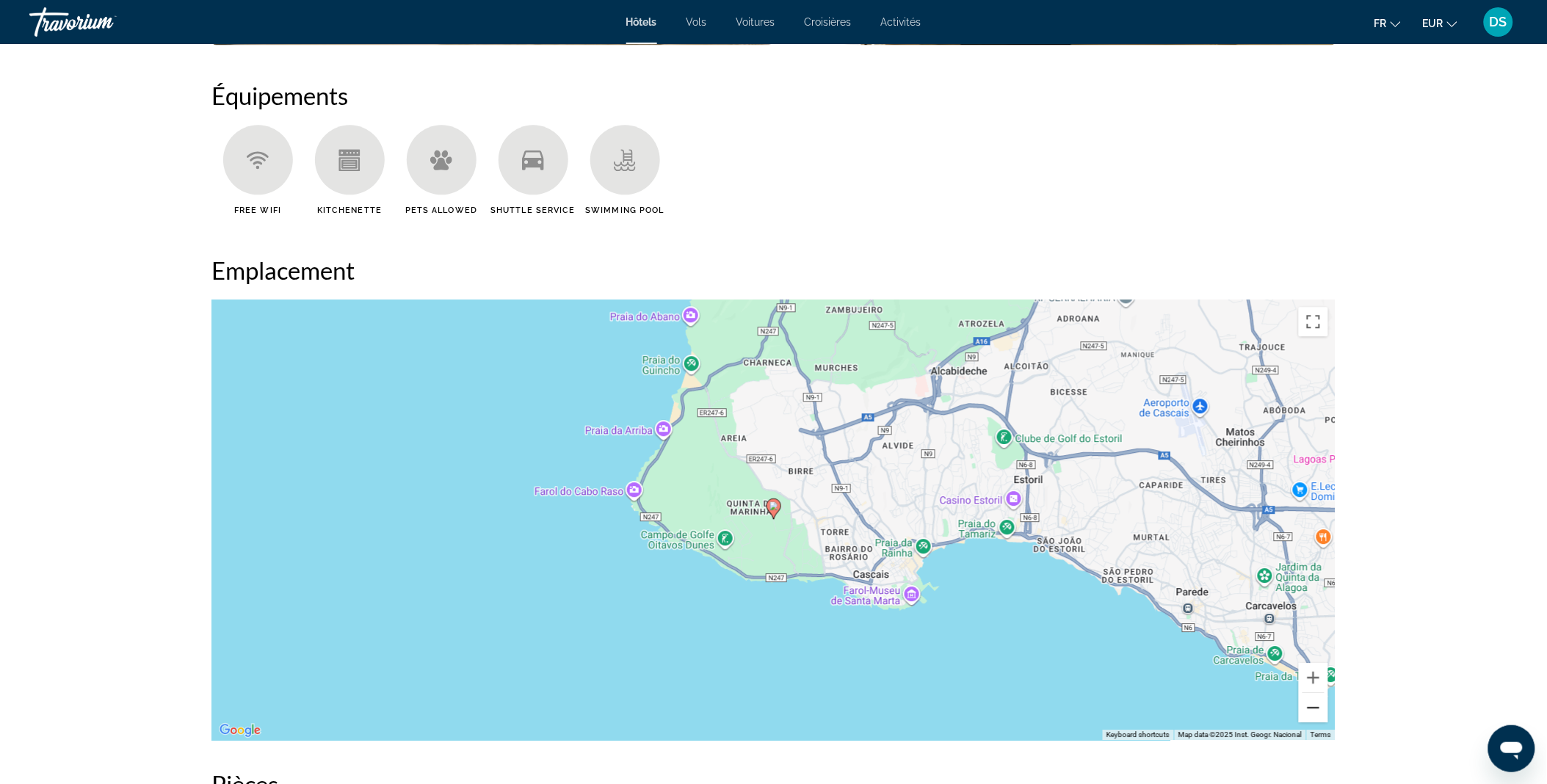
click at [1324, 705] on button "Zoom out" at bounding box center [1314, 708] width 30 height 30
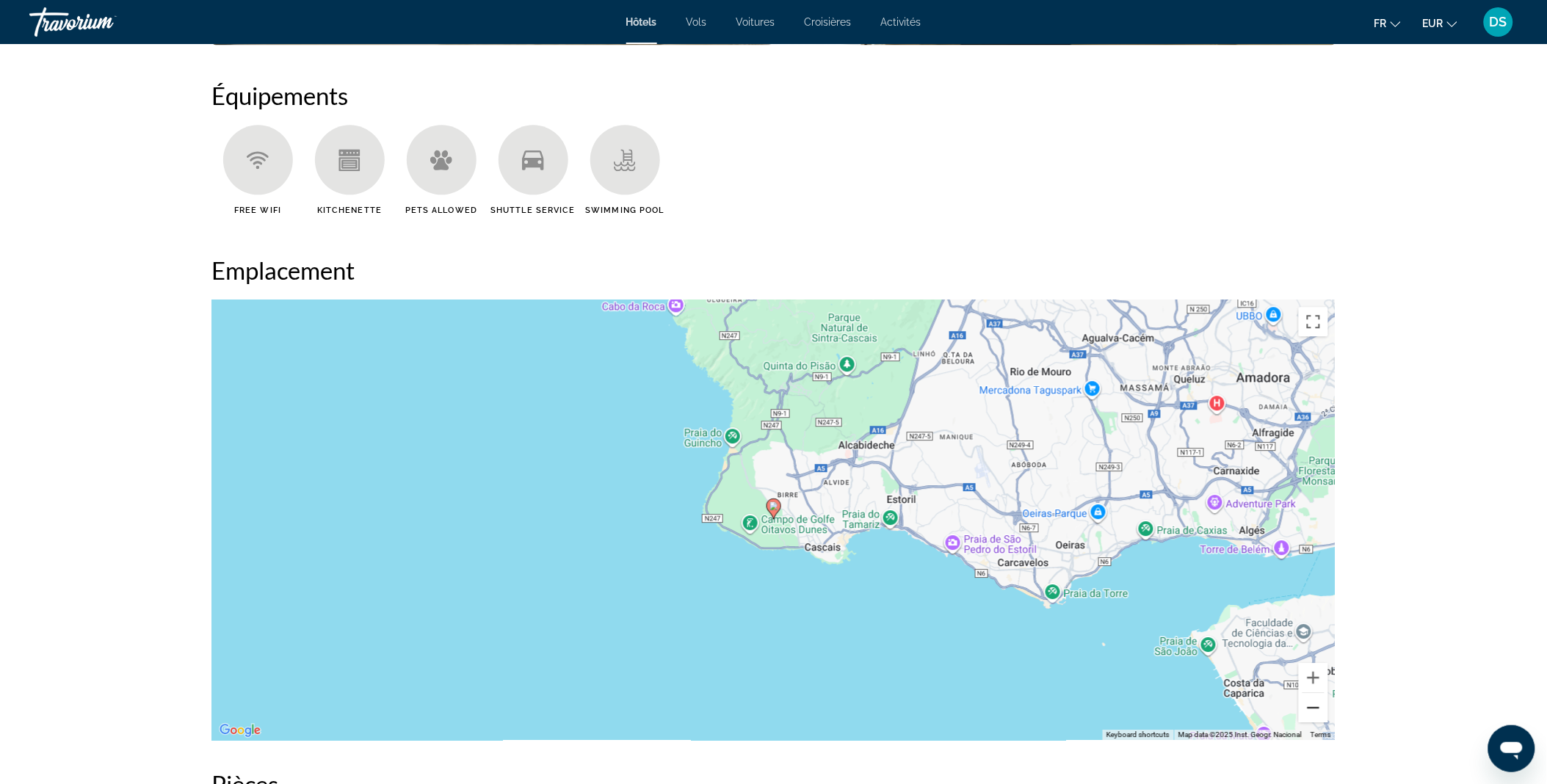
click at [1324, 705] on button "Zoom out" at bounding box center [1314, 708] width 30 height 30
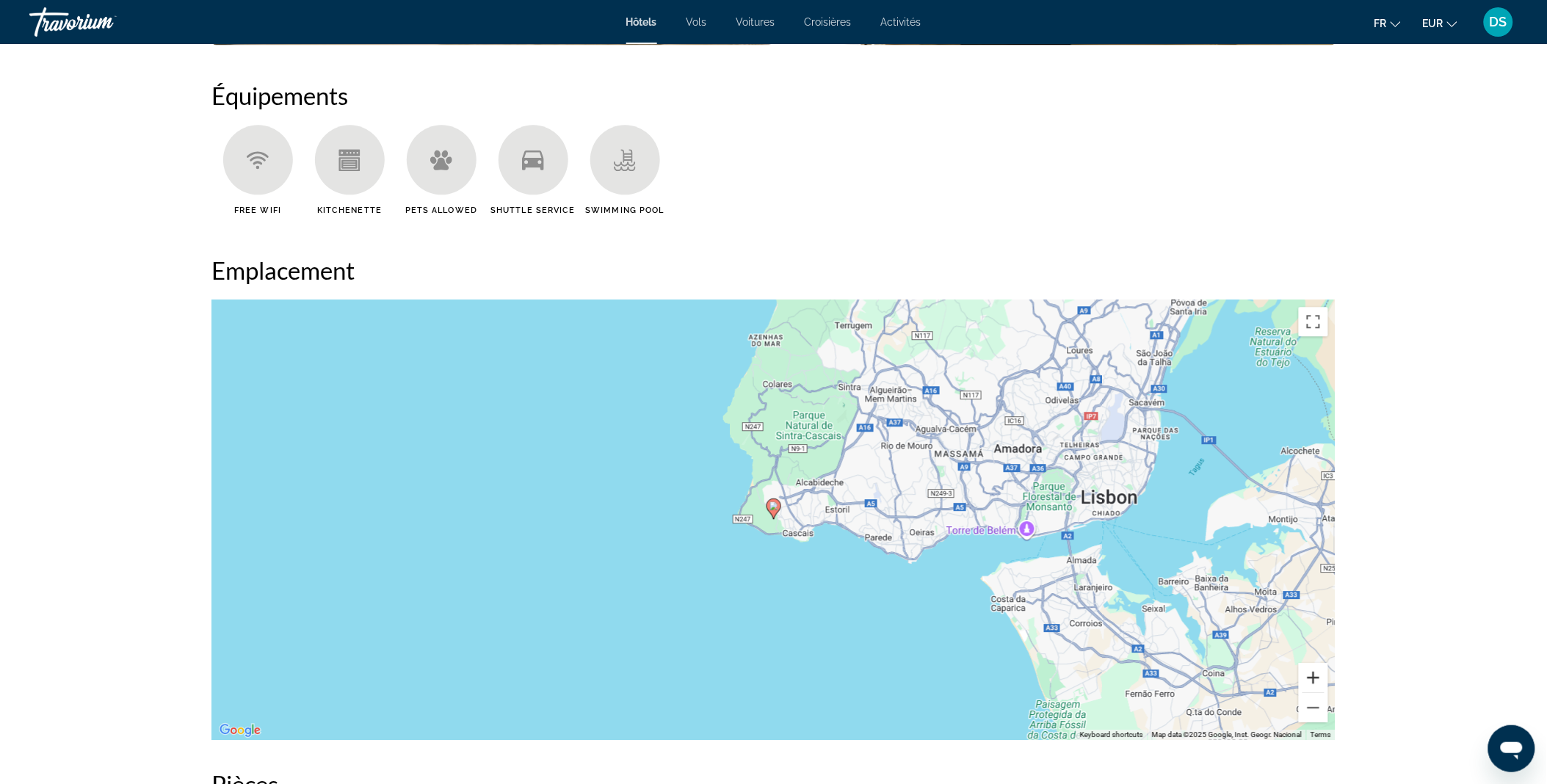
click at [1313, 670] on button "Zoom in" at bounding box center [1314, 677] width 30 height 30
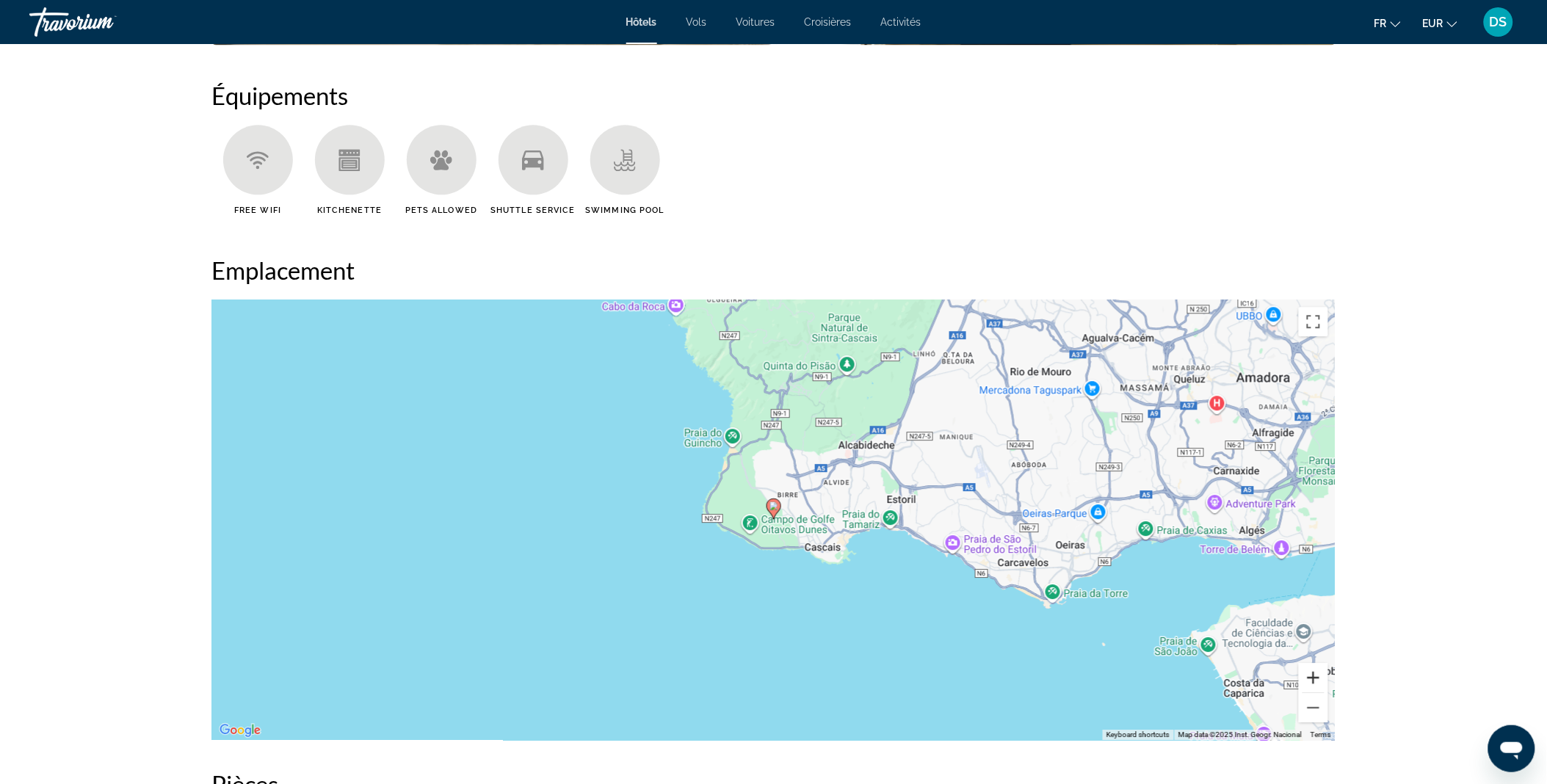
click at [1313, 670] on button "Zoom in" at bounding box center [1314, 677] width 30 height 30
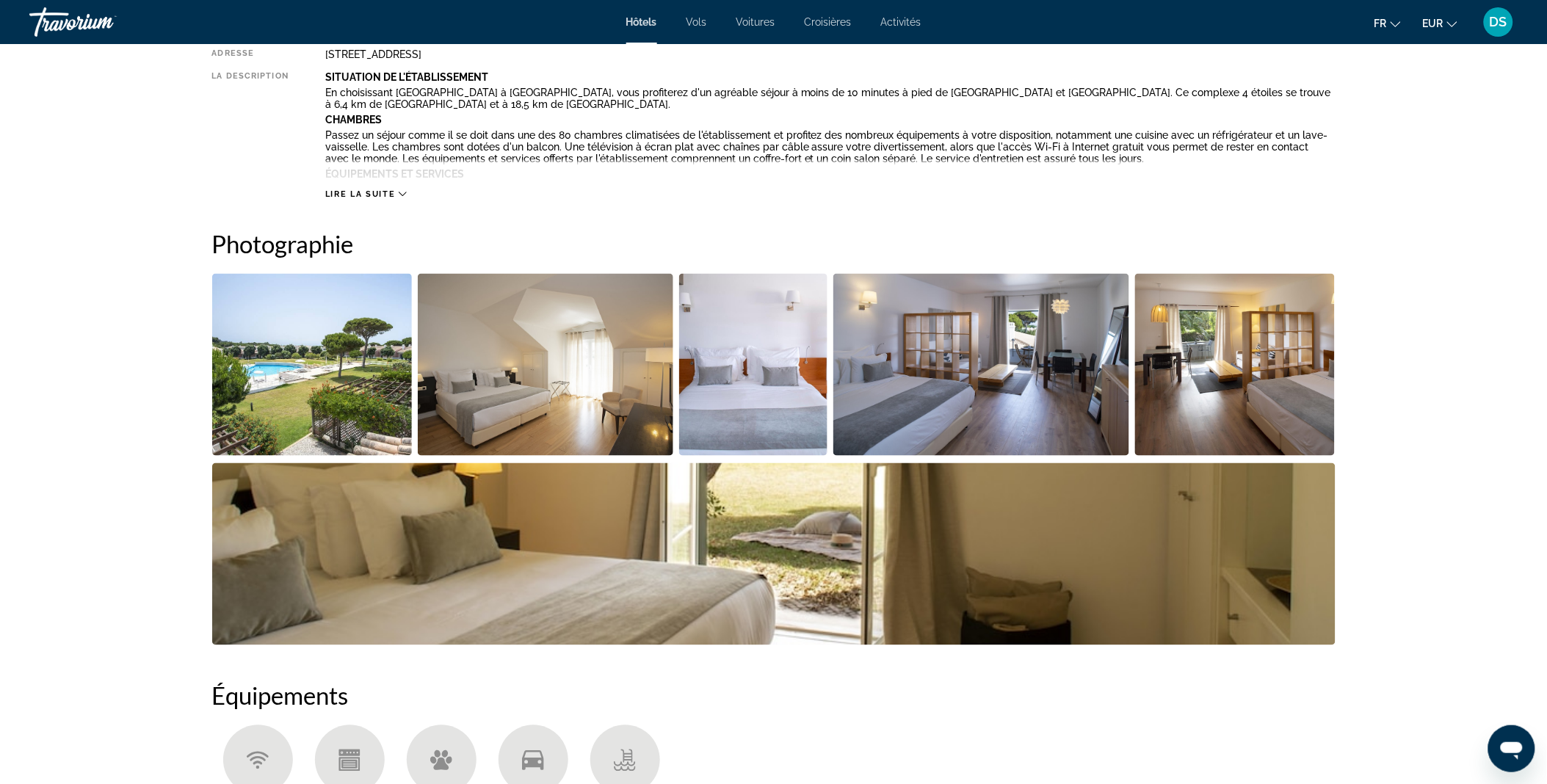
scroll to position [575, 0]
click at [551, 351] on img "Open full-screen image slider" at bounding box center [545, 365] width 256 height 182
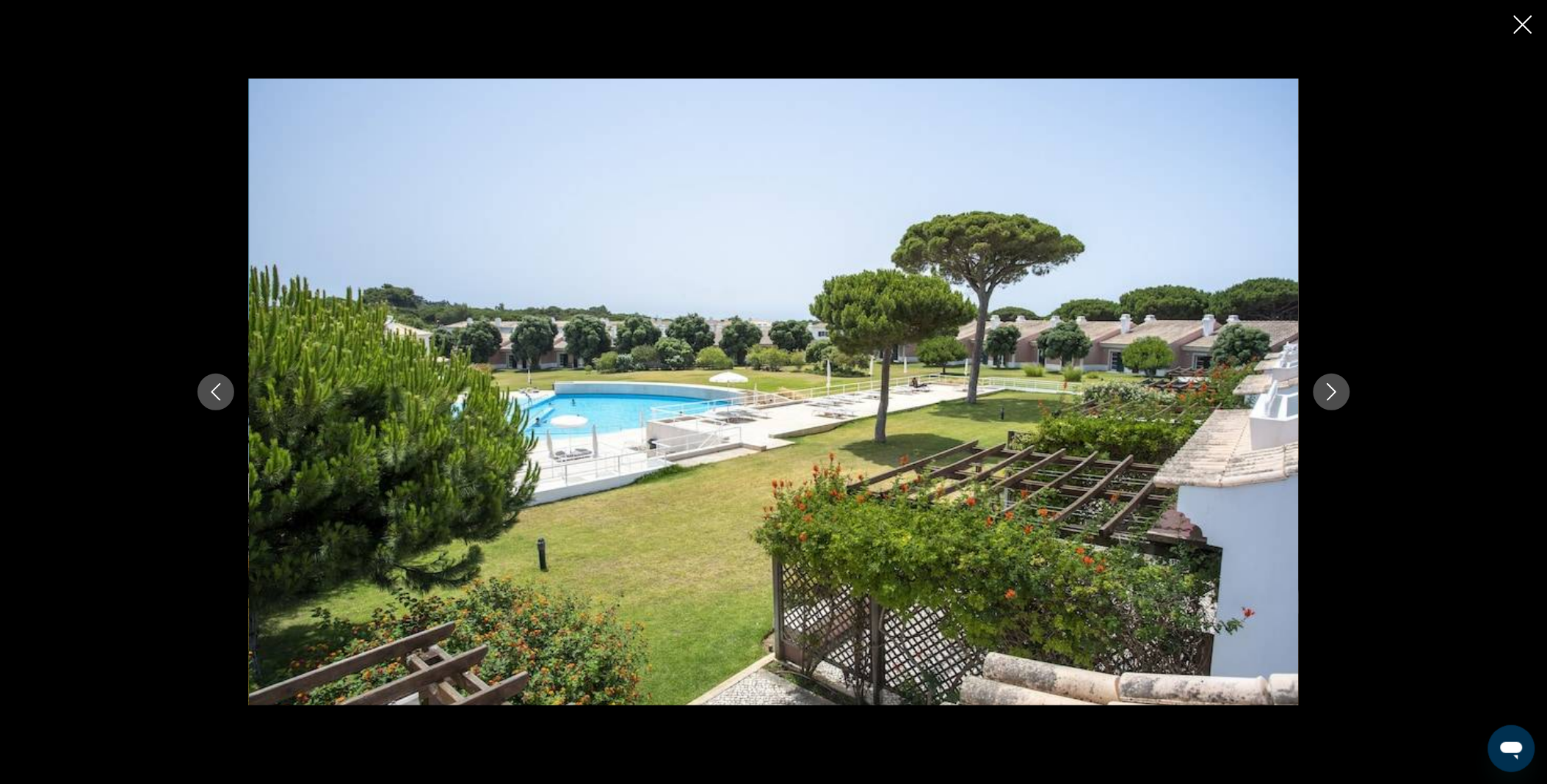
click at [1327, 388] on icon "Next image" at bounding box center [1332, 392] width 17 height 17
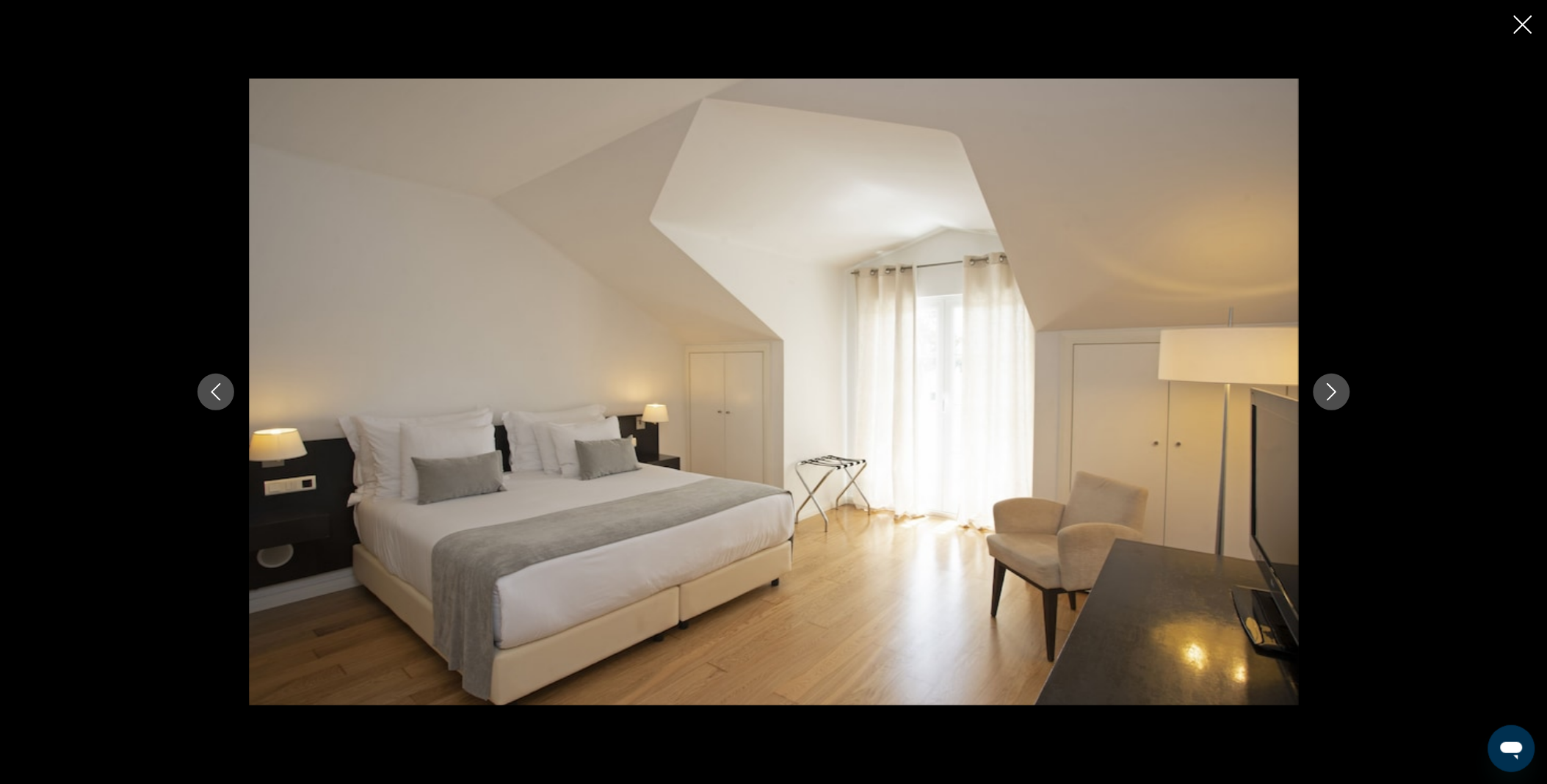
click at [1327, 388] on icon "Next image" at bounding box center [1332, 392] width 17 height 17
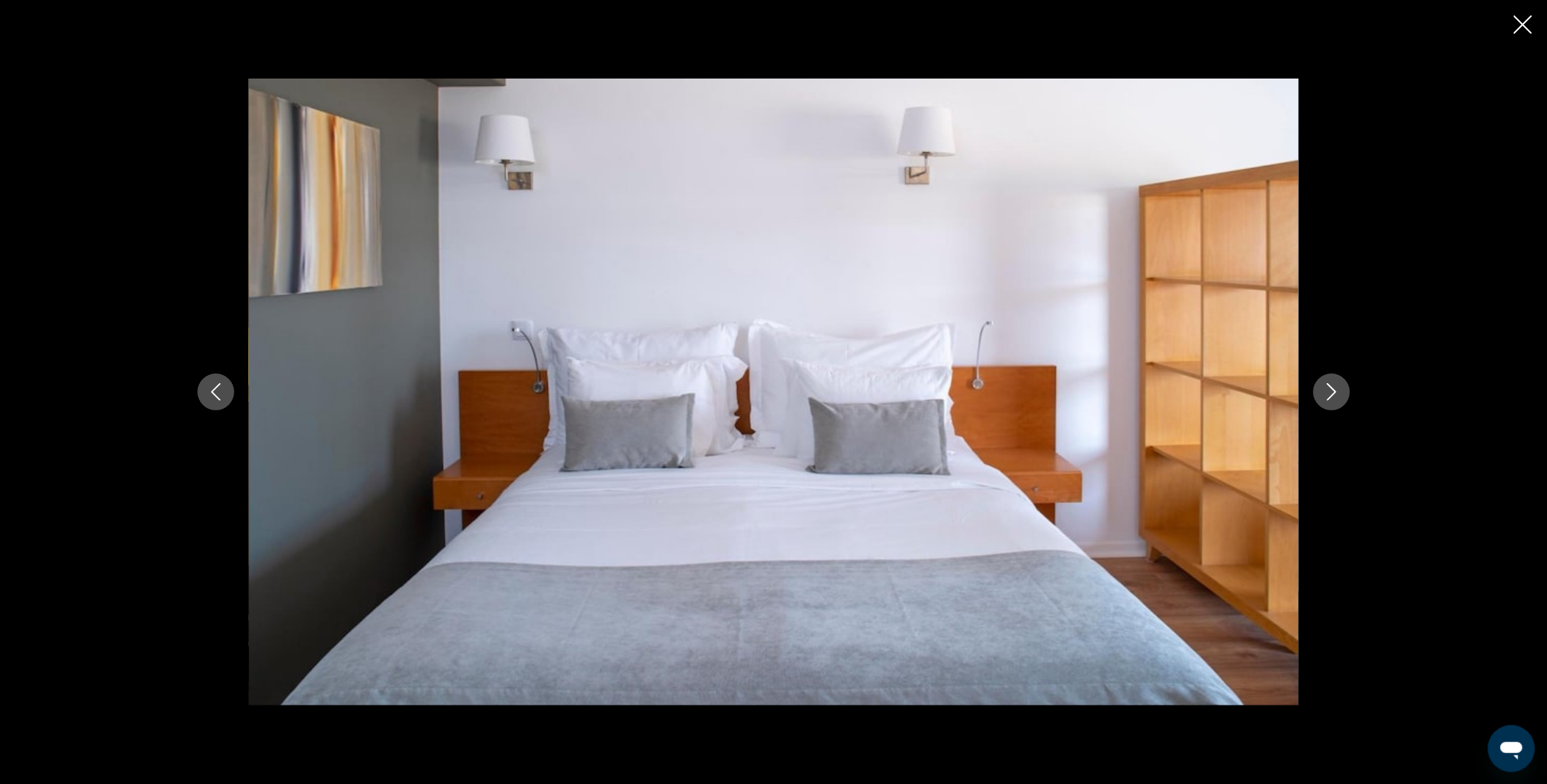
click at [1327, 388] on icon "Next image" at bounding box center [1332, 392] width 17 height 17
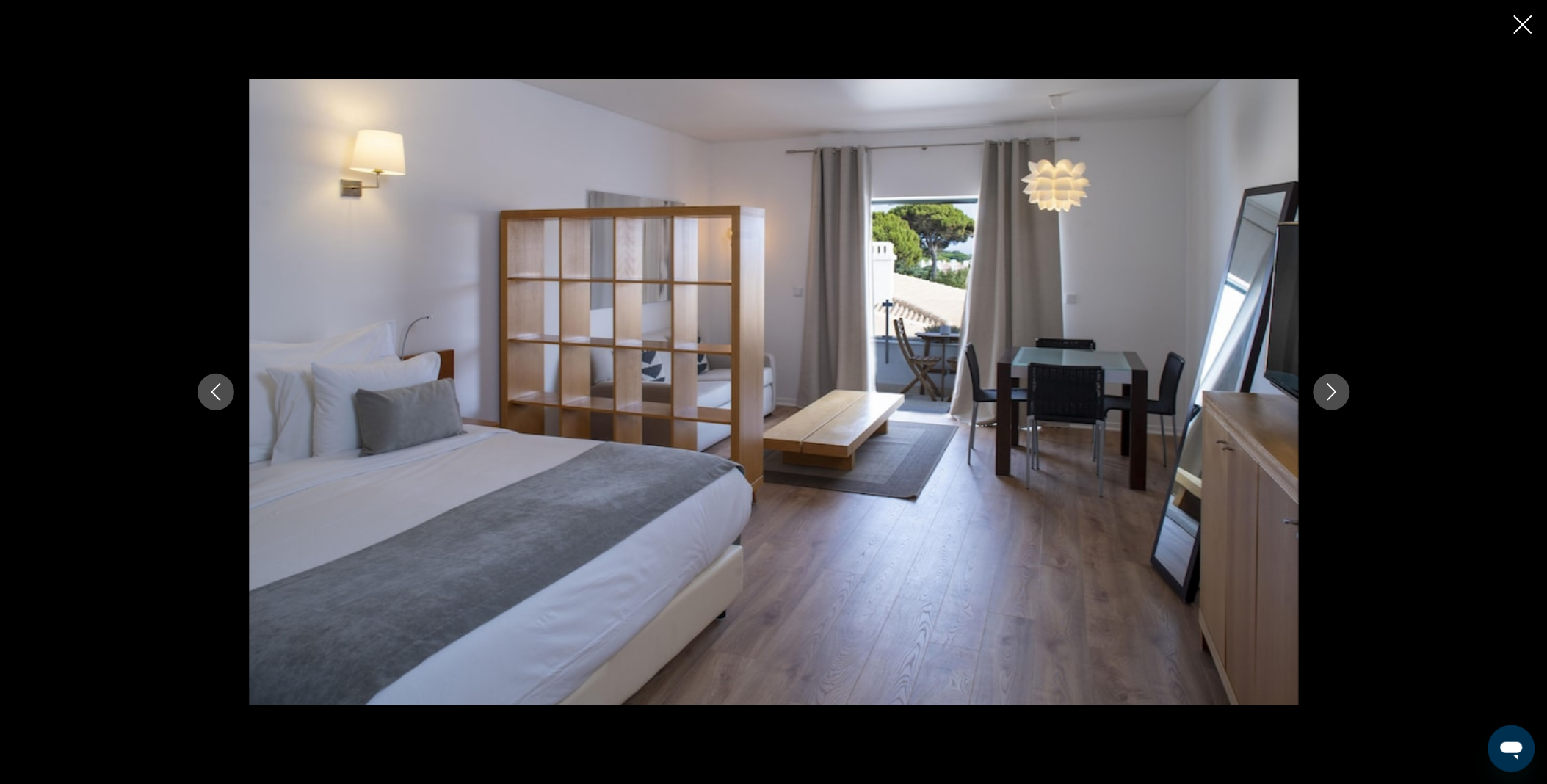
click at [1327, 388] on icon "Next image" at bounding box center [1332, 392] width 17 height 17
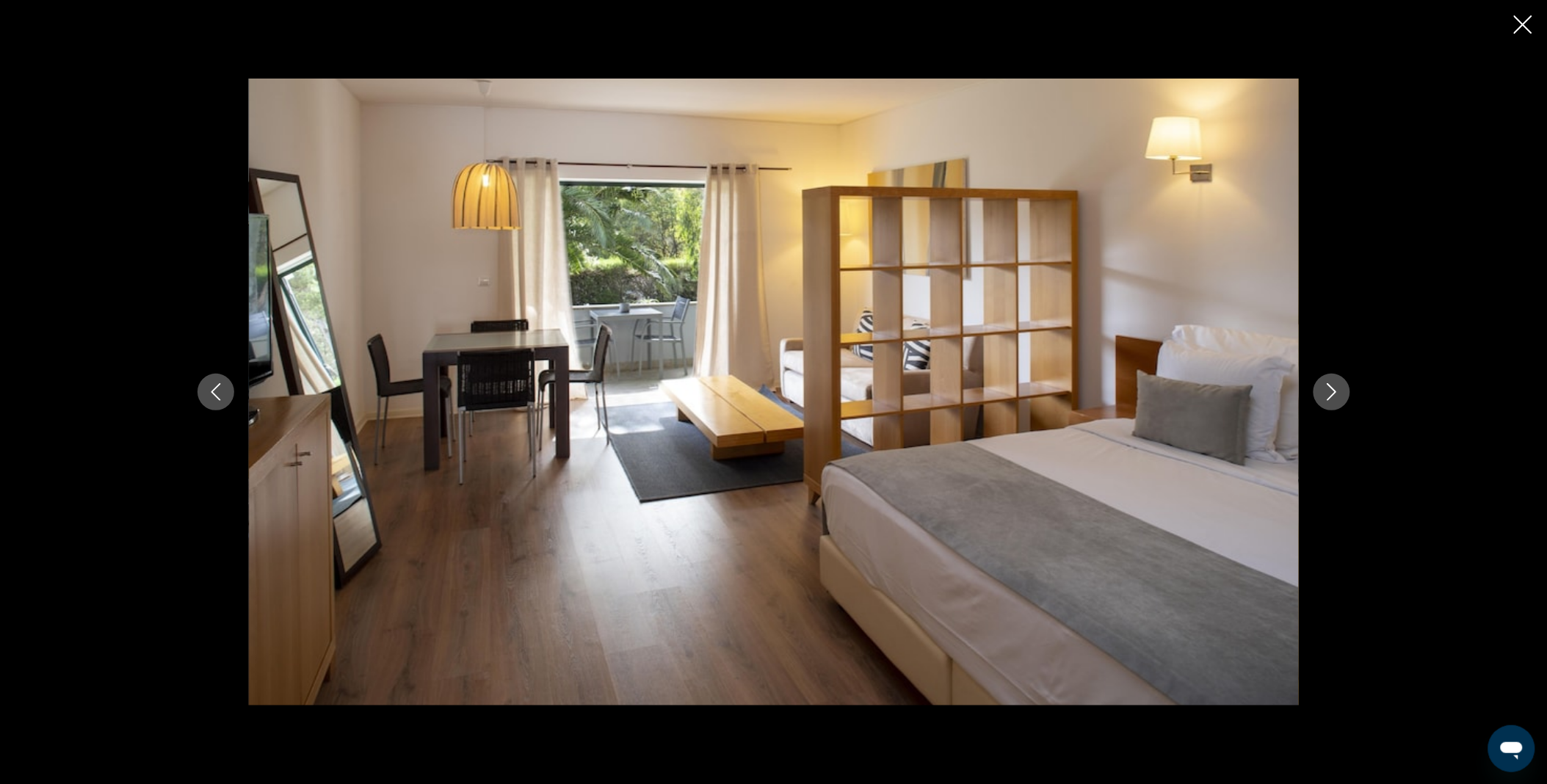
click at [1327, 388] on icon "Next image" at bounding box center [1332, 392] width 17 height 17
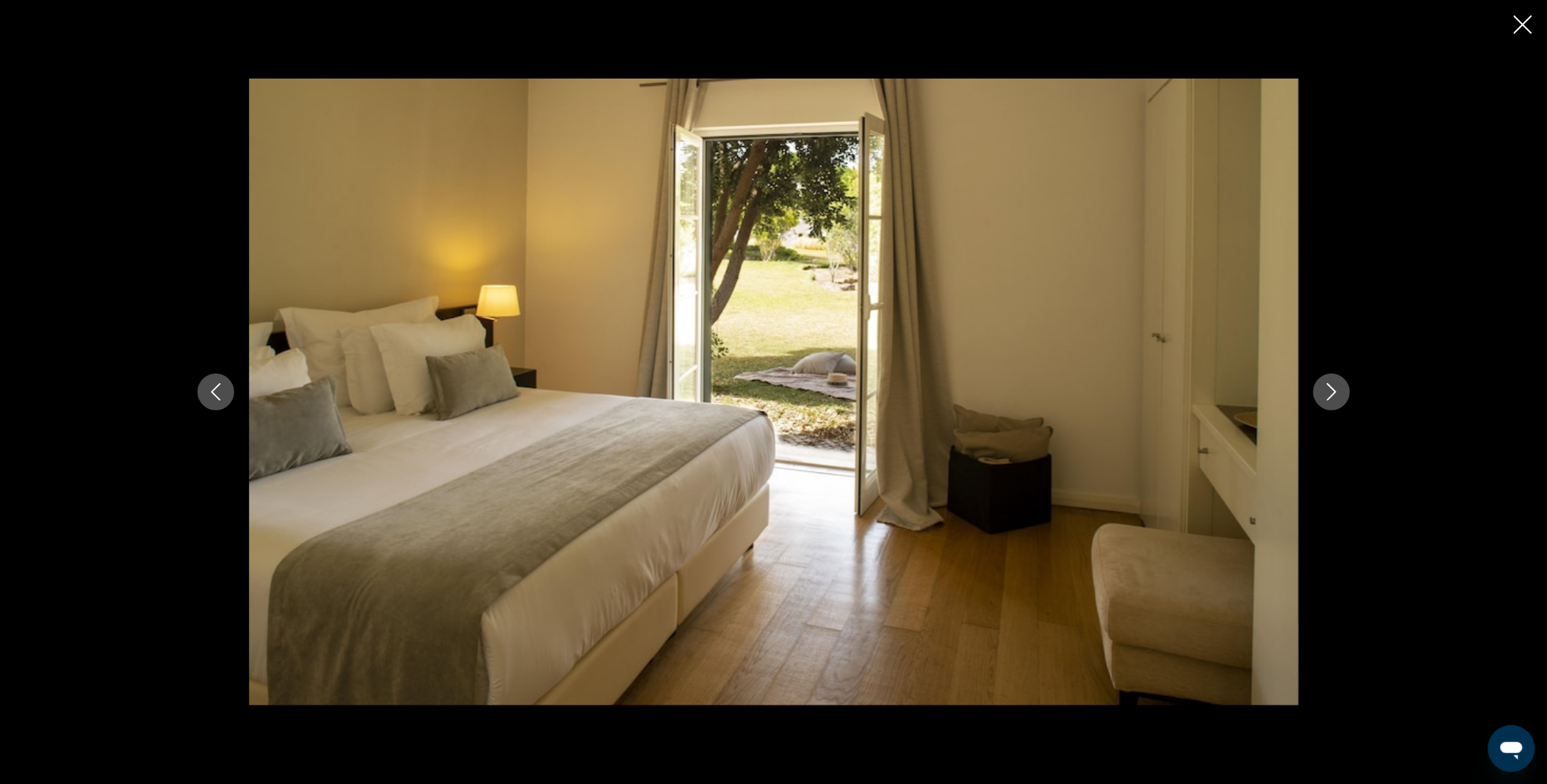
click at [1327, 388] on icon "Next image" at bounding box center [1332, 392] width 17 height 17
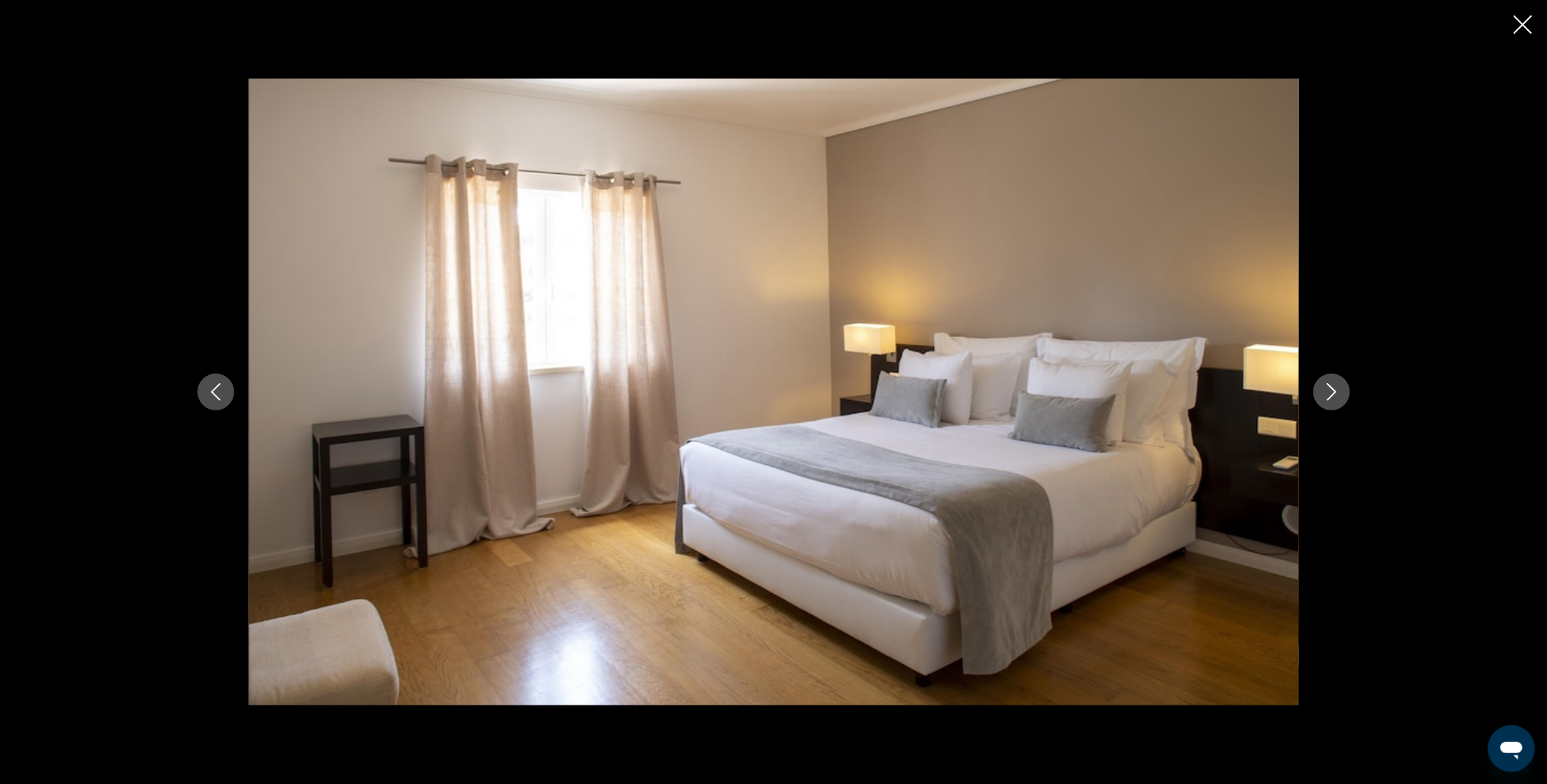
click at [1327, 388] on icon "Next image" at bounding box center [1332, 392] width 17 height 17
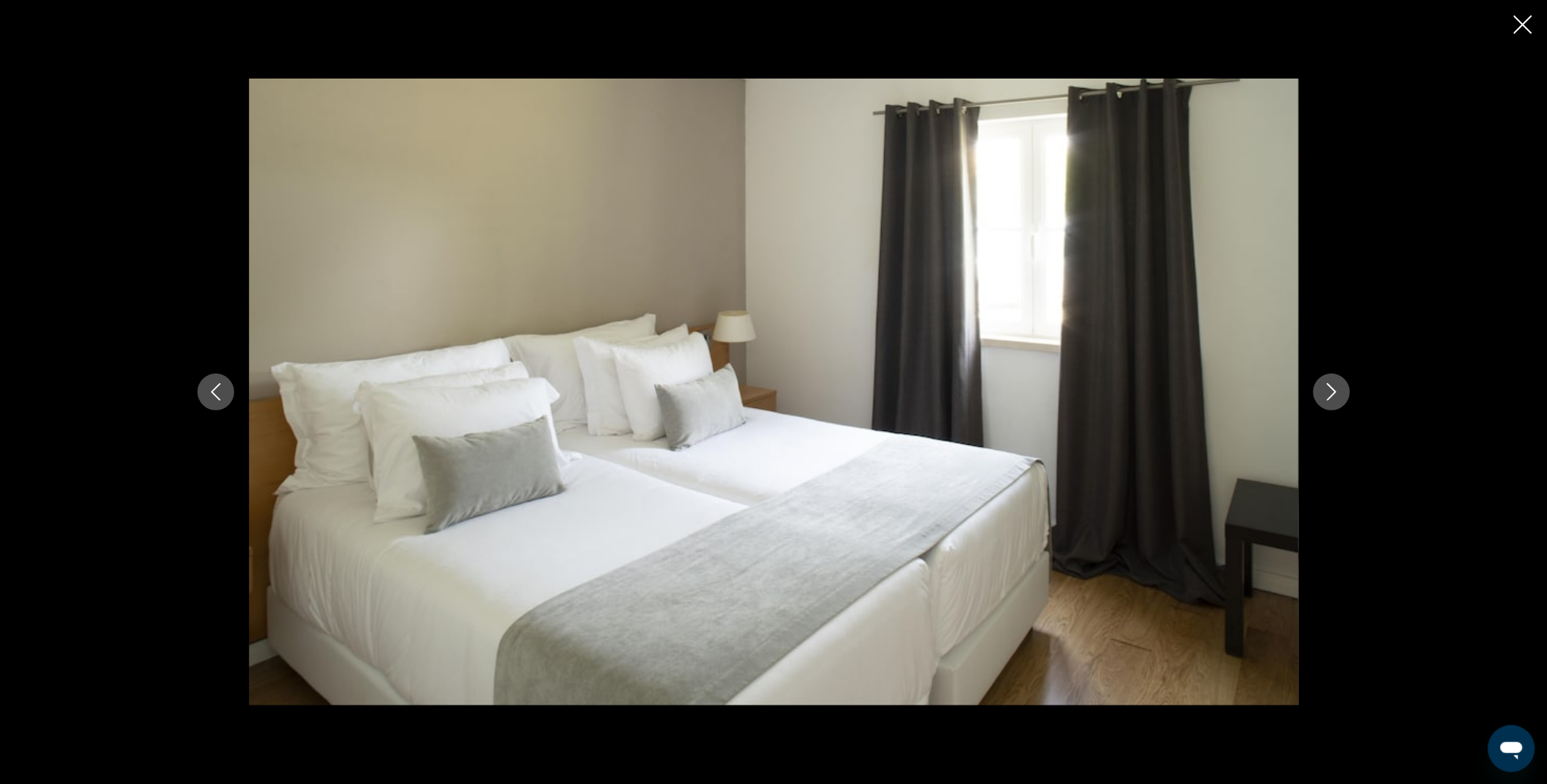
click at [1327, 388] on icon "Next image" at bounding box center [1332, 392] width 17 height 17
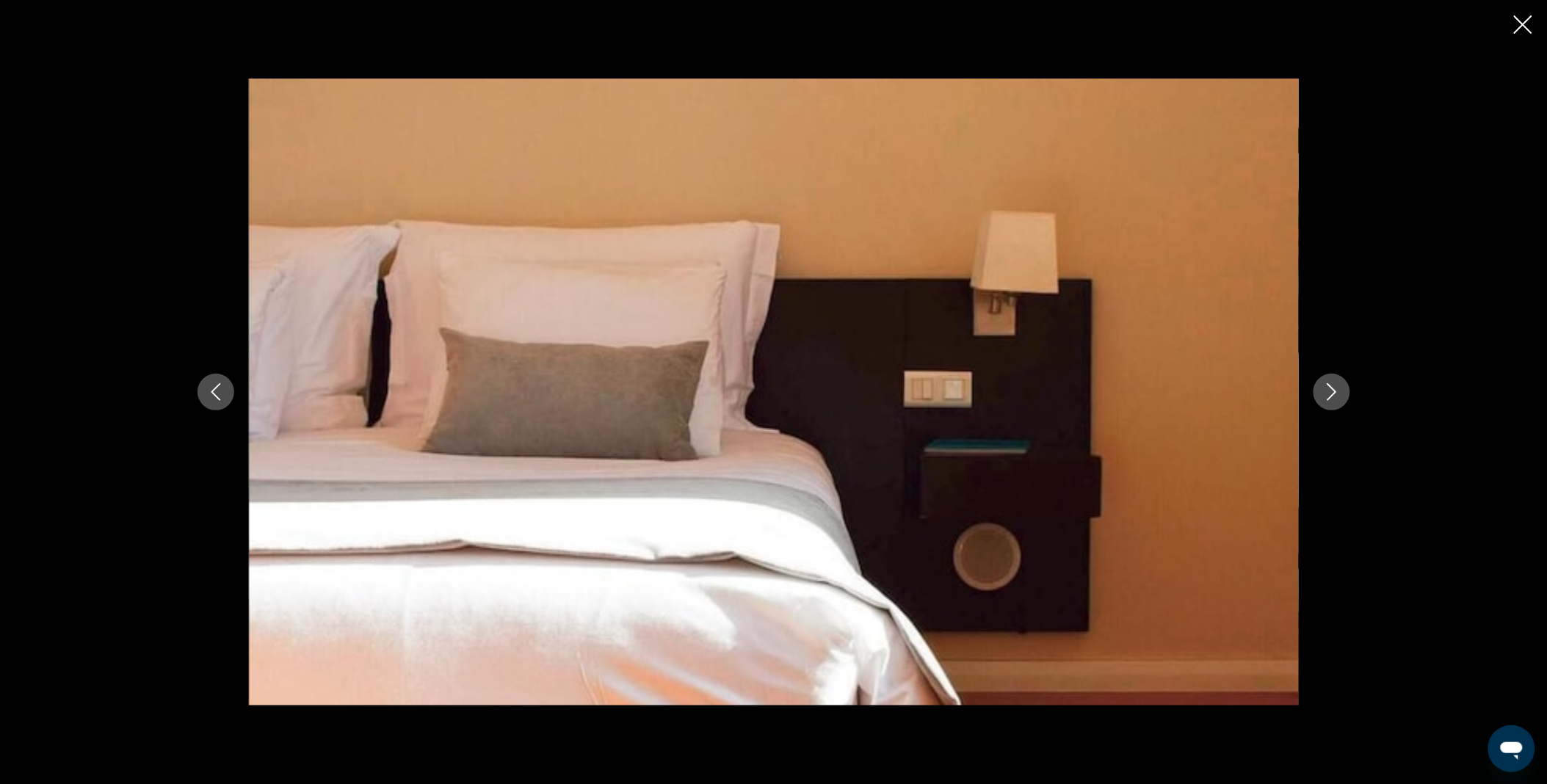
click at [1327, 388] on icon "Next image" at bounding box center [1332, 392] width 17 height 17
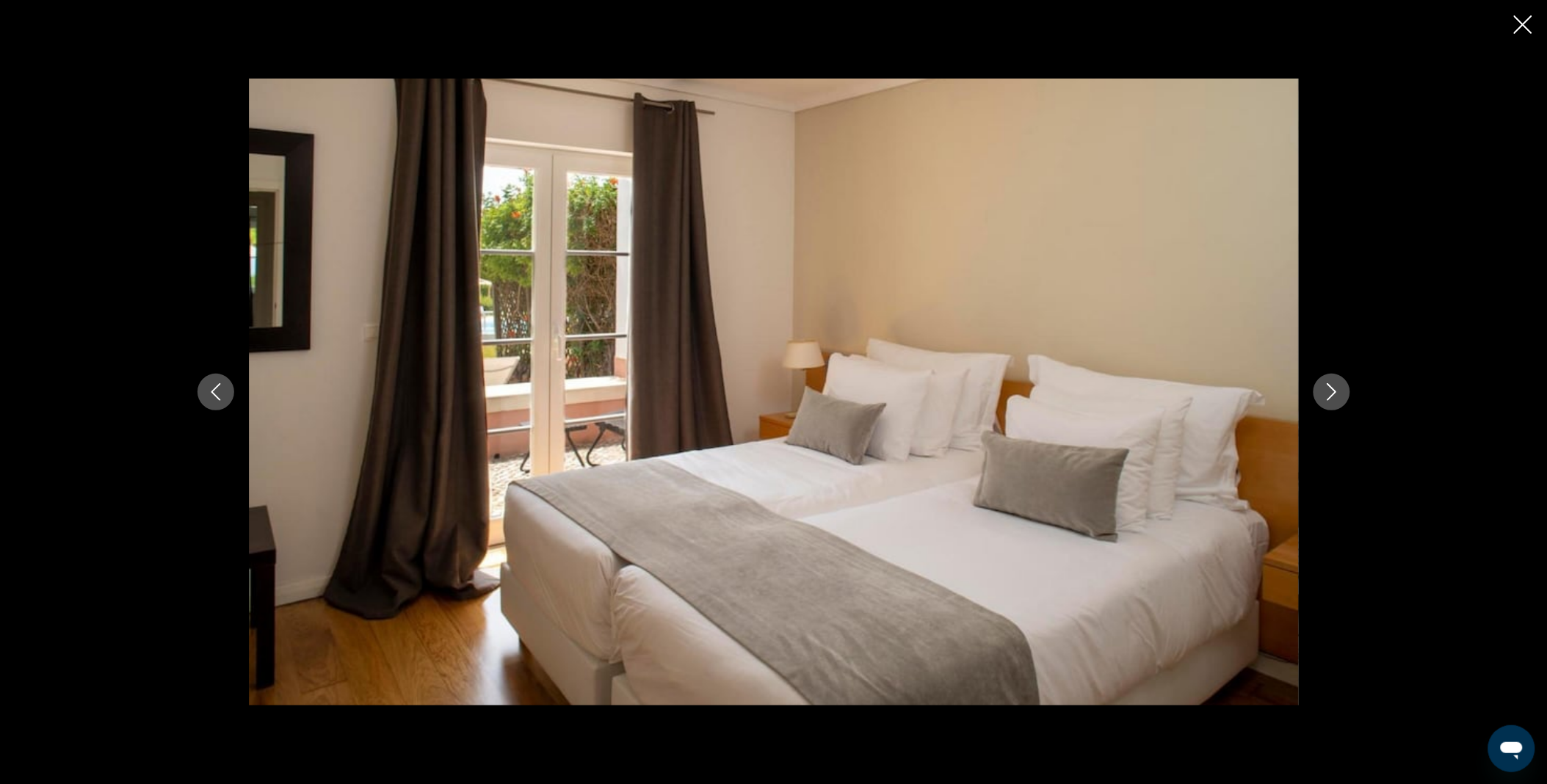
click at [1327, 388] on icon "Next image" at bounding box center [1332, 392] width 17 height 17
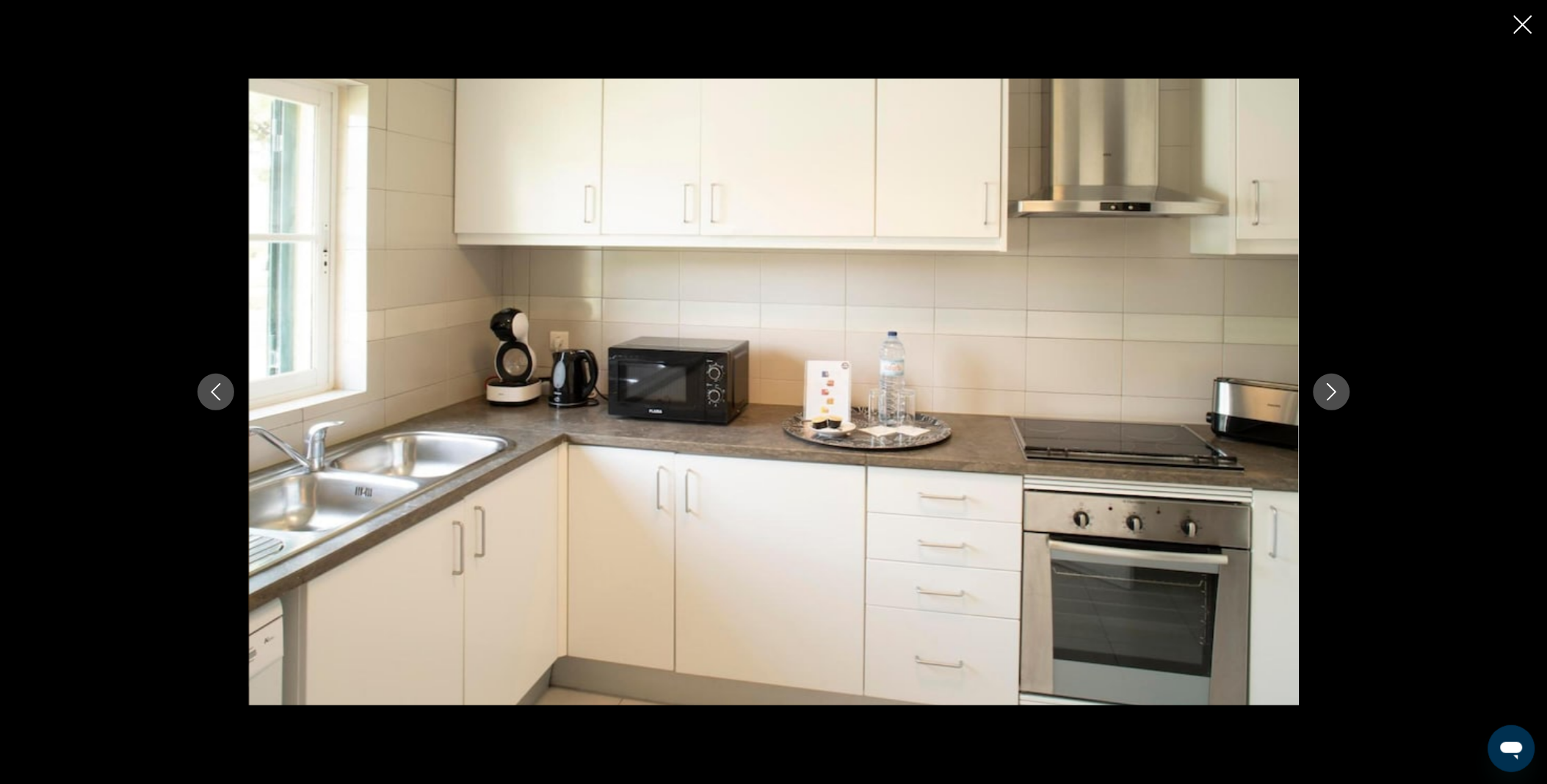
click at [1327, 388] on icon "Next image" at bounding box center [1332, 392] width 17 height 17
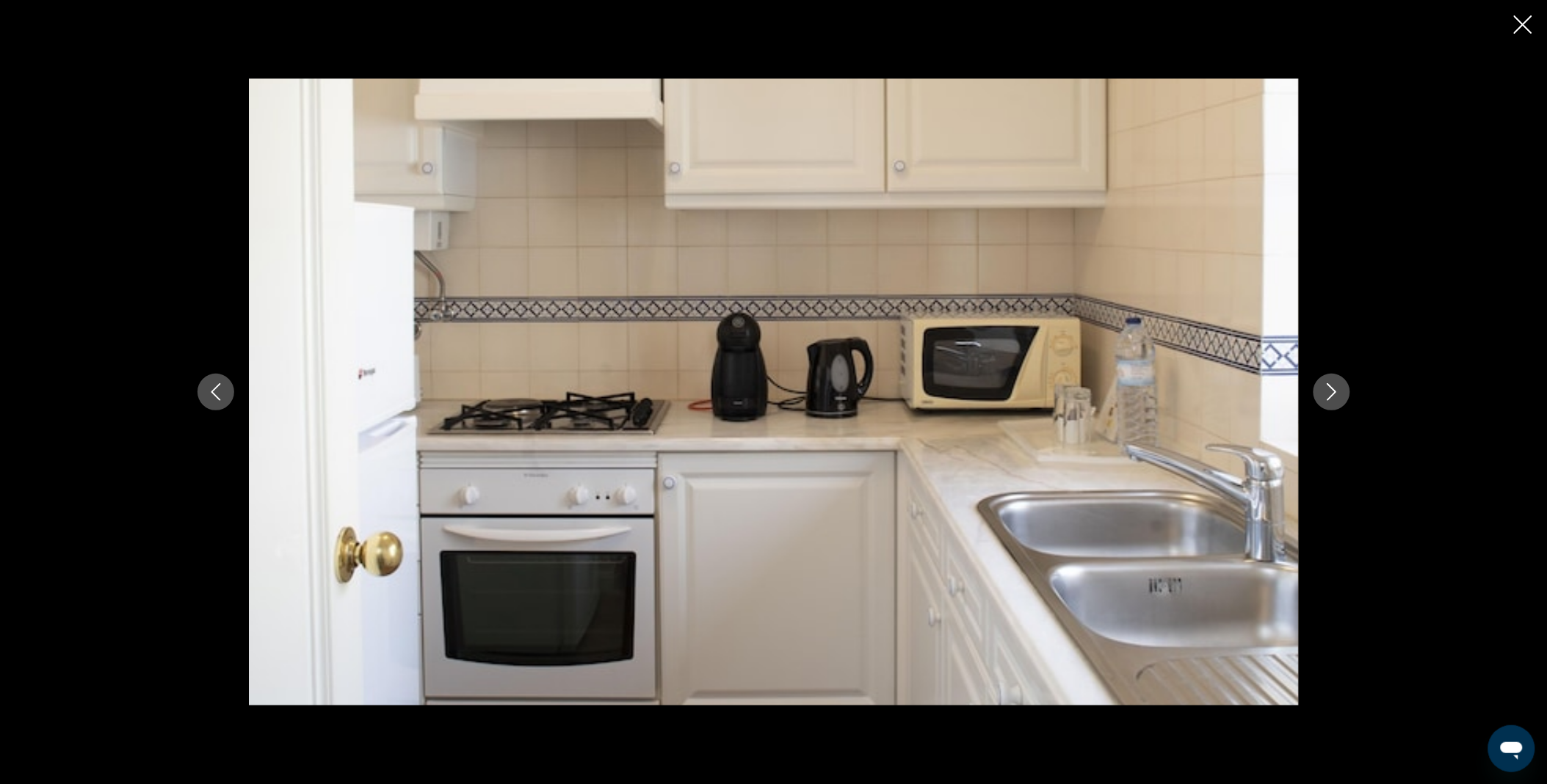
click at [1327, 388] on icon "Next image" at bounding box center [1332, 392] width 17 height 17
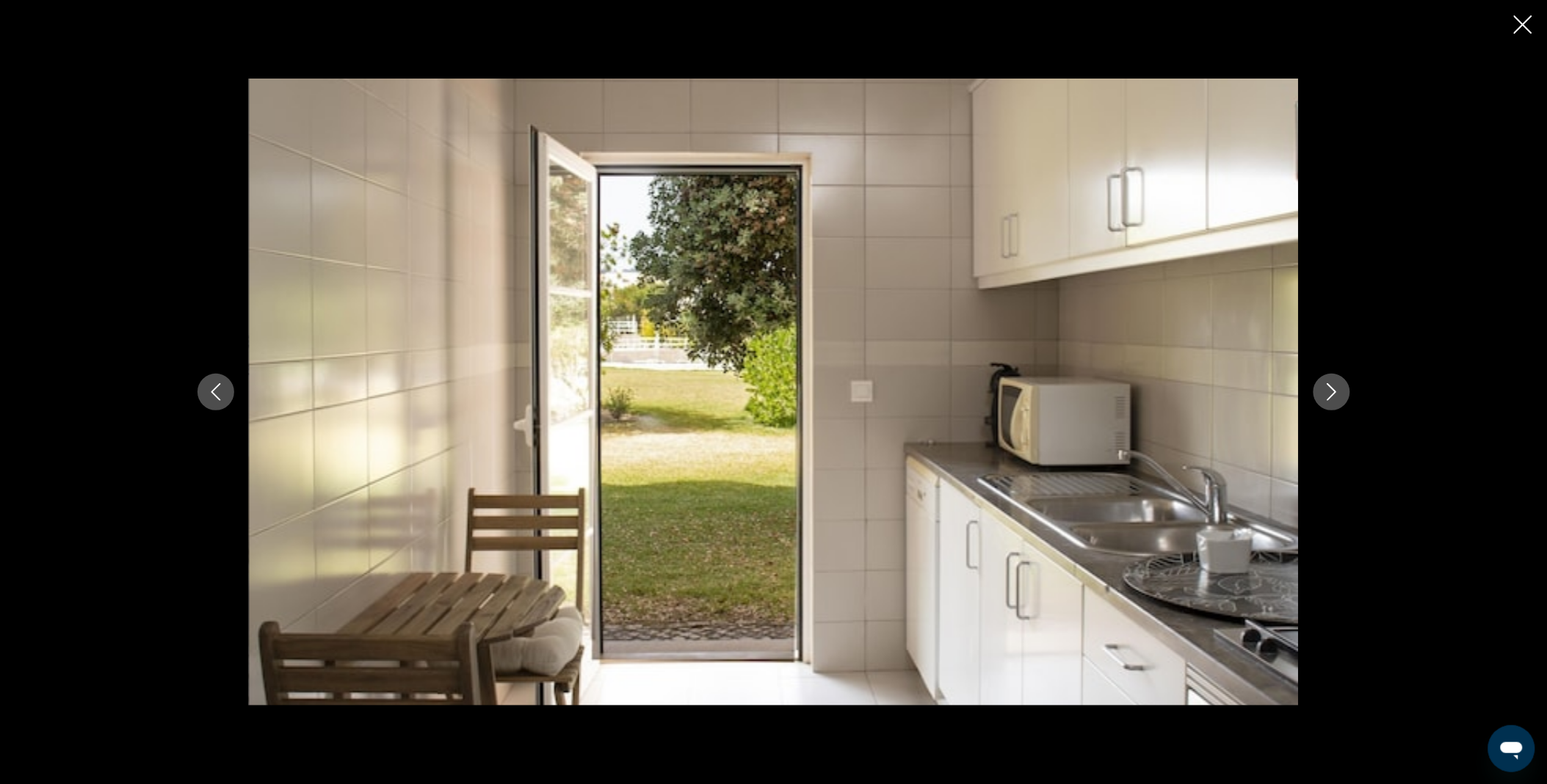
click at [1530, 25] on icon "Close slideshow" at bounding box center [1523, 24] width 18 height 18
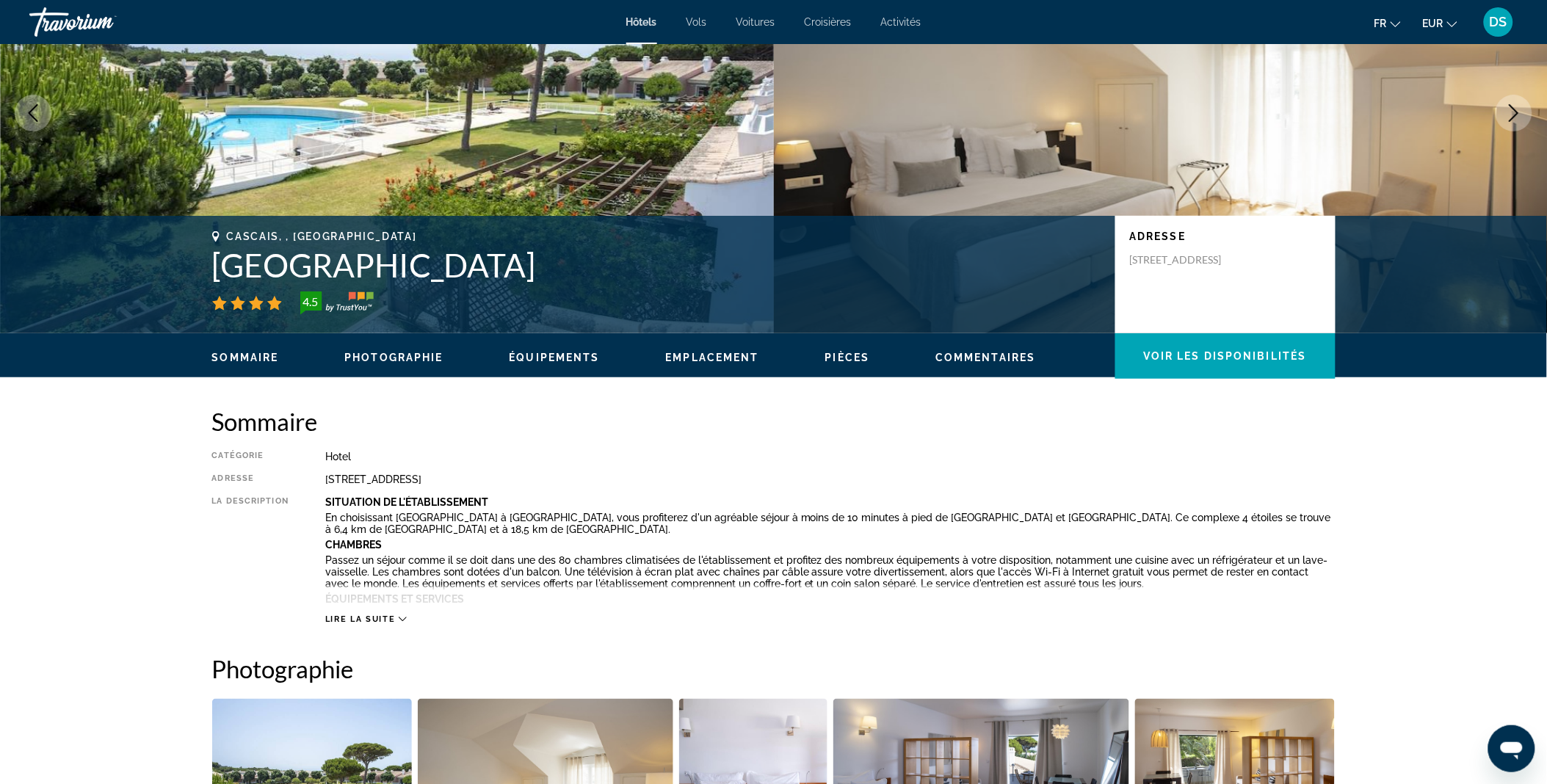
scroll to position [0, 0]
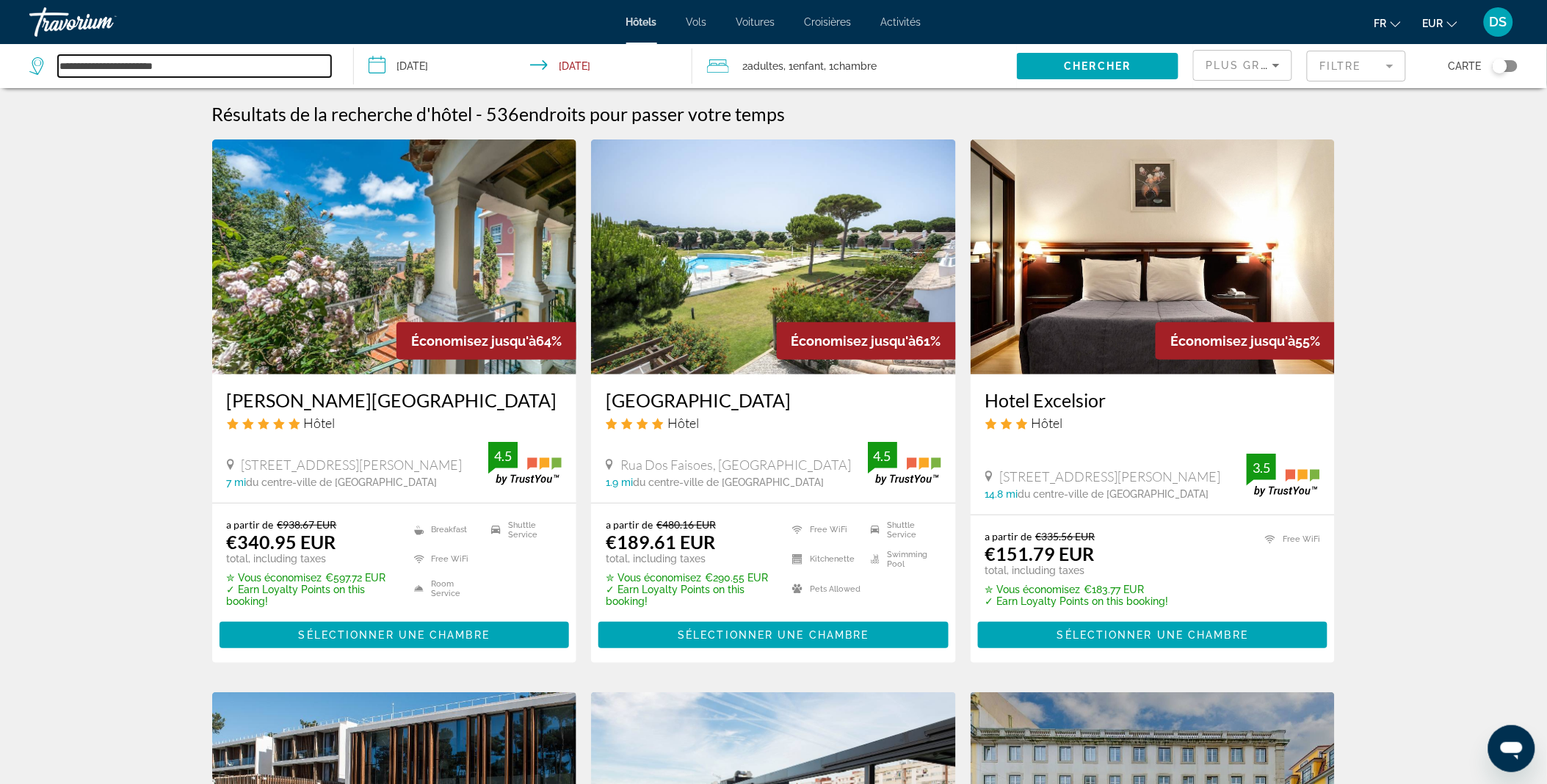
click at [211, 66] on input "**********" at bounding box center [194, 65] width 273 height 22
type input "*"
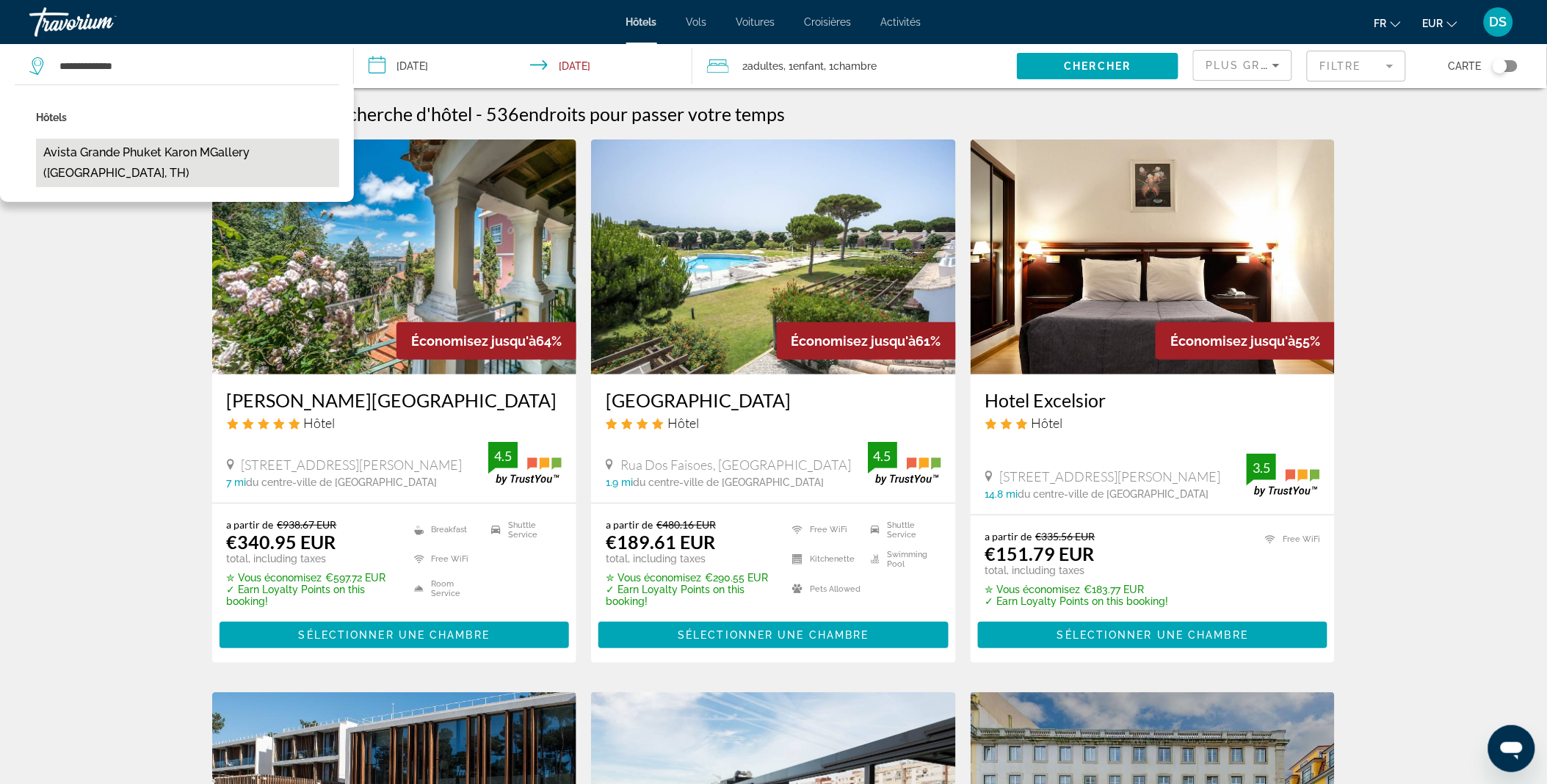
click at [198, 148] on button "Avista Grande Phuket Karon MGallery (Phuket, TH)" at bounding box center [187, 162] width 303 height 48
type input "**********"
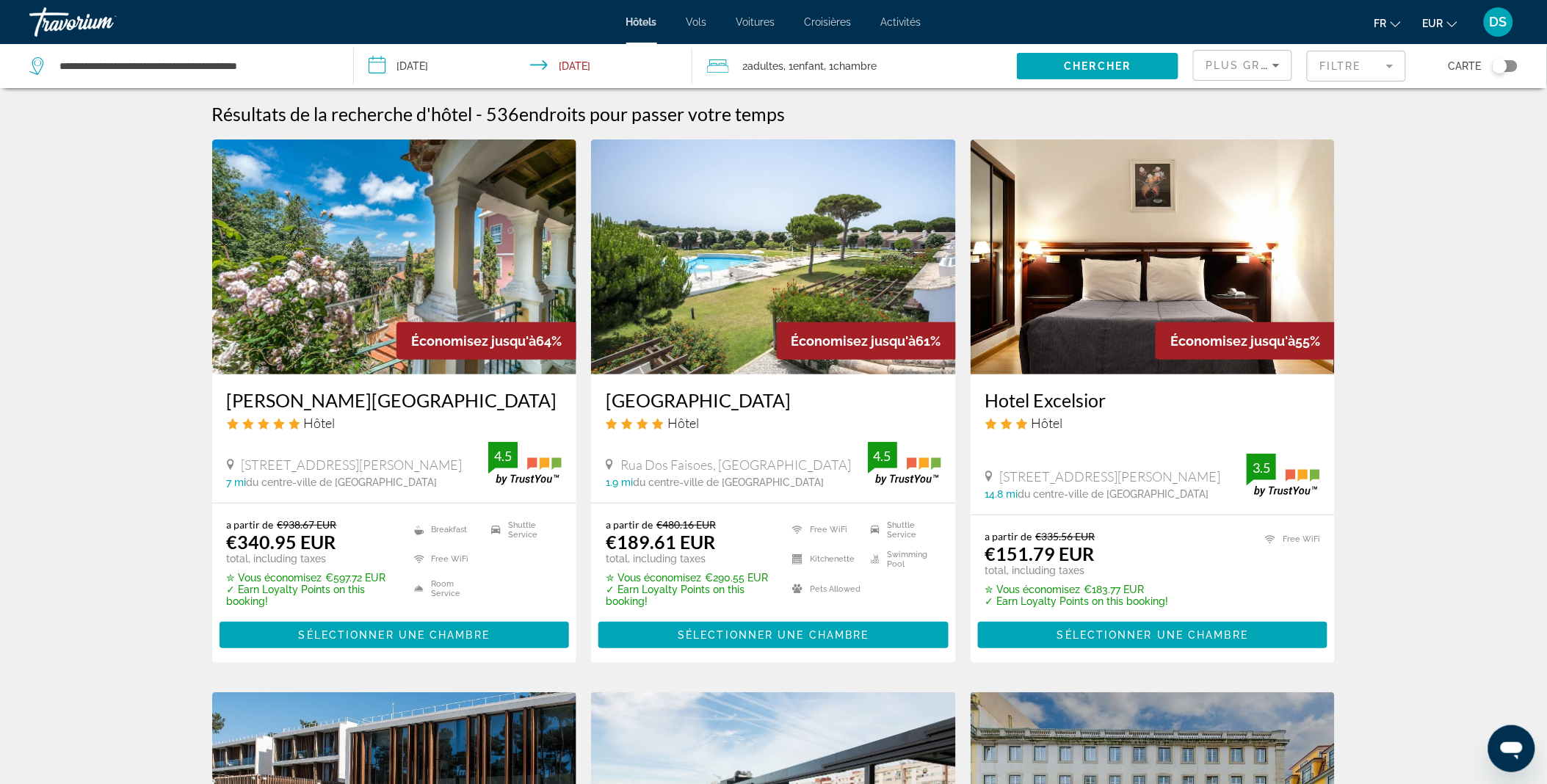
click at [444, 66] on input "**********" at bounding box center [526, 67] width 345 height 48
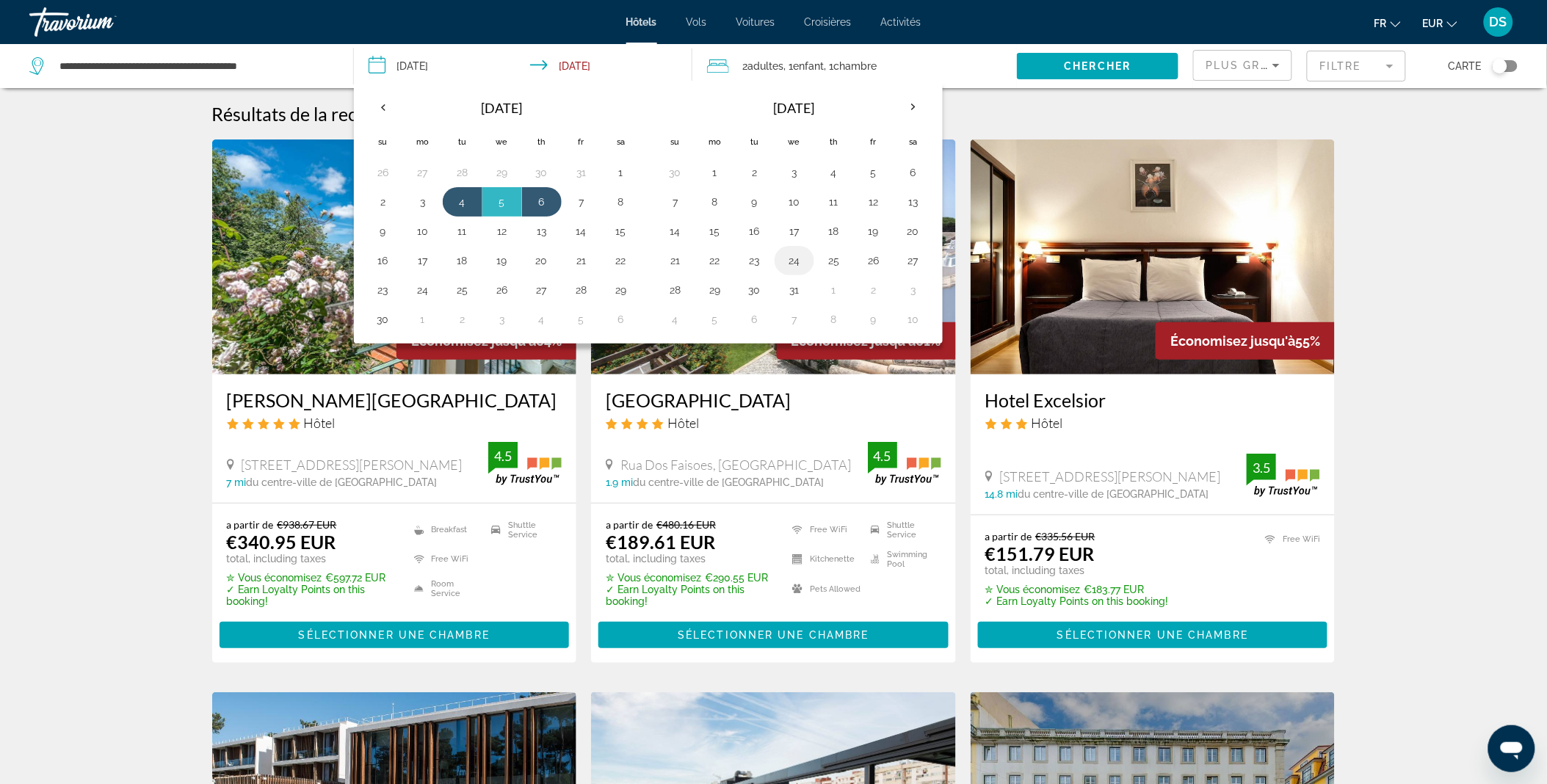
click at [799, 262] on button "24" at bounding box center [794, 261] width 24 height 21
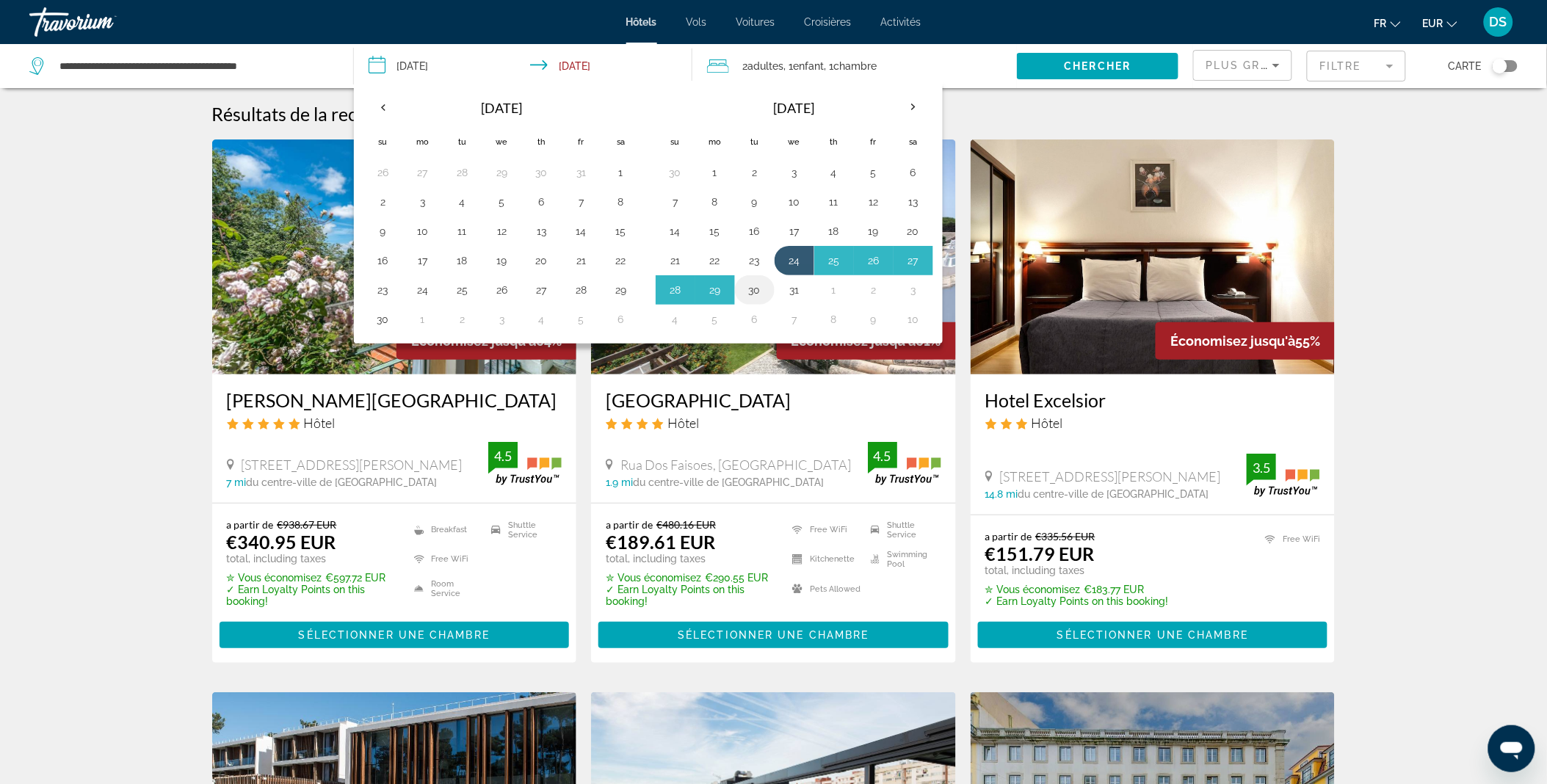
click at [755, 291] on button "30" at bounding box center [755, 290] width 24 height 21
type input "**********"
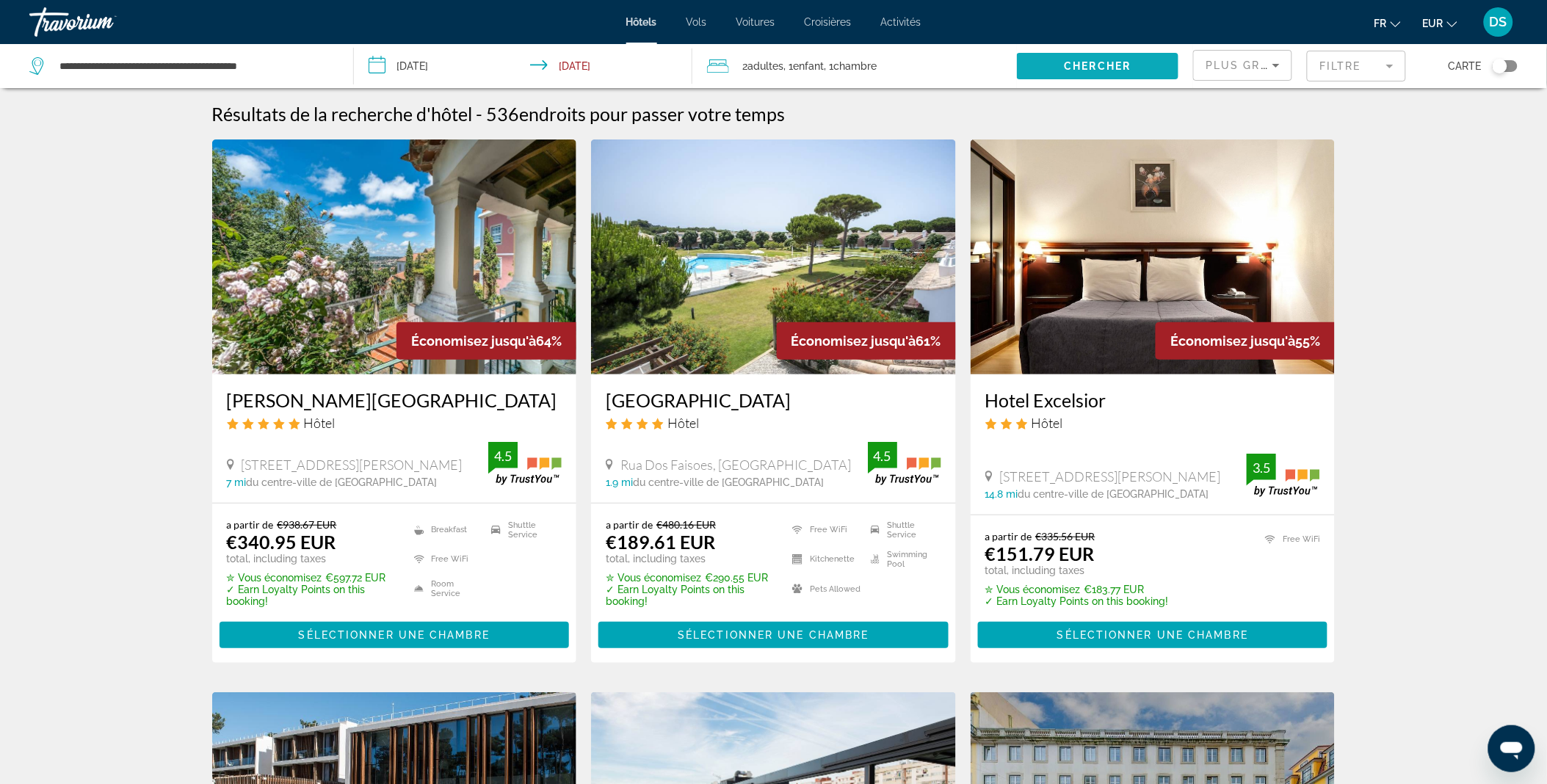
click at [1108, 60] on span "Chercher" at bounding box center [1098, 65] width 66 height 11
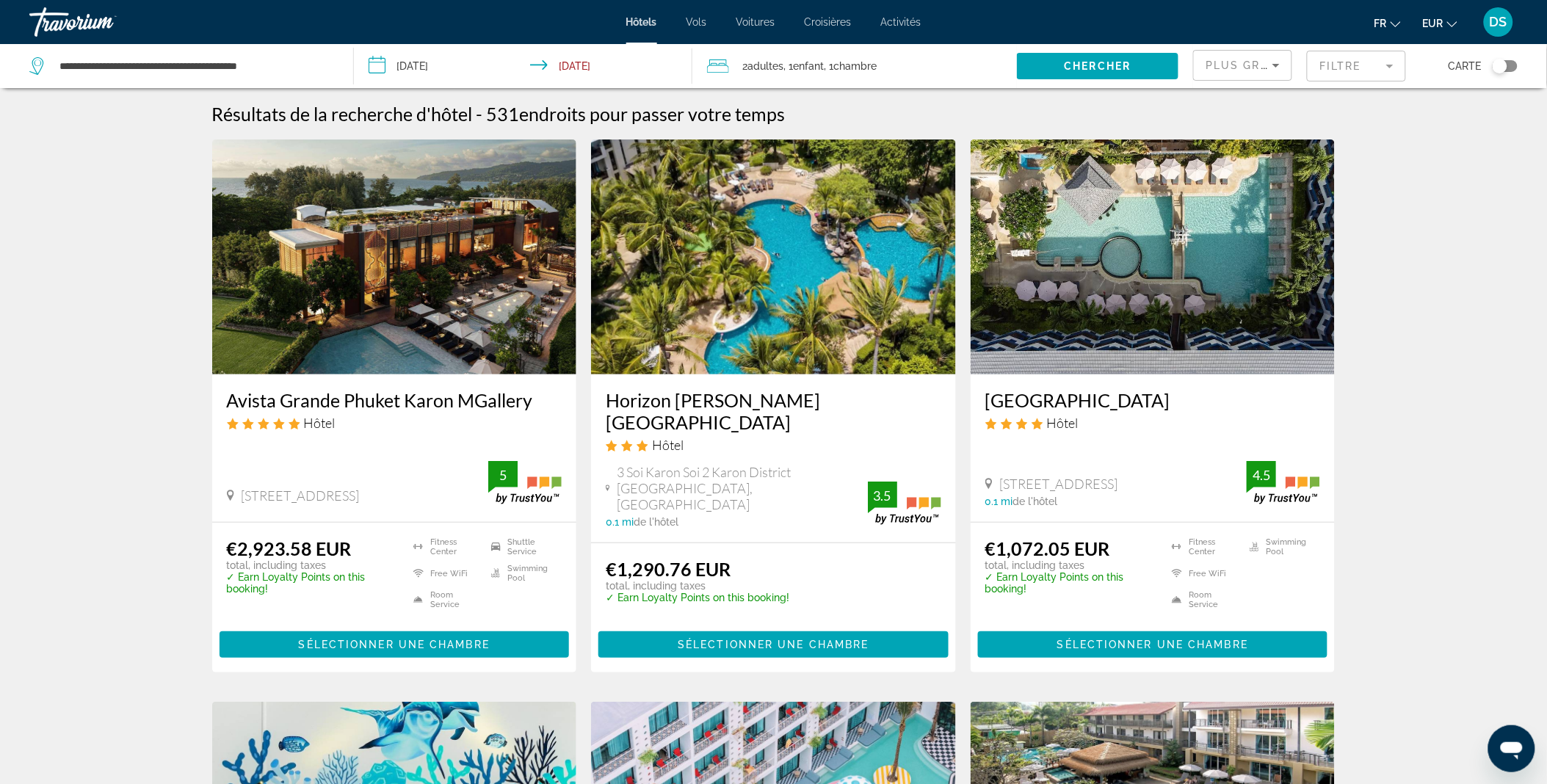
click at [414, 339] on img "Main content" at bounding box center [395, 257] width 365 height 235
click at [311, 55] on input "**********" at bounding box center [194, 65] width 273 height 22
type input "*"
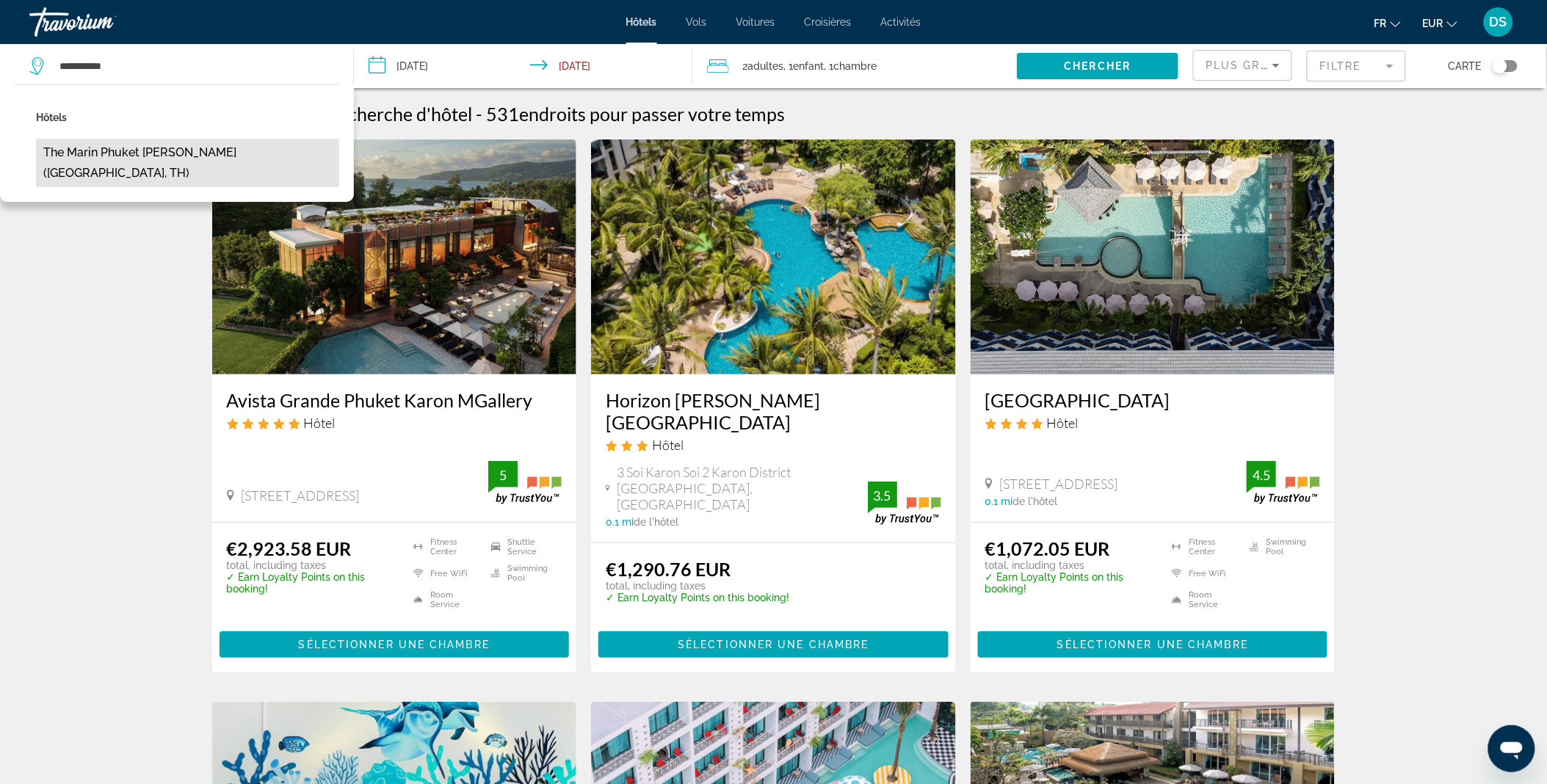
click at [236, 153] on button "The Marin Phuket Kamala Beach (Phuket, TH)" at bounding box center [187, 162] width 303 height 48
type input "**********"
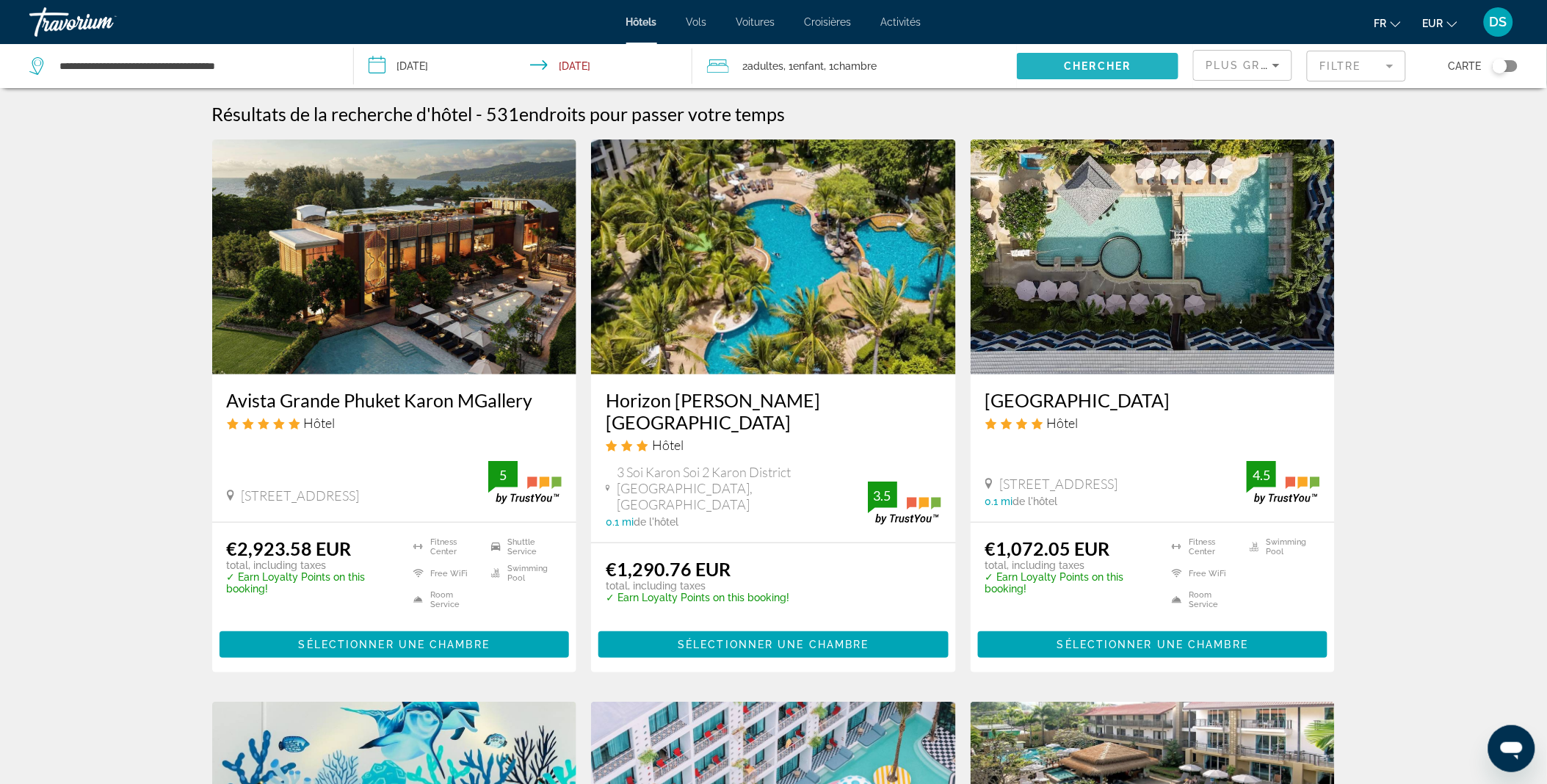
click at [1117, 65] on span "Chercher" at bounding box center [1098, 65] width 66 height 11
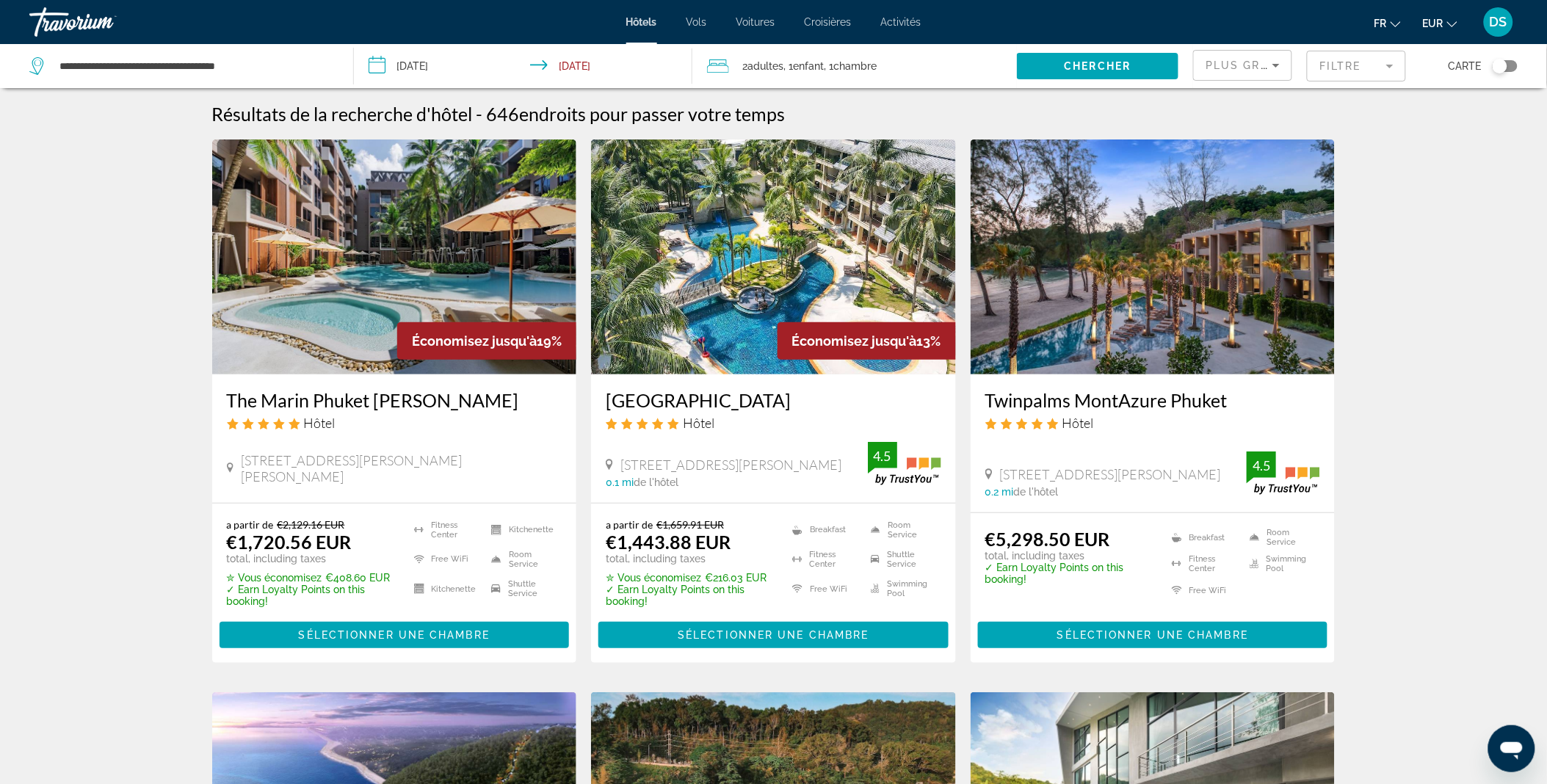
click at [368, 255] on img "Main content" at bounding box center [395, 257] width 365 height 235
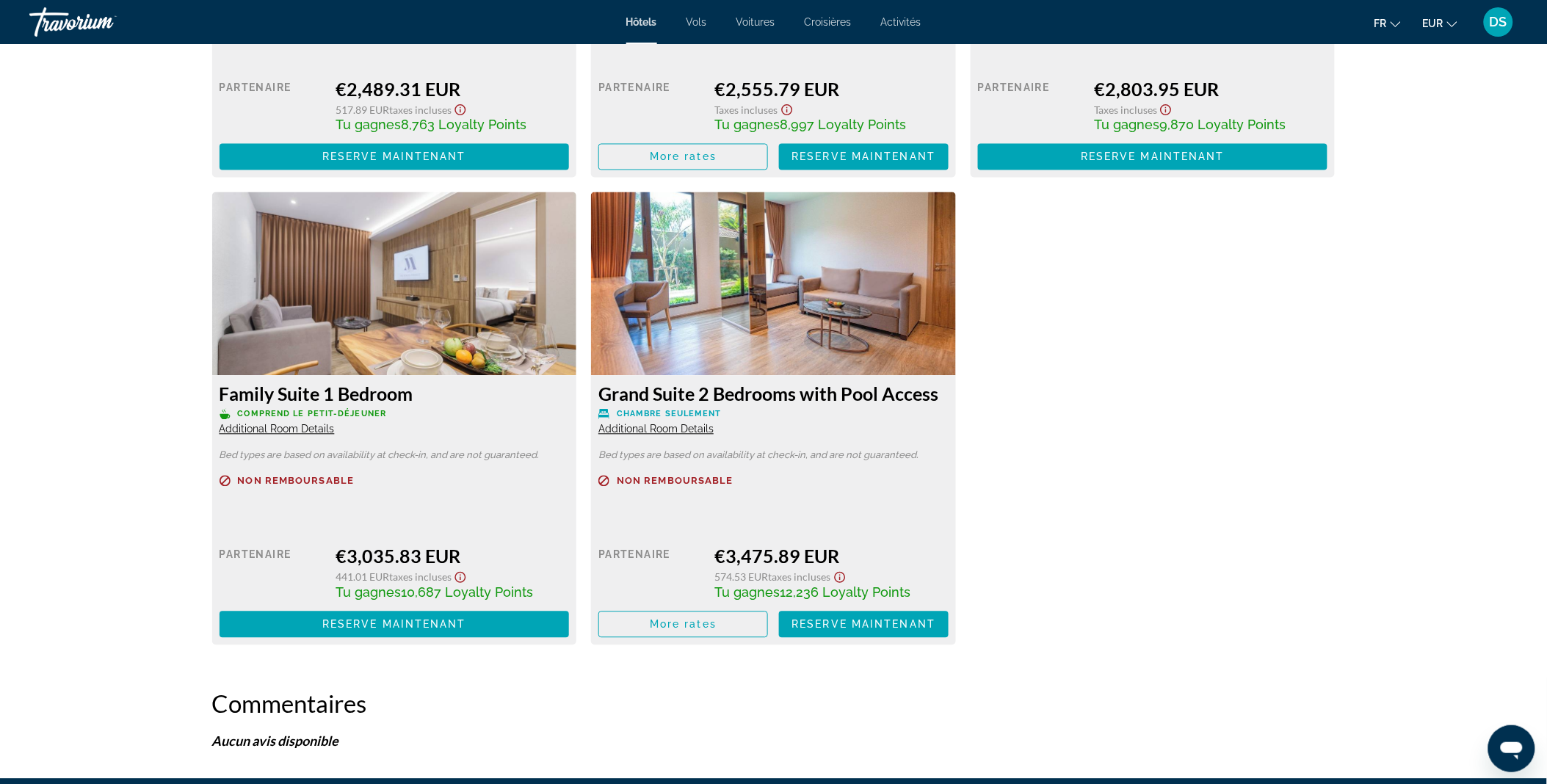
scroll to position [2866, 0]
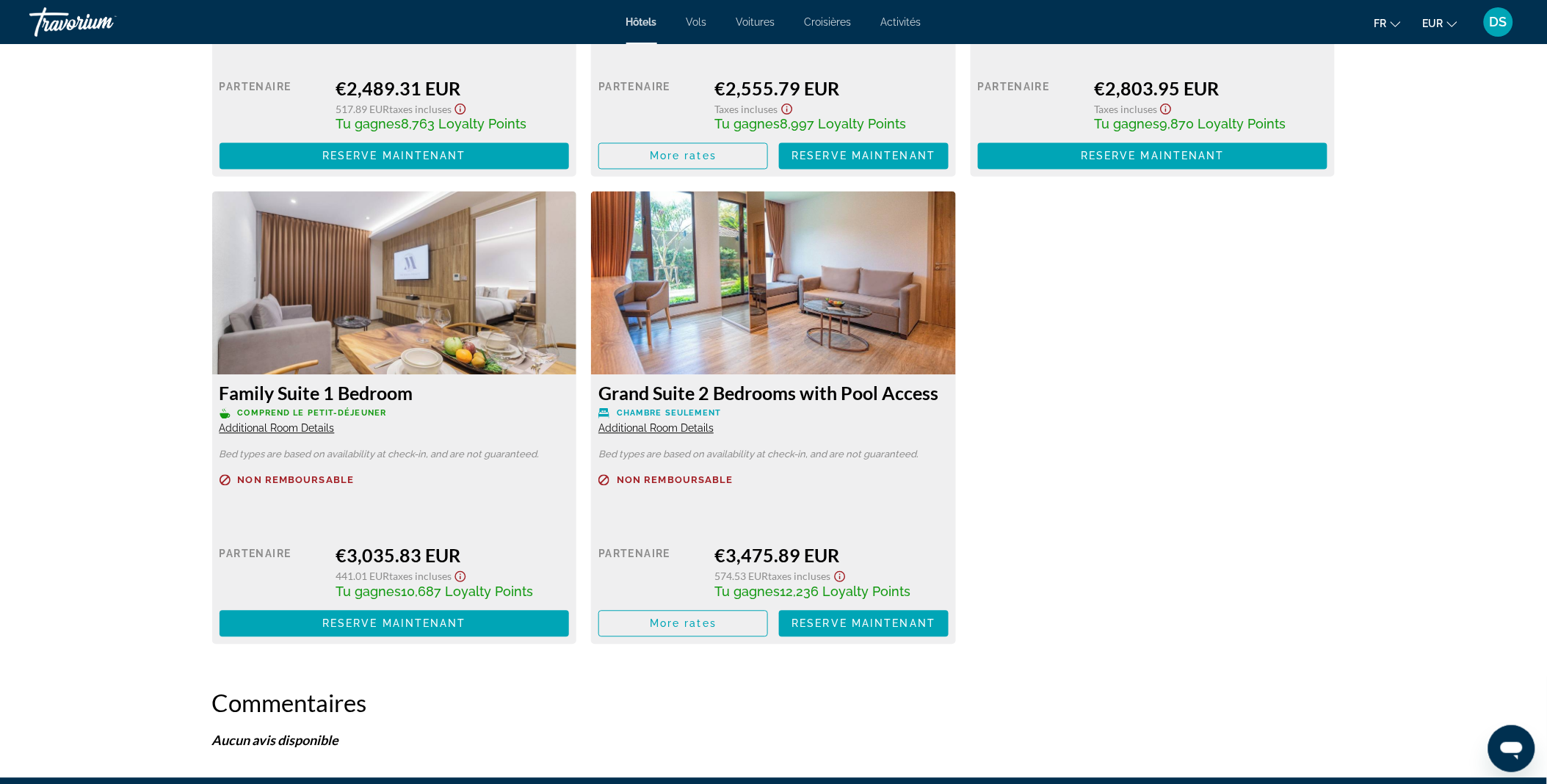
click at [724, 399] on h3 "Grand Suite 2 Bedrooms with Pool Access" at bounding box center [773, 393] width 350 height 22
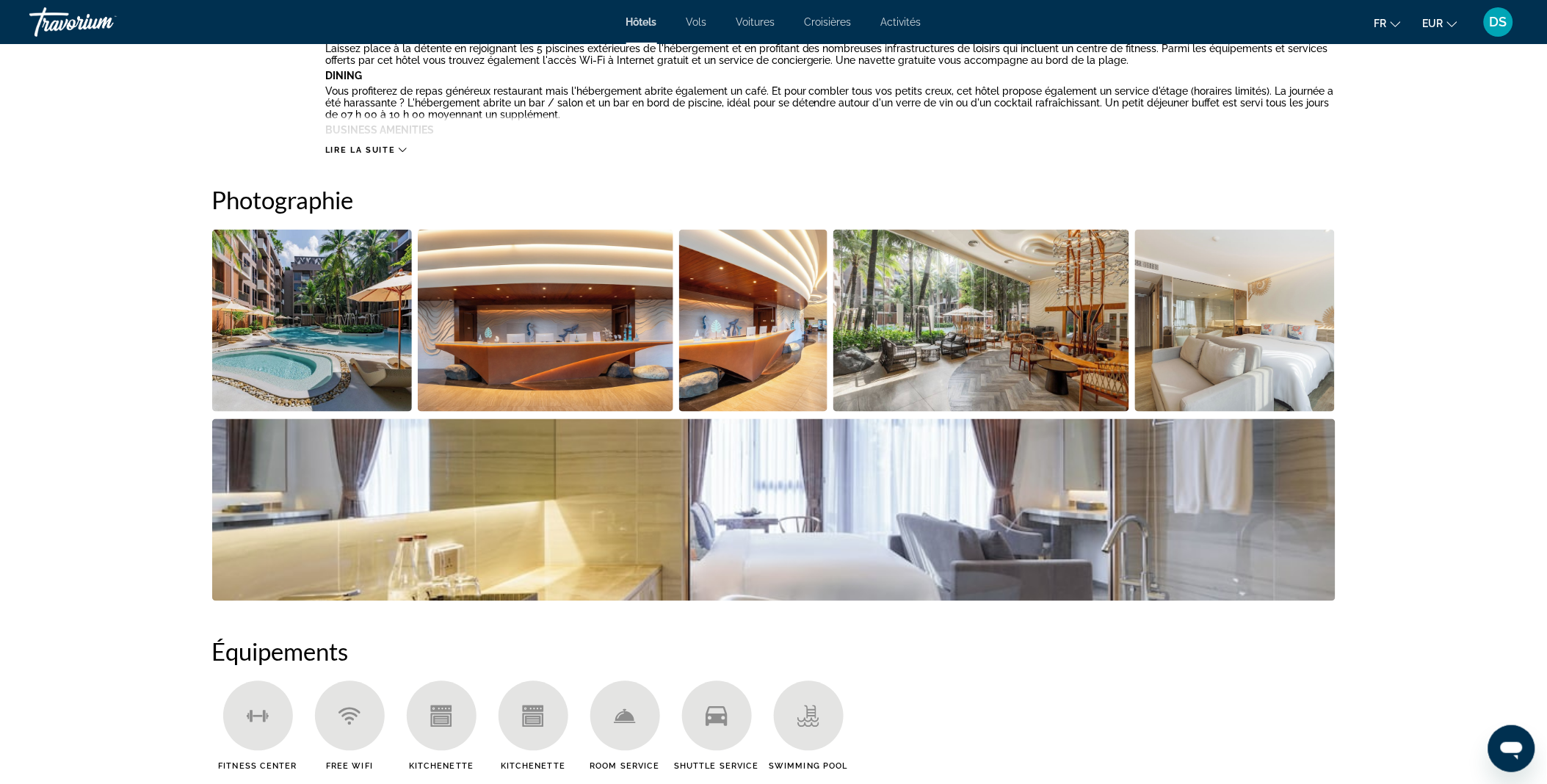
scroll to position [606, 0]
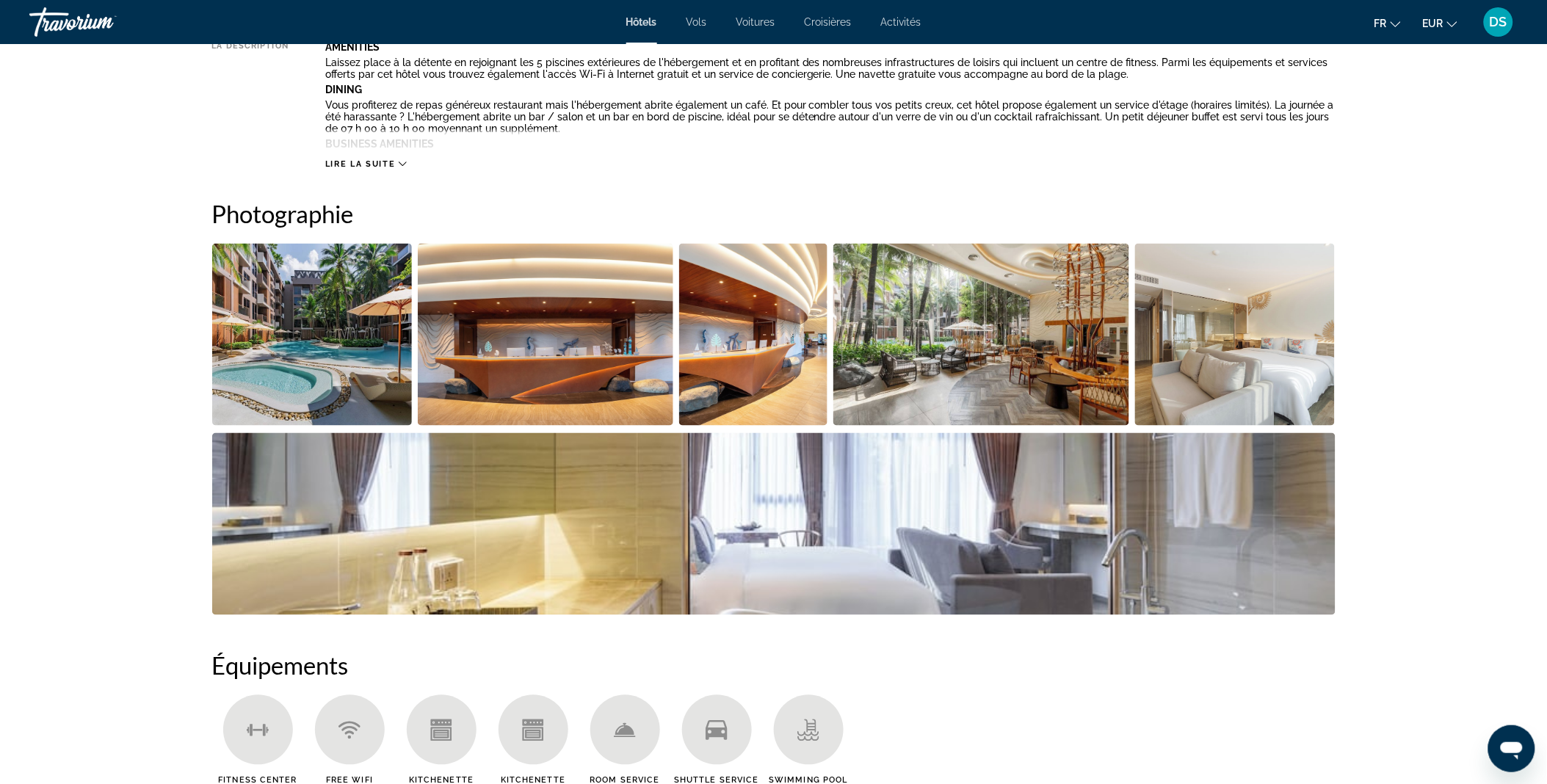
click at [993, 328] on img "Open full-screen image slider" at bounding box center [981, 334] width 296 height 182
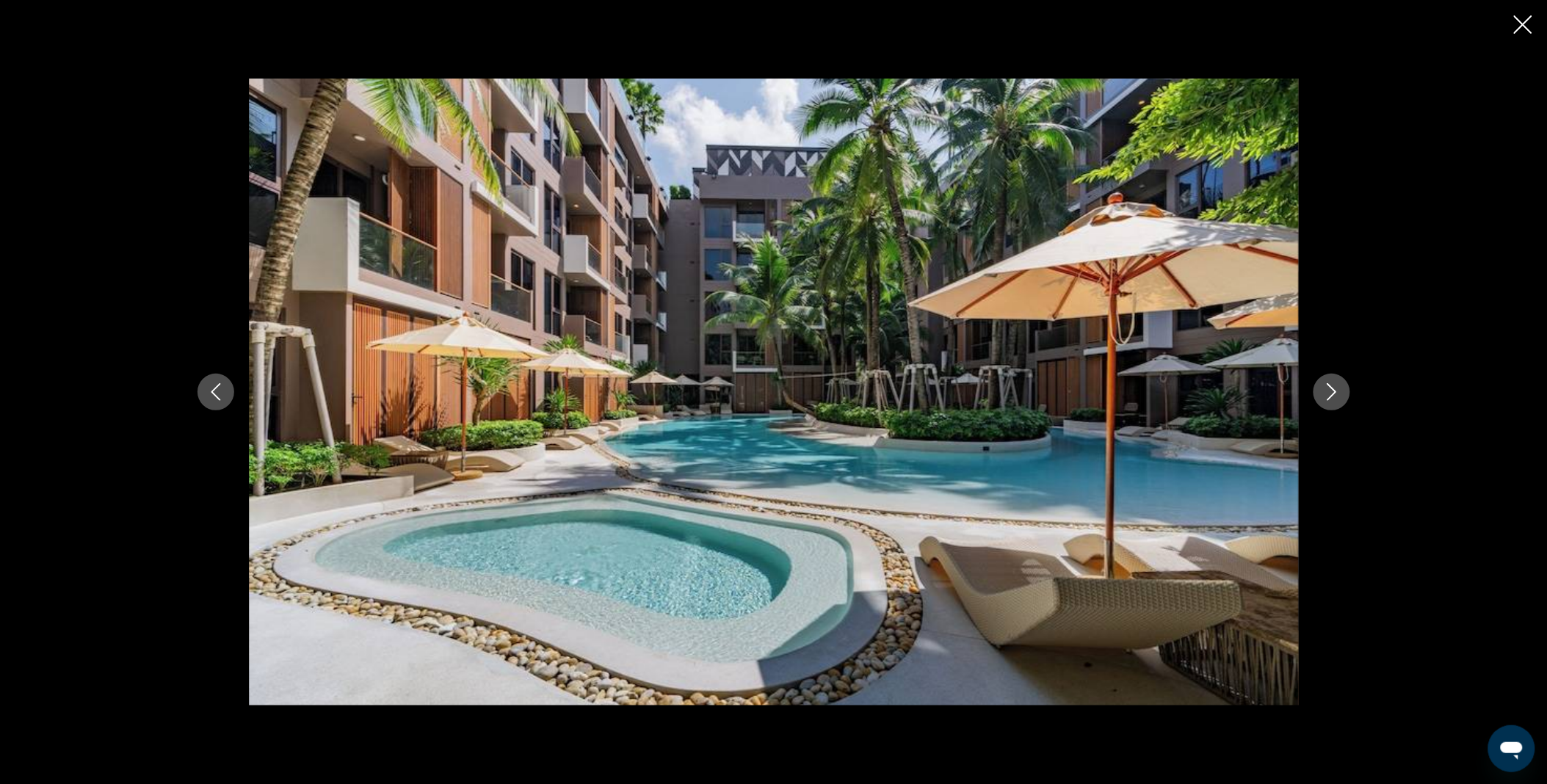
click at [1334, 393] on icon "Next image" at bounding box center [1331, 392] width 10 height 17
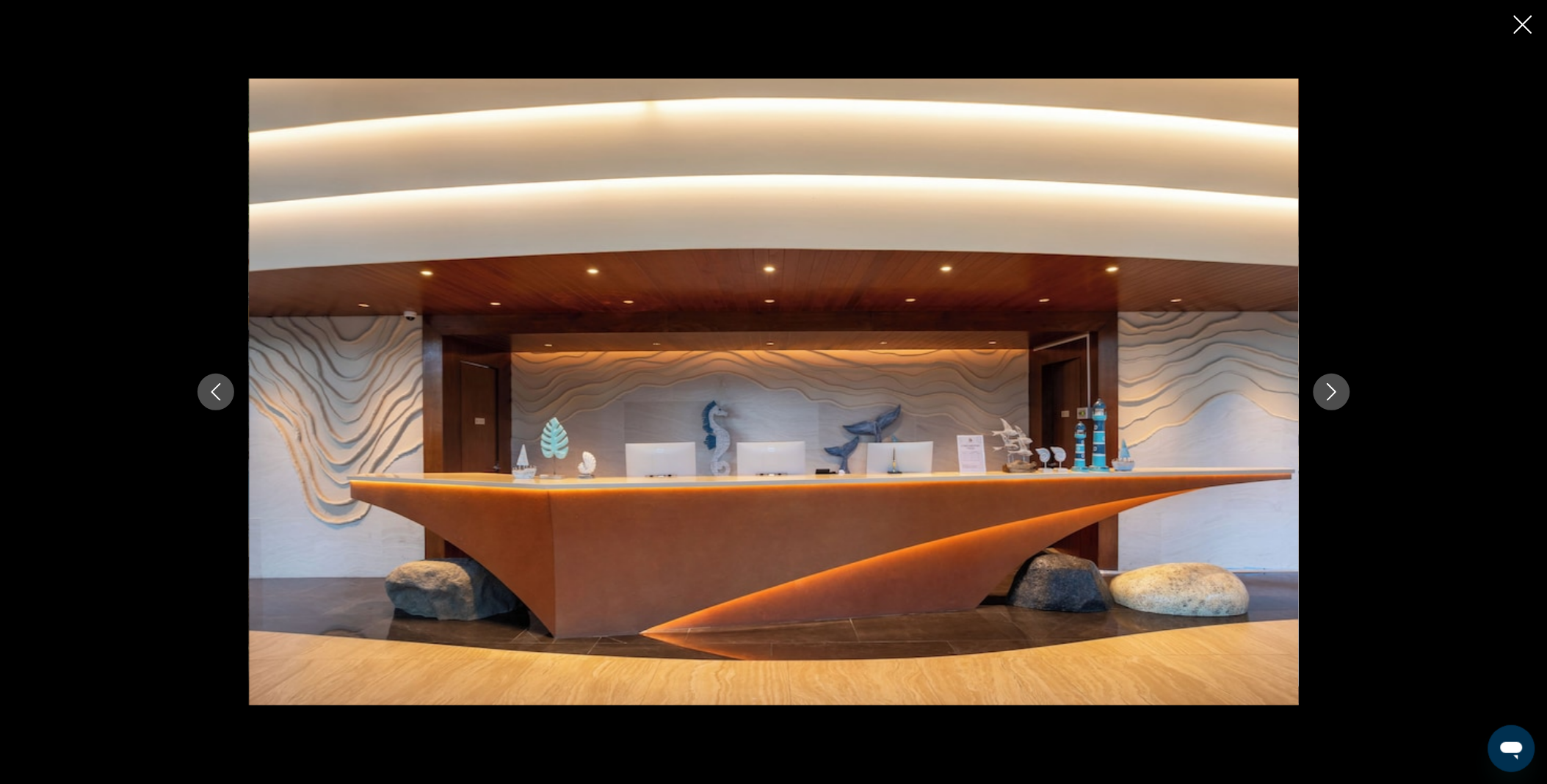
click at [1334, 393] on icon "Next image" at bounding box center [1331, 392] width 10 height 17
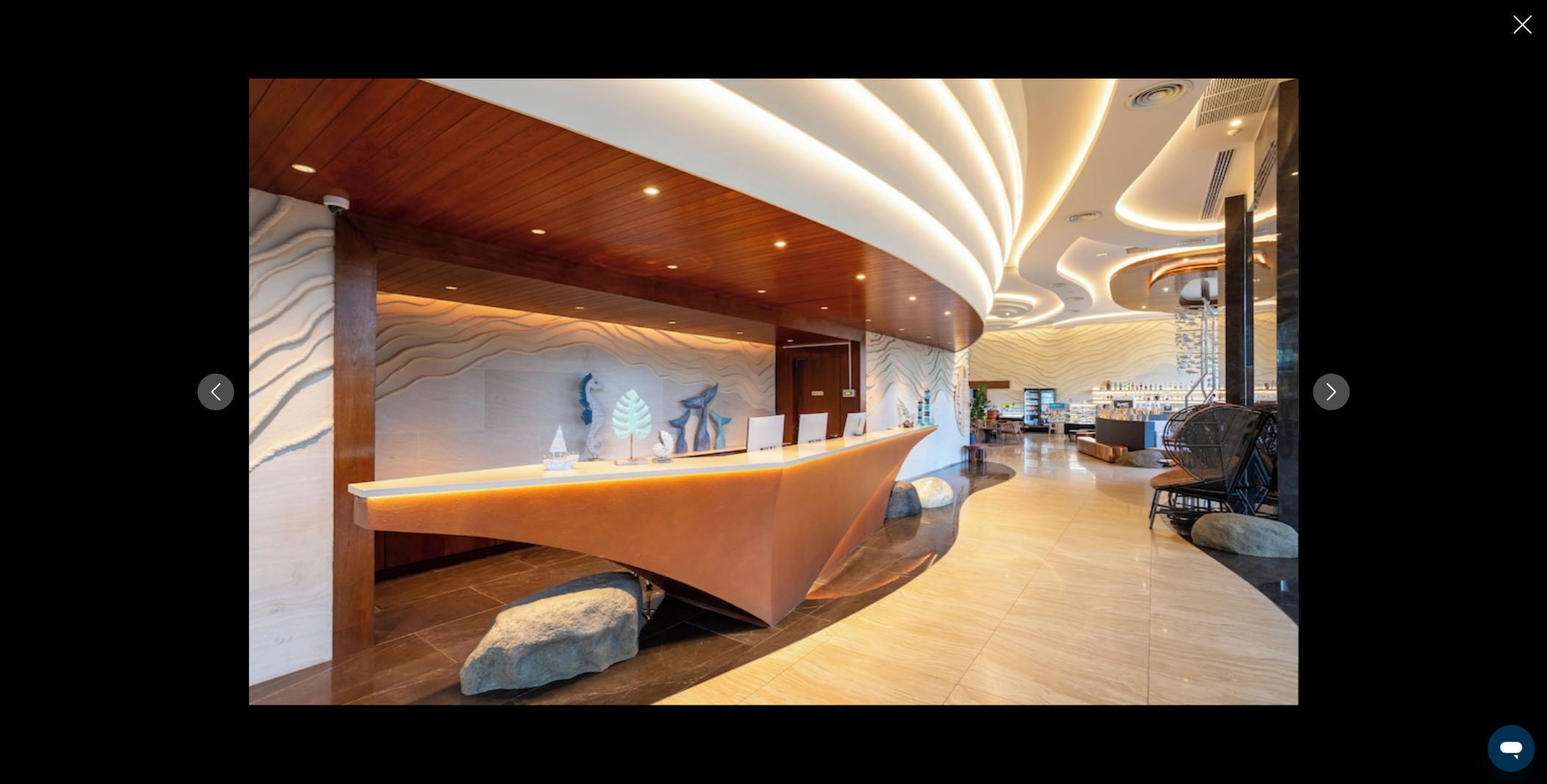
click at [1334, 393] on icon "Next image" at bounding box center [1331, 392] width 10 height 17
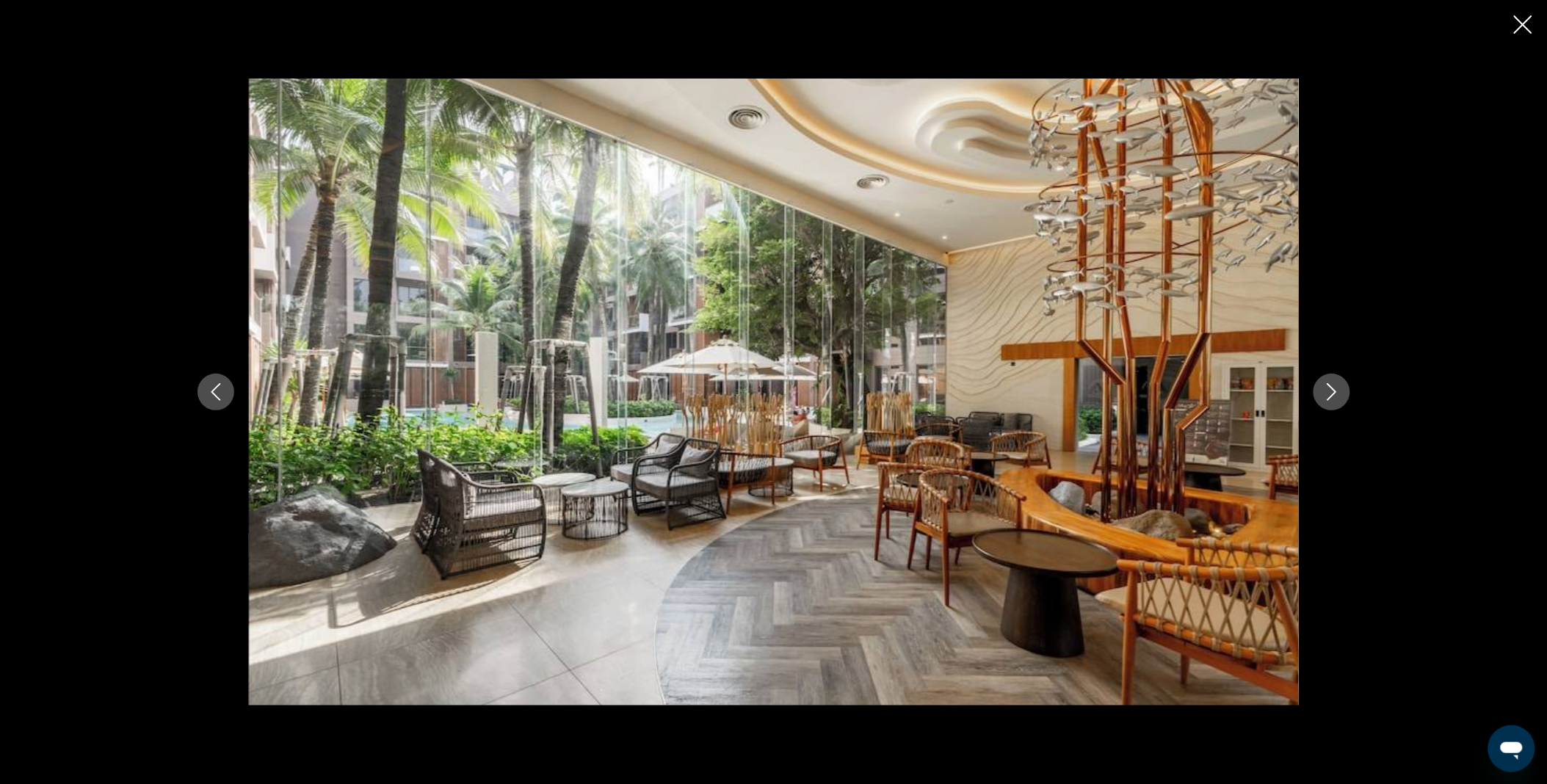
click at [1334, 393] on icon "Next image" at bounding box center [1331, 392] width 10 height 17
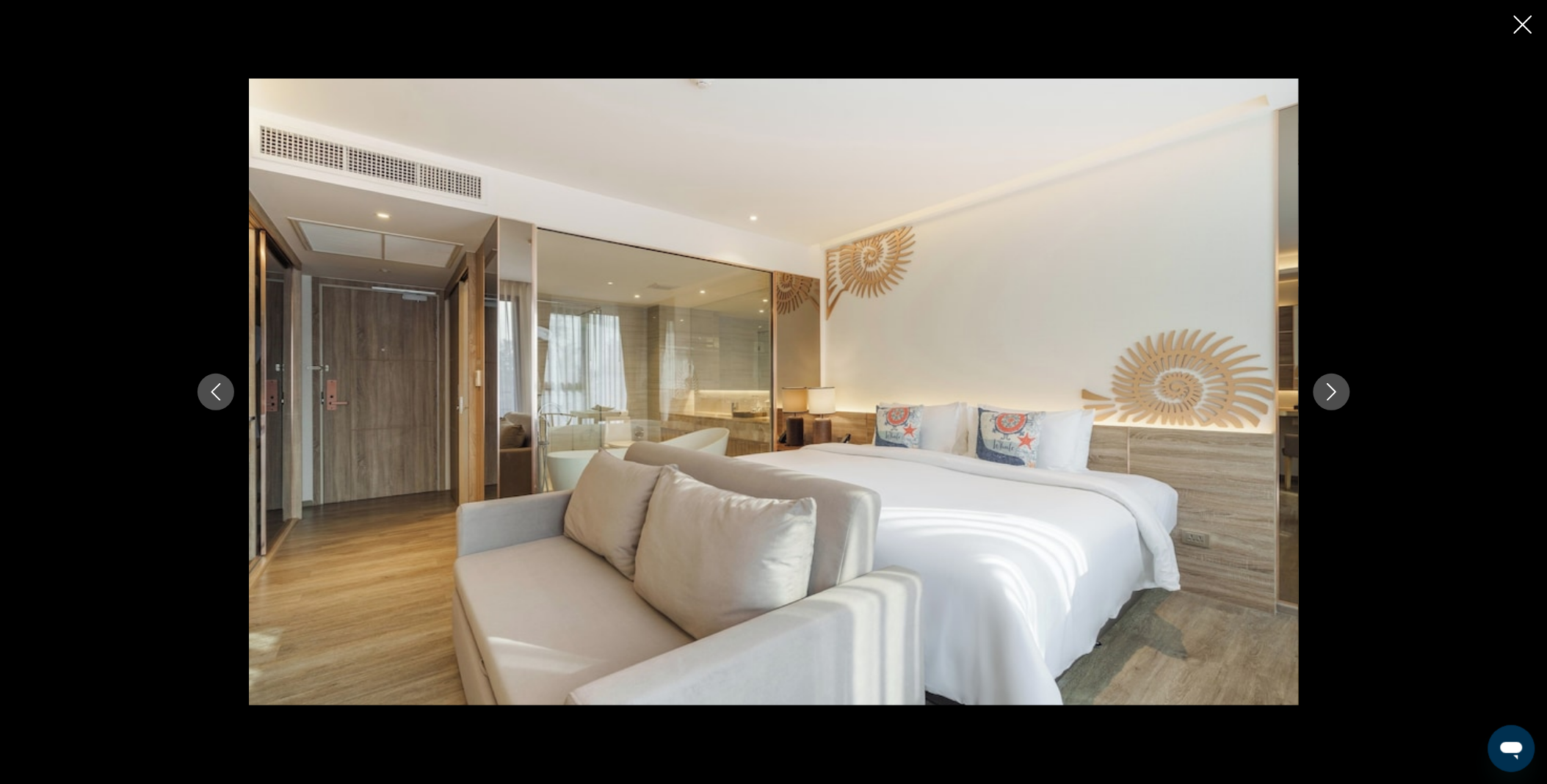
click at [1334, 393] on icon "Next image" at bounding box center [1331, 392] width 10 height 17
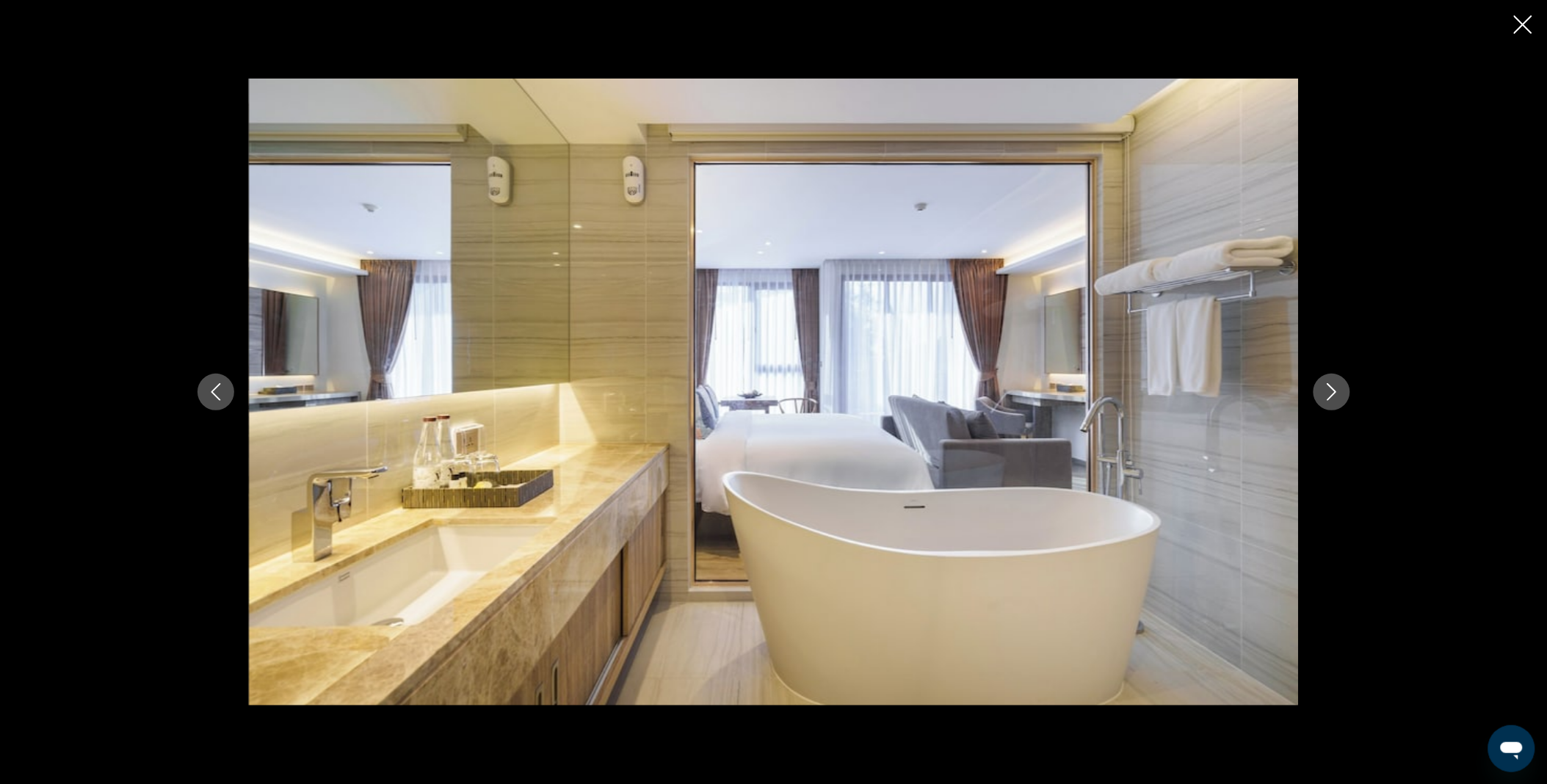
click at [1334, 393] on icon "Next image" at bounding box center [1331, 392] width 10 height 17
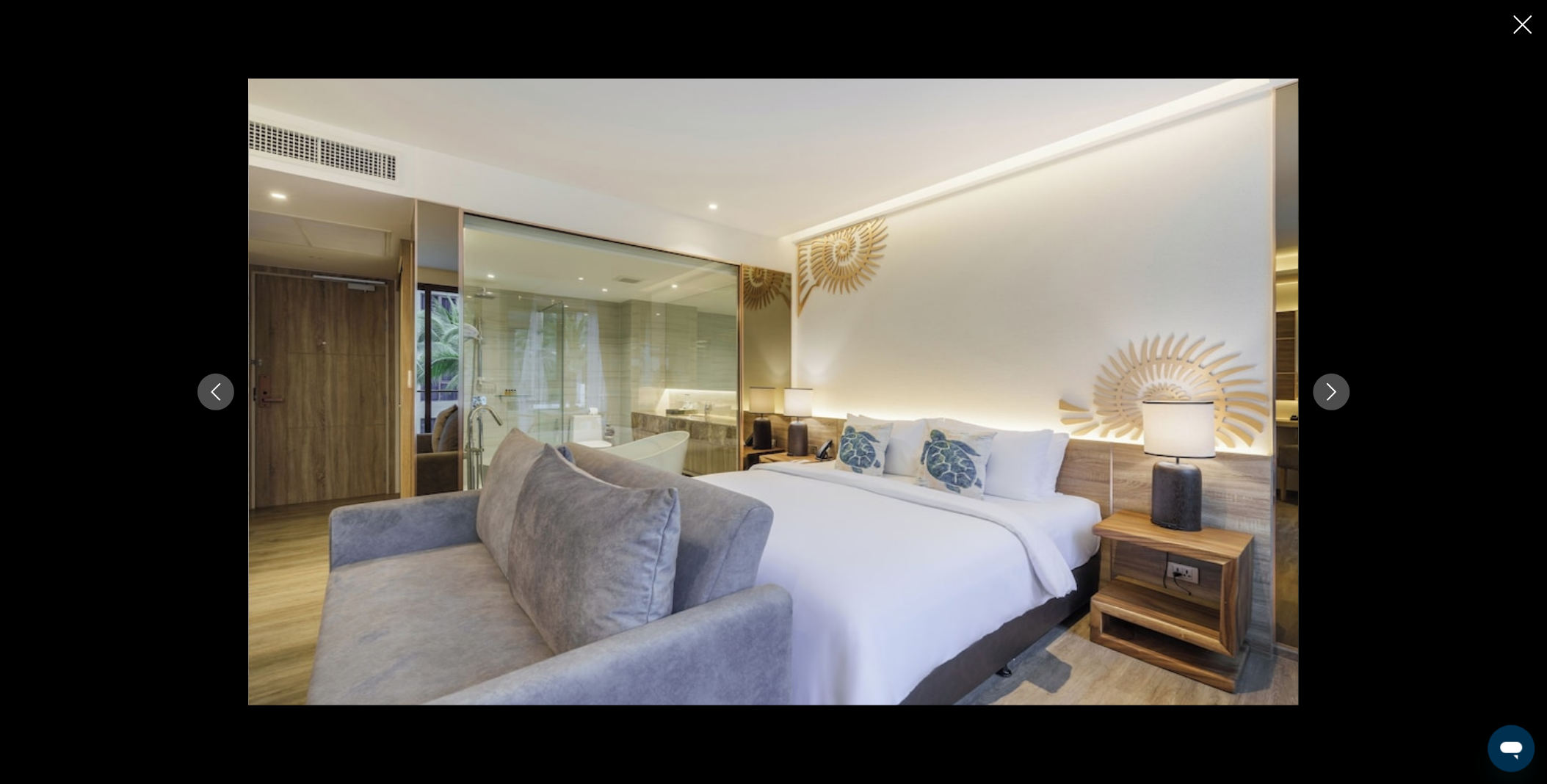
click at [1334, 393] on icon "Next image" at bounding box center [1331, 392] width 10 height 17
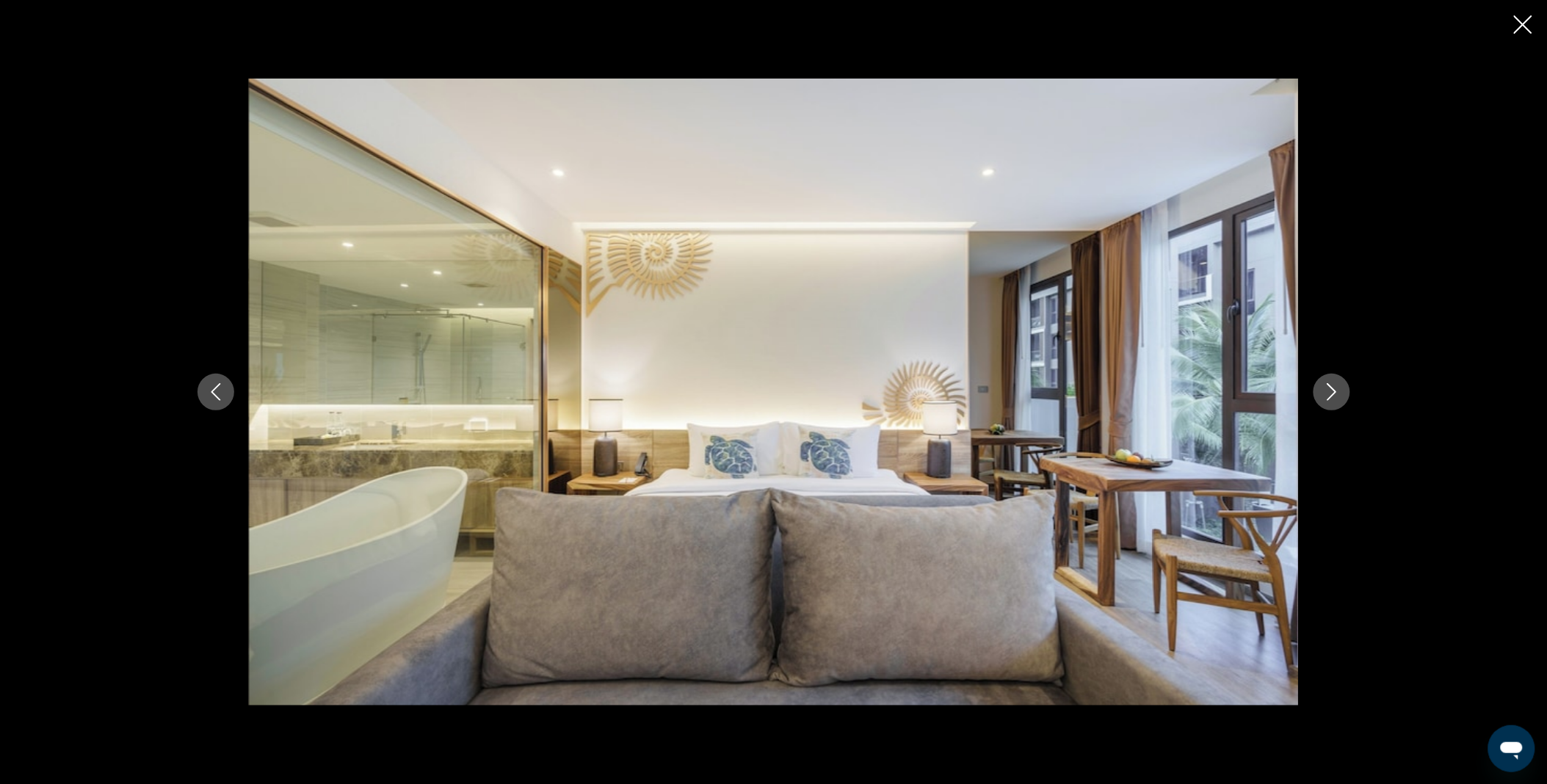
click at [1334, 393] on icon "Next image" at bounding box center [1331, 392] width 10 height 17
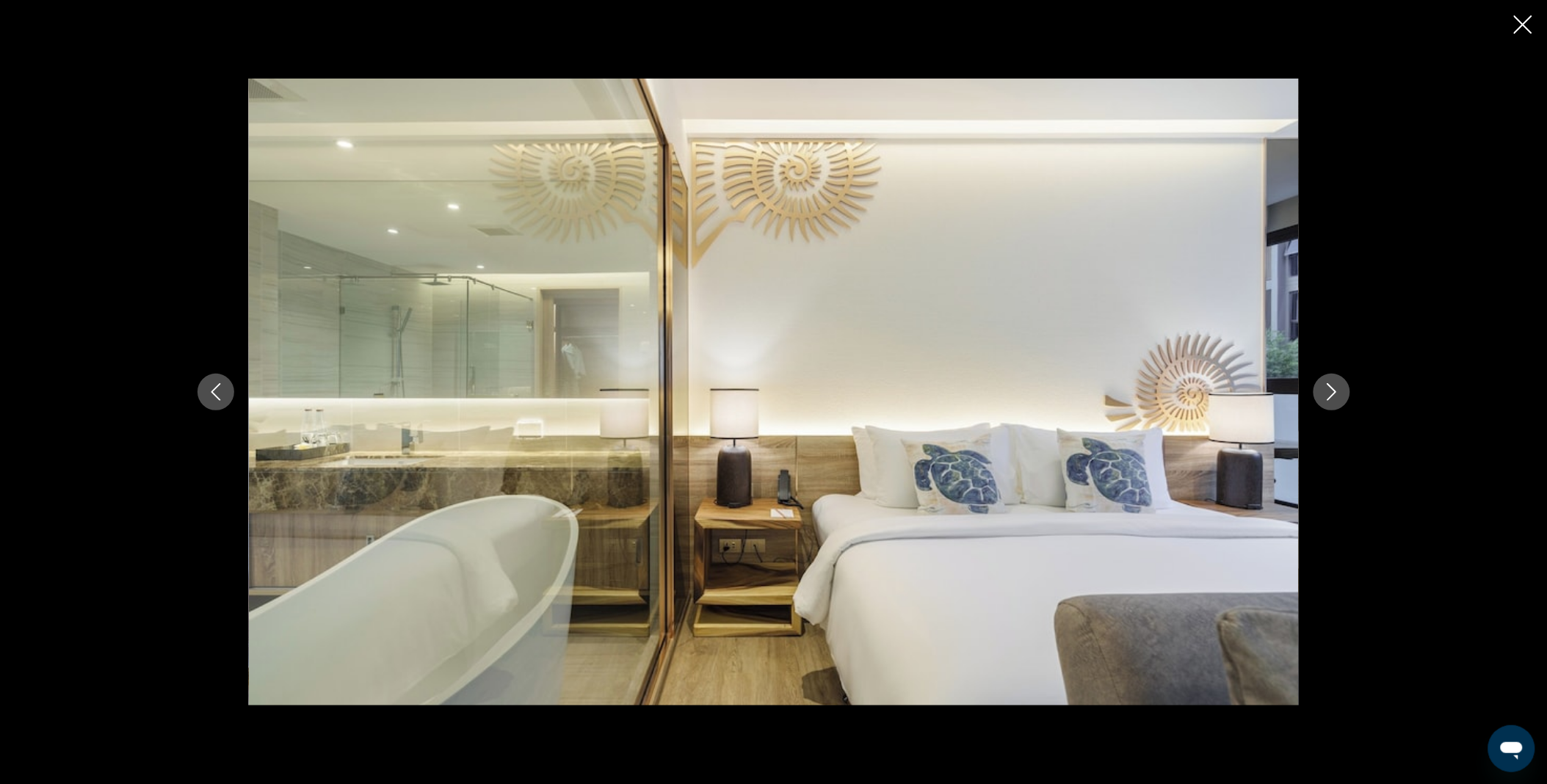
click at [1334, 393] on icon "Next image" at bounding box center [1331, 392] width 10 height 17
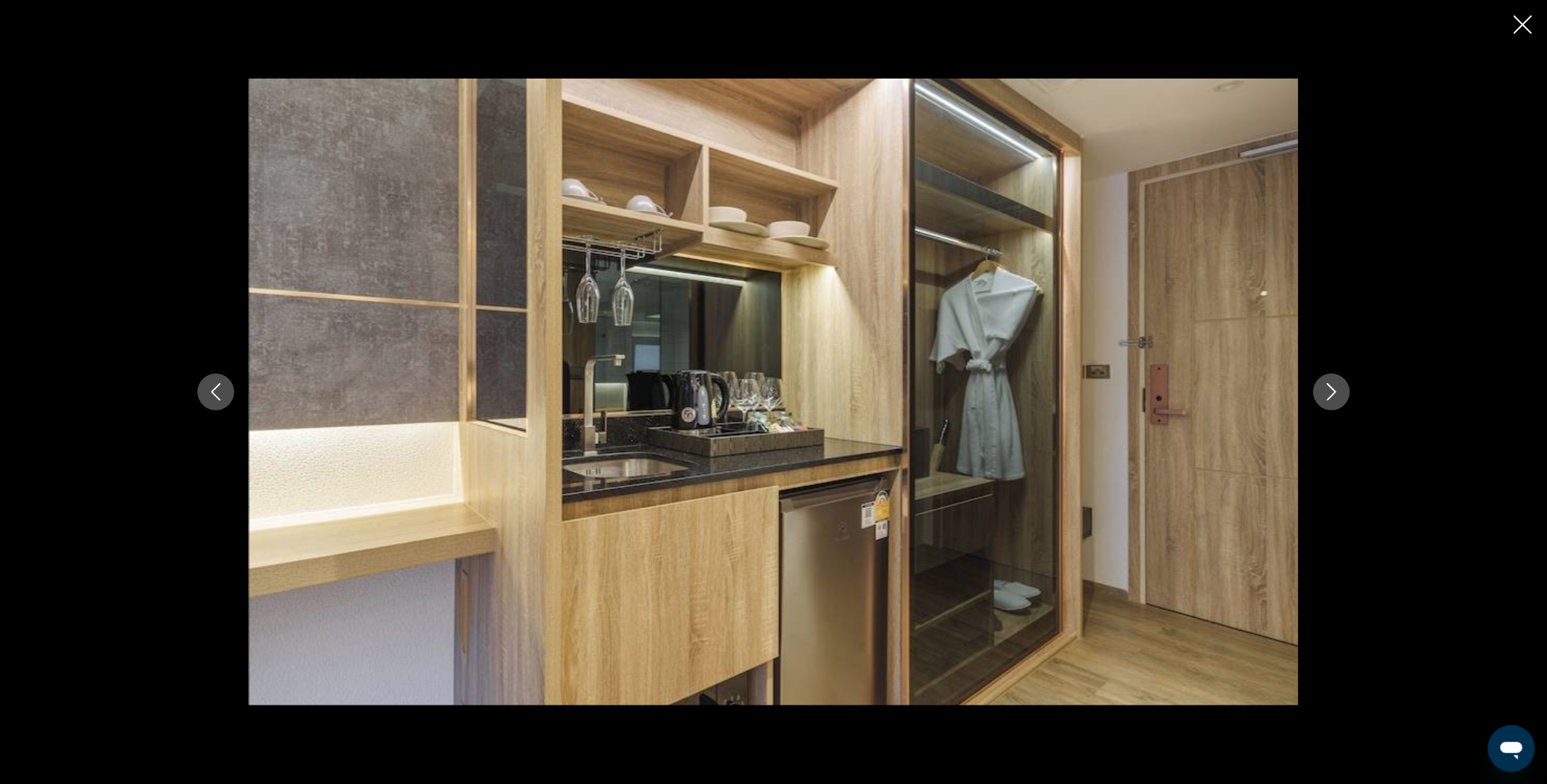
click at [1334, 393] on icon "Next image" at bounding box center [1331, 392] width 10 height 17
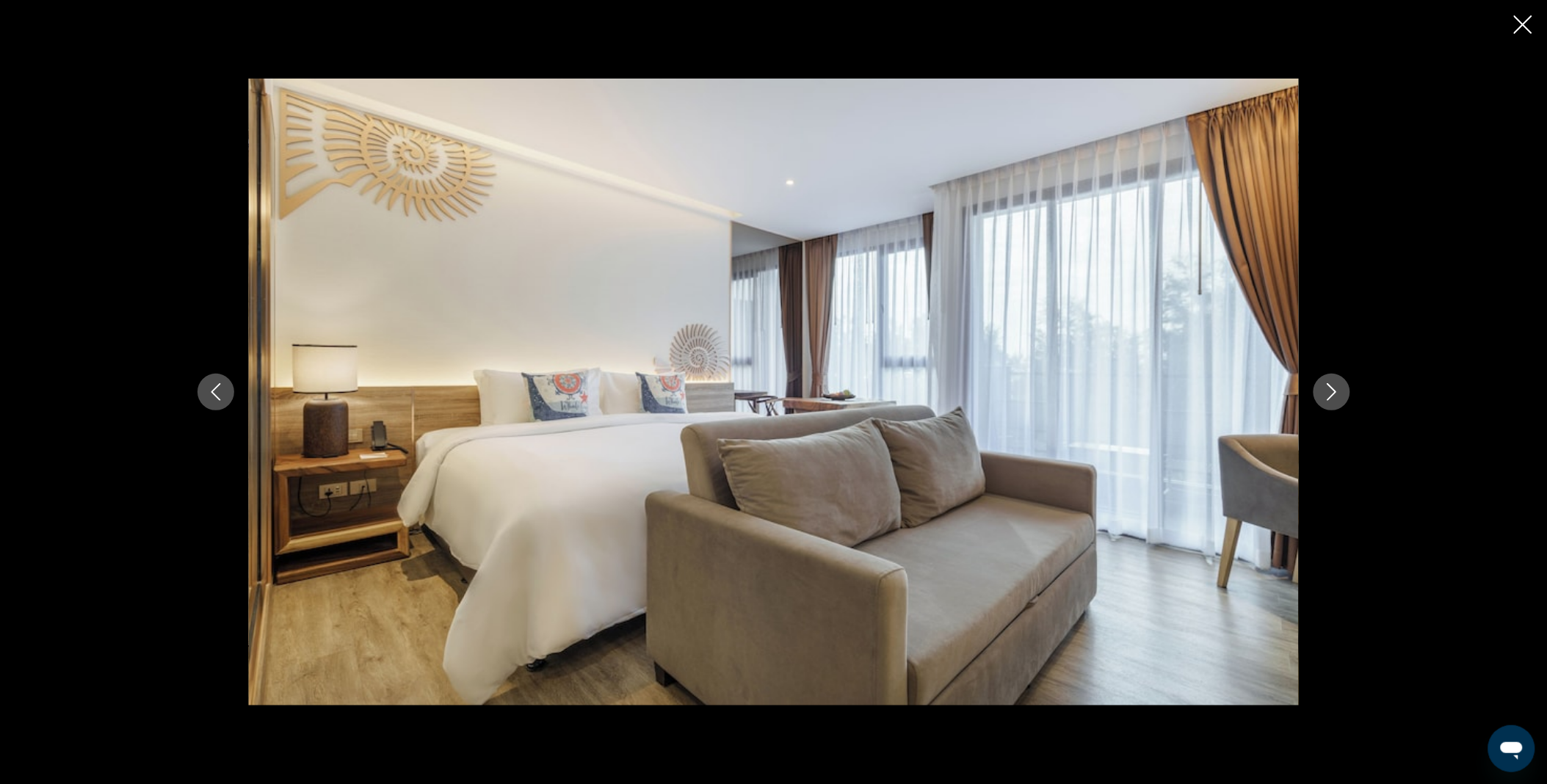
click at [1334, 393] on icon "Next image" at bounding box center [1331, 392] width 10 height 17
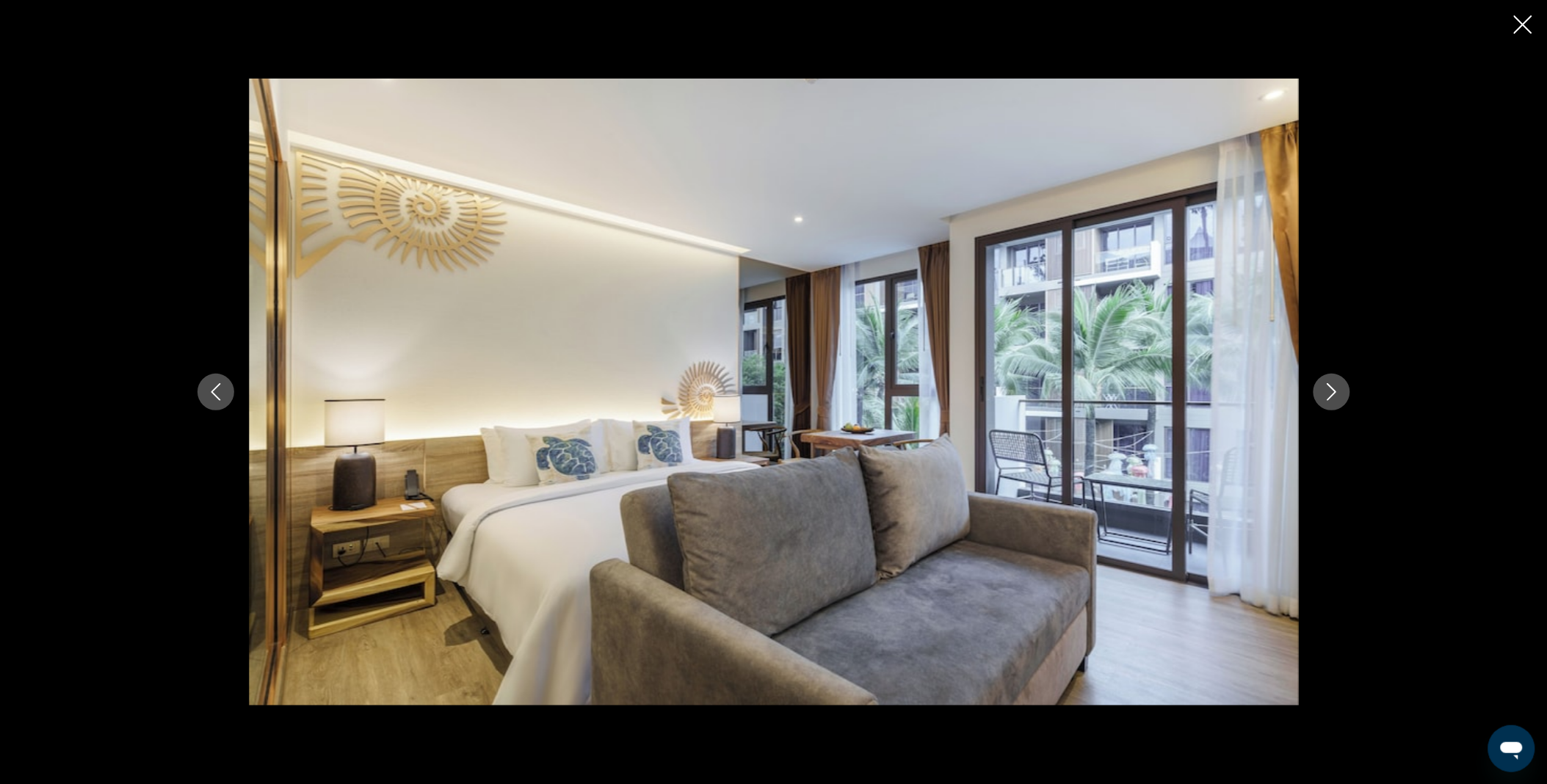
click at [1334, 393] on icon "Next image" at bounding box center [1331, 392] width 10 height 17
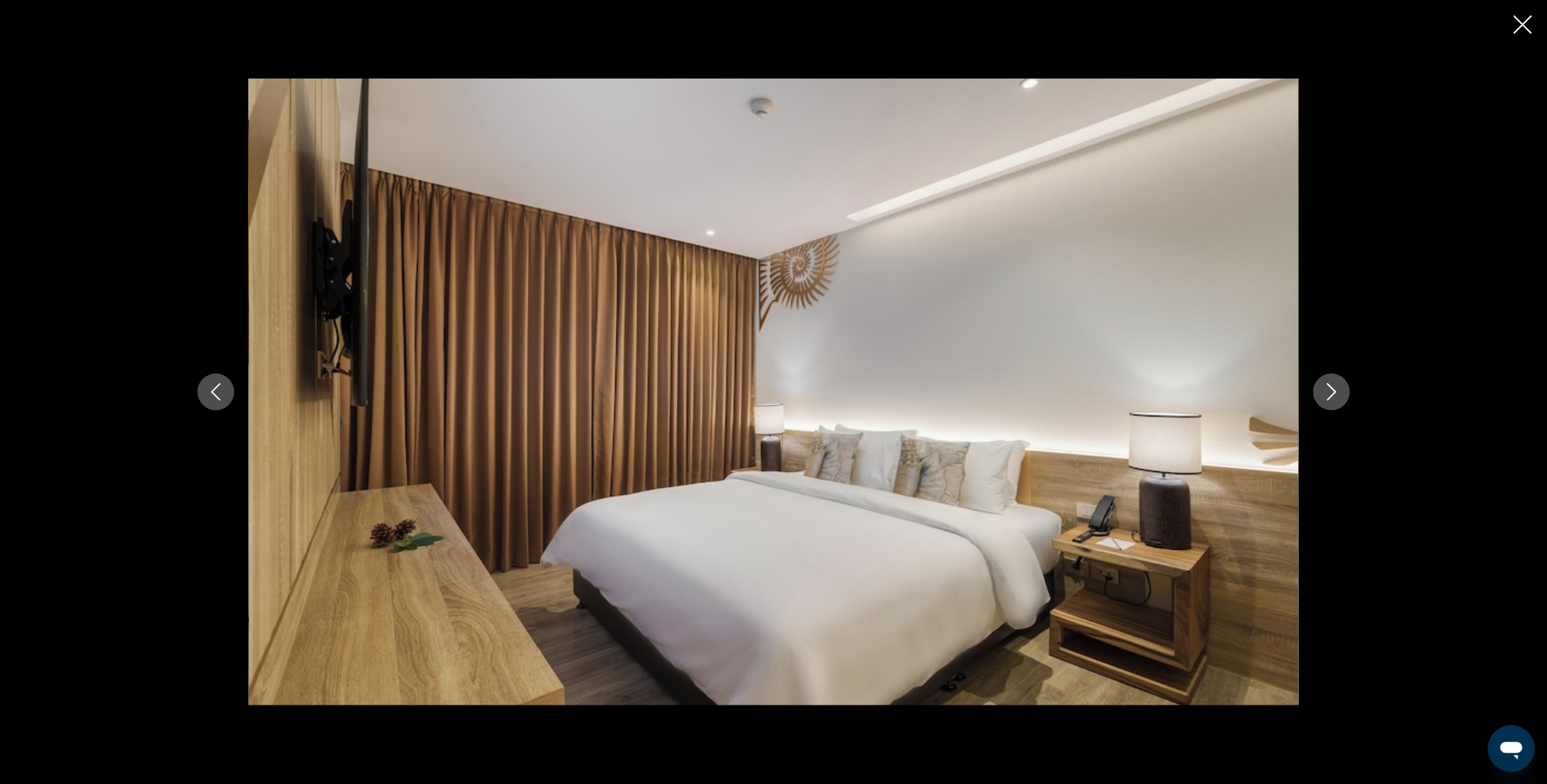
click at [1334, 393] on icon "Next image" at bounding box center [1331, 392] width 10 height 17
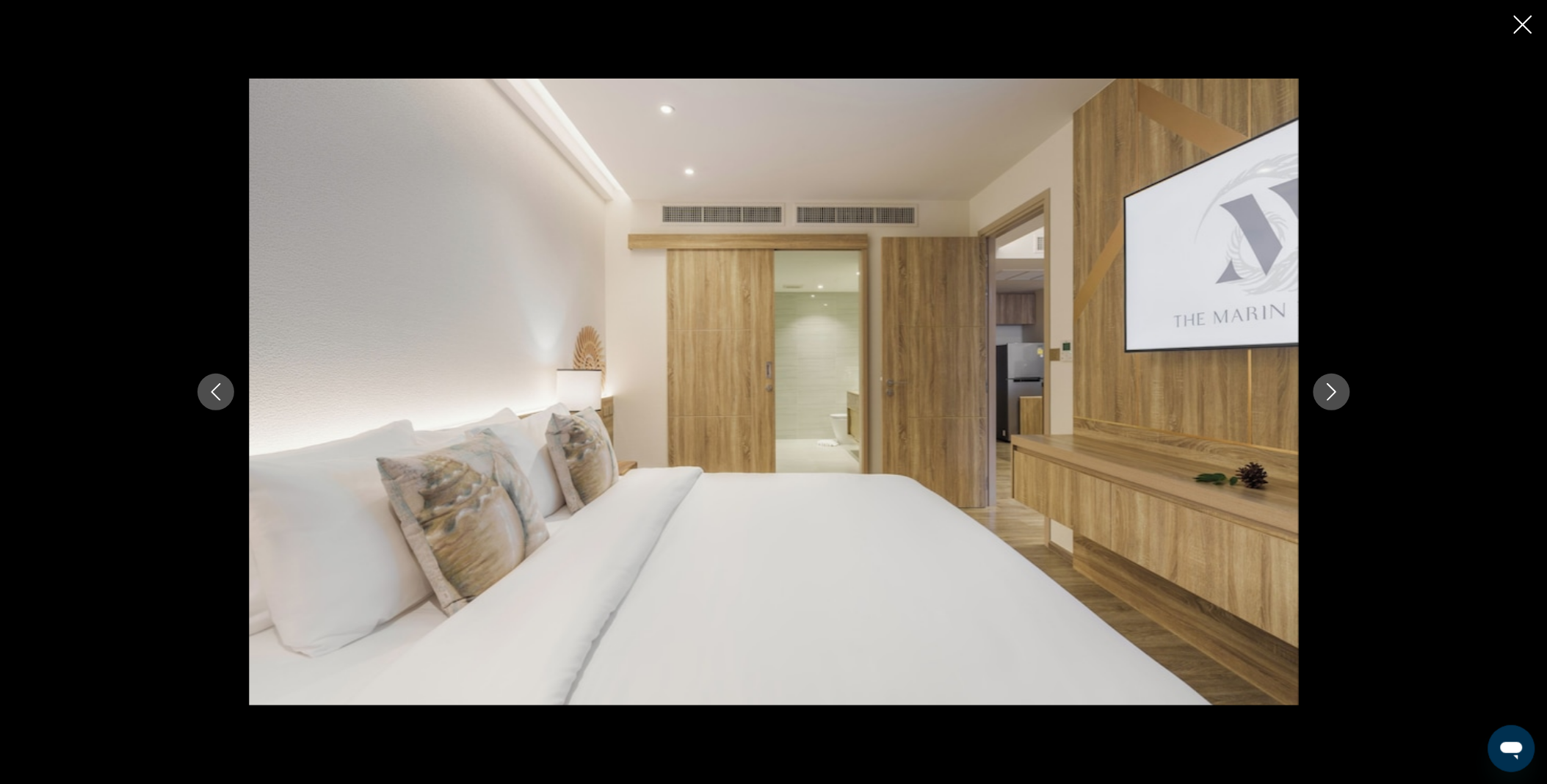
click at [1334, 393] on icon "Next image" at bounding box center [1331, 392] width 10 height 17
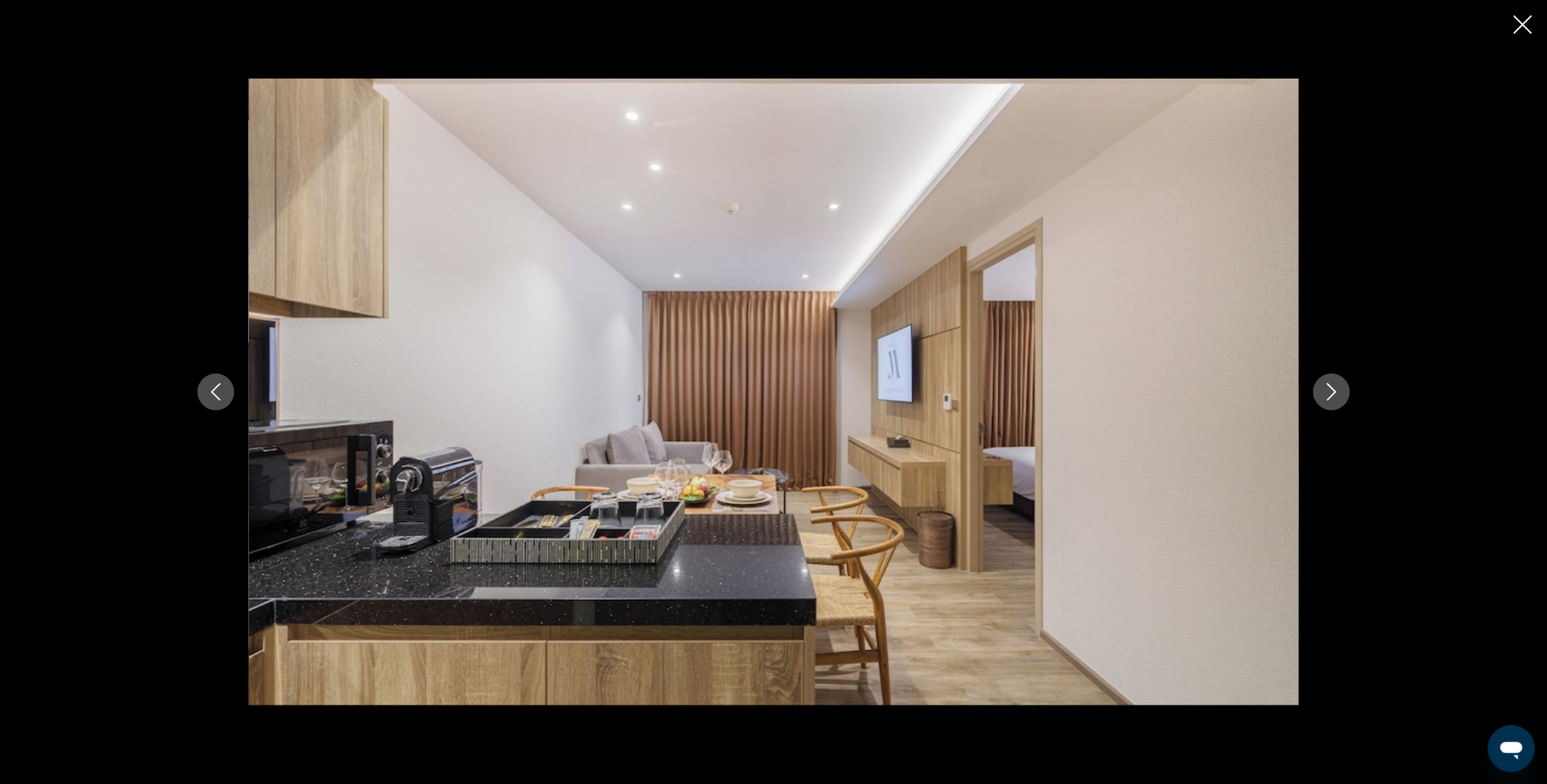
click at [1334, 393] on icon "Next image" at bounding box center [1331, 392] width 10 height 17
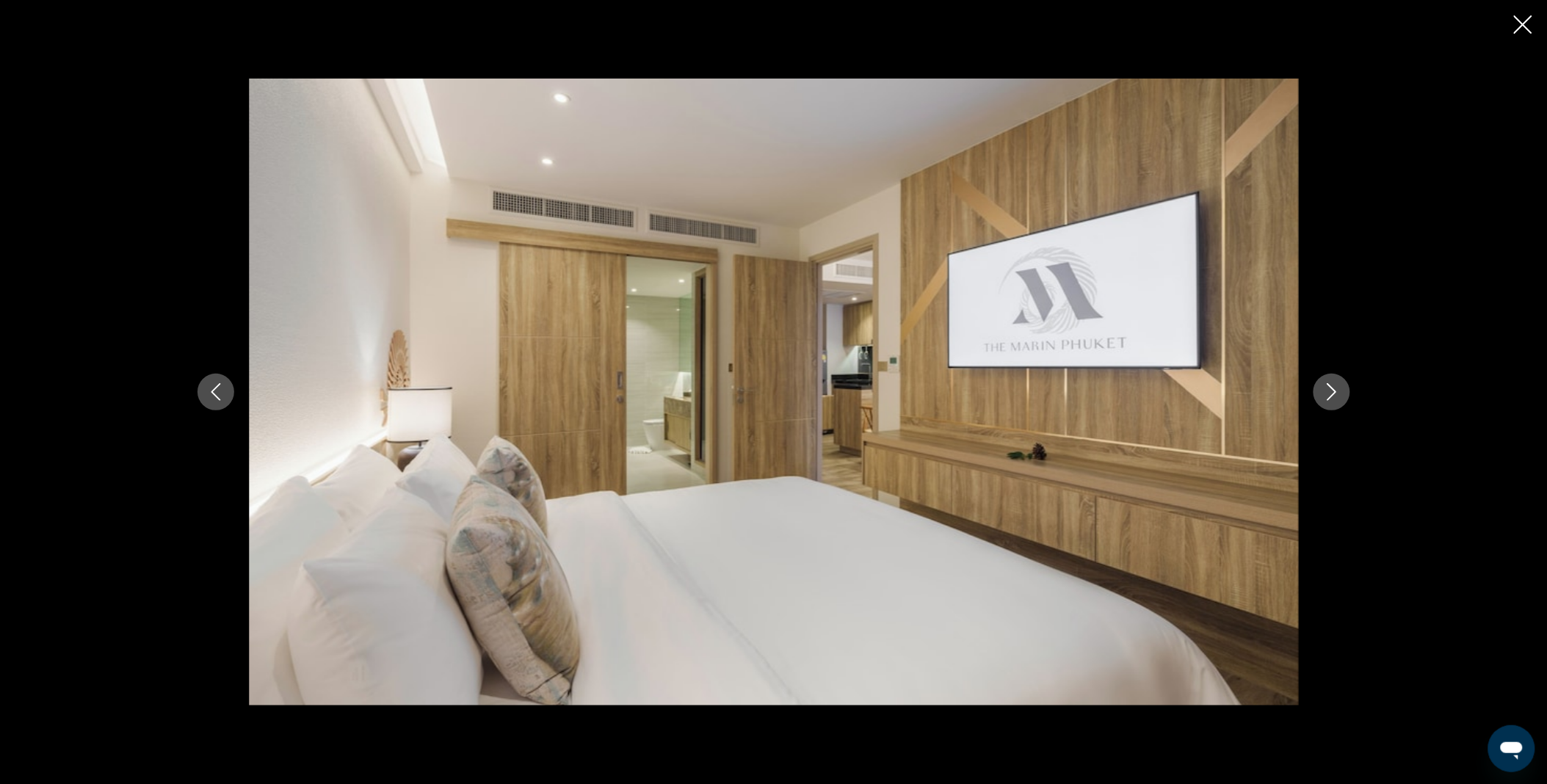
click at [1334, 393] on icon "Next image" at bounding box center [1331, 392] width 10 height 17
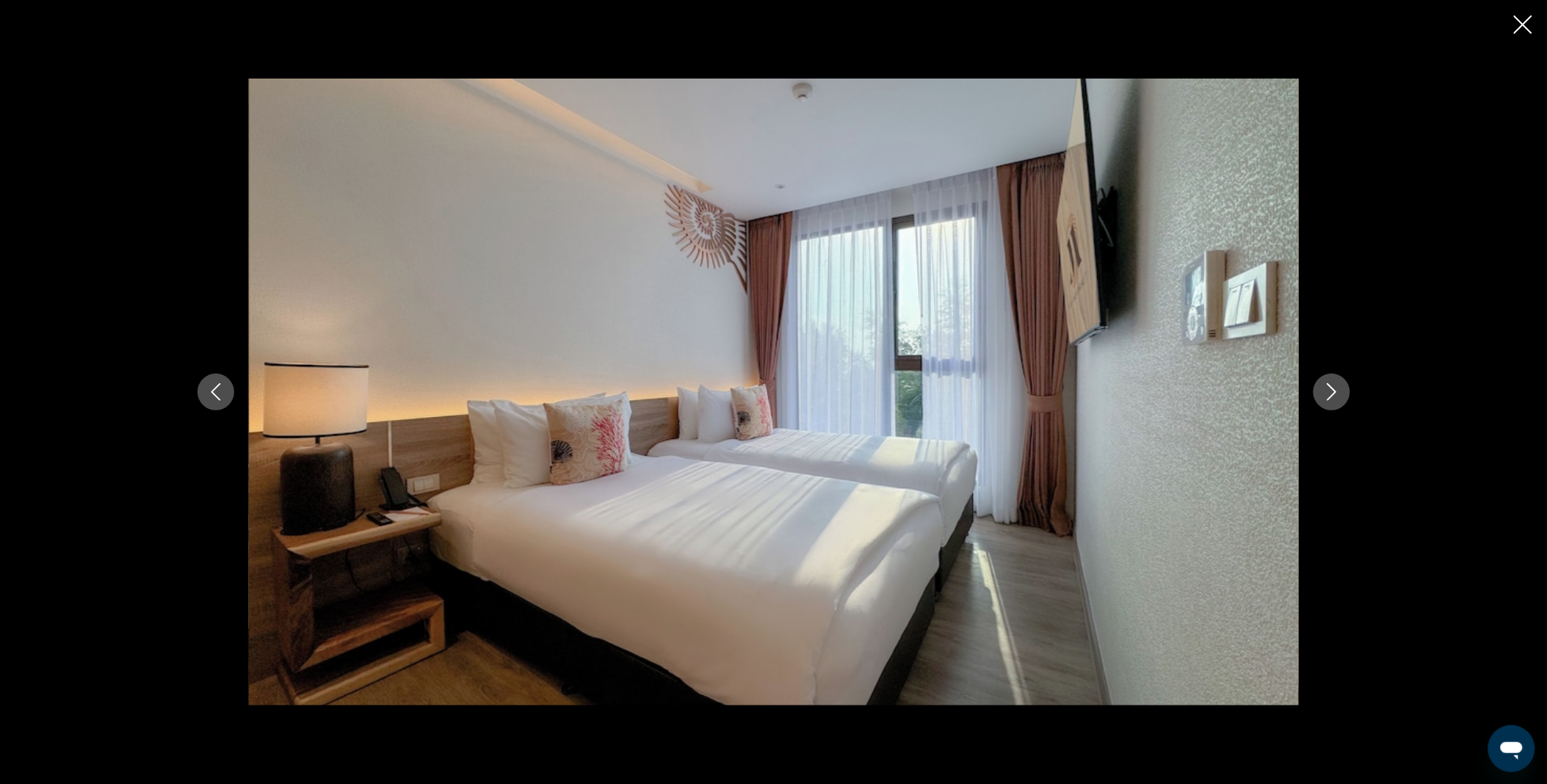
click at [1334, 393] on icon "Next image" at bounding box center [1331, 392] width 10 height 17
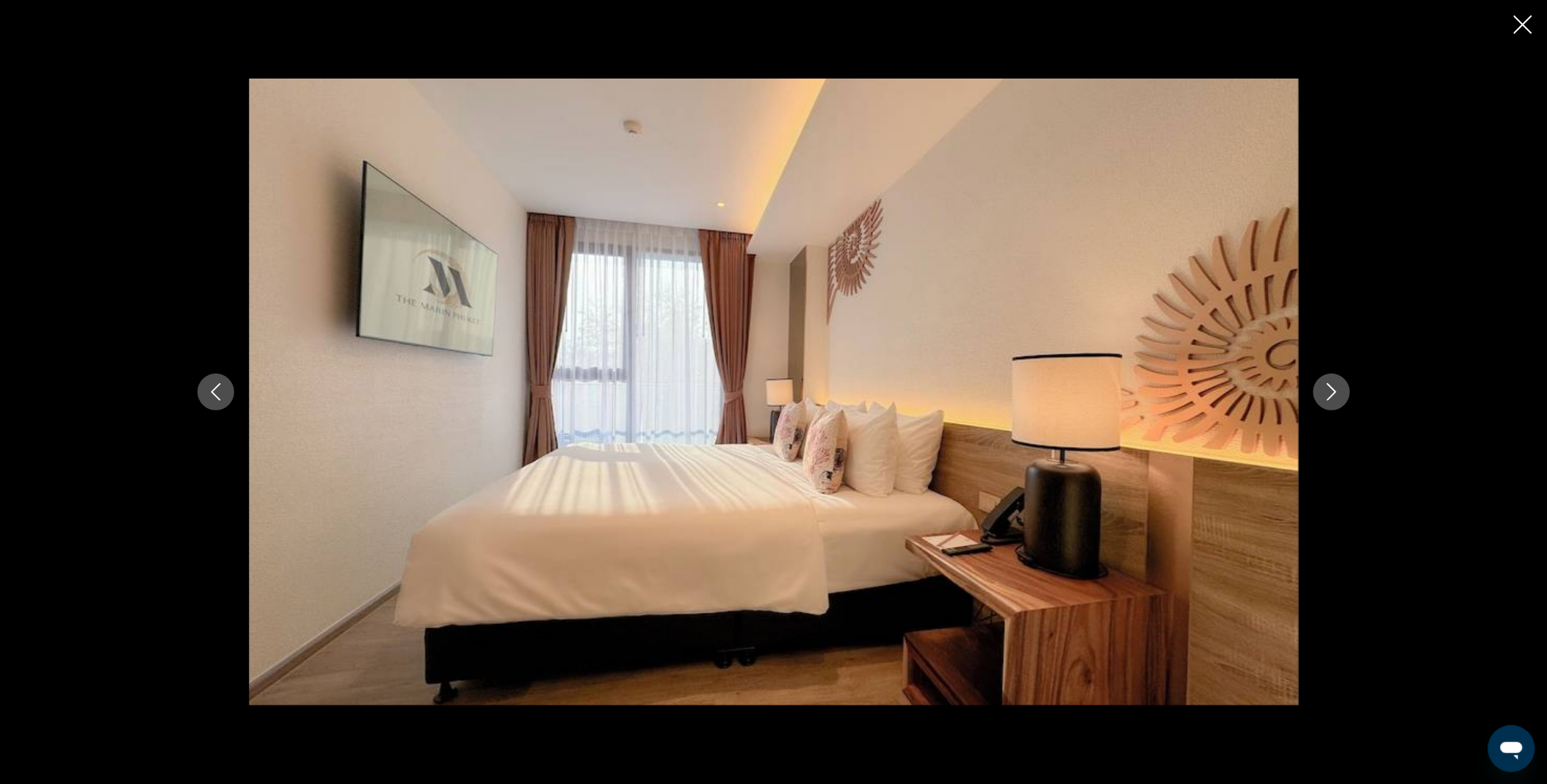
click at [1334, 393] on icon "Next image" at bounding box center [1331, 392] width 10 height 17
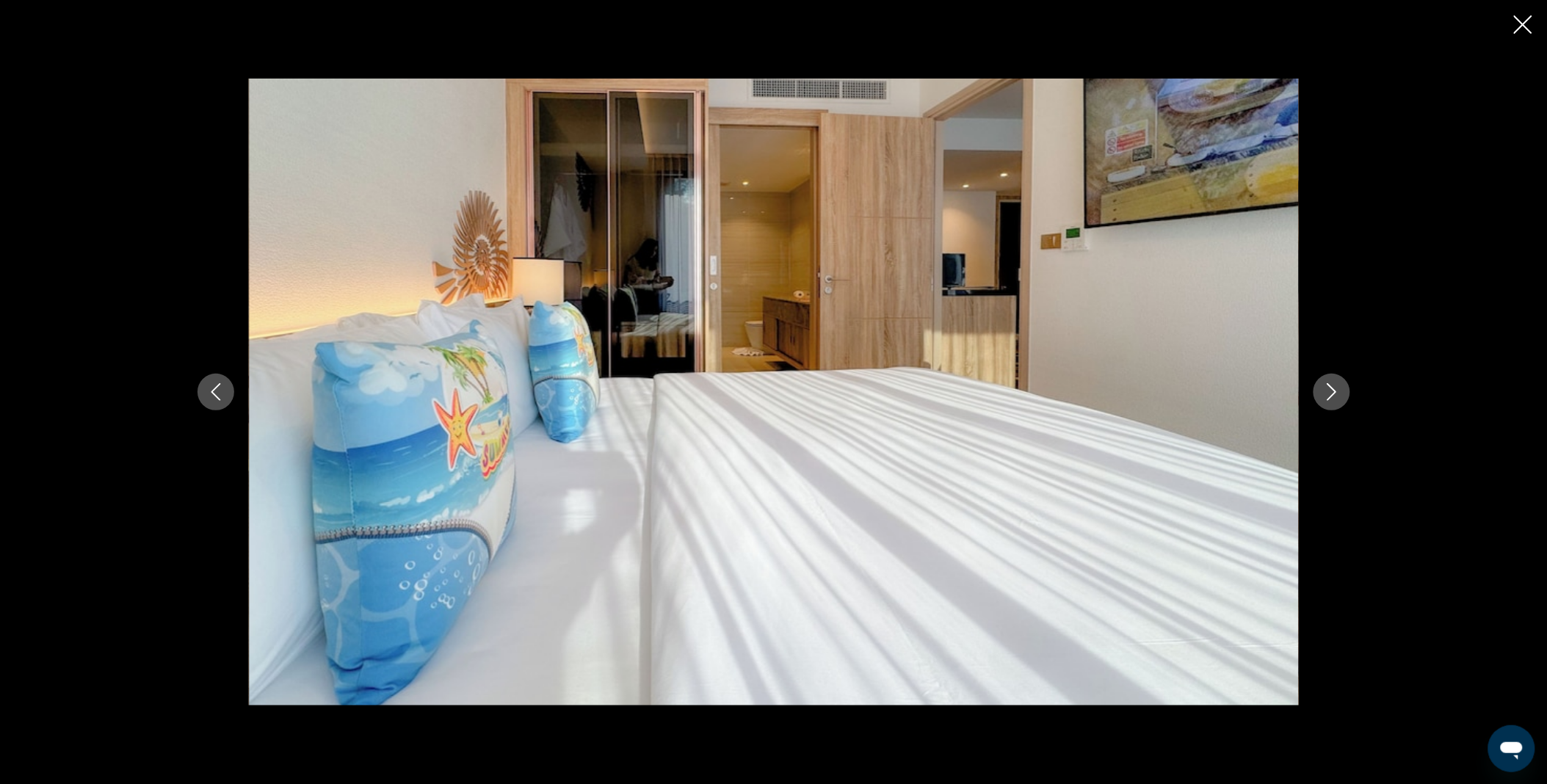
click at [1334, 393] on icon "Next image" at bounding box center [1331, 392] width 10 height 17
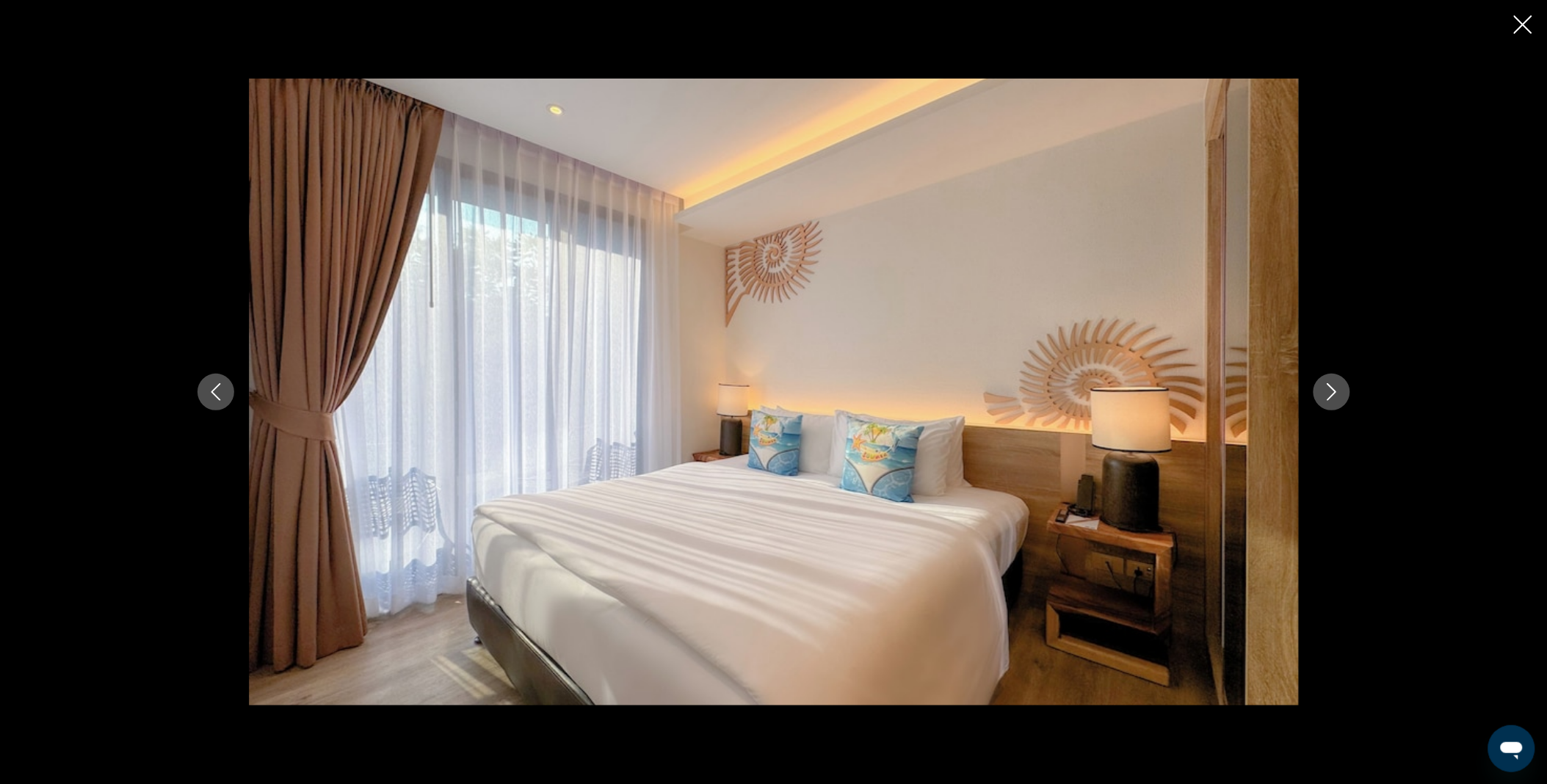
click at [1523, 22] on icon "Close slideshow" at bounding box center [1523, 24] width 18 height 18
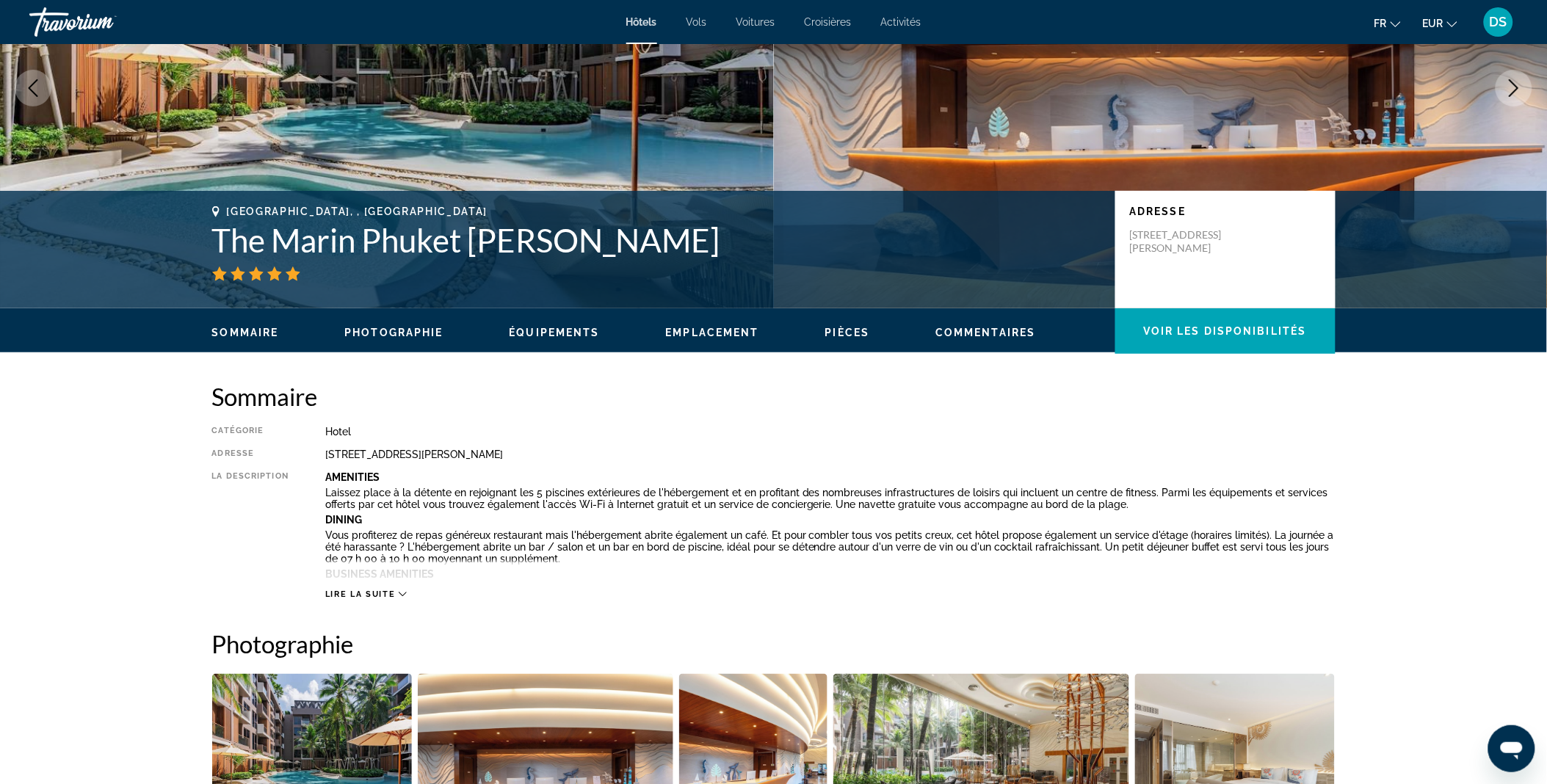
scroll to position [0, 0]
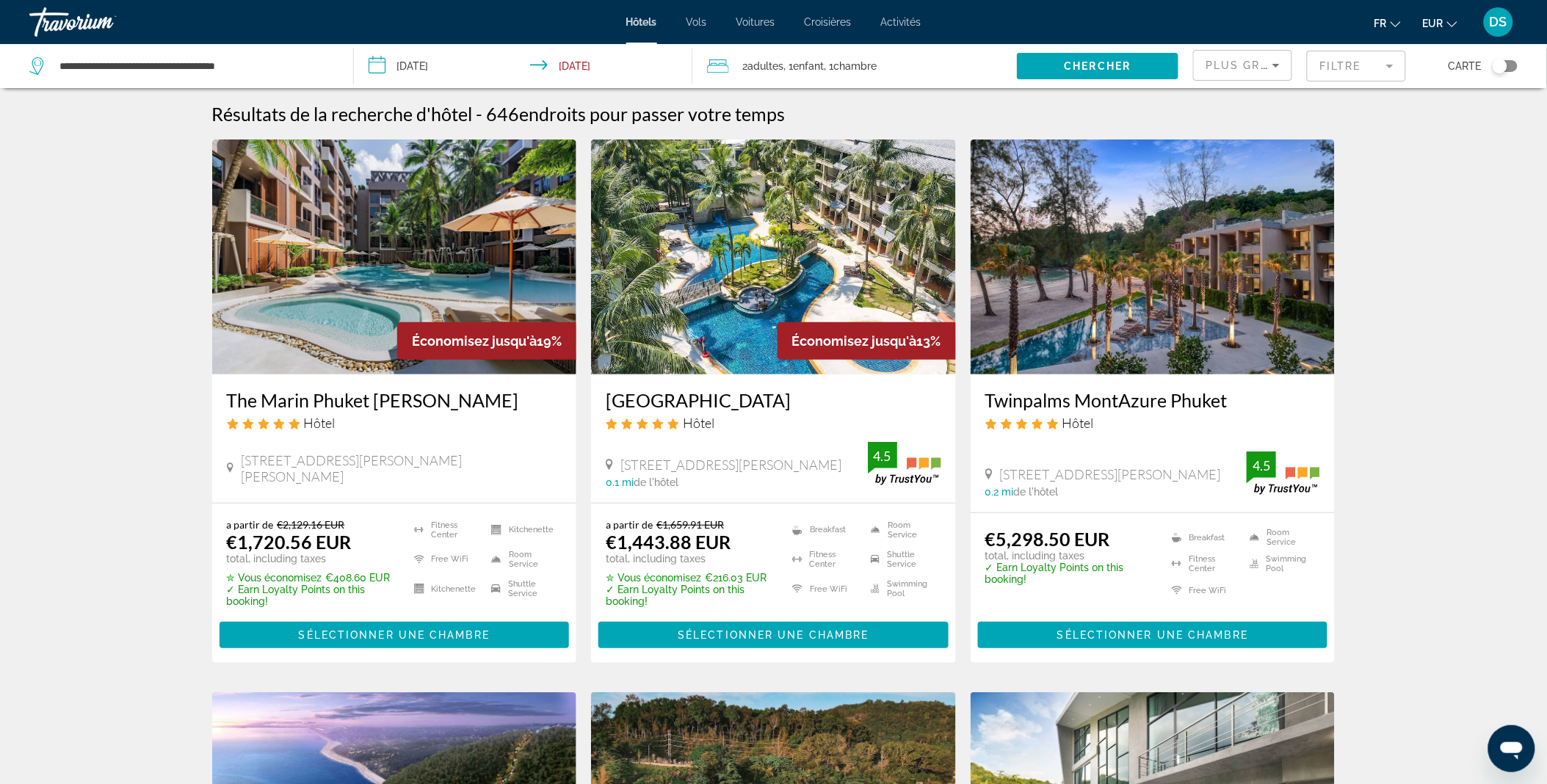
click at [1136, 285] on img "Main content" at bounding box center [1153, 257] width 365 height 235
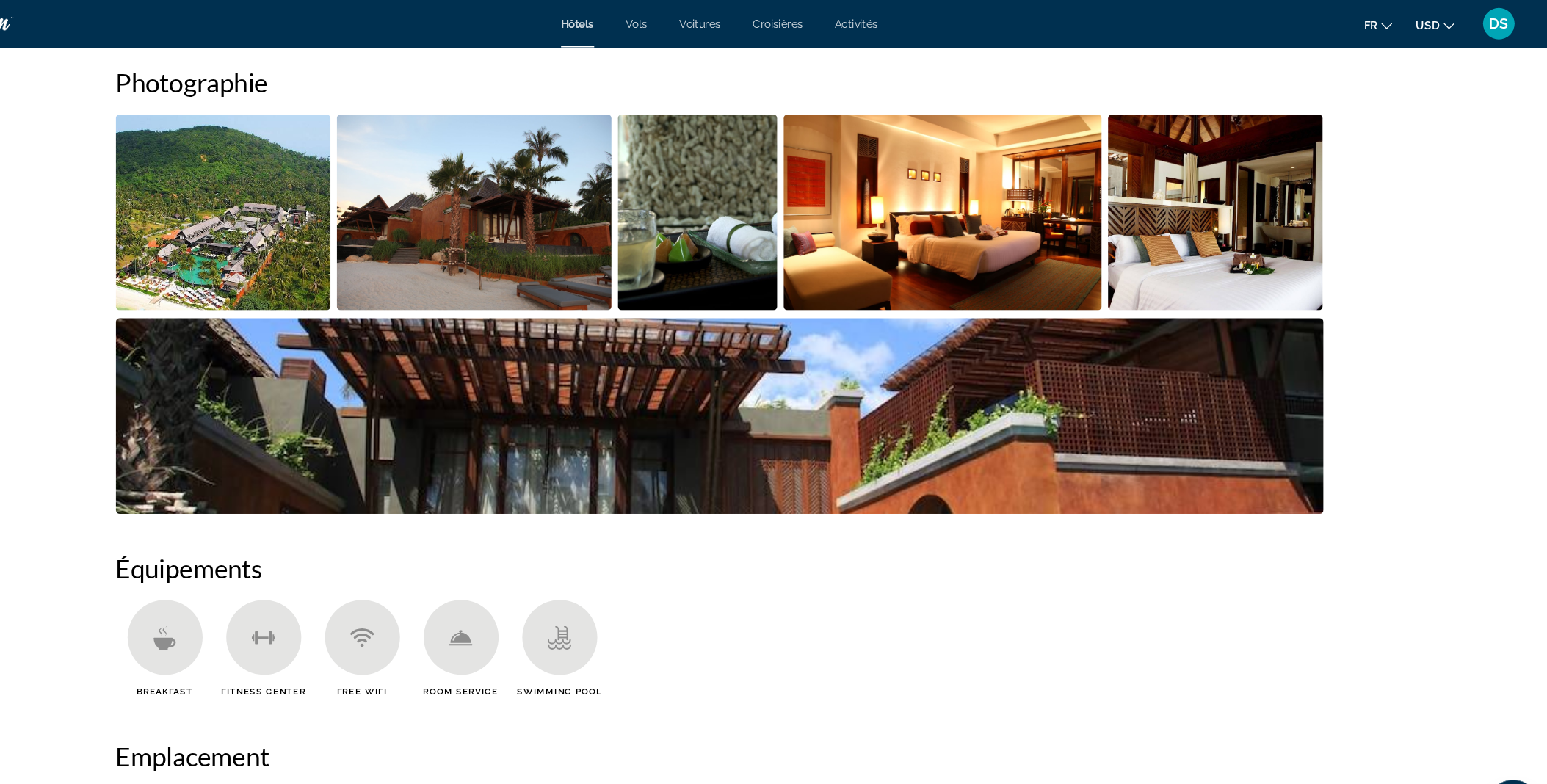
scroll to position [736, 0]
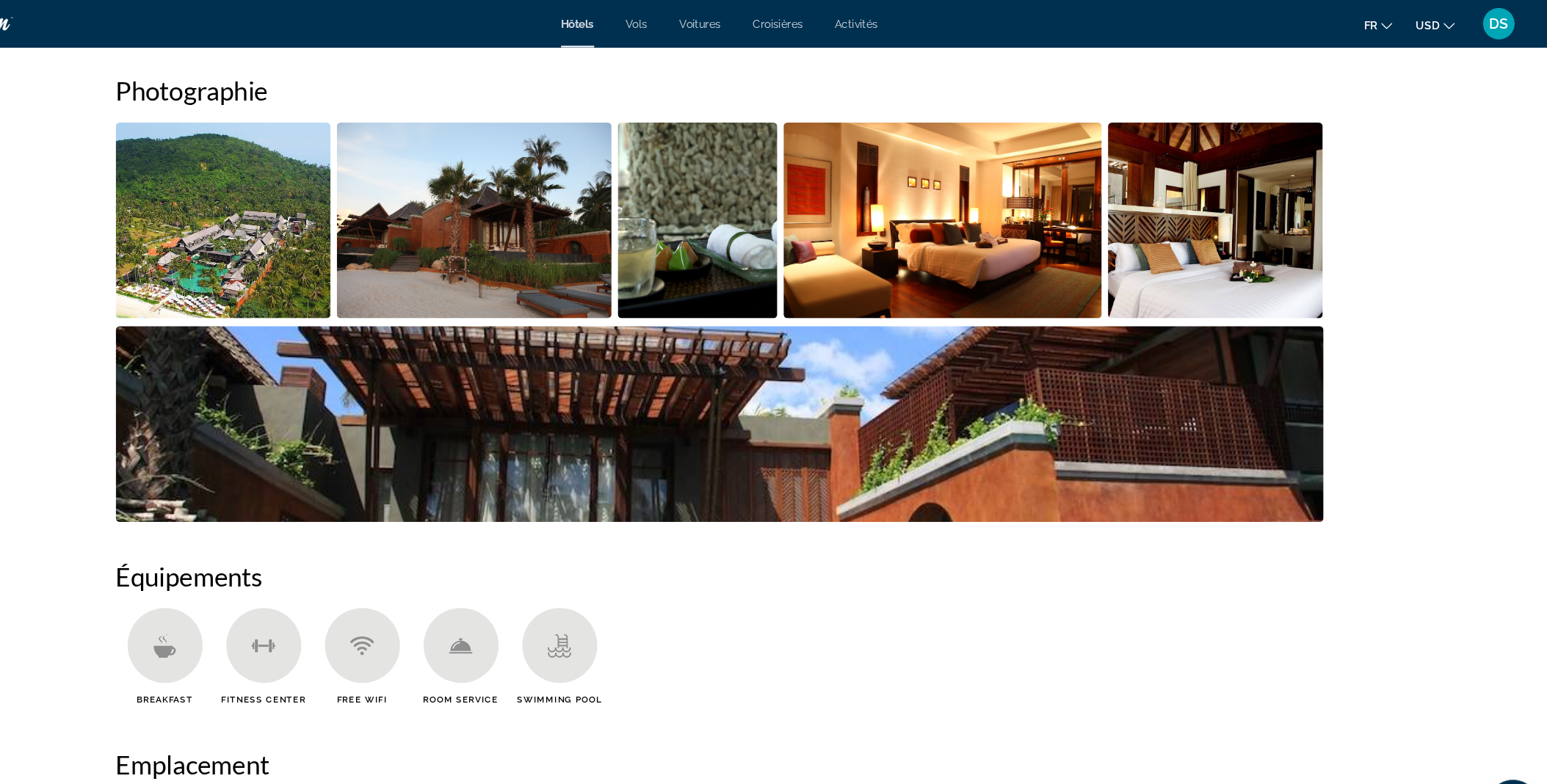
click at [342, 200] on img "Open full-screen image slider" at bounding box center [312, 204] width 200 height 182
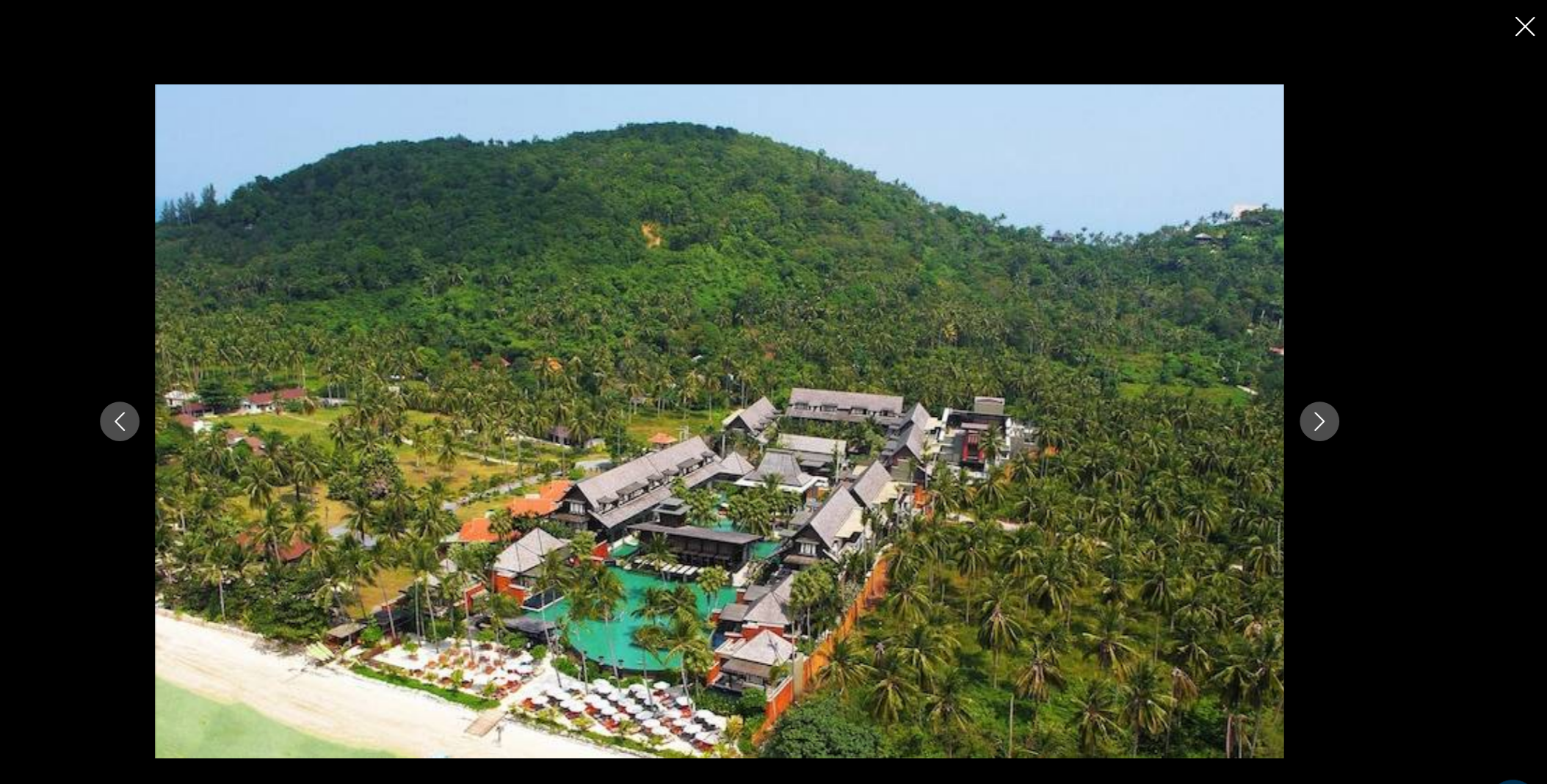
click at [1340, 388] on icon "Next image" at bounding box center [1332, 392] width 17 height 17
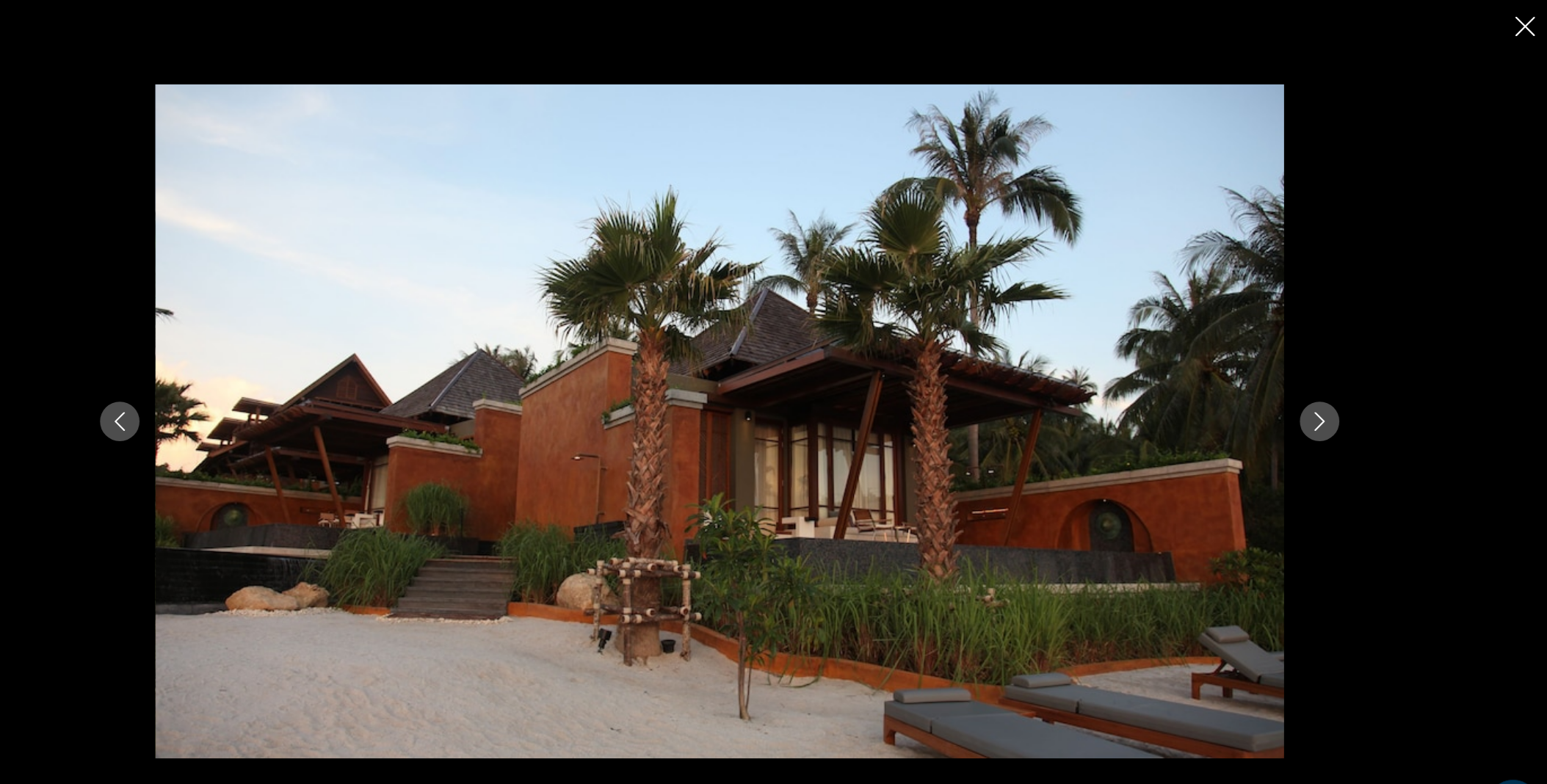
click at [1340, 388] on icon "Next image" at bounding box center [1332, 392] width 17 height 17
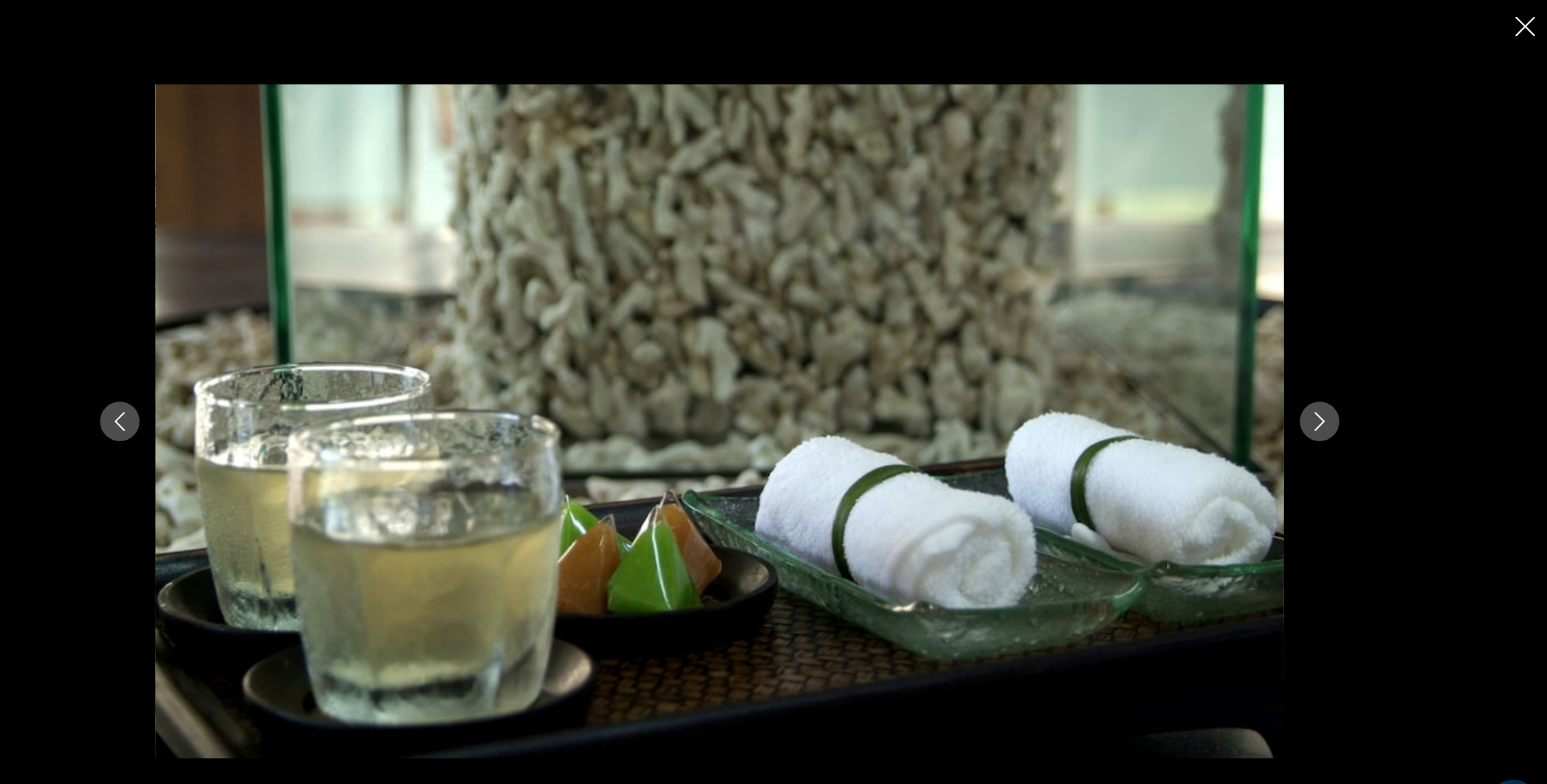
click at [1340, 388] on icon "Next image" at bounding box center [1332, 392] width 17 height 17
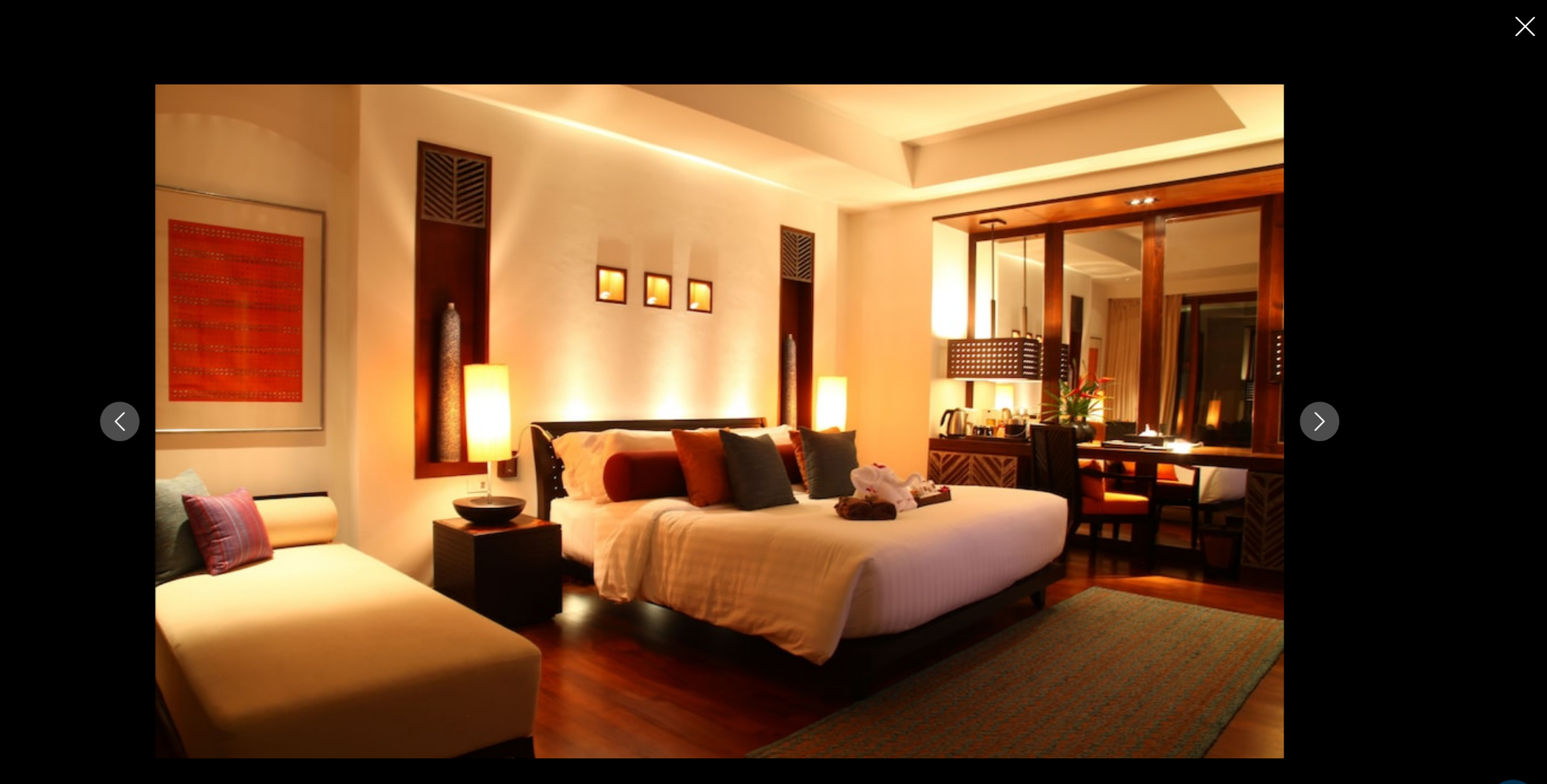
click at [1333, 379] on button "Next image" at bounding box center [1332, 392] width 37 height 37
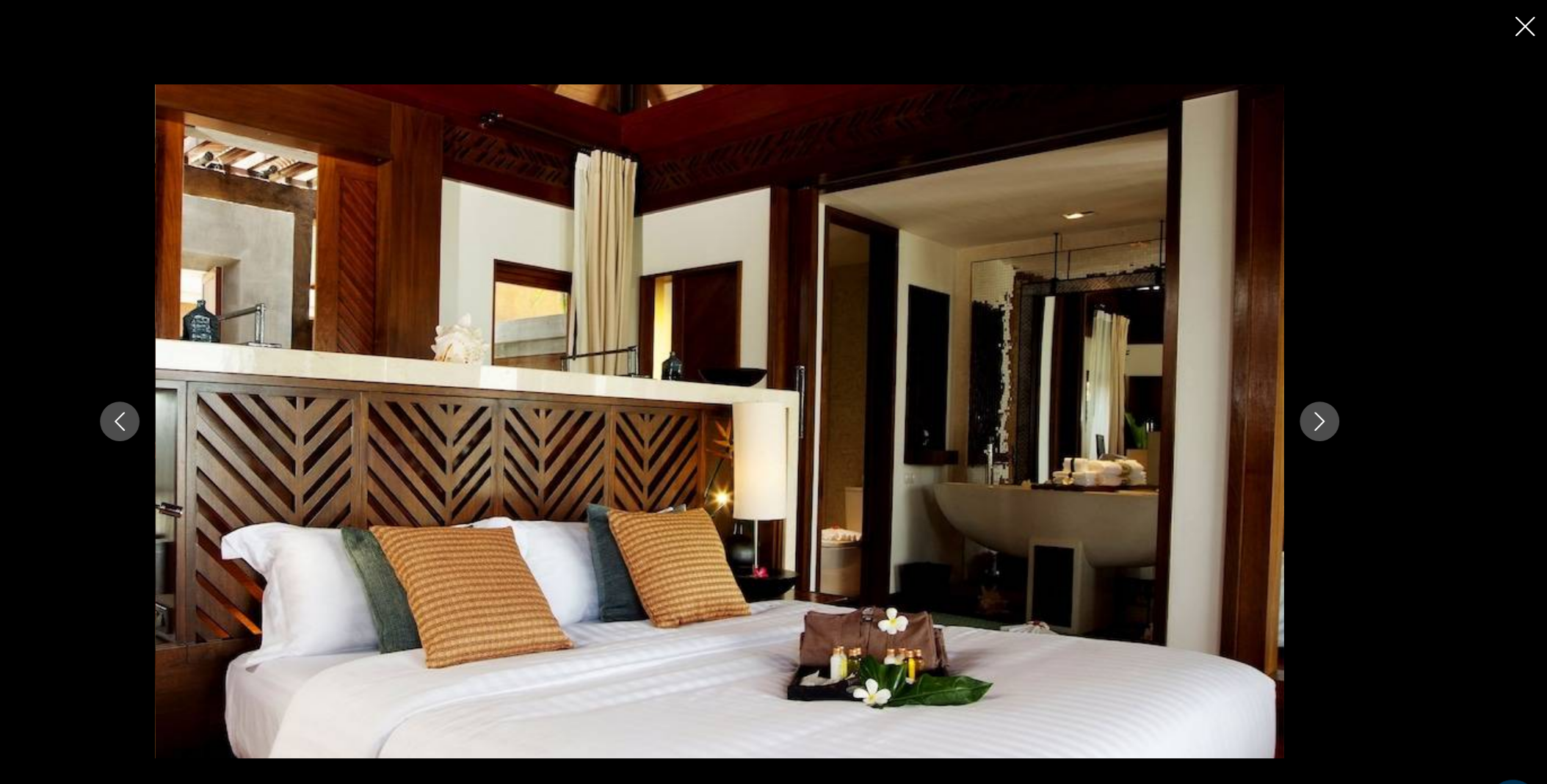
click at [1333, 379] on button "Next image" at bounding box center [1332, 392] width 37 height 37
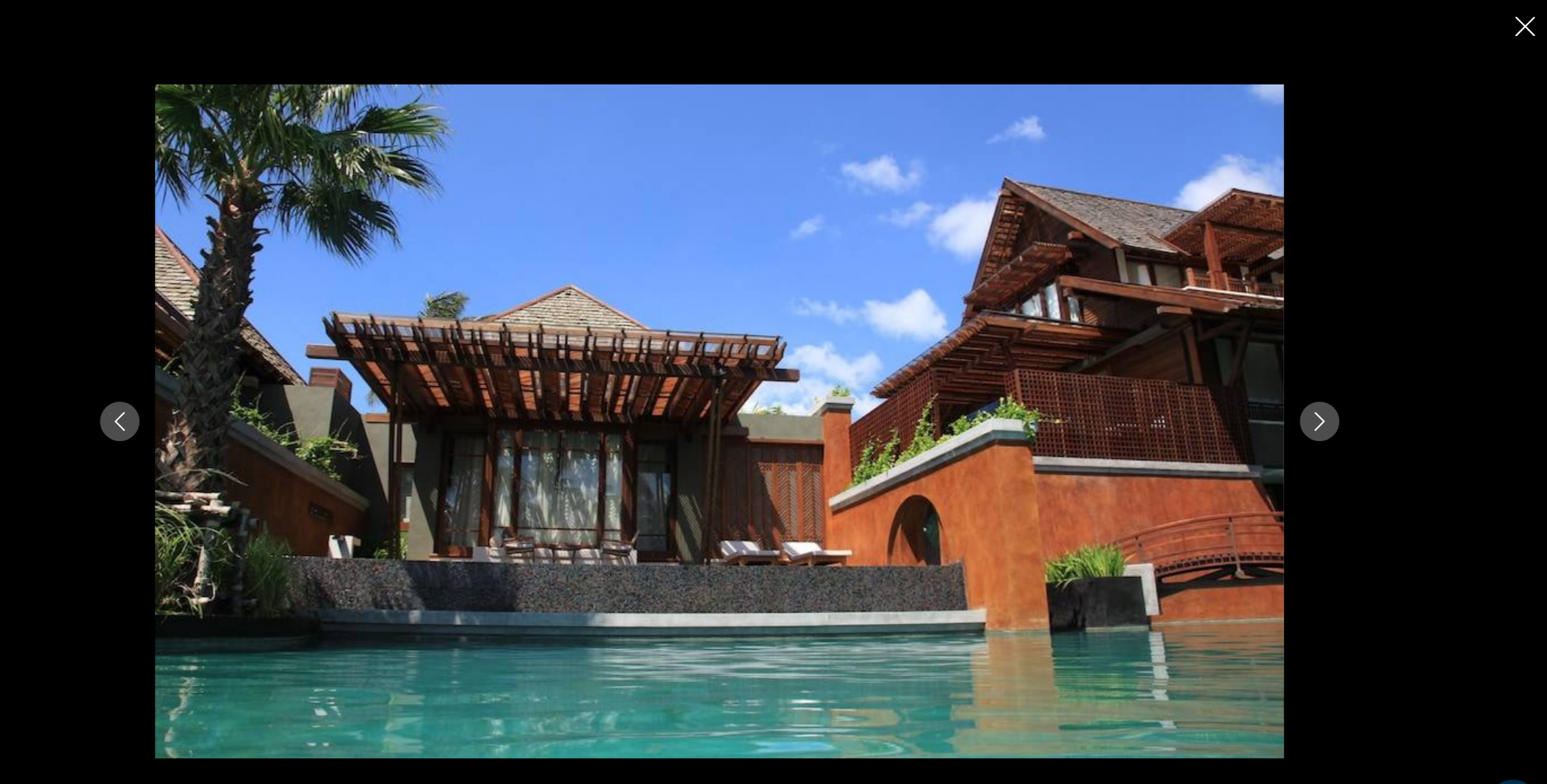
click at [1335, 385] on icon "Next image" at bounding box center [1332, 392] width 17 height 17
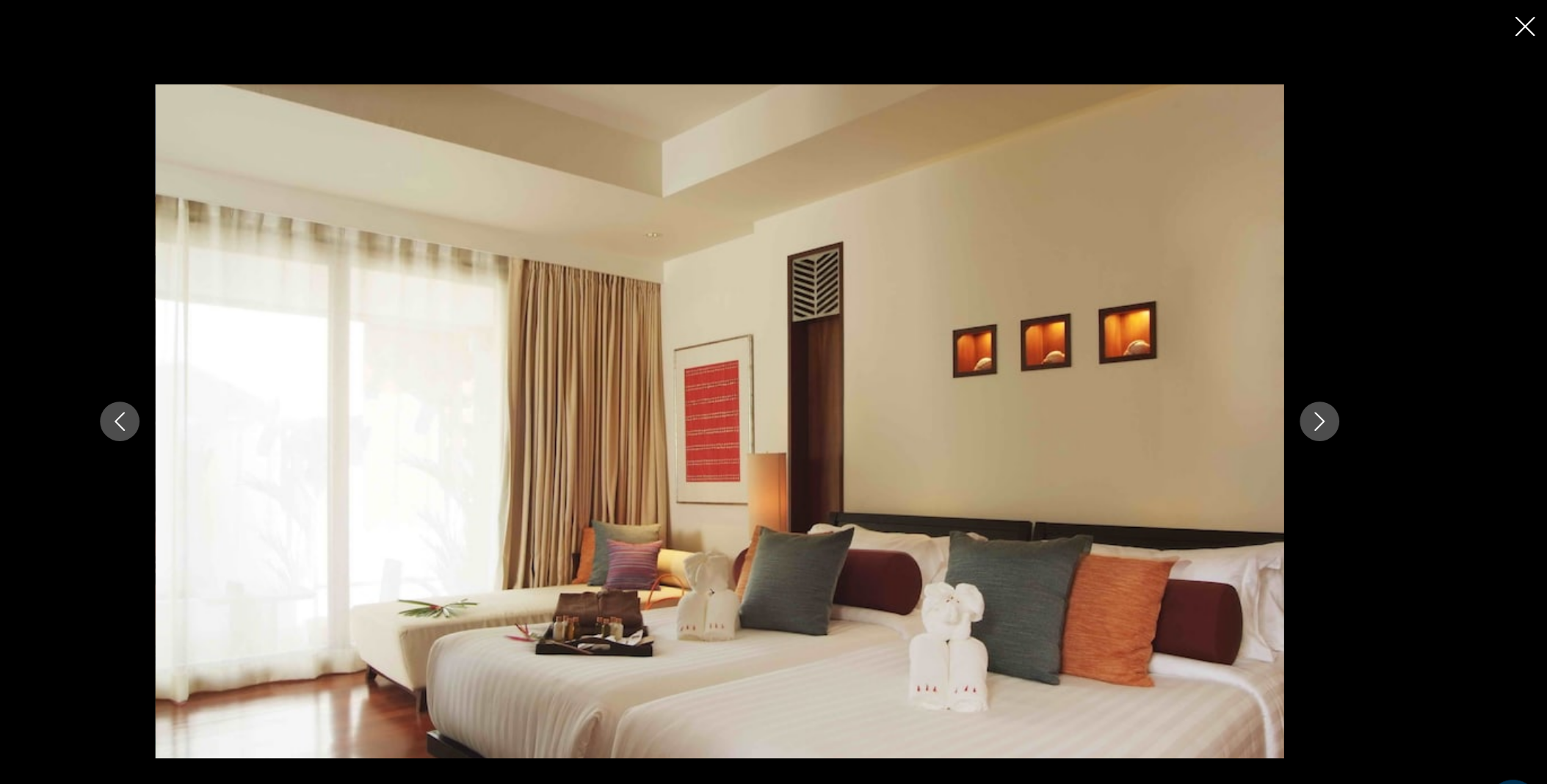
click at [1335, 385] on icon "Next image" at bounding box center [1332, 392] width 17 height 17
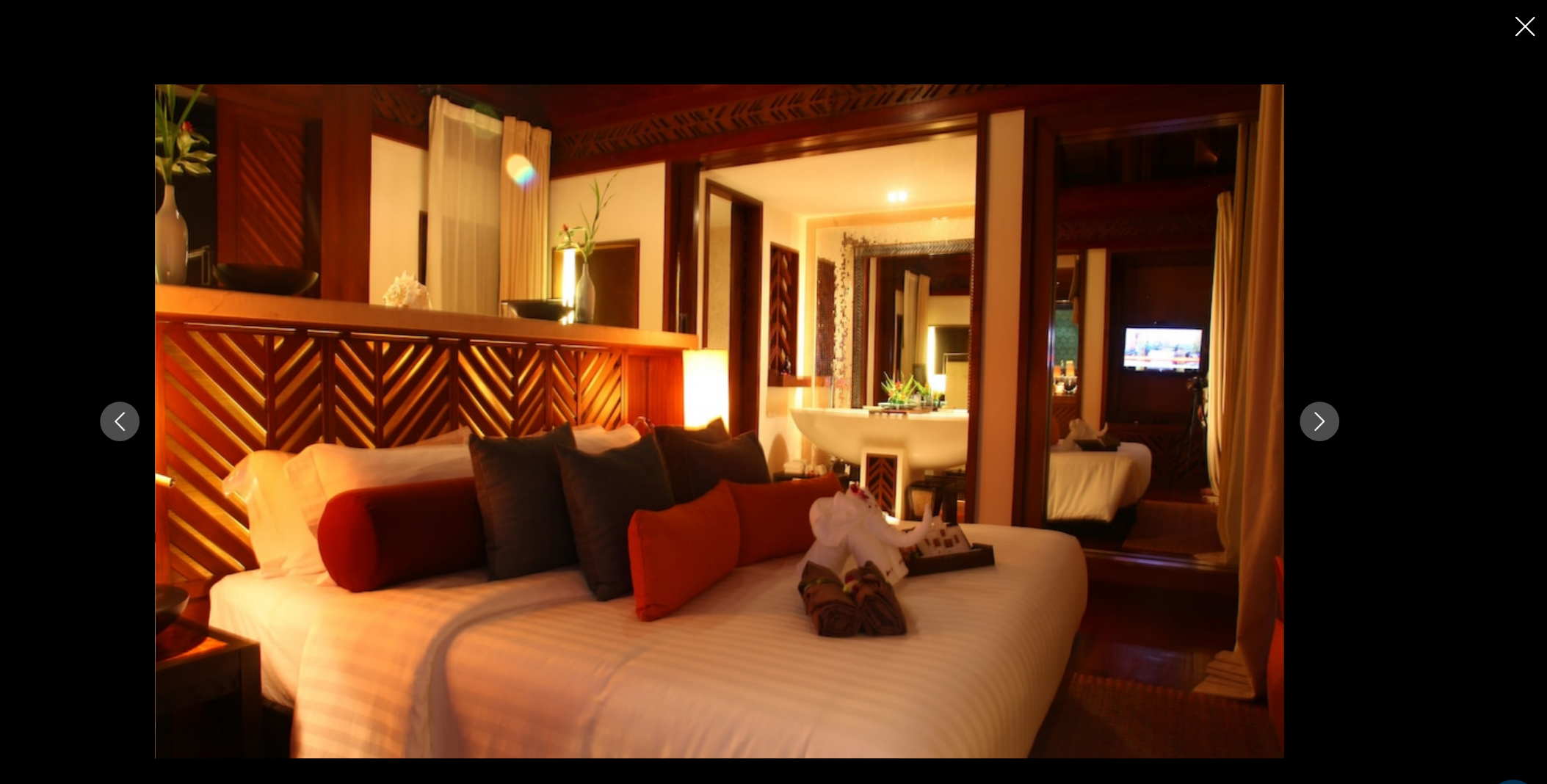
click at [1335, 385] on icon "Next image" at bounding box center [1332, 392] width 17 height 17
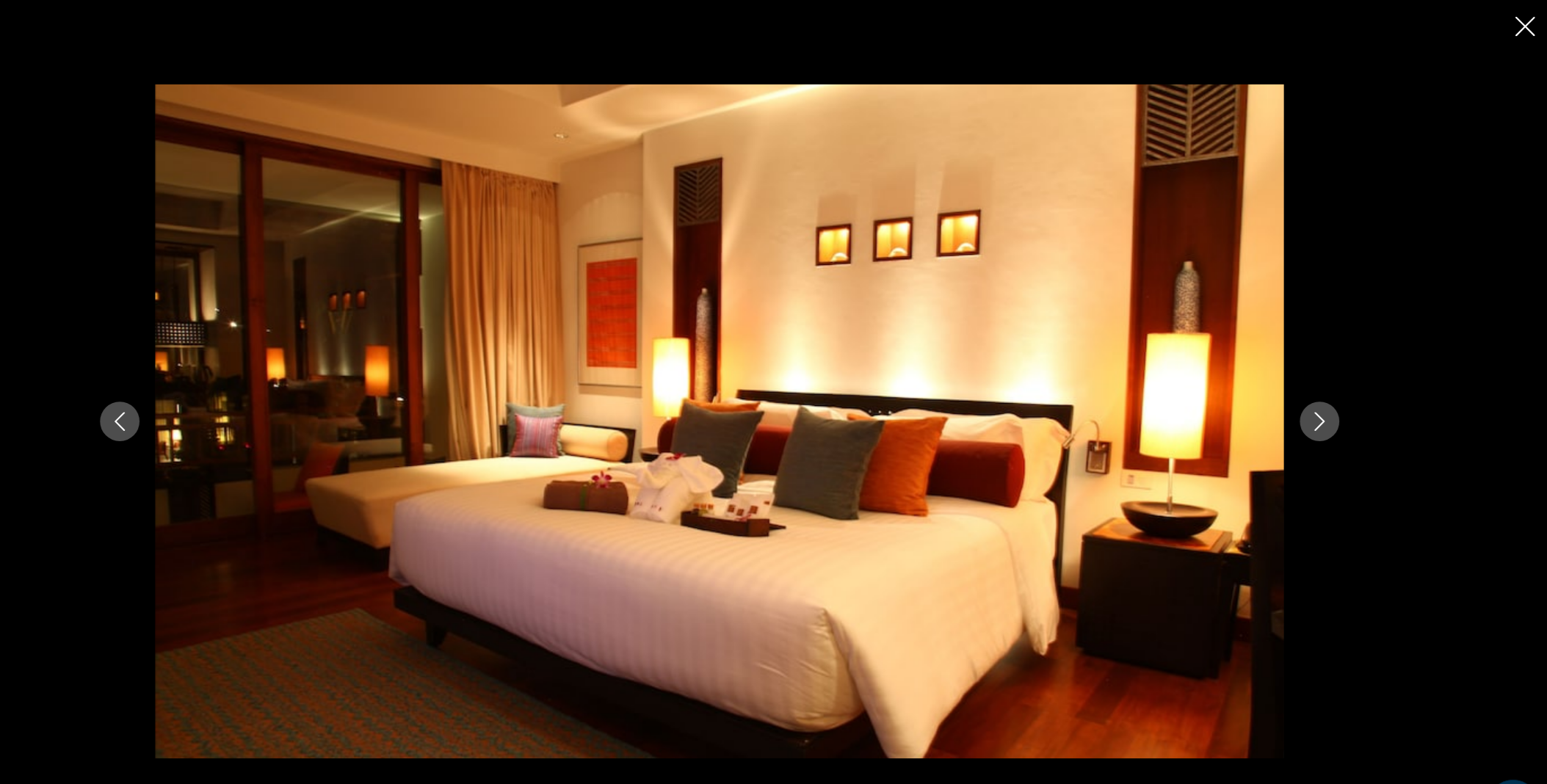
click at [1335, 385] on icon "Next image" at bounding box center [1332, 392] width 17 height 17
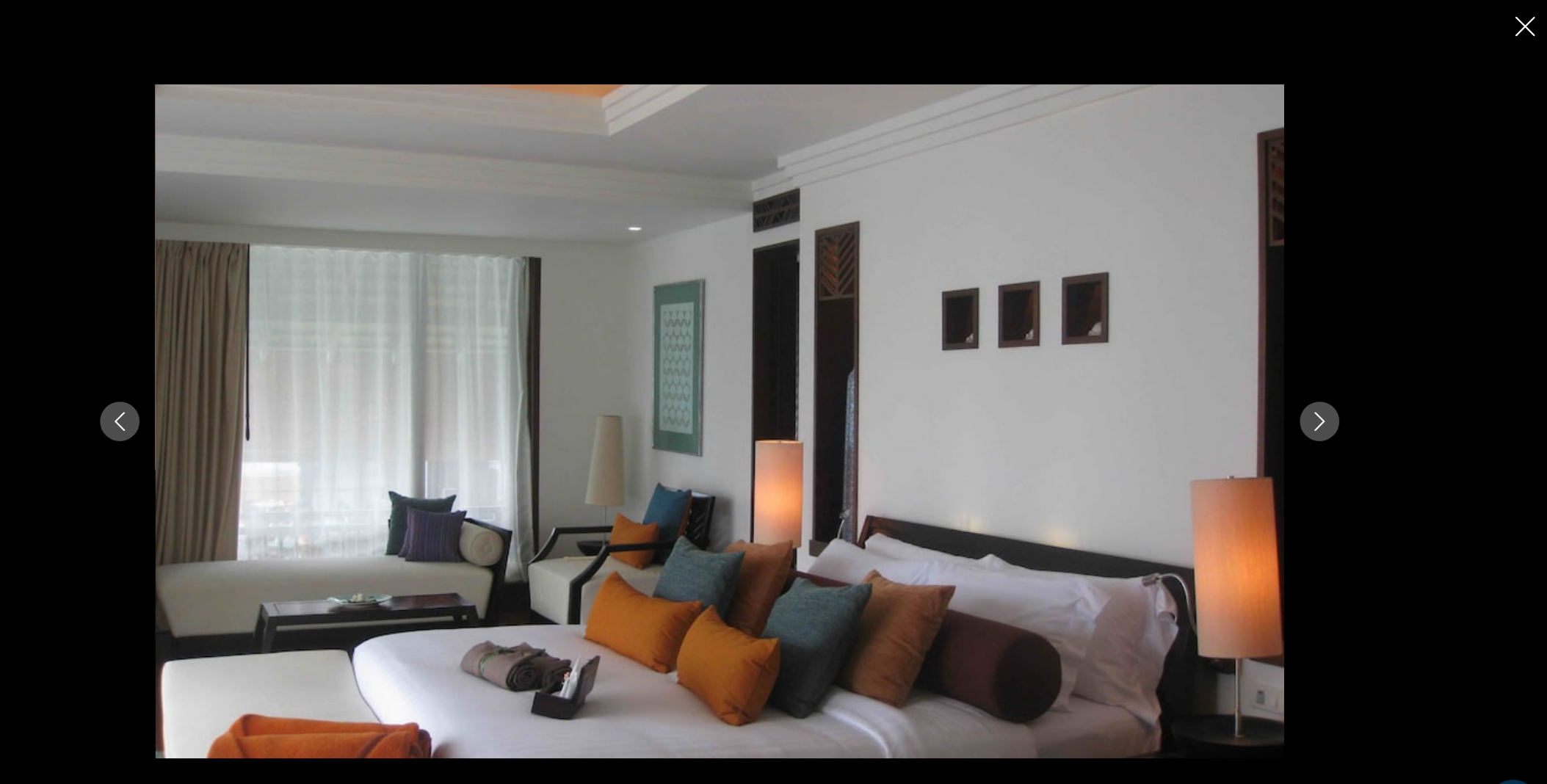
click at [1335, 385] on icon "Next image" at bounding box center [1332, 392] width 17 height 17
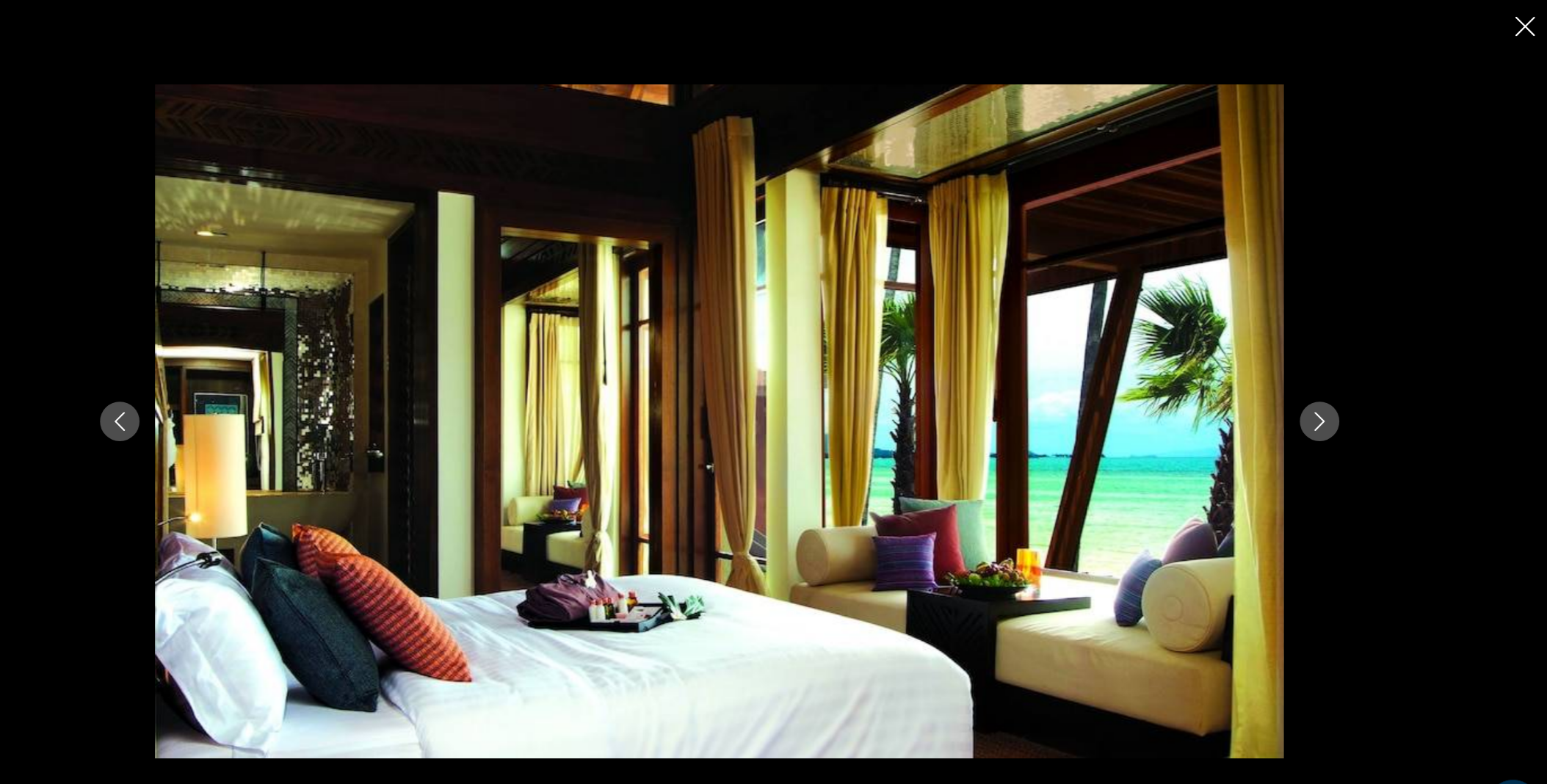
click at [1335, 385] on icon "Next image" at bounding box center [1332, 392] width 17 height 17
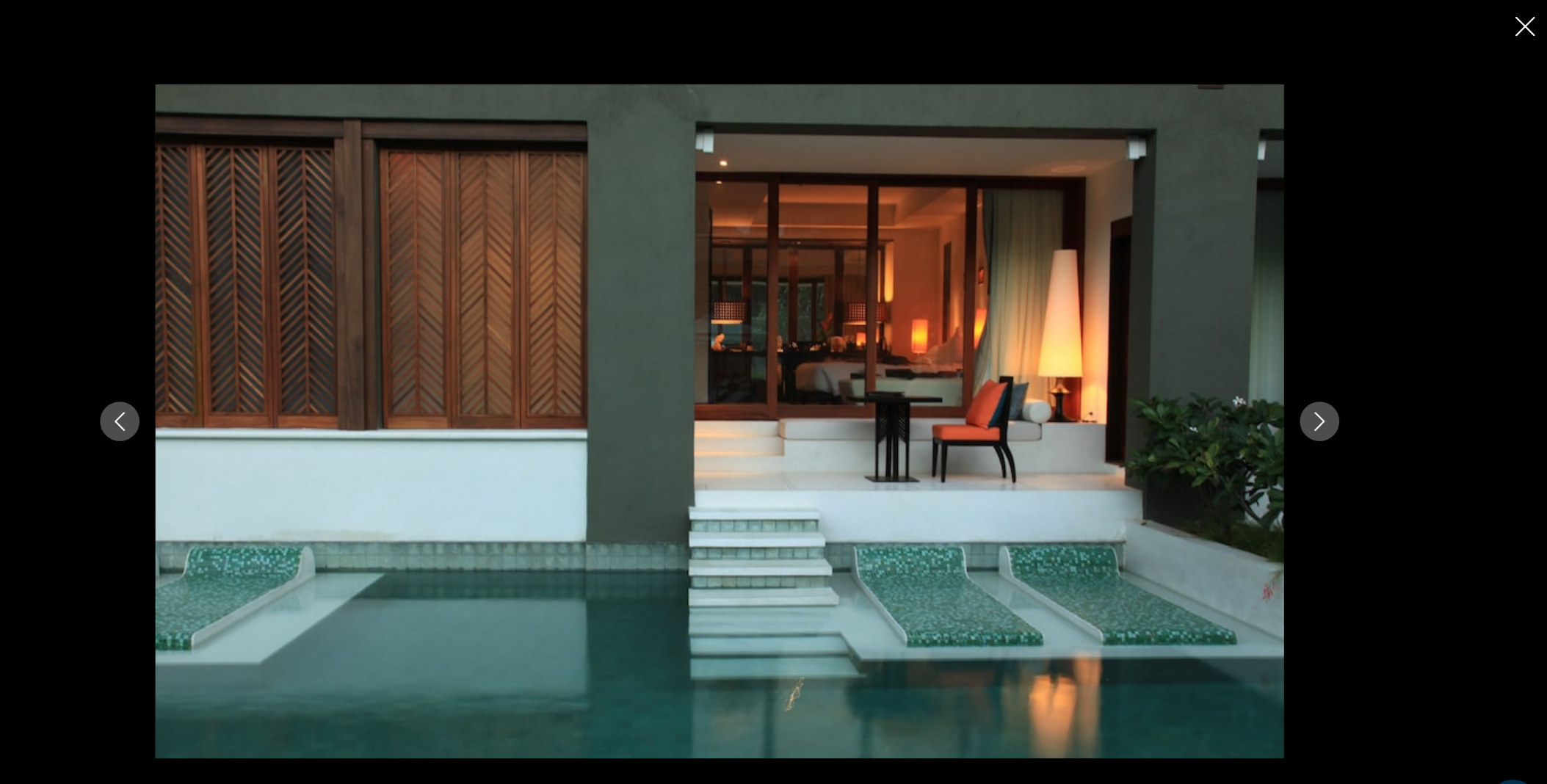
click at [214, 392] on icon "Previous image" at bounding box center [216, 392] width 17 height 17
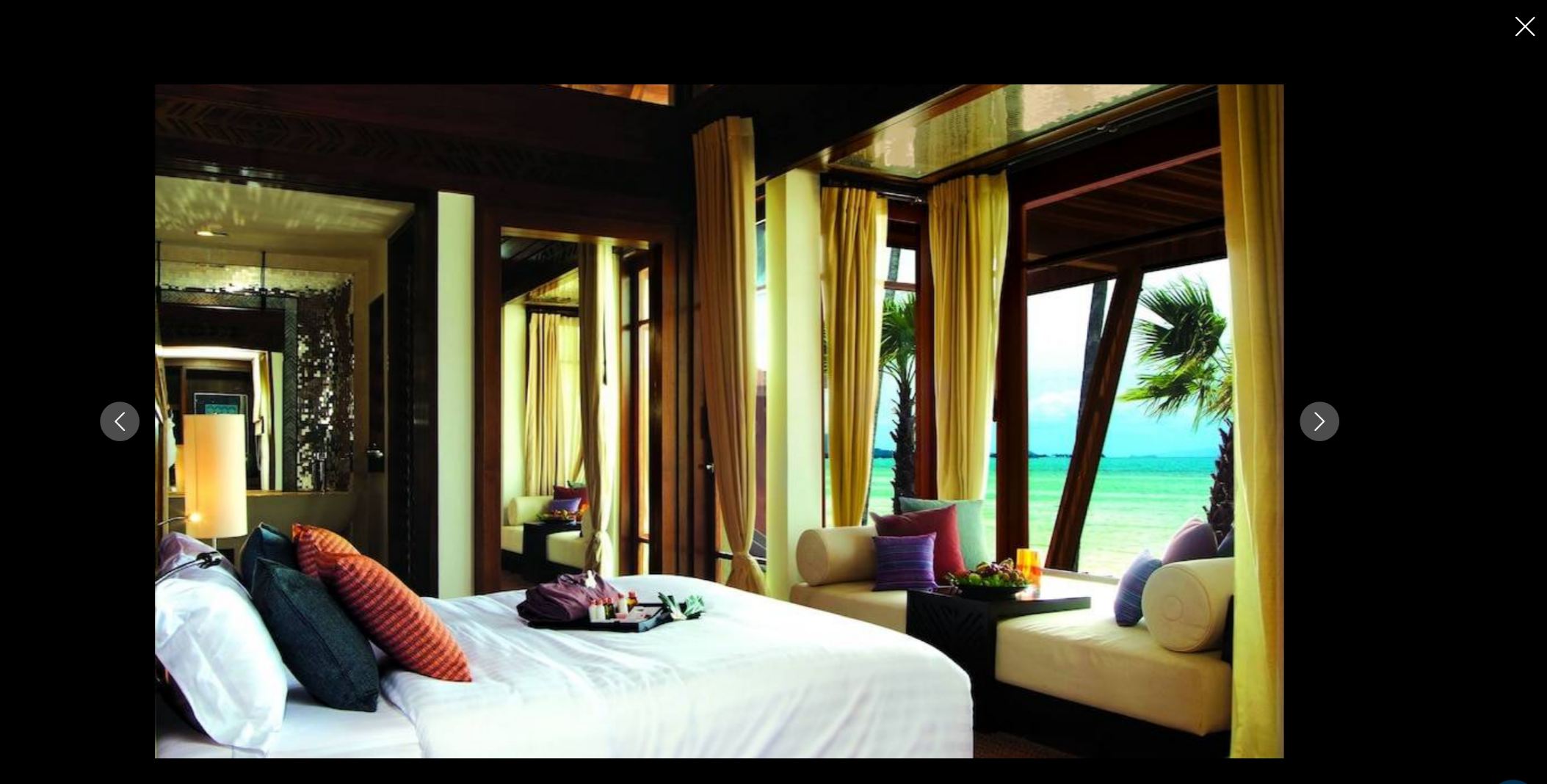
click at [1335, 384] on icon "Next image" at bounding box center [1332, 392] width 17 height 17
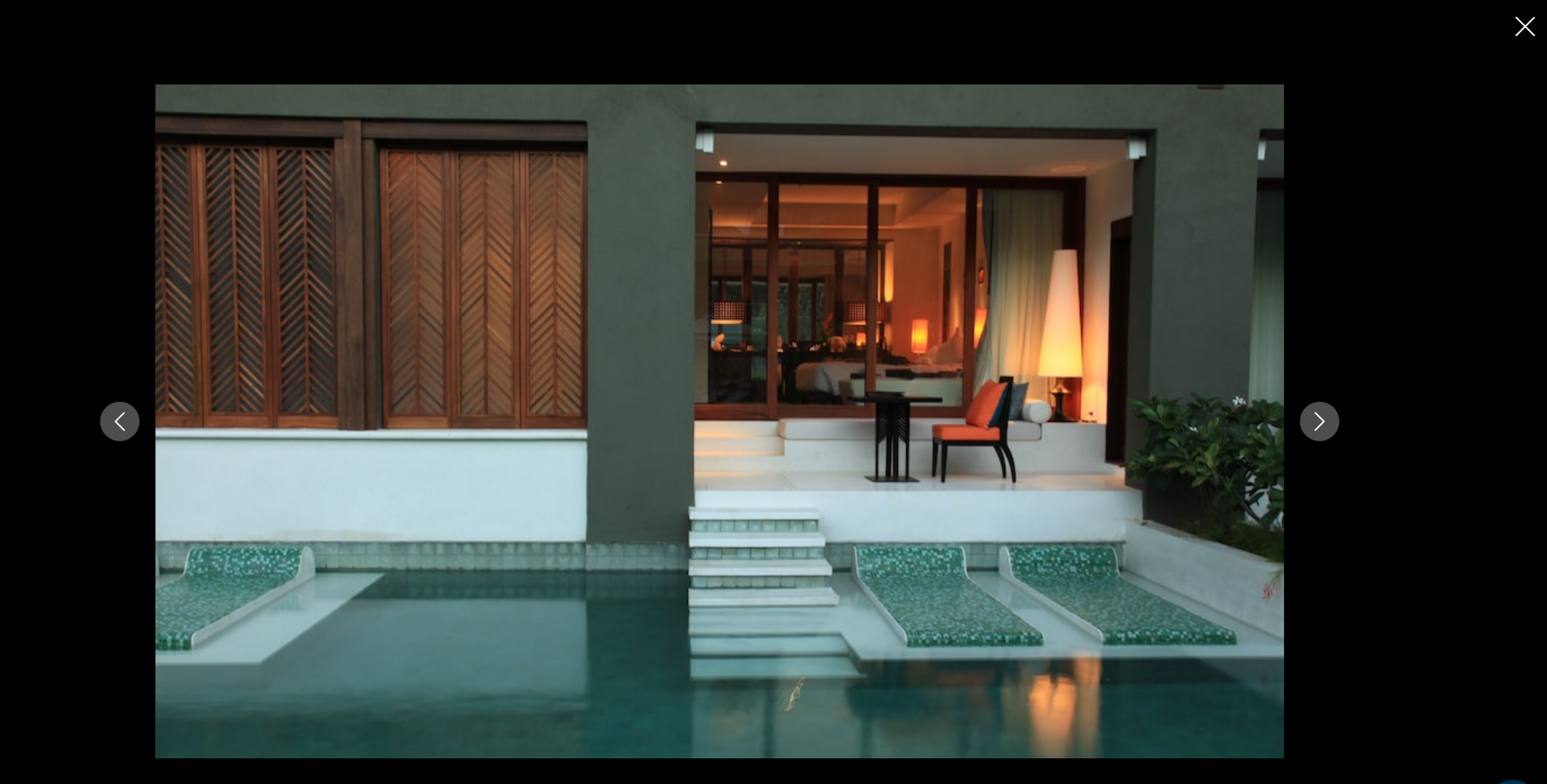
click at [1327, 389] on icon "Next image" at bounding box center [1332, 392] width 17 height 17
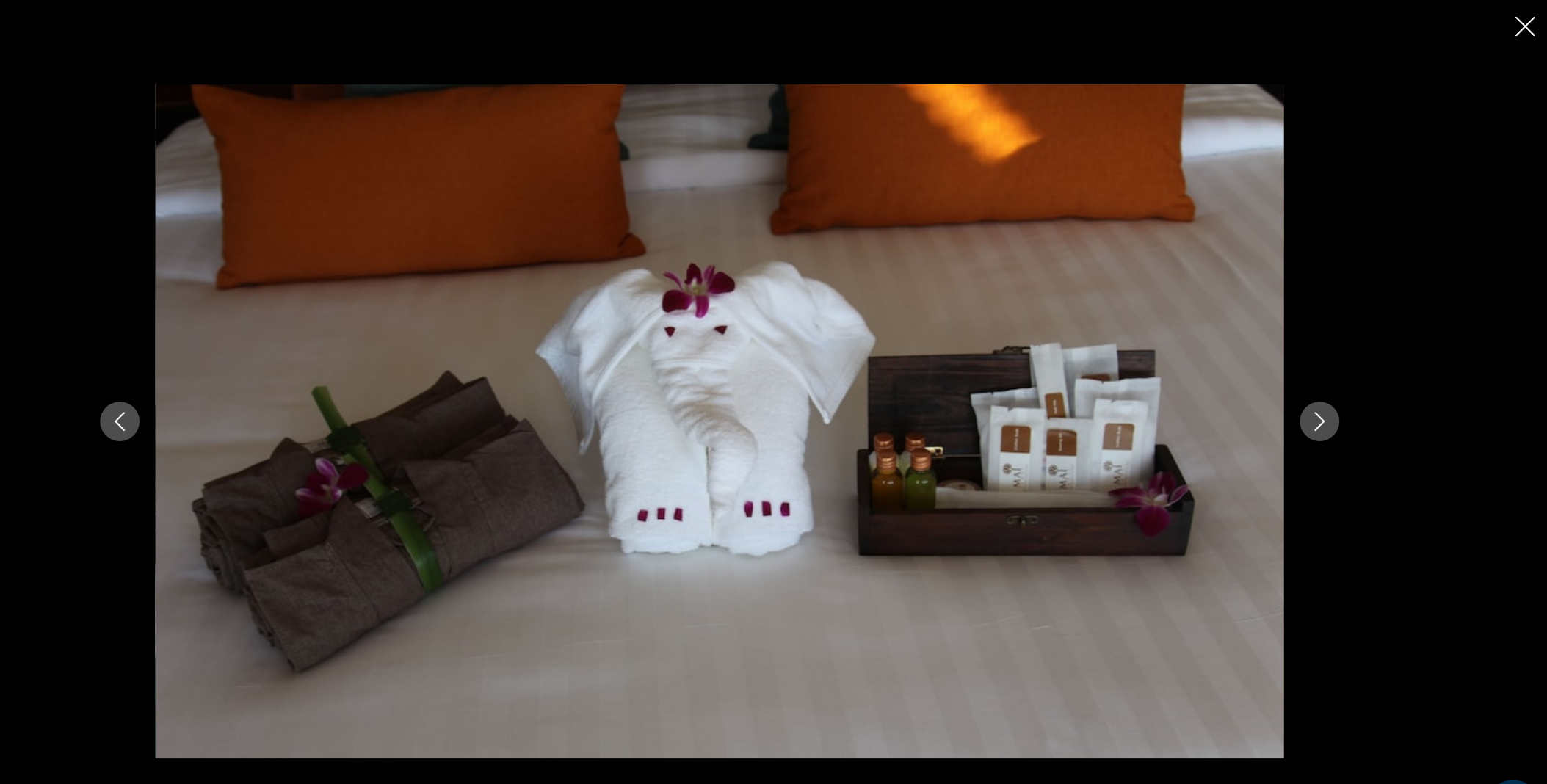
click at [1327, 389] on icon "Next image" at bounding box center [1332, 392] width 17 height 17
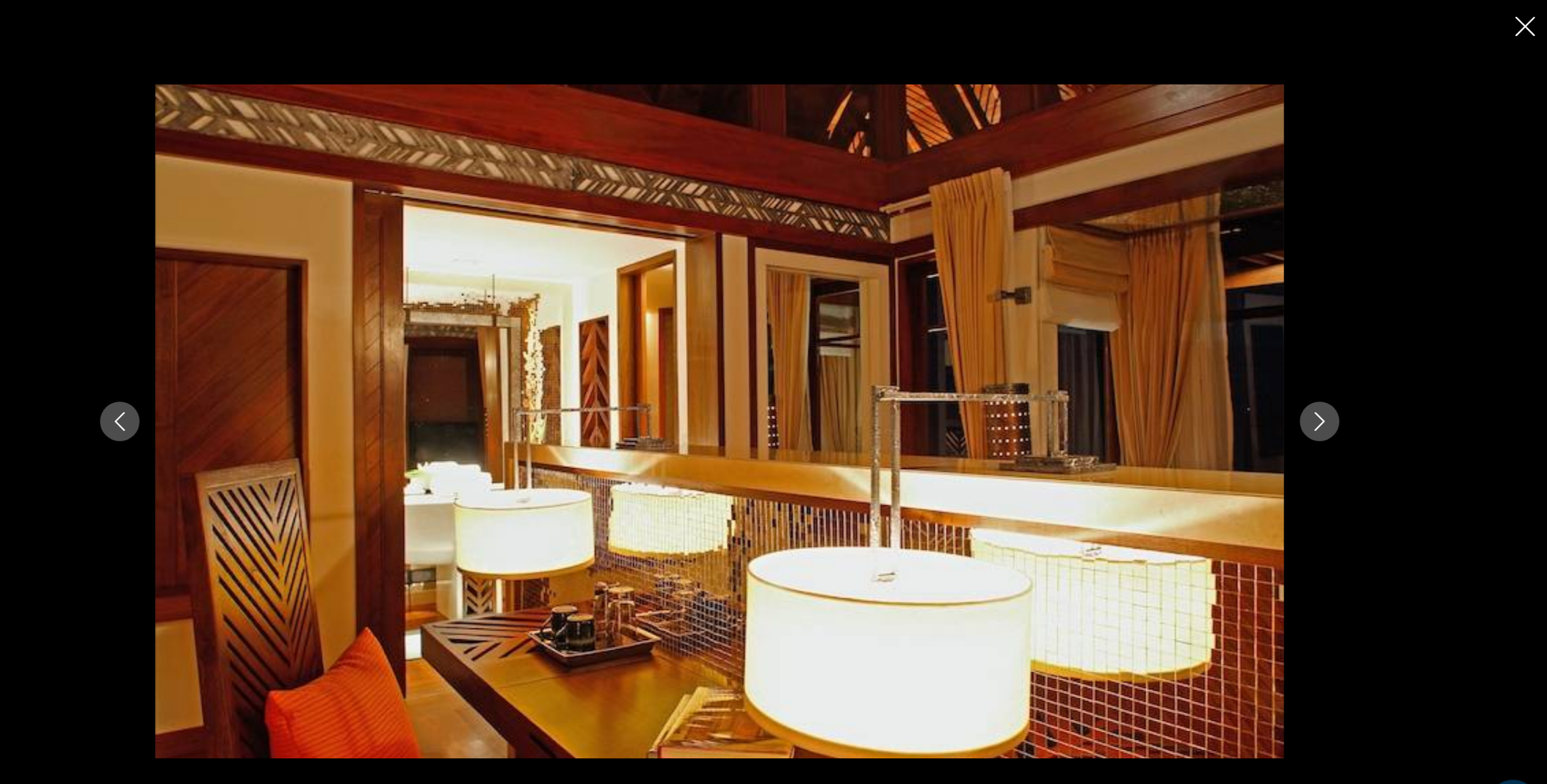
click at [1327, 389] on icon "Next image" at bounding box center [1332, 392] width 17 height 17
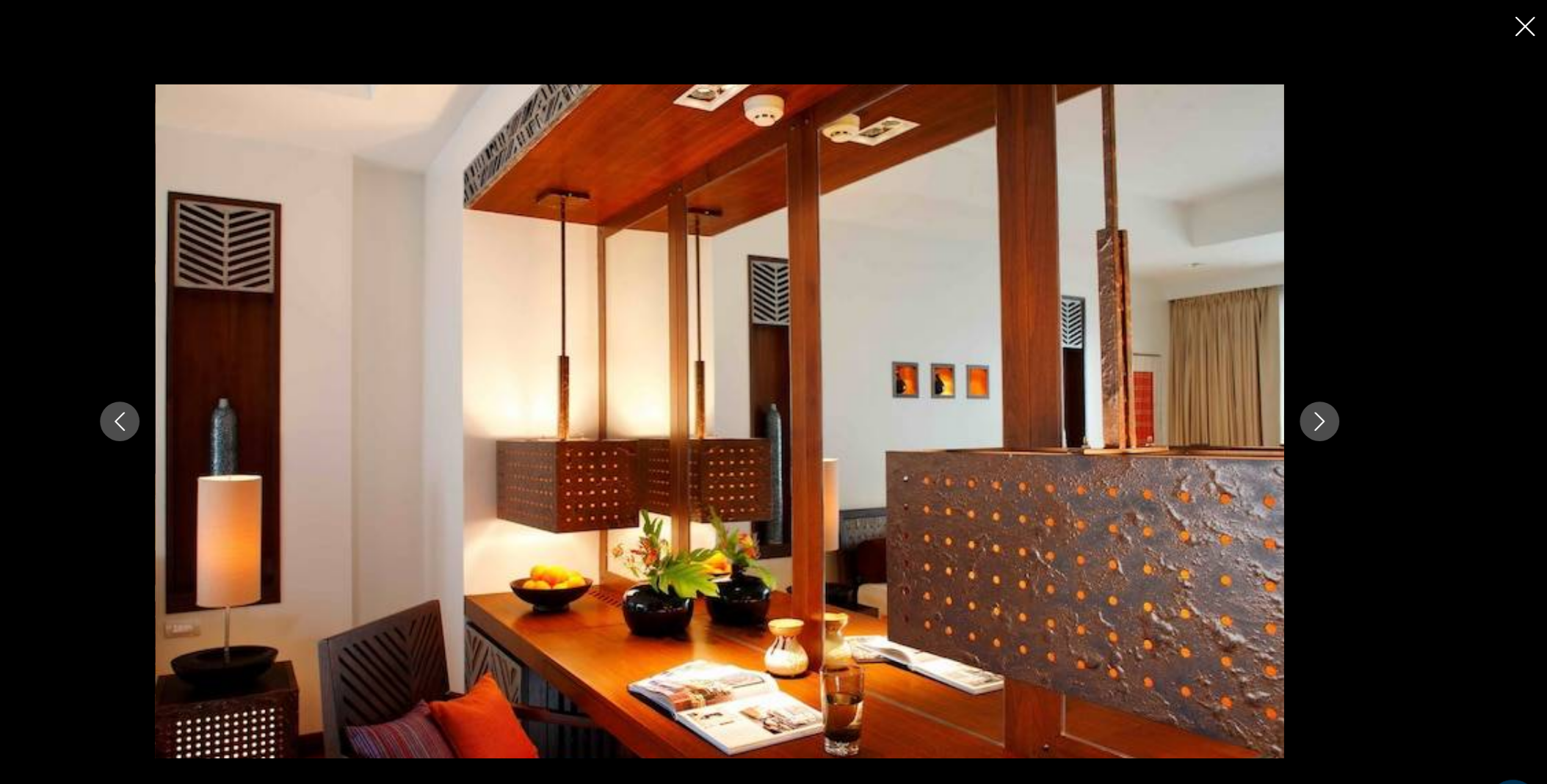
click at [1327, 389] on icon "Next image" at bounding box center [1332, 392] width 17 height 17
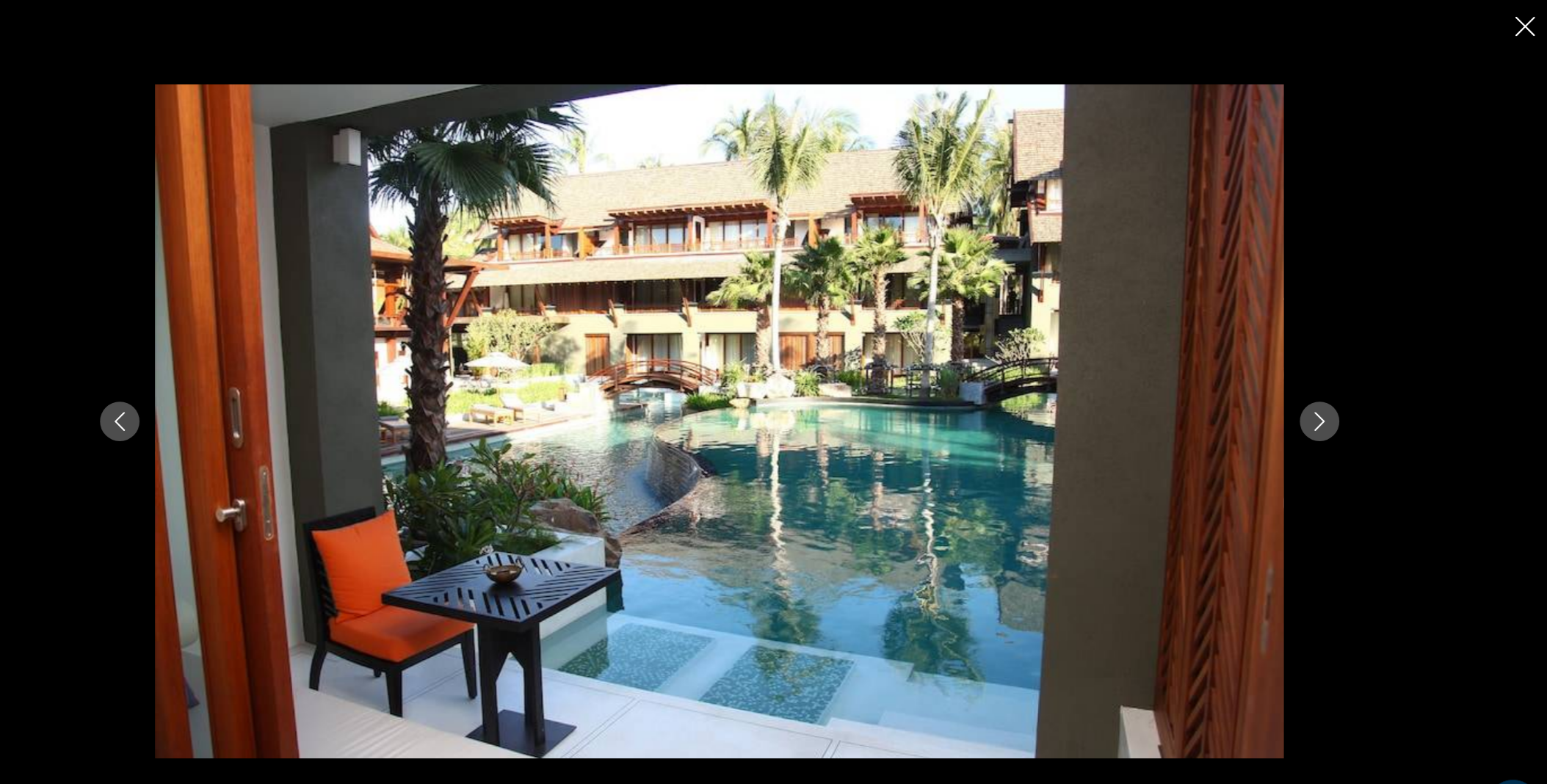
click at [1327, 389] on icon "Next image" at bounding box center [1332, 392] width 17 height 17
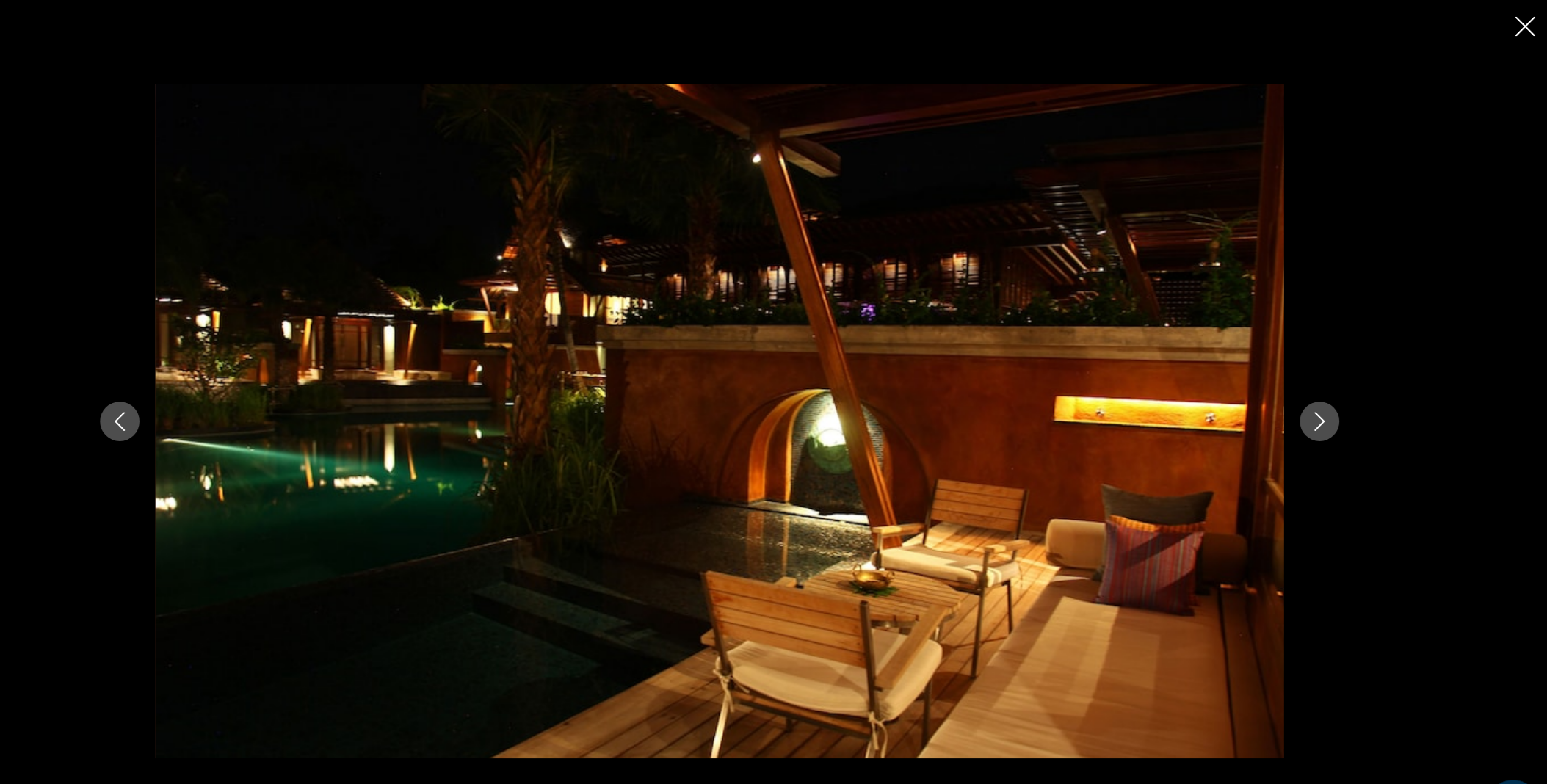
click at [1514, 24] on icon "Close slideshow" at bounding box center [1523, 24] width 18 height 18
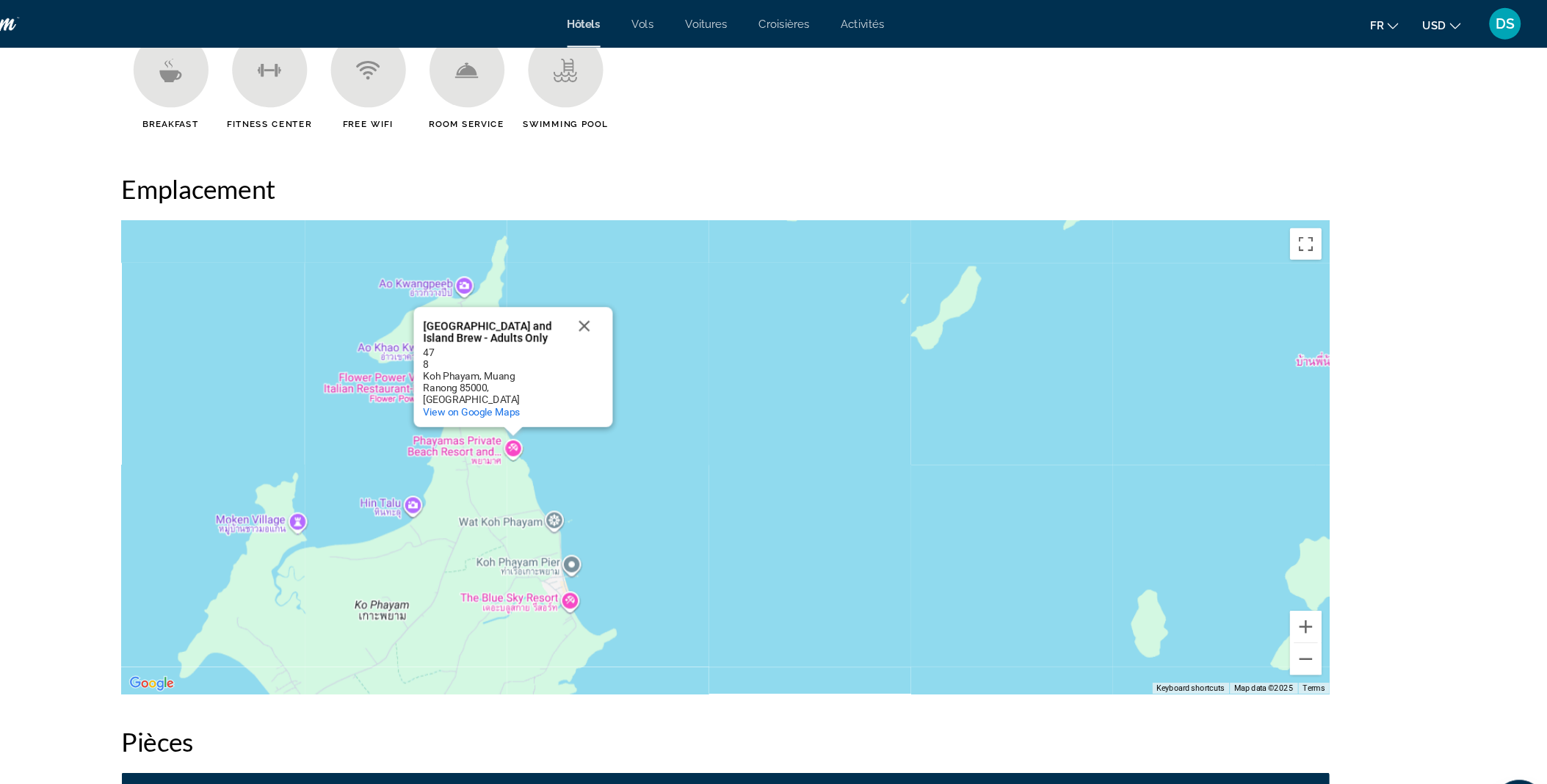
scroll to position [1270, 0]
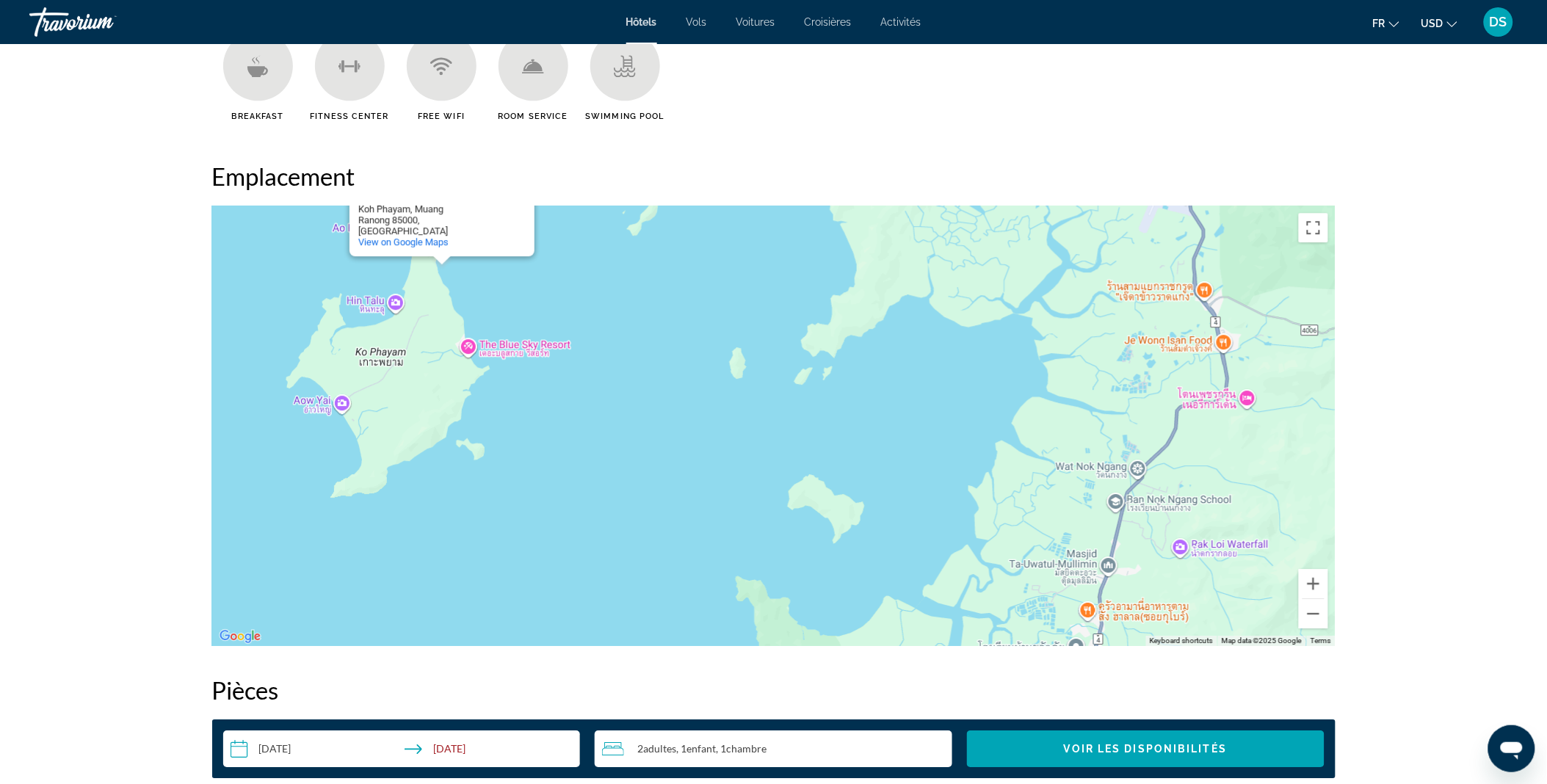
drag, startPoint x: 735, startPoint y: 306, endPoint x: 612, endPoint y: 602, distance: 320.5
click at [612, 602] on div "[GEOGRAPHIC_DATA] and Island Brew - Adults Only [GEOGRAPHIC_DATA] and [GEOGRAPH…" at bounding box center [774, 425] width 1123 height 440
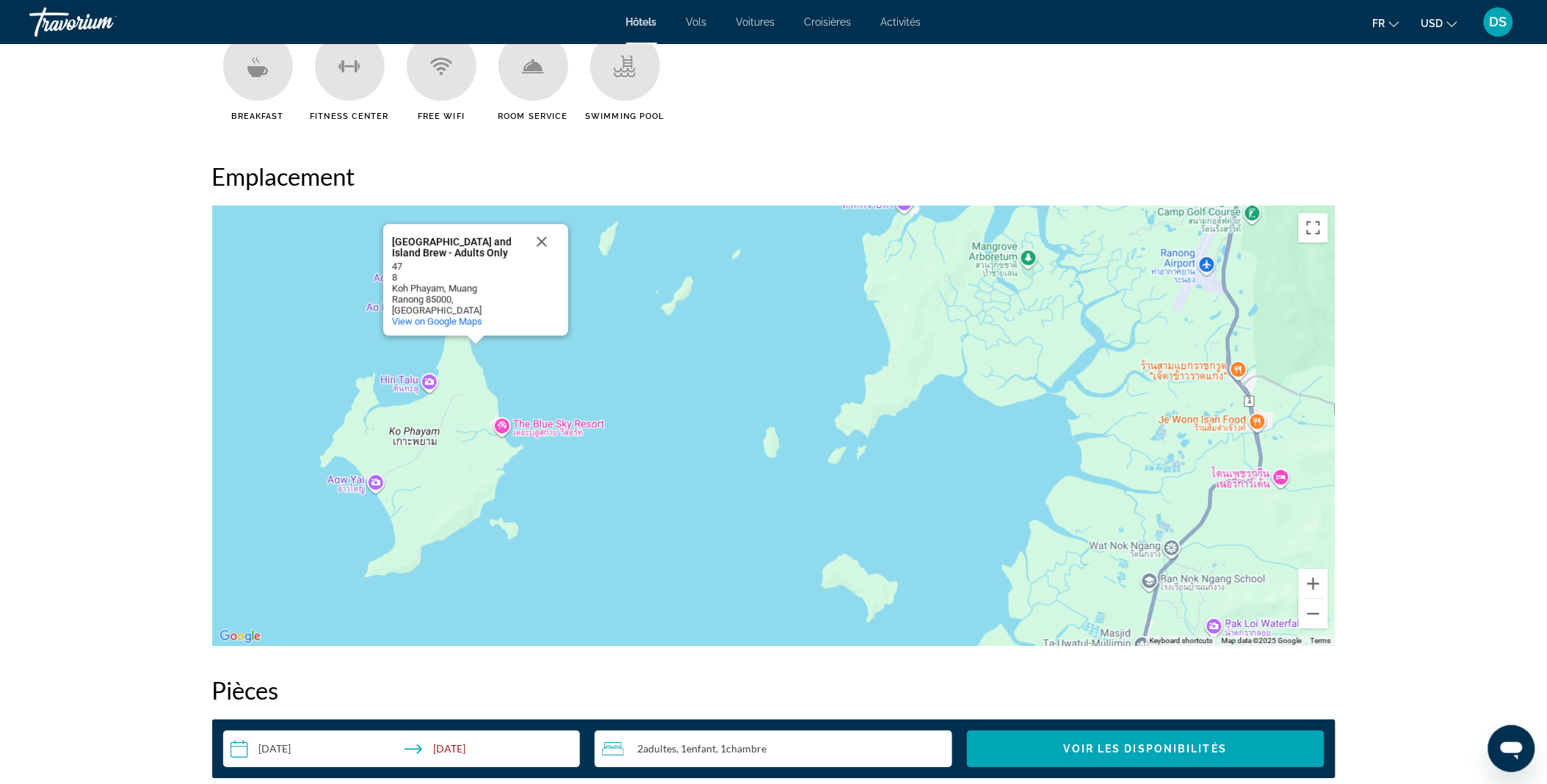
drag, startPoint x: 652, startPoint y: 376, endPoint x: 680, endPoint y: 444, distance: 73.5
click at [680, 444] on div "[GEOGRAPHIC_DATA] and Island Brew - Adults Only [GEOGRAPHIC_DATA] and [GEOGRAPH…" at bounding box center [774, 425] width 1123 height 440
click at [545, 237] on button "Close" at bounding box center [542, 241] width 35 height 35
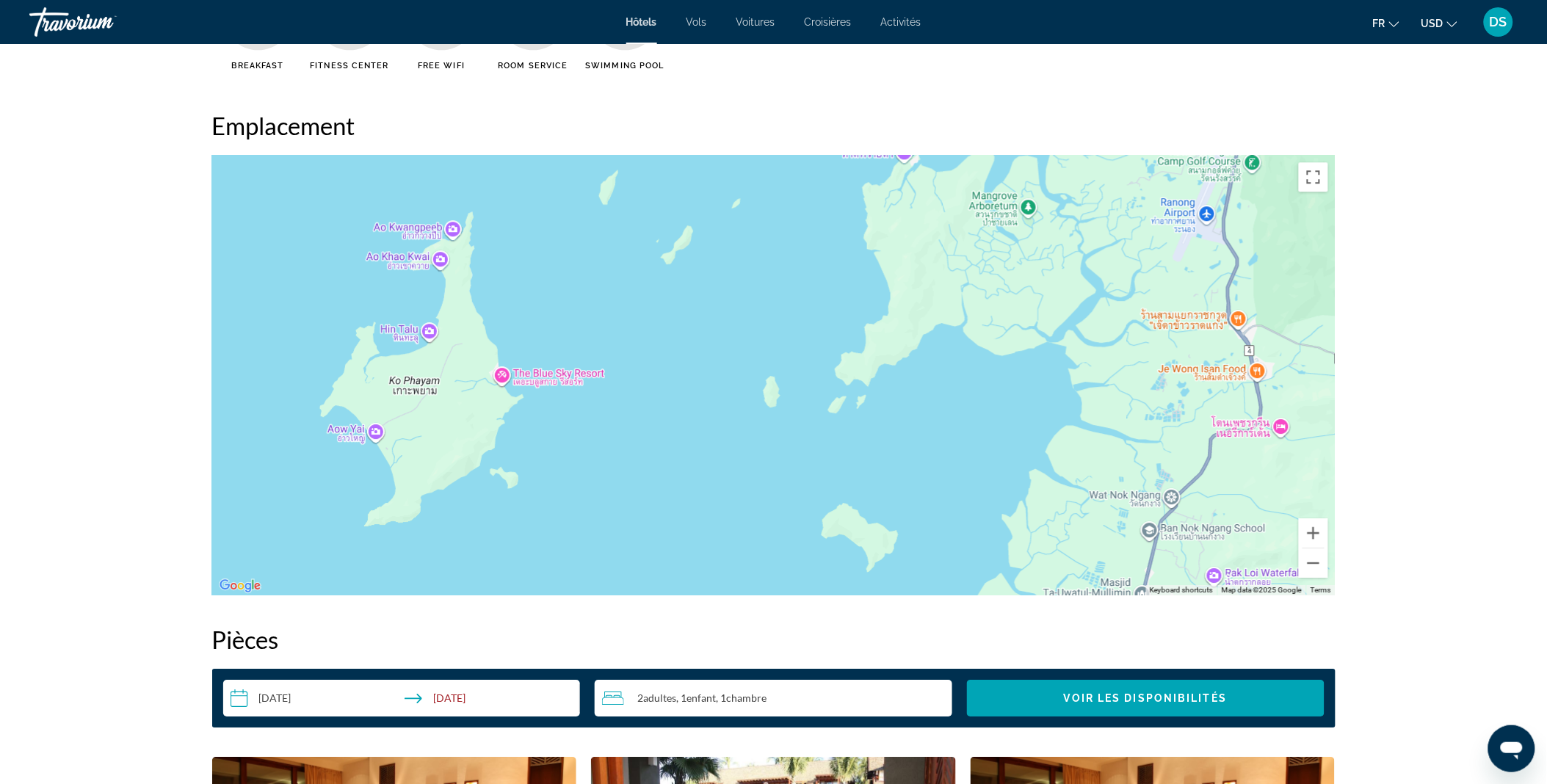
scroll to position [1383, 0]
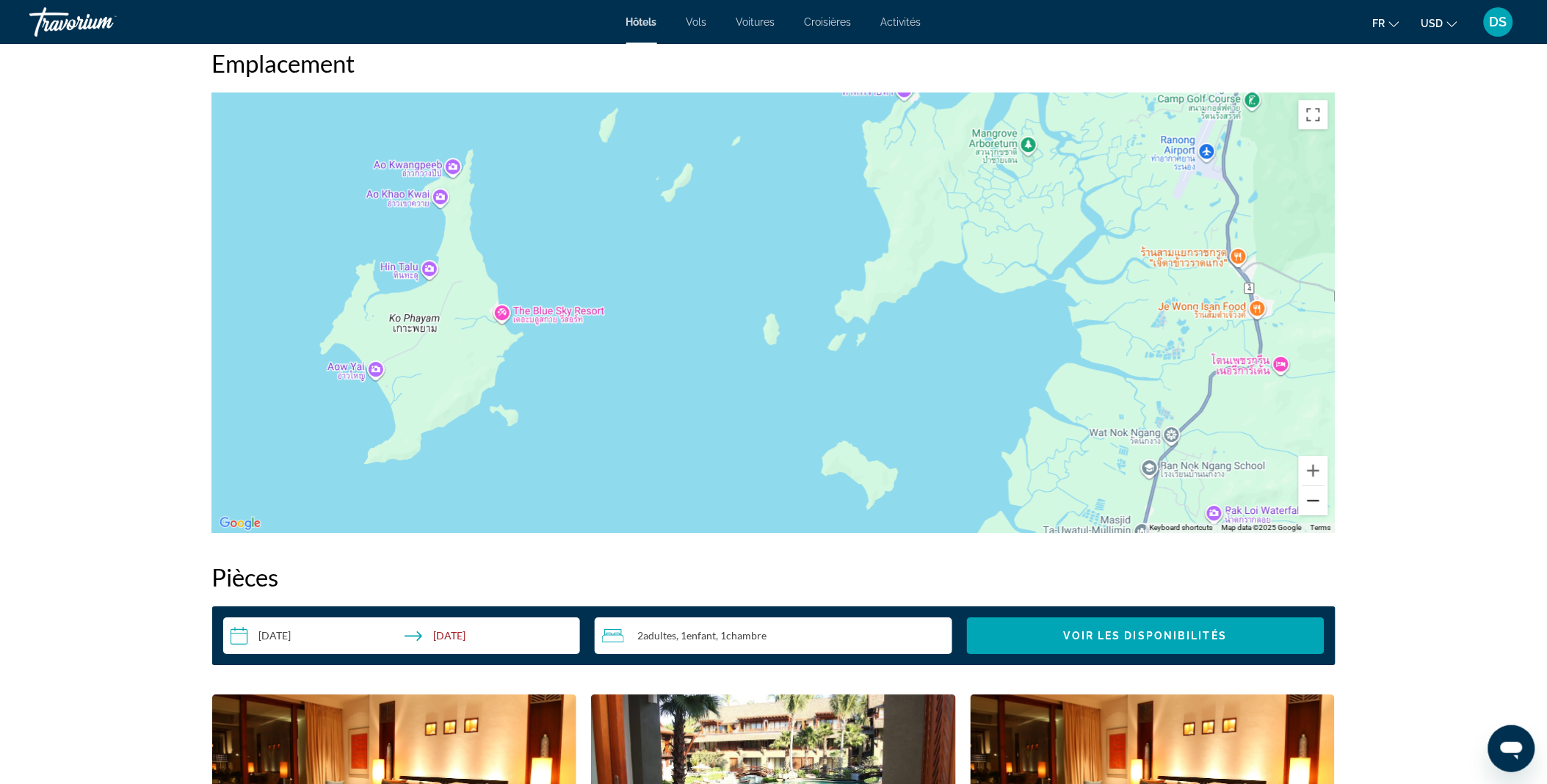
click at [1318, 499] on button "Zoom out" at bounding box center [1314, 500] width 30 height 30
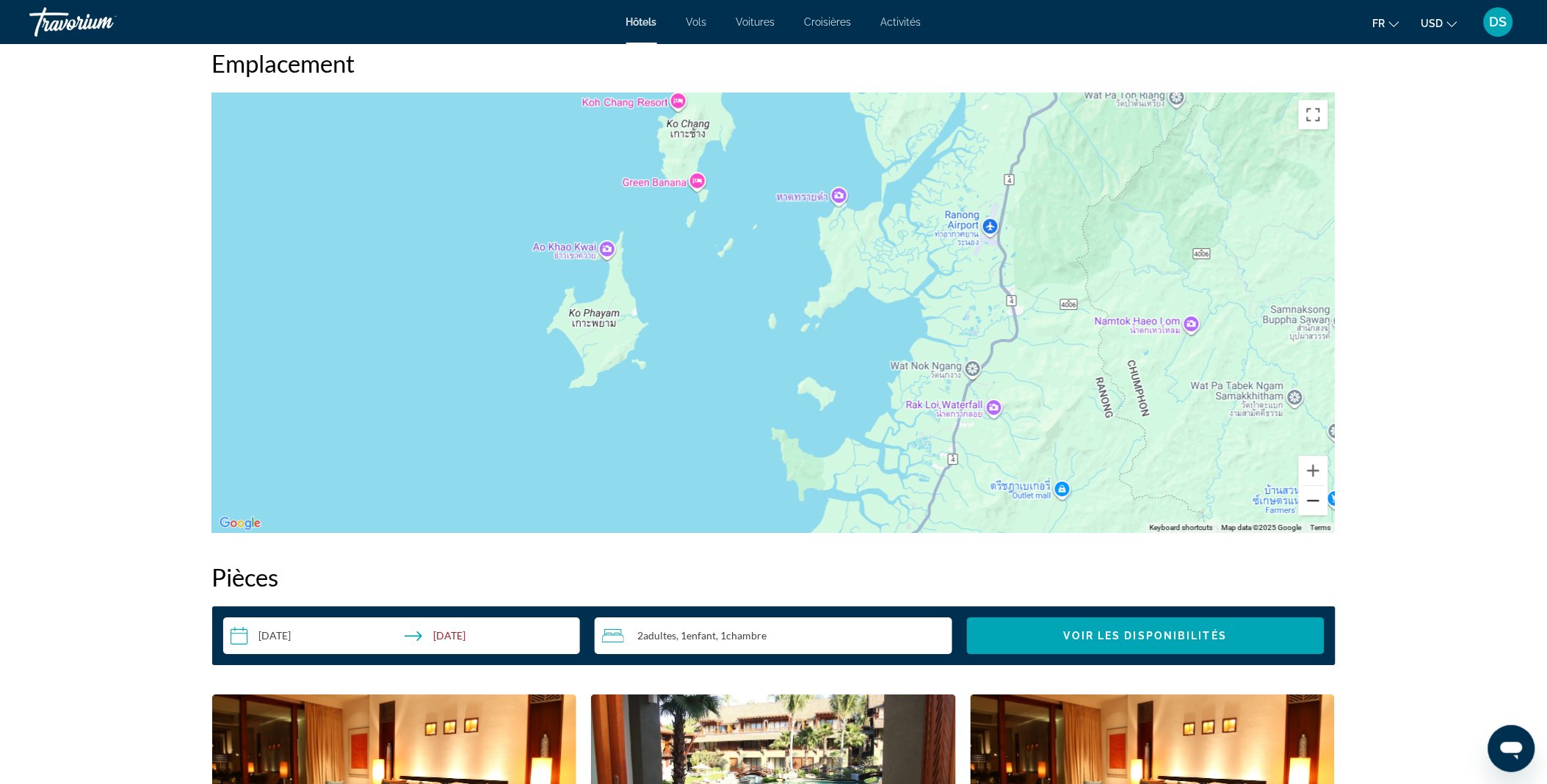
click at [1318, 499] on button "Zoom out" at bounding box center [1314, 500] width 30 height 30
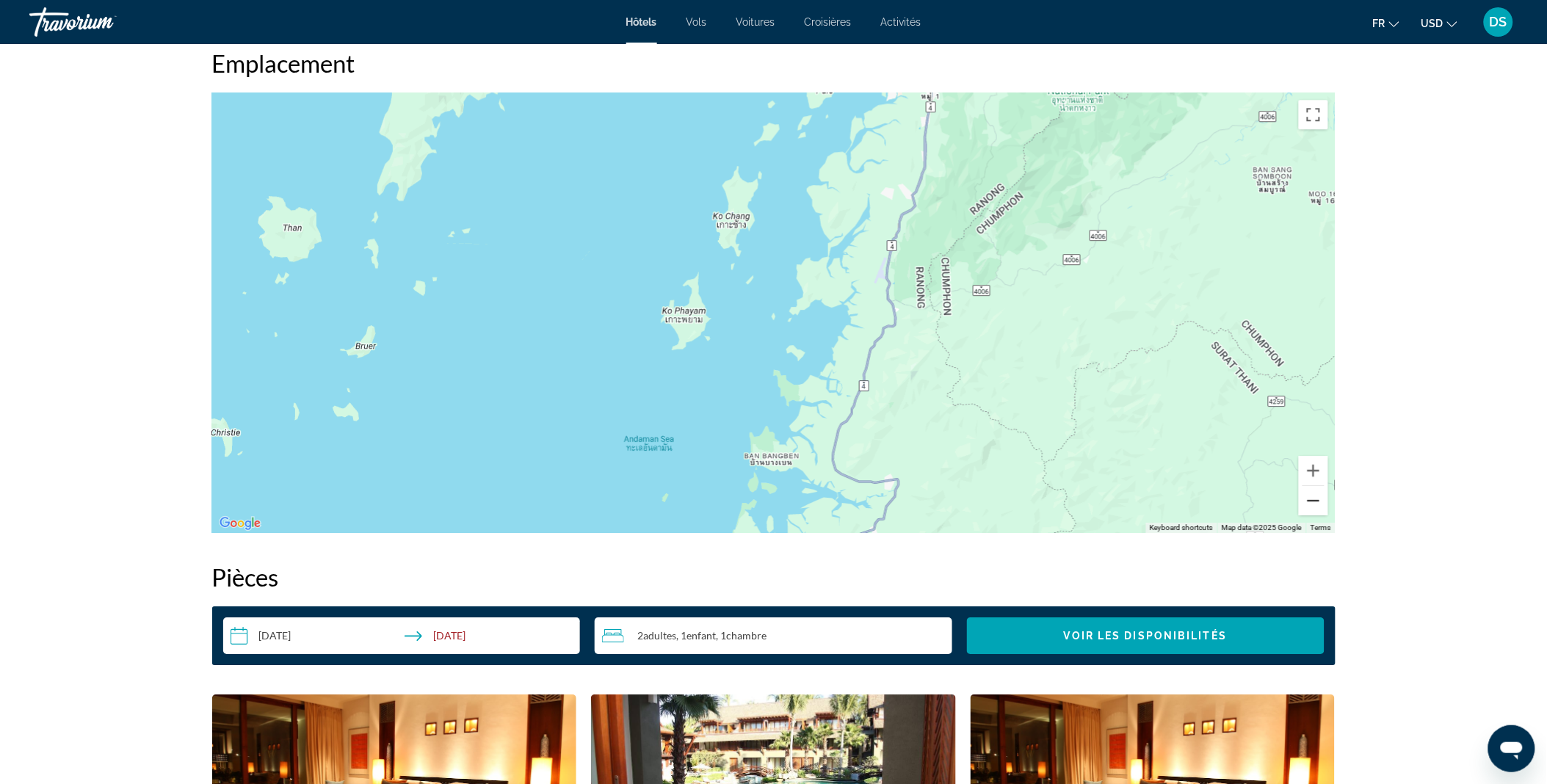
click at [1318, 499] on button "Zoom out" at bounding box center [1314, 500] width 30 height 30
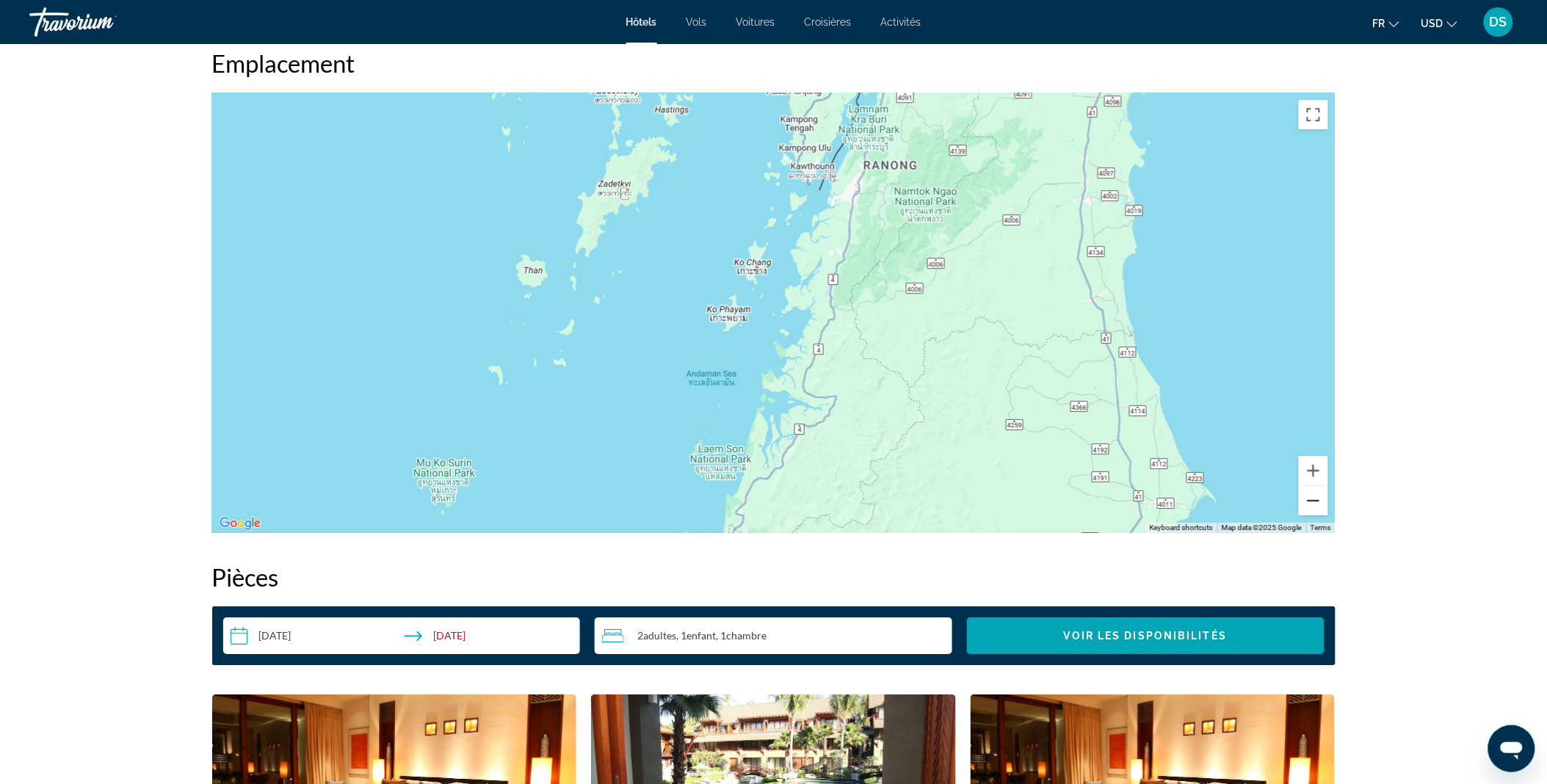
click at [1318, 499] on button "Zoom out" at bounding box center [1314, 500] width 30 height 30
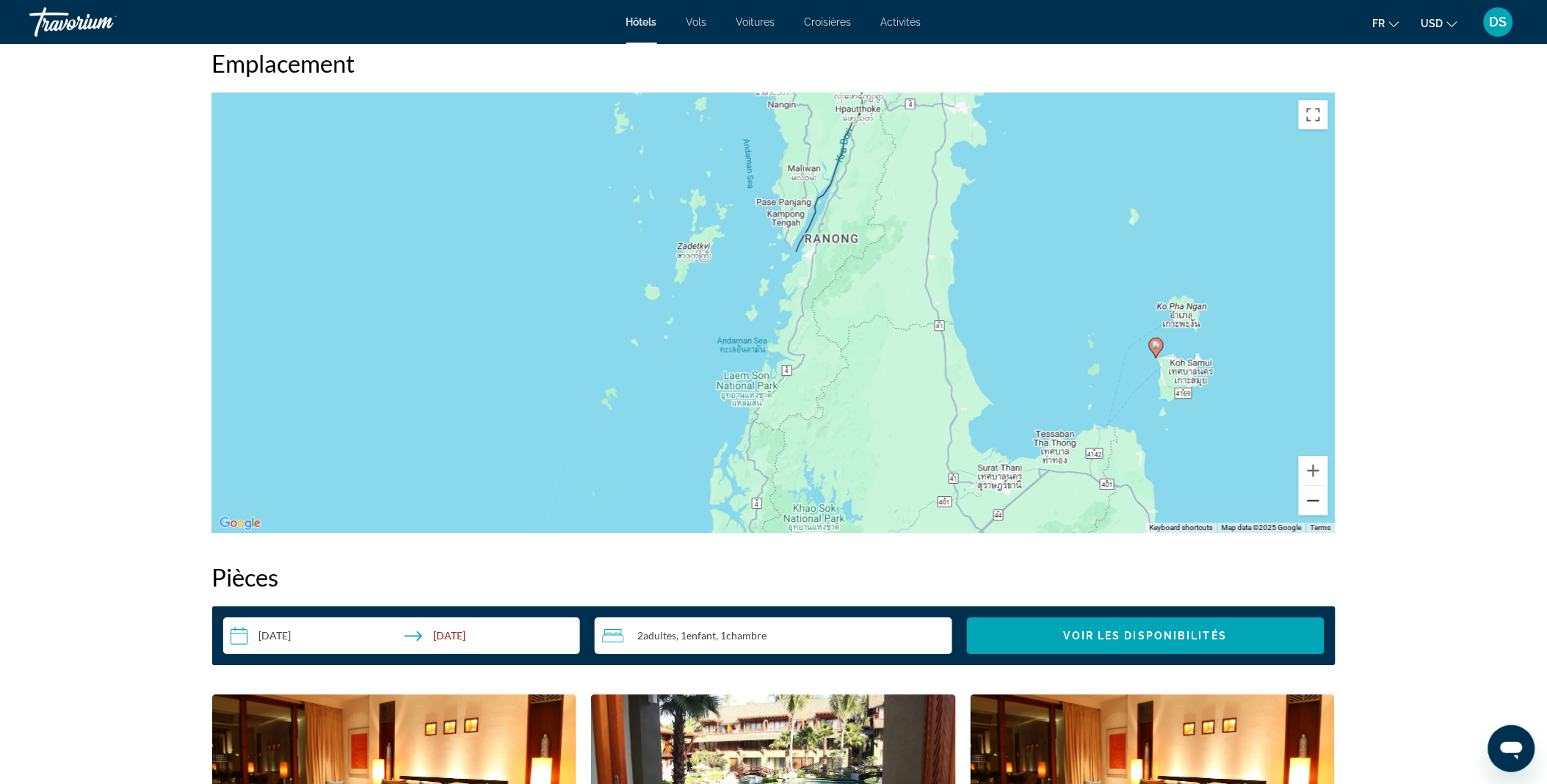
click at [1318, 499] on button "Zoom out" at bounding box center [1314, 500] width 30 height 30
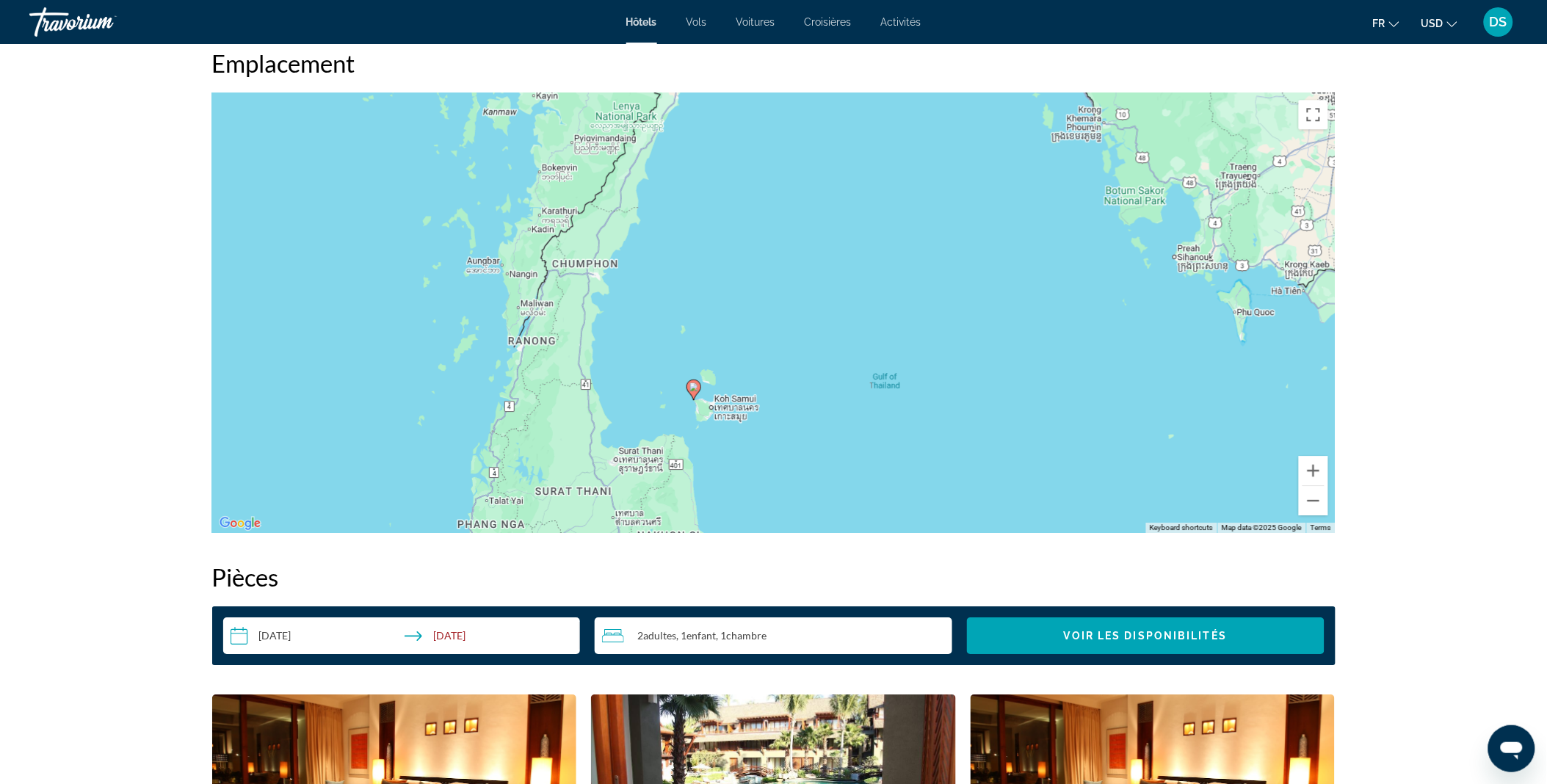
drag, startPoint x: 1014, startPoint y: 327, endPoint x: 737, endPoint y: 388, distance: 283.6
click at [737, 388] on div "To activate drag with keyboard, press Alt + Enter. Once in keyboard drag state,…" at bounding box center [774, 313] width 1123 height 440
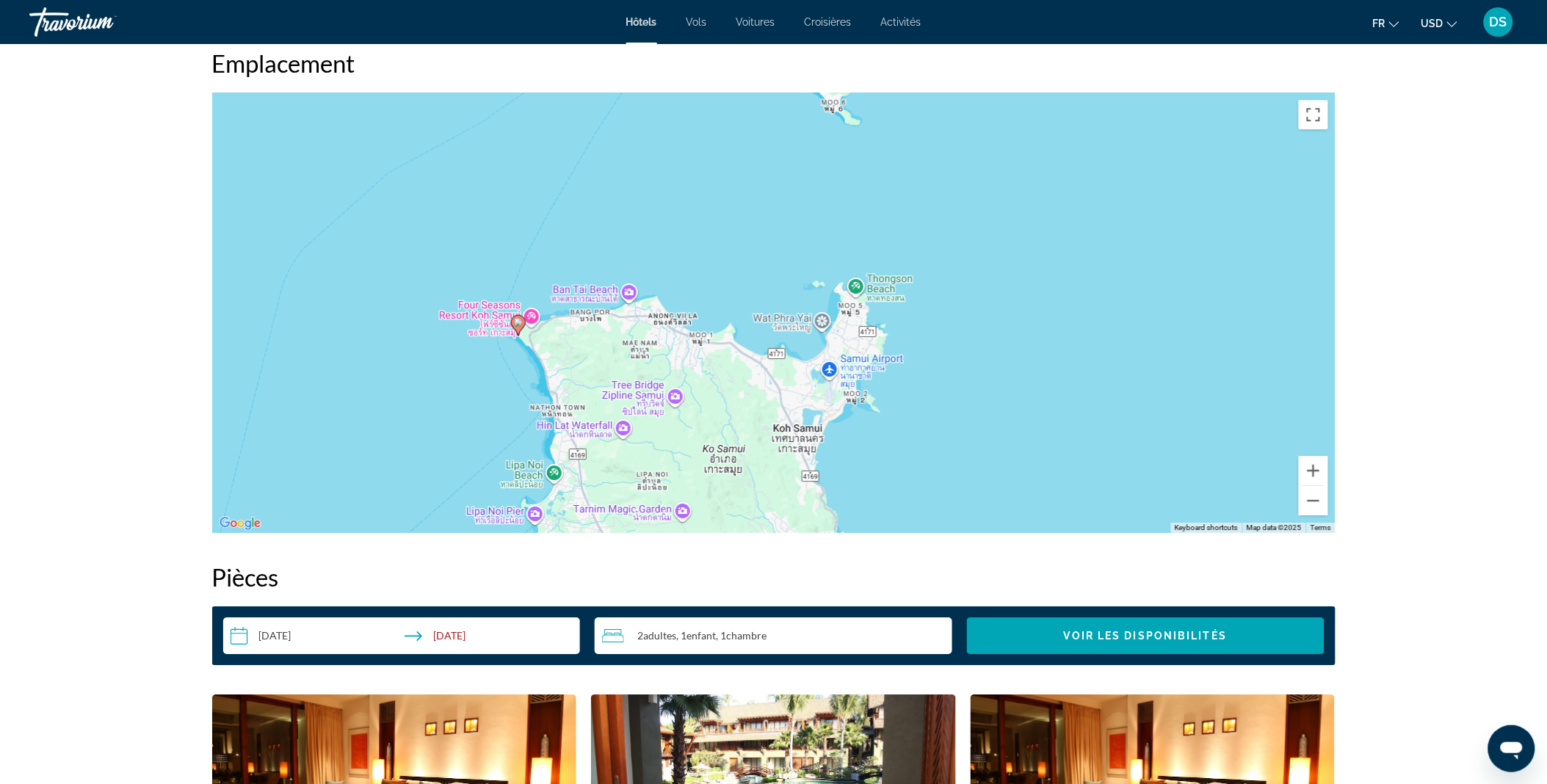
drag, startPoint x: 556, startPoint y: 406, endPoint x: 1140, endPoint y: 128, distance: 646.8
click at [1140, 128] on div "To activate drag with keyboard, press Alt + Enter. Once in keyboard drag state,…" at bounding box center [774, 313] width 1123 height 440
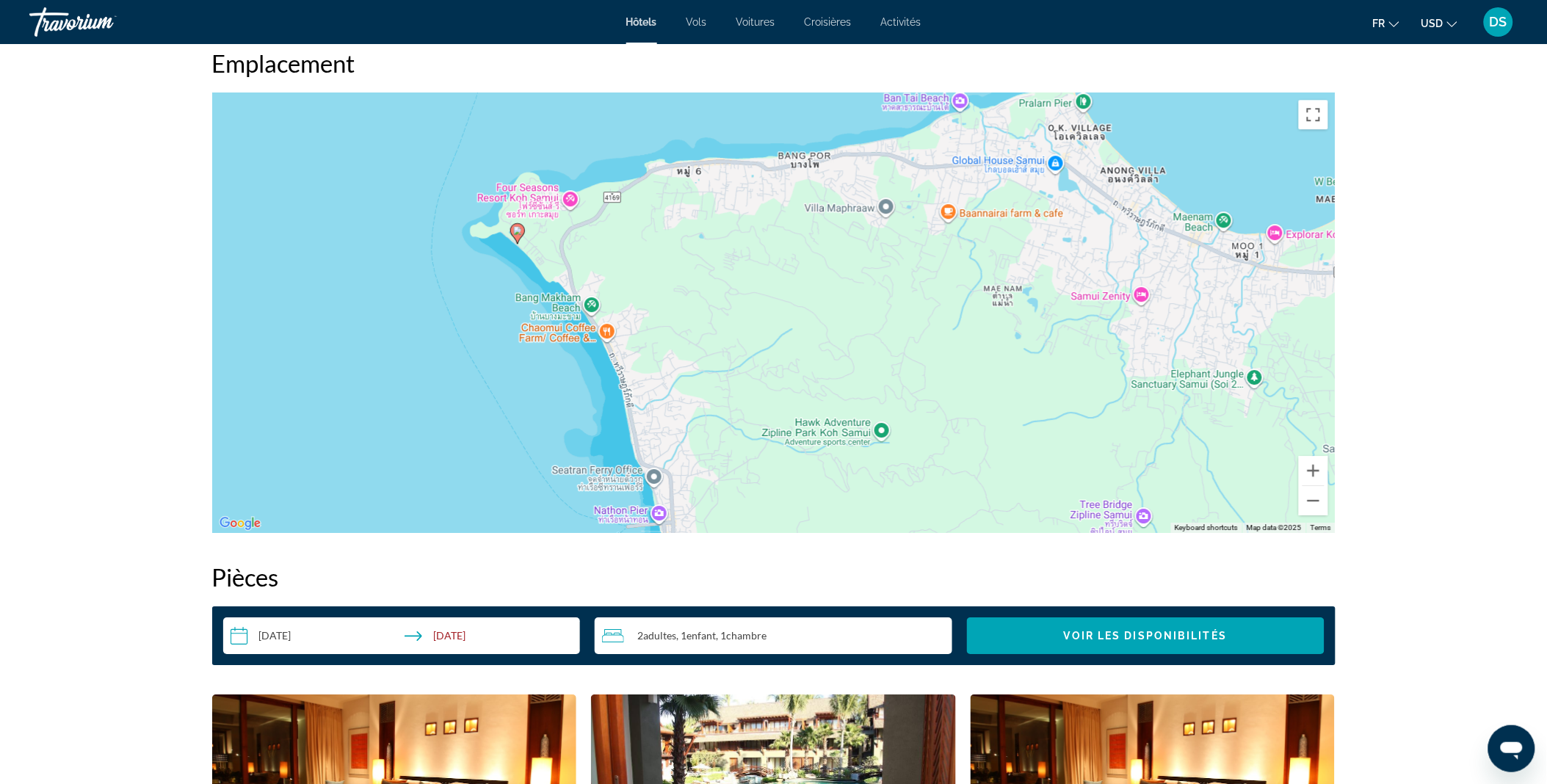
drag, startPoint x: 461, startPoint y: 363, endPoint x: 1021, endPoint y: 413, distance: 562.2
click at [1021, 413] on div "To activate drag with keyboard, press Alt + Enter. Once in keyboard drag state,…" at bounding box center [774, 313] width 1123 height 440
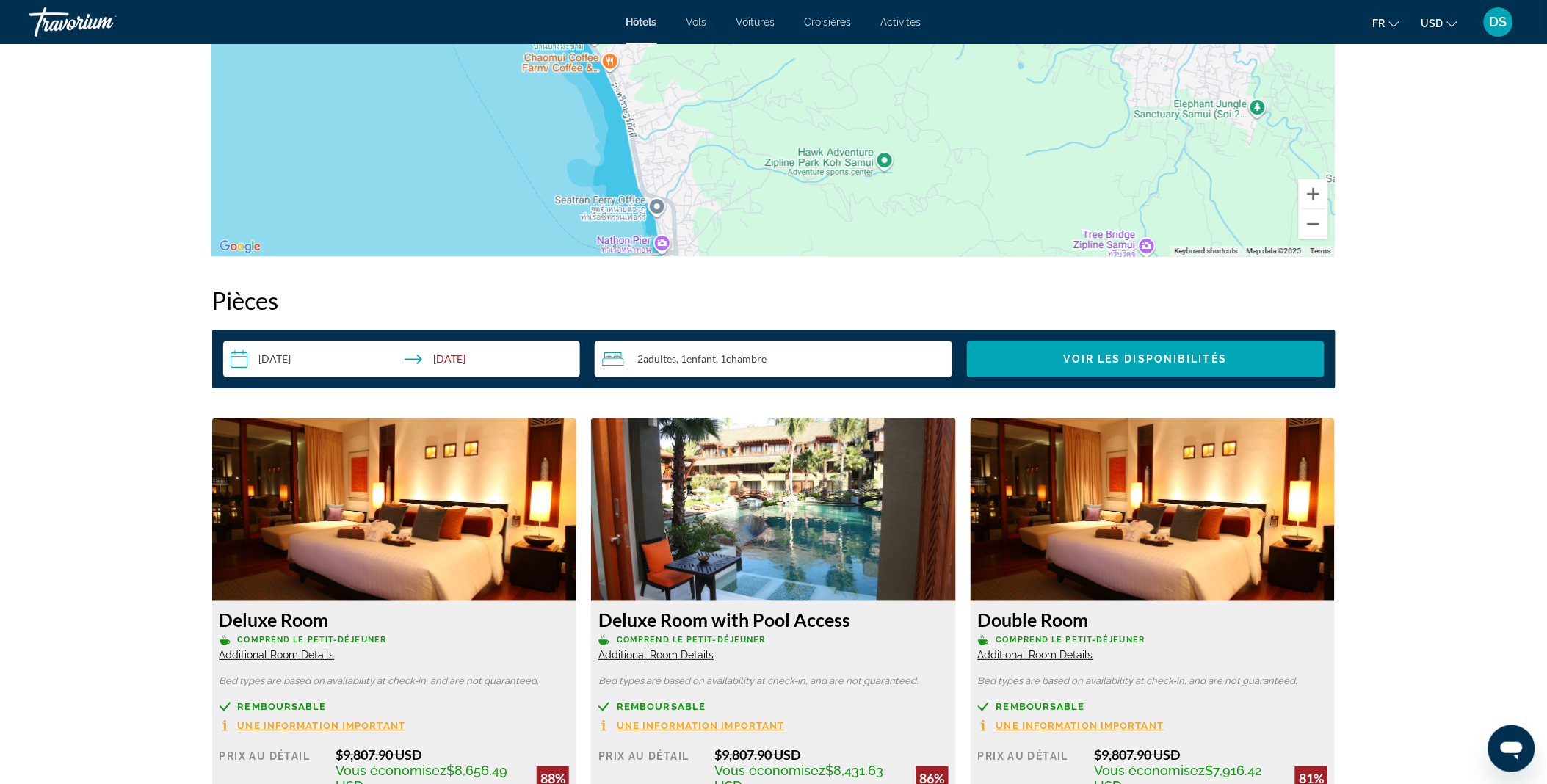
scroll to position [1594, 0]
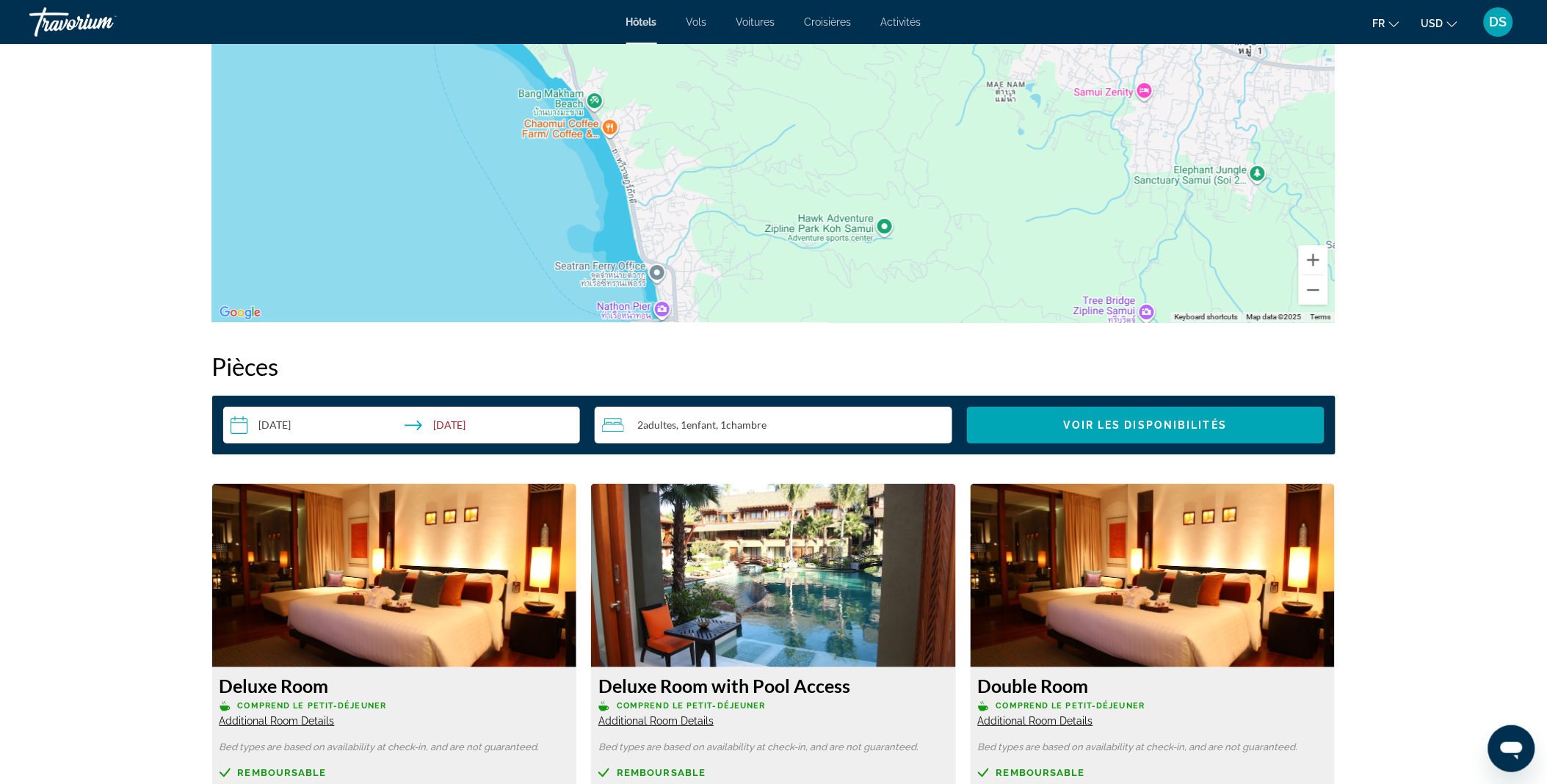
click at [818, 423] on div "2 Adulte Adultes , 1 Enfant Enfants , 1 Chambre pièces" at bounding box center [777, 425] width 350 height 17
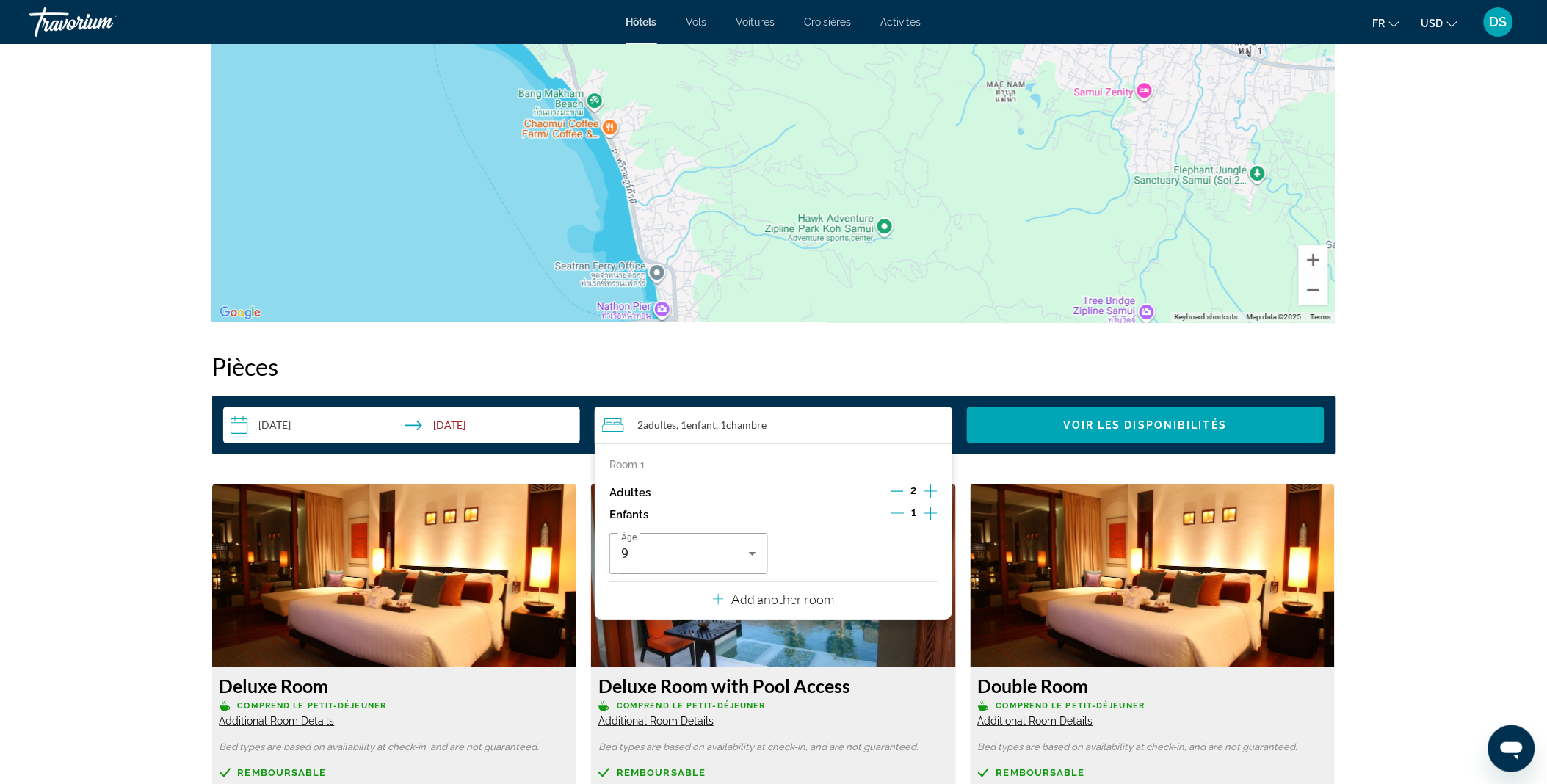
click at [804, 596] on p "Add another room" at bounding box center [783, 599] width 103 height 16
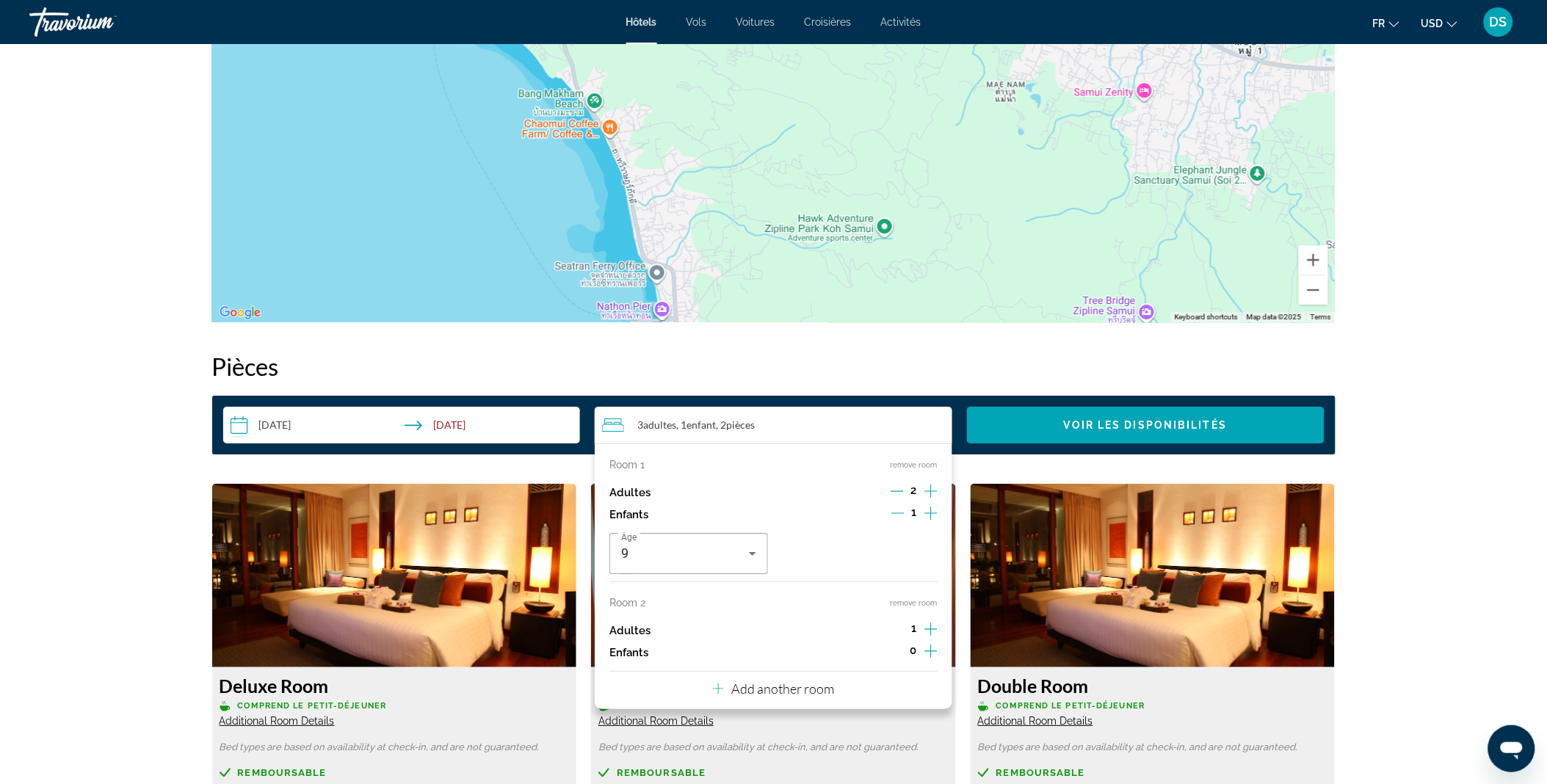
click at [933, 628] on icon "Increment adults" at bounding box center [930, 629] width 13 height 17
click at [897, 628] on icon "Decrement adults" at bounding box center [897, 629] width 13 height 13
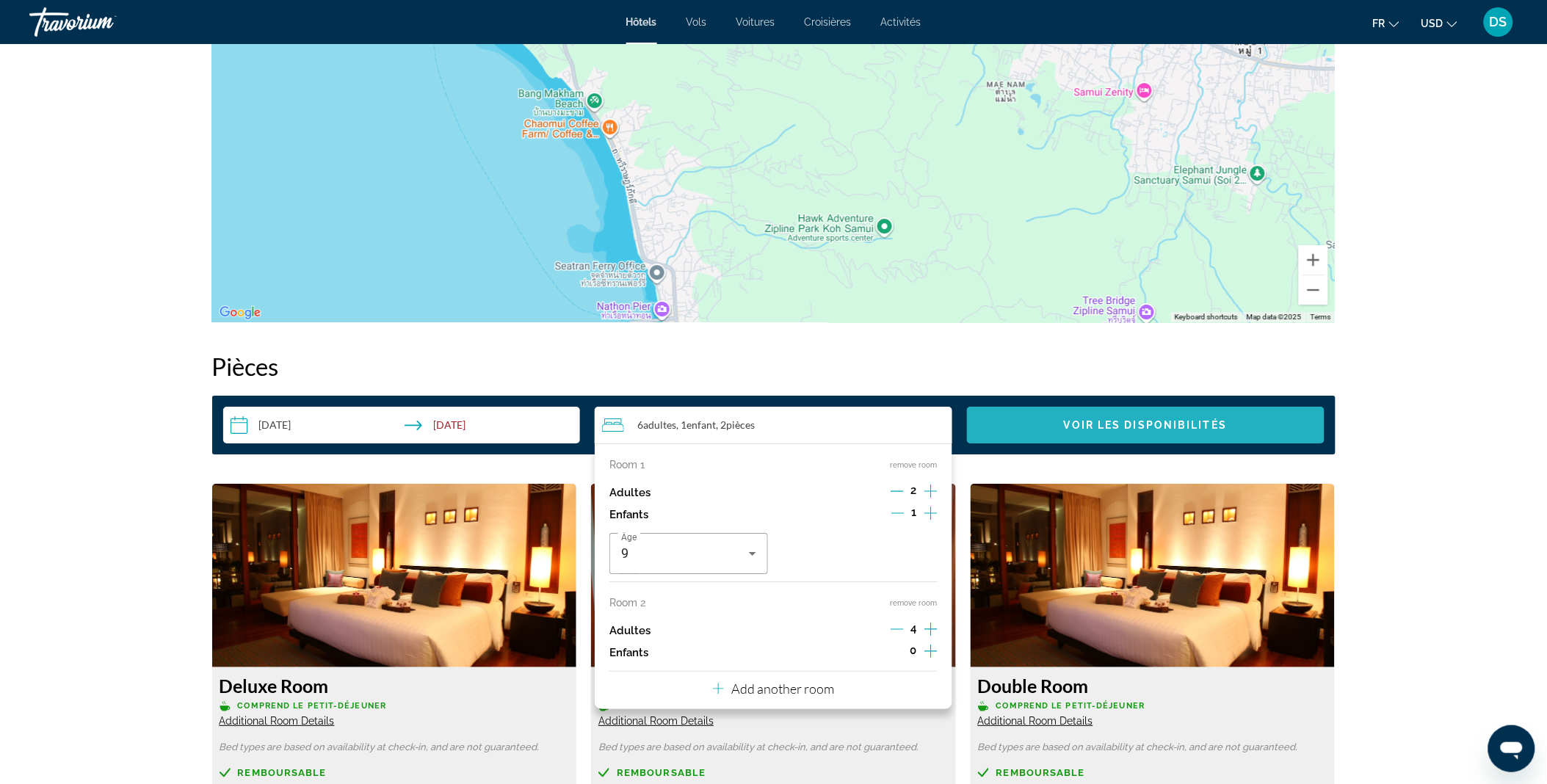
click at [1164, 428] on span "Voir les disponibilités" at bounding box center [1145, 424] width 163 height 11
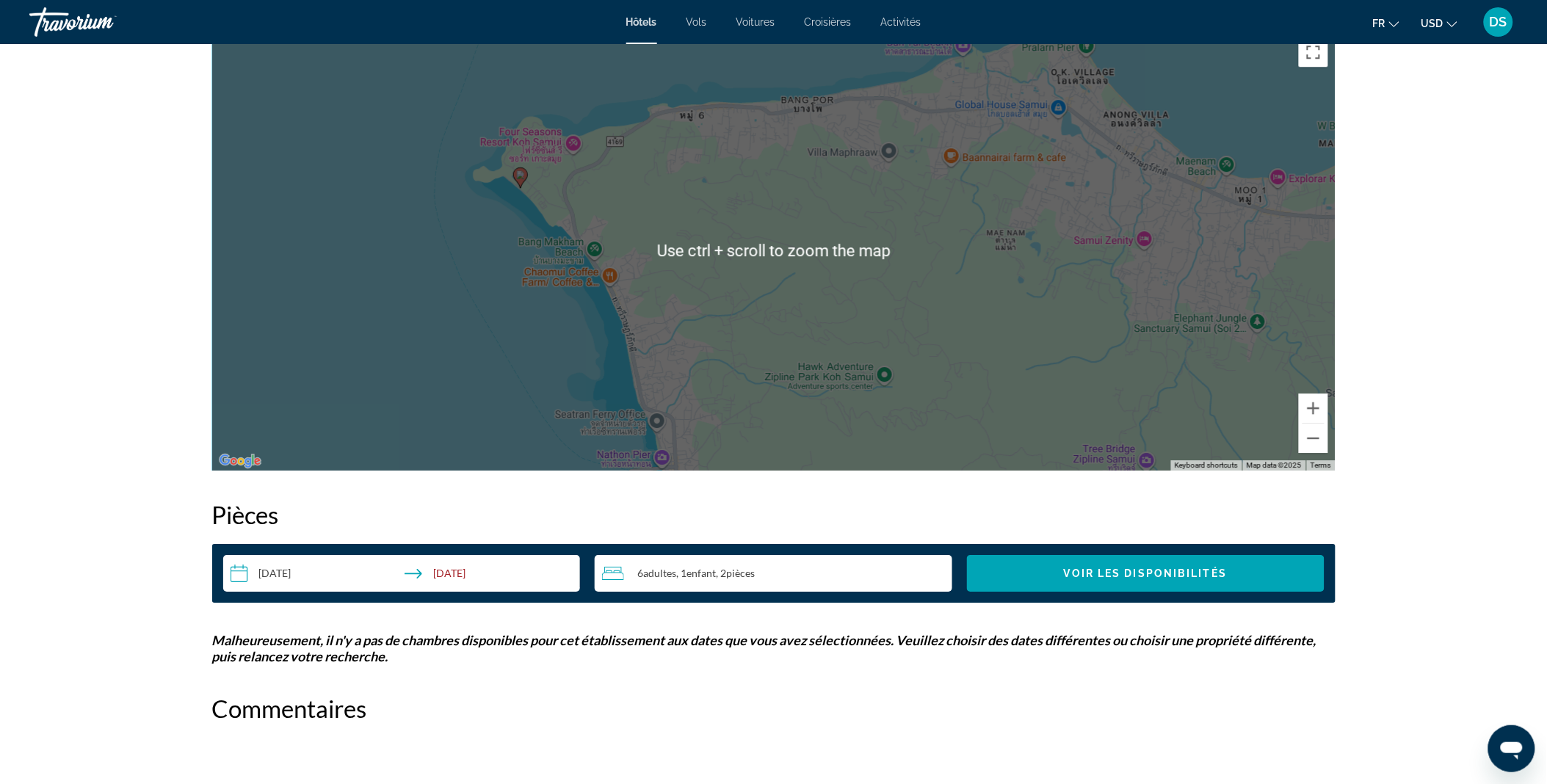
scroll to position [1508, 0]
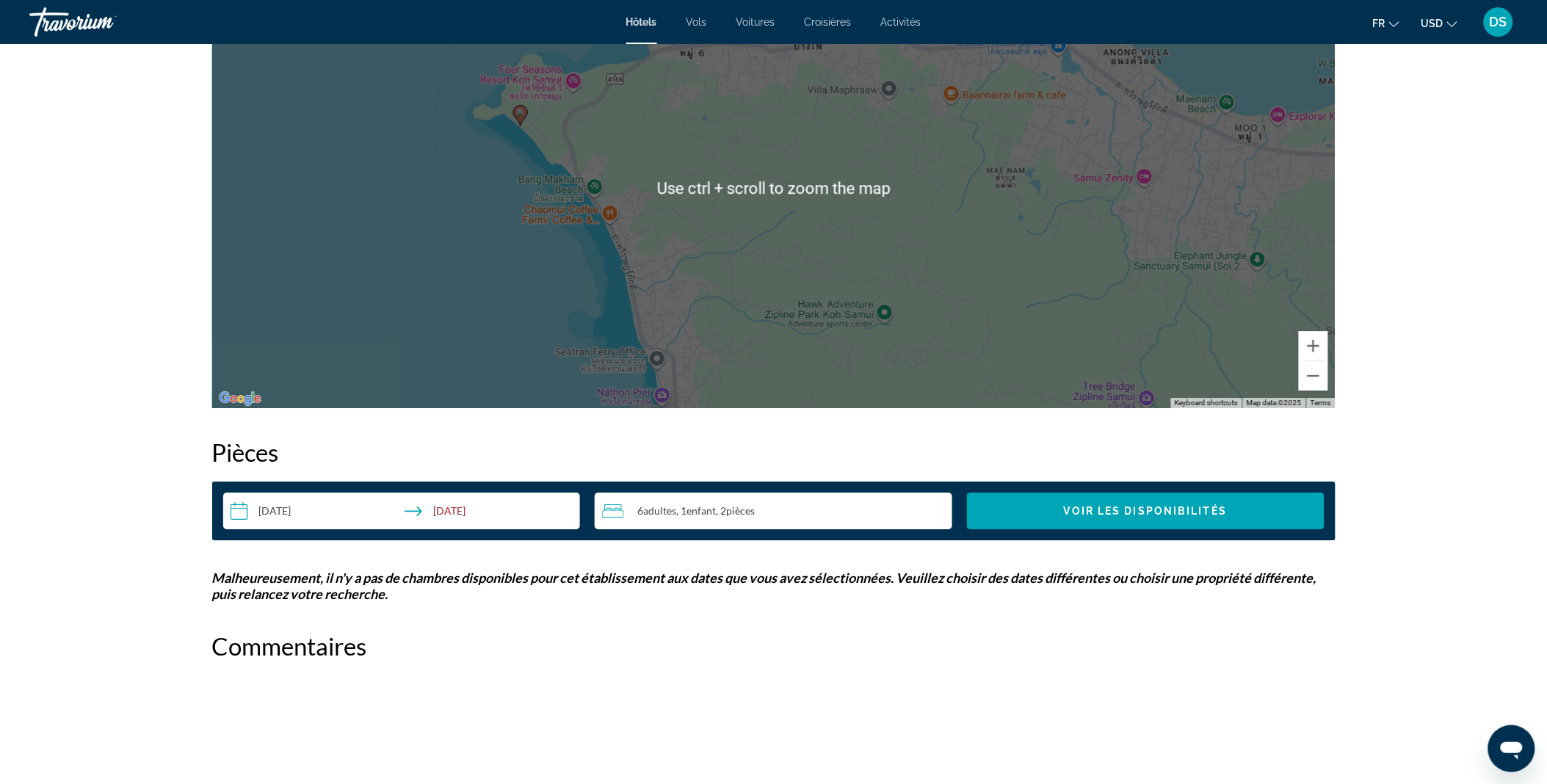
click at [809, 504] on div "6 Adulte Adultes , 1 Enfant Enfants , 2 Chambre pièces" at bounding box center [777, 511] width 350 height 17
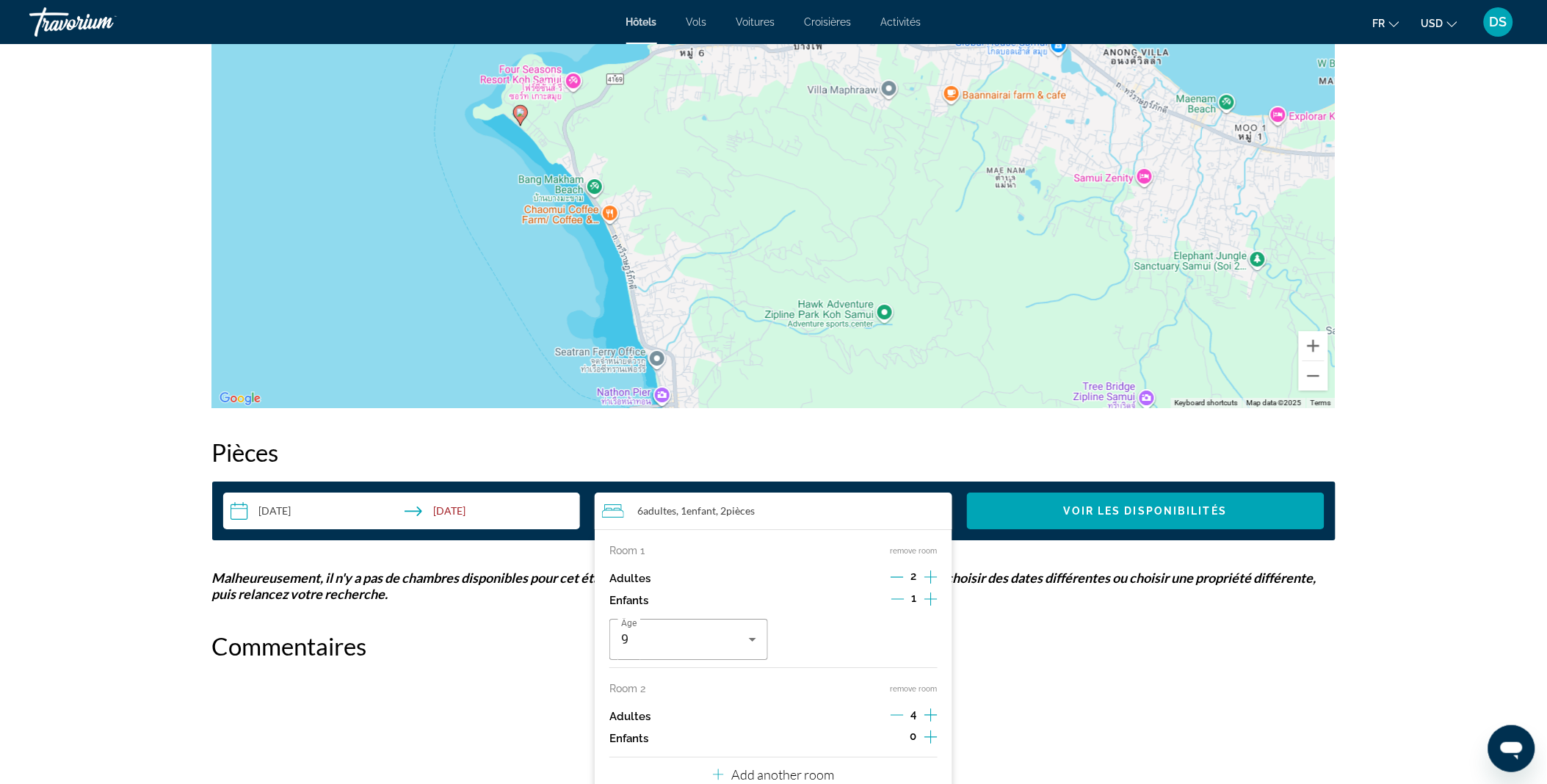
scroll to position [1739, 0]
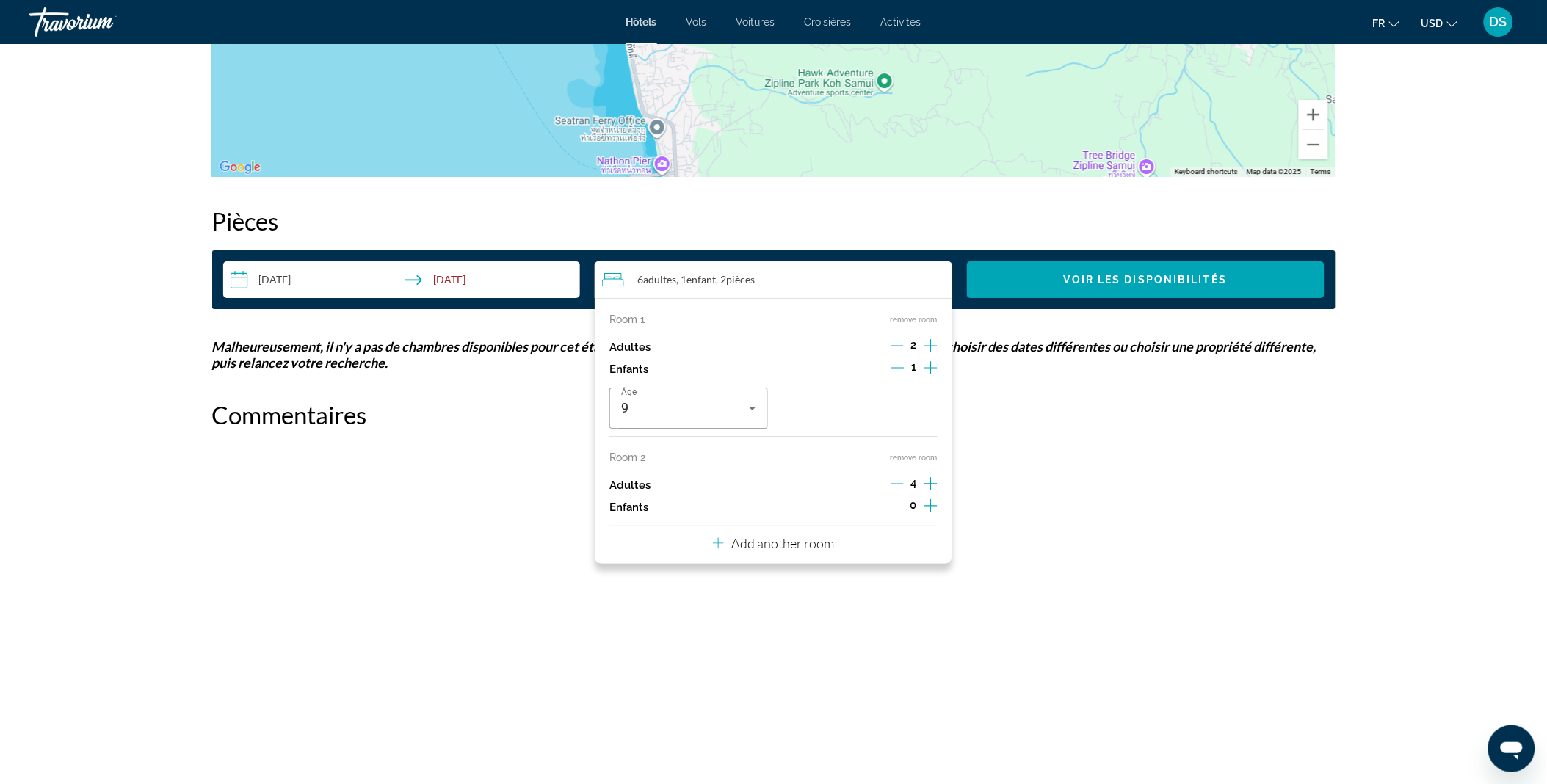
click at [892, 345] on icon "Decrement adults" at bounding box center [897, 345] width 13 height 13
click at [916, 324] on button "remove room" at bounding box center [915, 320] width 47 height 10
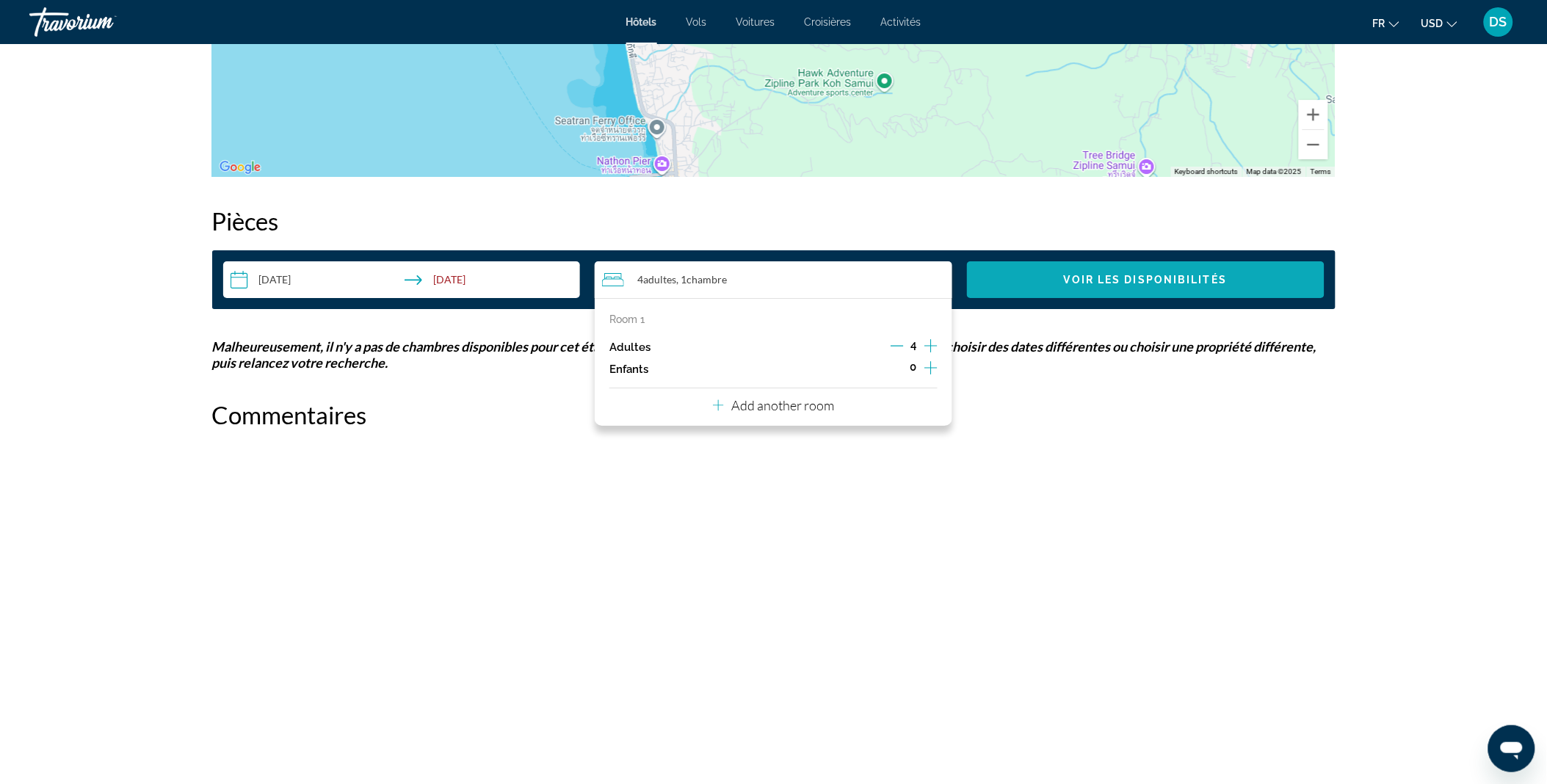
click at [1076, 275] on span "Voir les disponibilités" at bounding box center [1145, 279] width 163 height 11
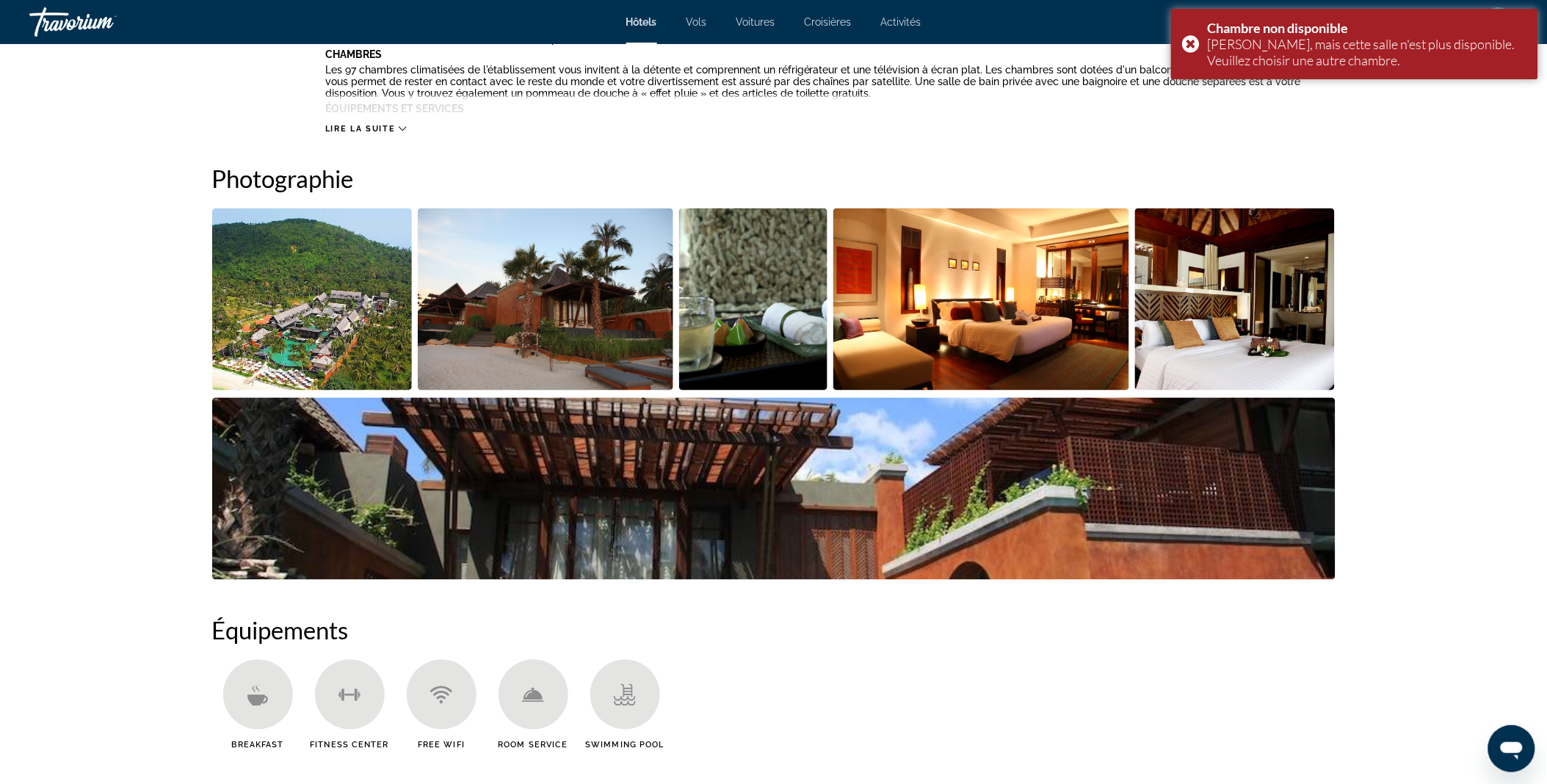
scroll to position [643, 0]
